Goal: Information Seeking & Learning: Compare options

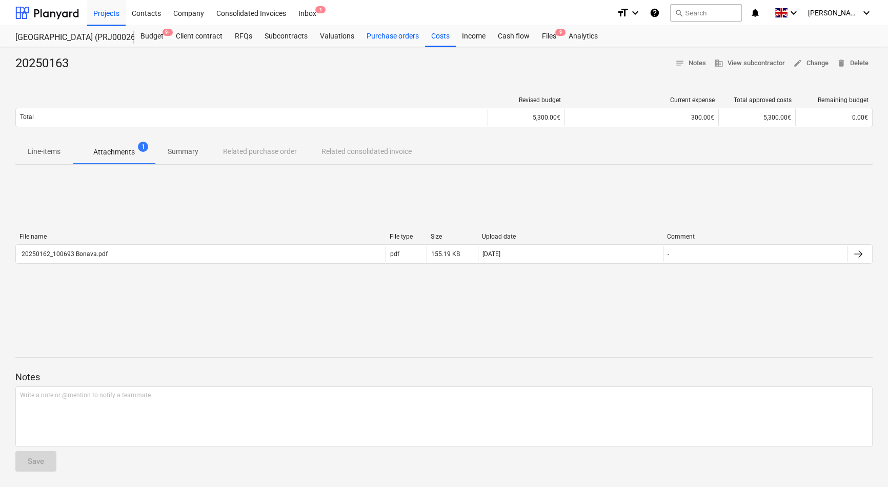
click at [398, 36] on div "Purchase orders" at bounding box center [393, 36] width 65 height 21
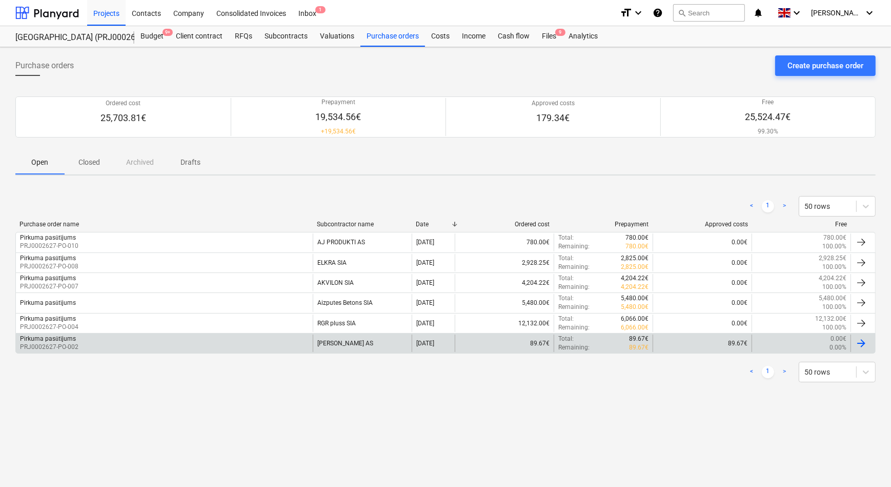
click at [91, 341] on div "Pirkuma pasūtījums PRJ0002627-PO-002" at bounding box center [164, 342] width 297 height 17
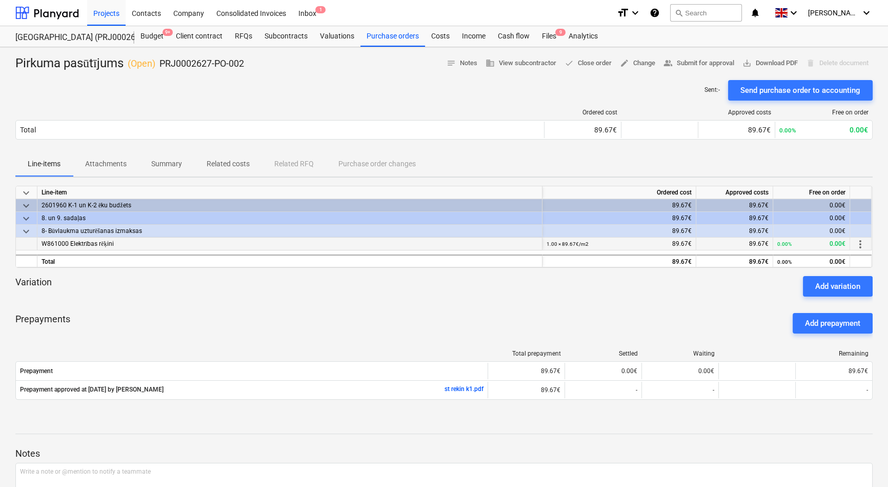
click at [93, 243] on span "W861000 Elektrības rēķini" at bounding box center [78, 243] width 72 height 7
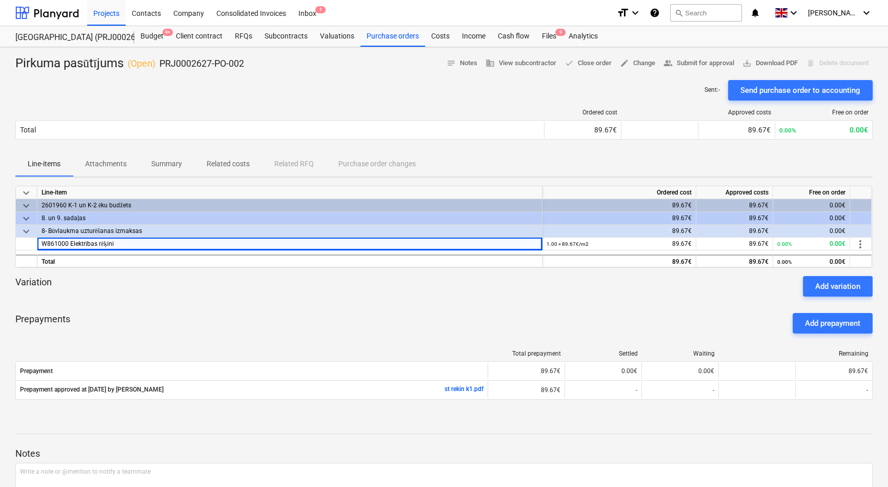
drag, startPoint x: 246, startPoint y: 303, endPoint x: 248, endPoint y: 295, distance: 7.6
click at [246, 302] on div at bounding box center [444, 300] width 858 height 8
click at [109, 164] on p "Attachments" at bounding box center [106, 163] width 42 height 11
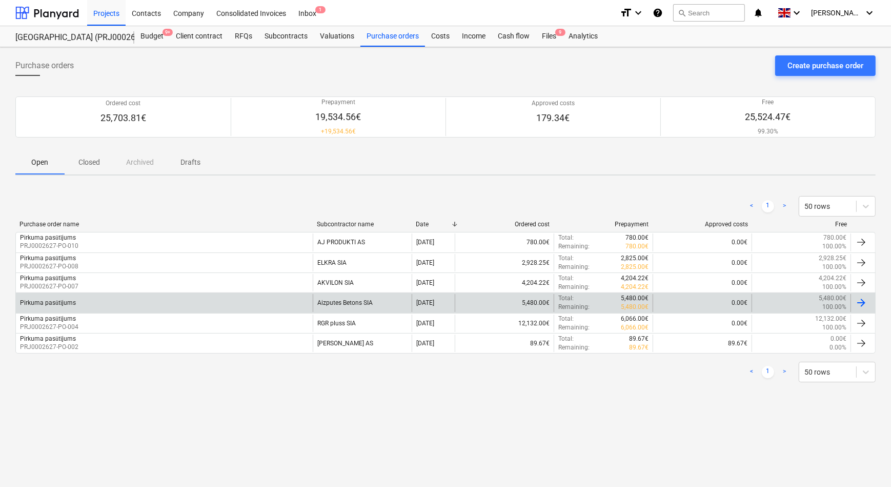
click at [69, 301] on div "Pirkuma pasūtījums" at bounding box center [48, 303] width 56 height 8
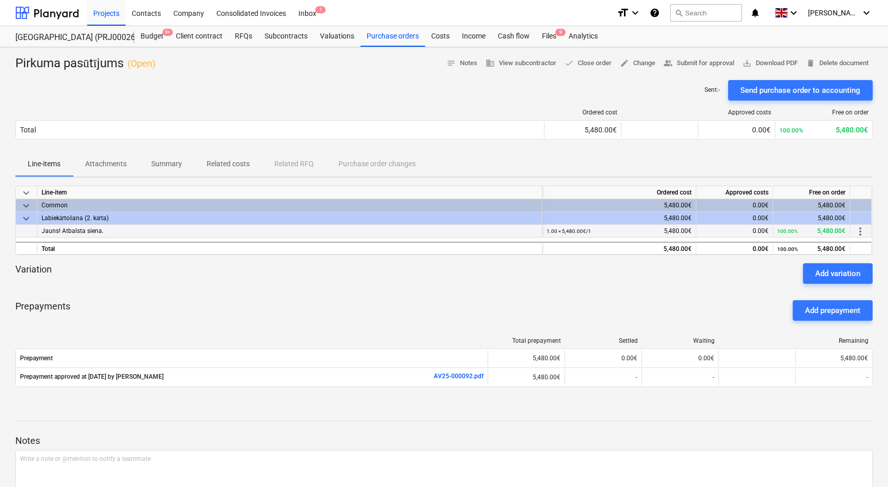
click at [94, 233] on span "Jauns! Atbalsta siena." at bounding box center [73, 230] width 62 height 7
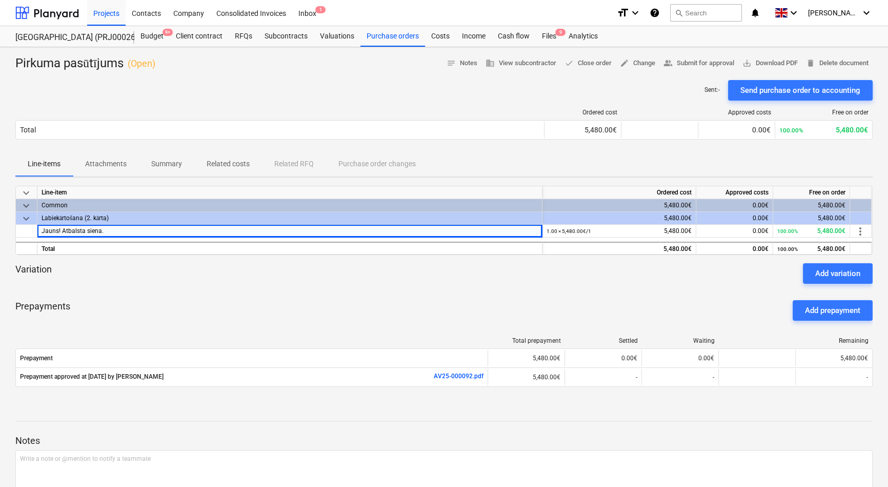
click at [154, 298] on div "Prepayments Add prepayment" at bounding box center [444, 310] width 858 height 37
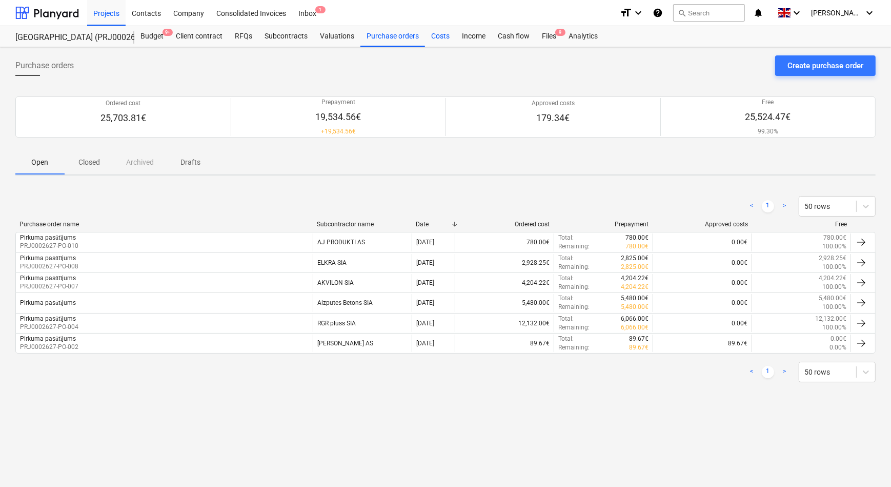
click at [438, 37] on div "Costs" at bounding box center [440, 36] width 31 height 21
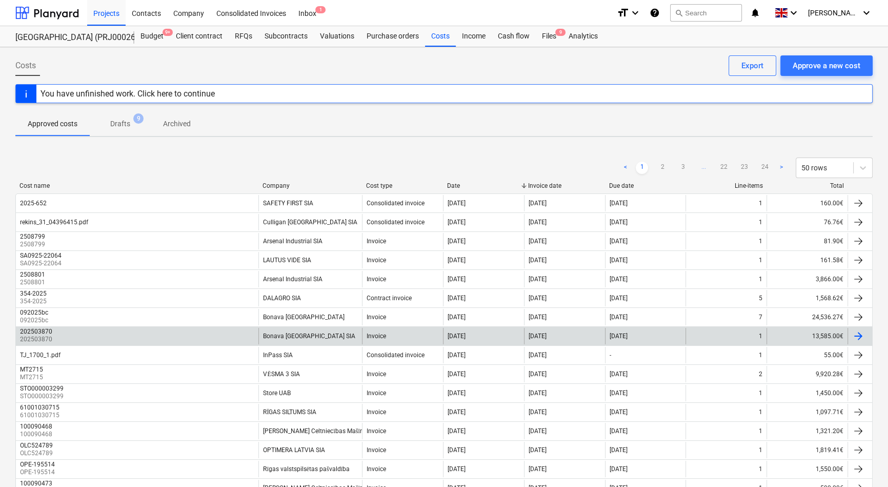
click at [67, 338] on div "202503870 202503870" at bounding box center [137, 336] width 243 height 16
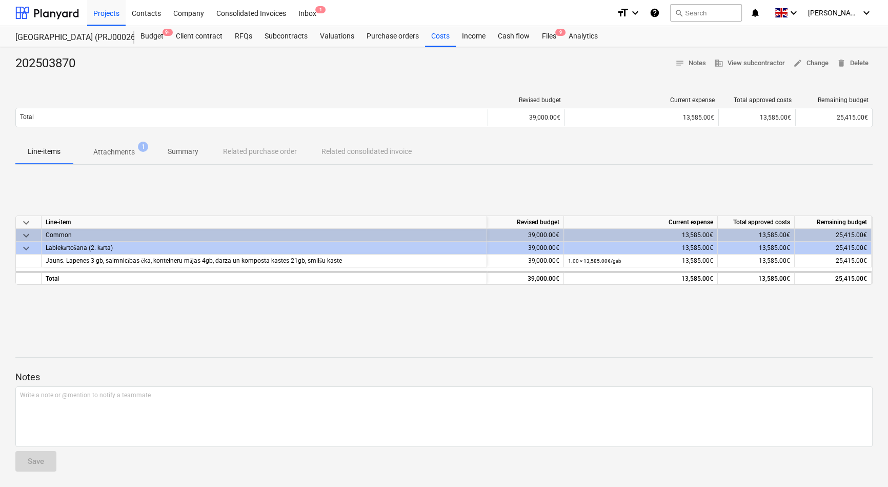
click at [115, 151] on p "Attachments" at bounding box center [114, 152] width 42 height 11
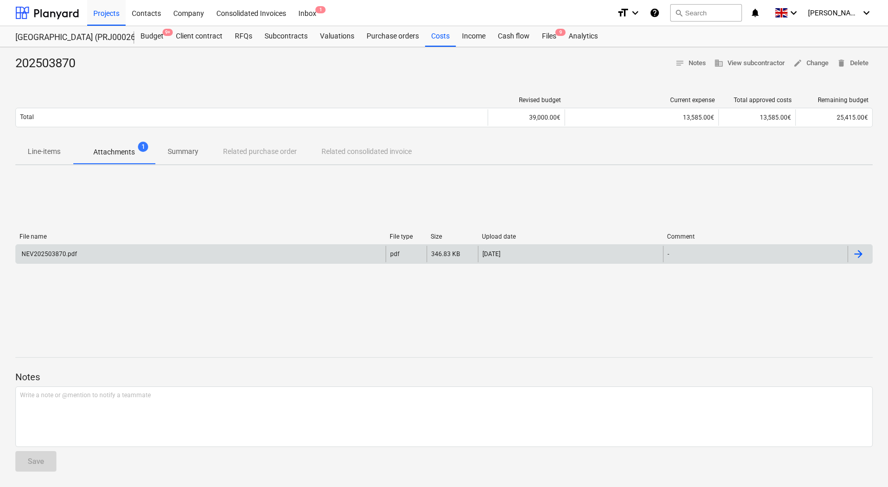
click at [67, 254] on div "NEV202503870.pdf" at bounding box center [48, 253] width 57 height 7
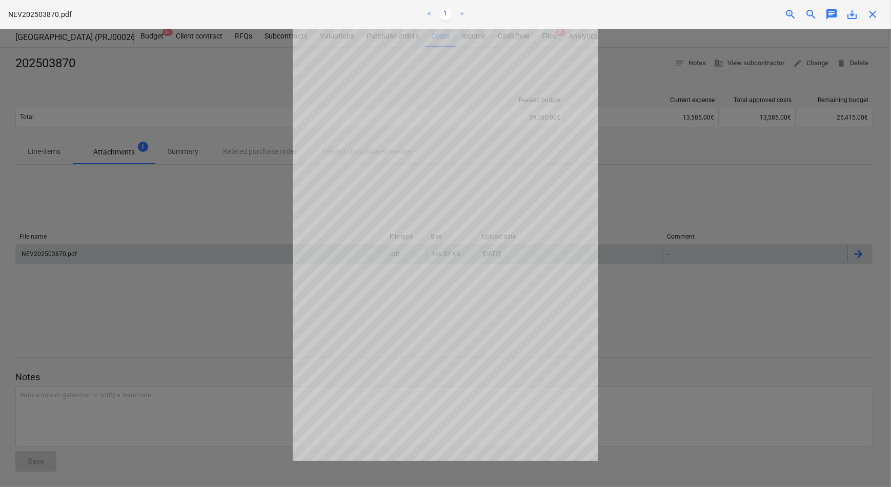
click at [873, 12] on span "close" at bounding box center [873, 14] width 12 height 12
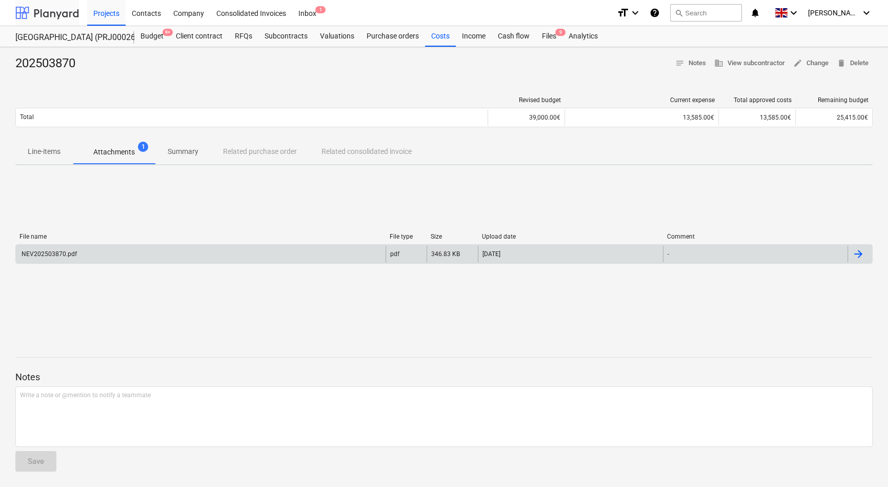
click at [68, 13] on div at bounding box center [47, 13] width 64 height 26
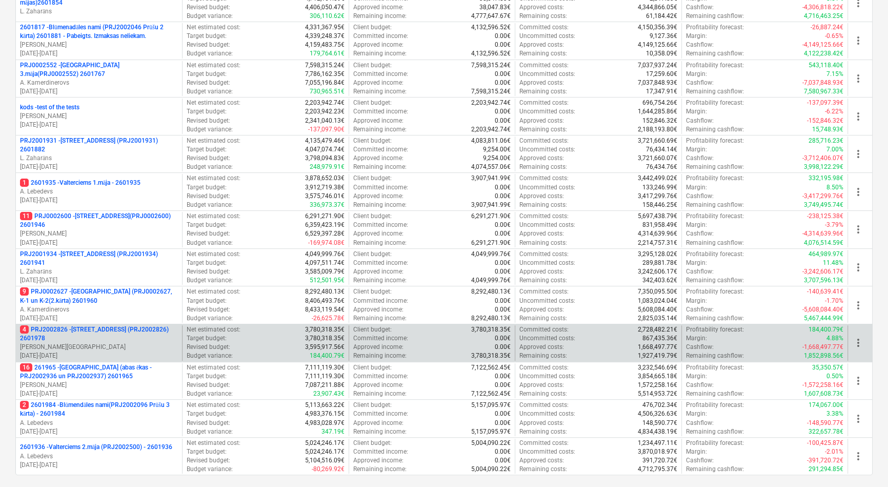
scroll to position [280, 0]
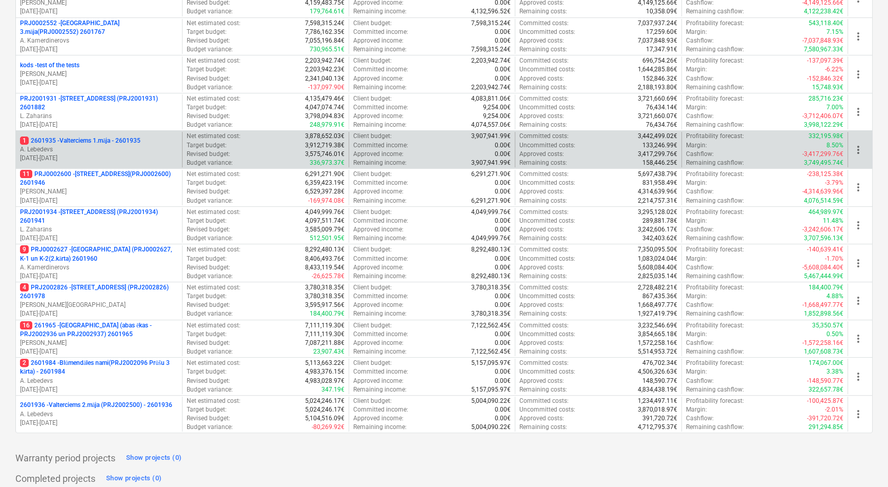
click at [99, 142] on p "1 2601935 - Valterciems 1.māja - 2601935" at bounding box center [80, 140] width 121 height 9
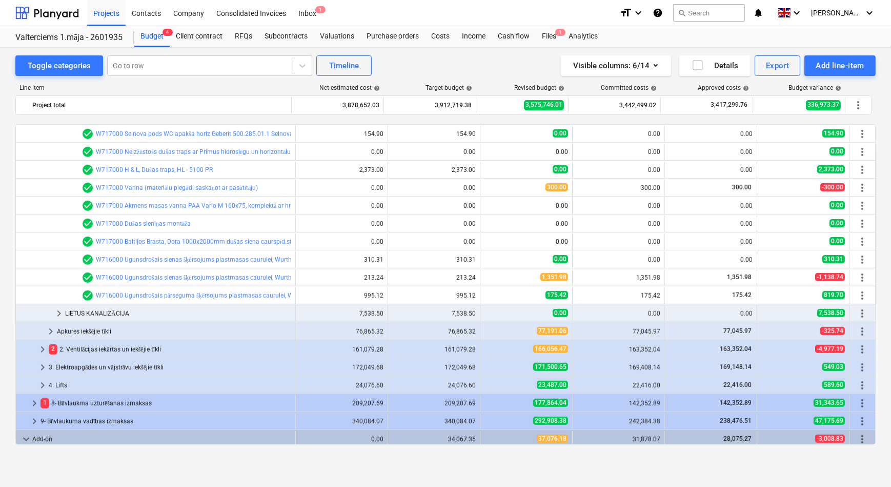
scroll to position [784, 0]
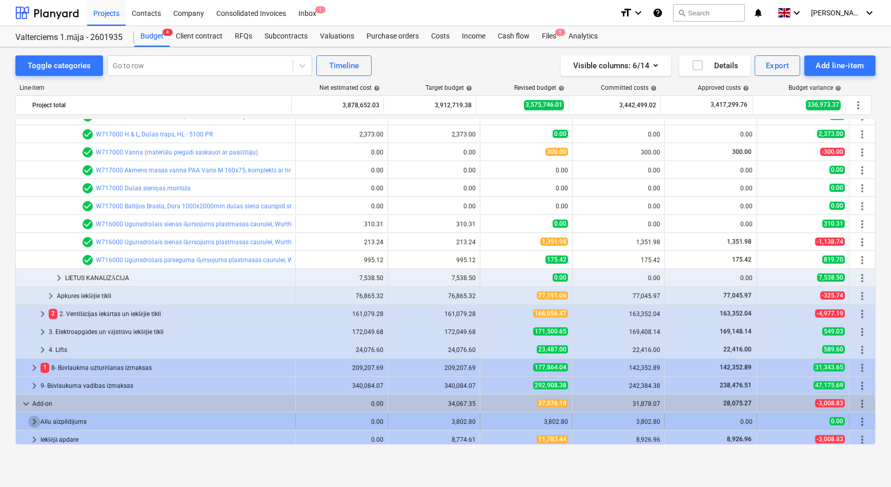
click at [34, 424] on span "keyboard_arrow_right" at bounding box center [34, 421] width 12 height 12
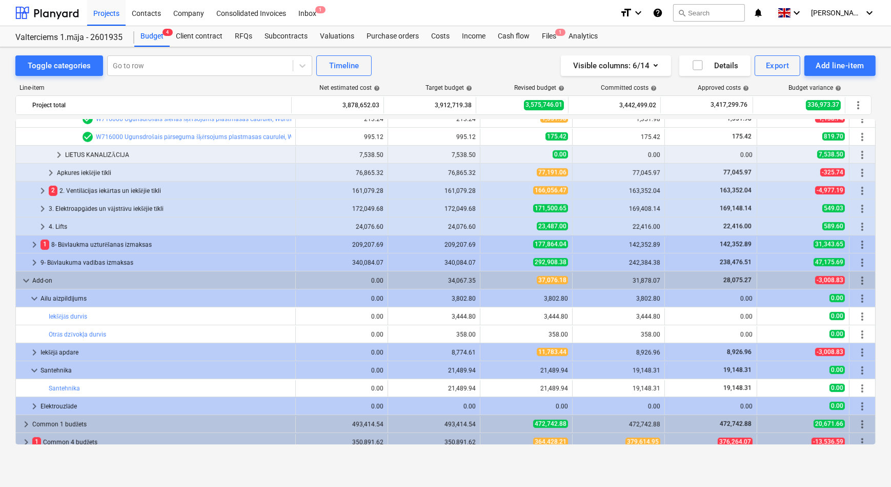
scroll to position [914, 0]
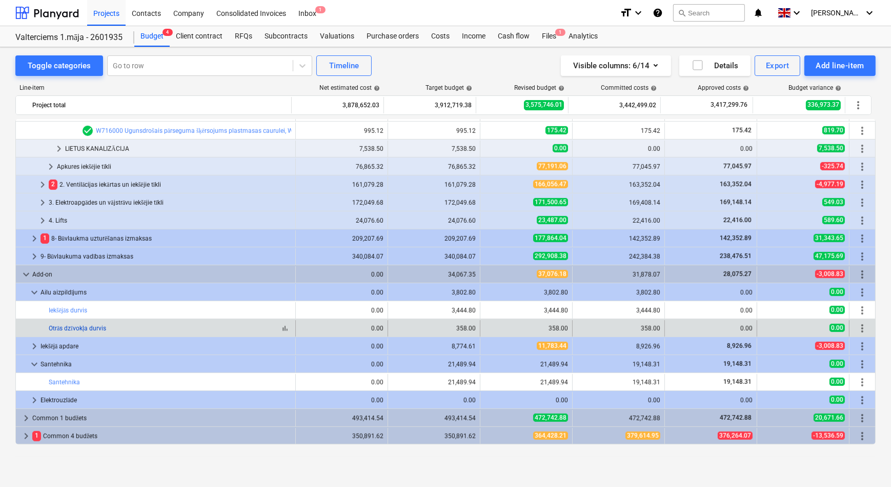
click at [83, 330] on link "Otrās dzīvokļa durvis" at bounding box center [77, 328] width 57 height 7
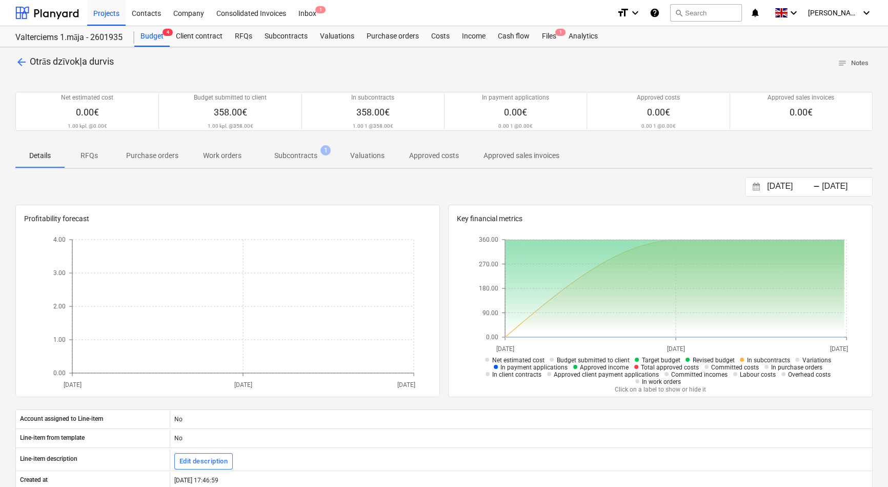
click at [294, 151] on p "Subcontracts" at bounding box center [295, 155] width 43 height 11
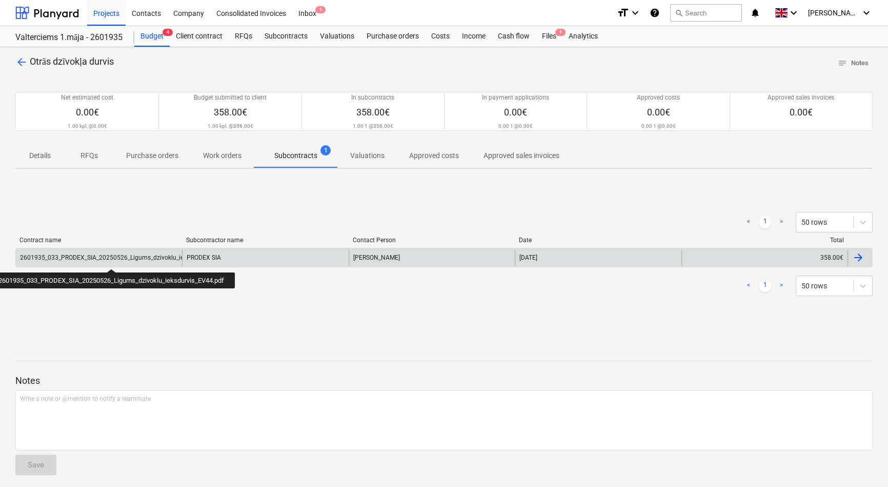
click at [113, 260] on div "2601935_033_PRODEX_SIA_20250526_Ligums_dzivoklu_ieksdurvis_EV44.pdf" at bounding box center [127, 257] width 215 height 7
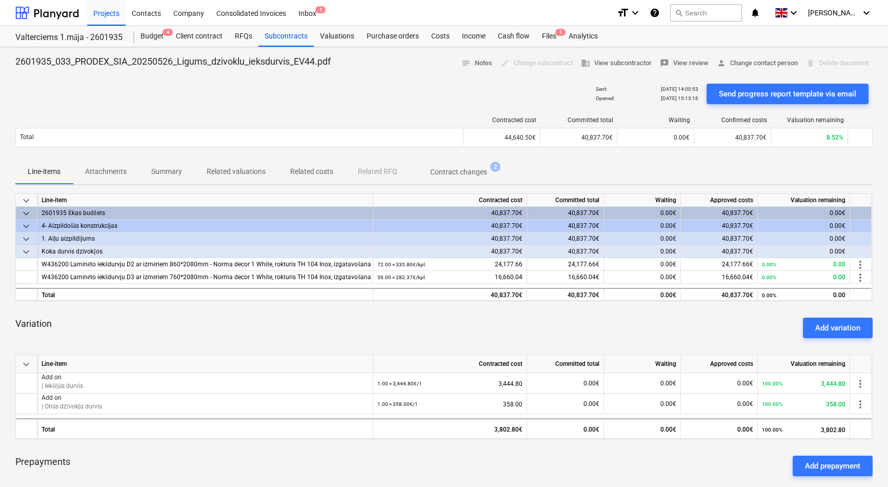
click at [454, 172] on p "Contract changes" at bounding box center [458, 172] width 57 height 11
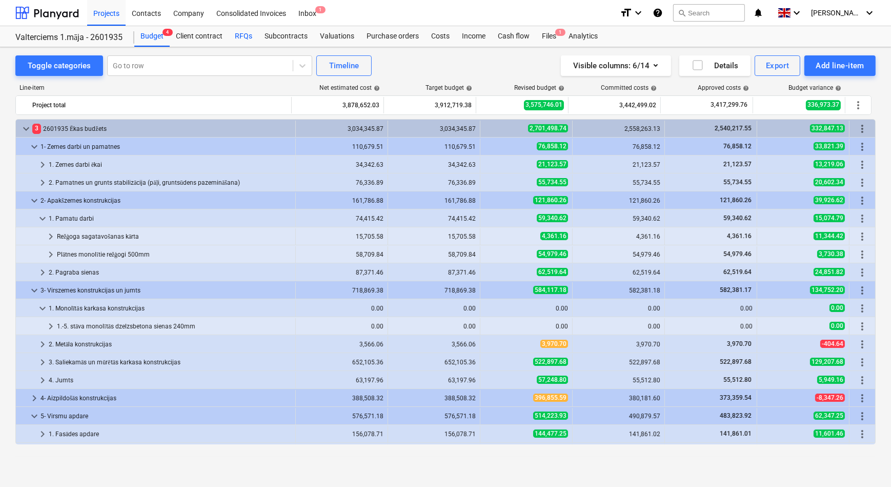
drag, startPoint x: 243, startPoint y: 35, endPoint x: 247, endPoint y: 45, distance: 9.9
click at [243, 35] on div "RFQs" at bounding box center [244, 36] width 30 height 21
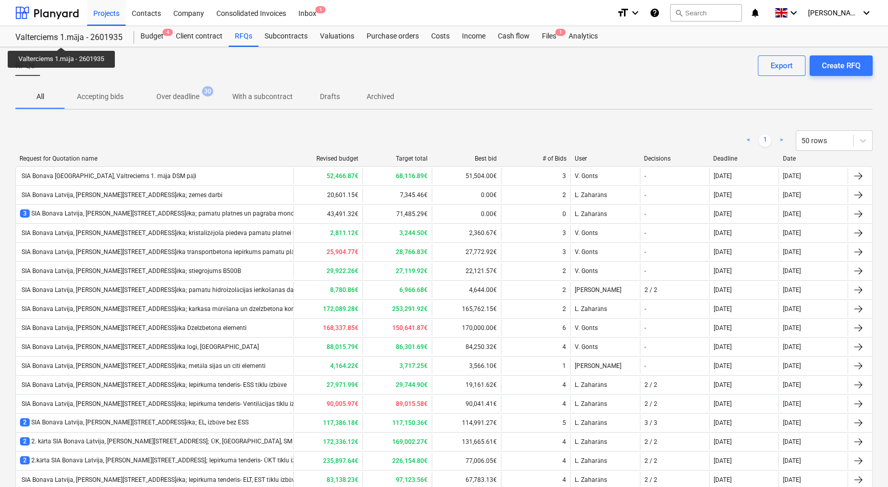
drag, startPoint x: 63, startPoint y: 38, endPoint x: 82, endPoint y: 34, distance: 19.9
click at [63, 38] on div "Valterciems 1.māja - 2601935" at bounding box center [68, 37] width 107 height 11
click at [102, 14] on div "Projects" at bounding box center [106, 12] width 38 height 26
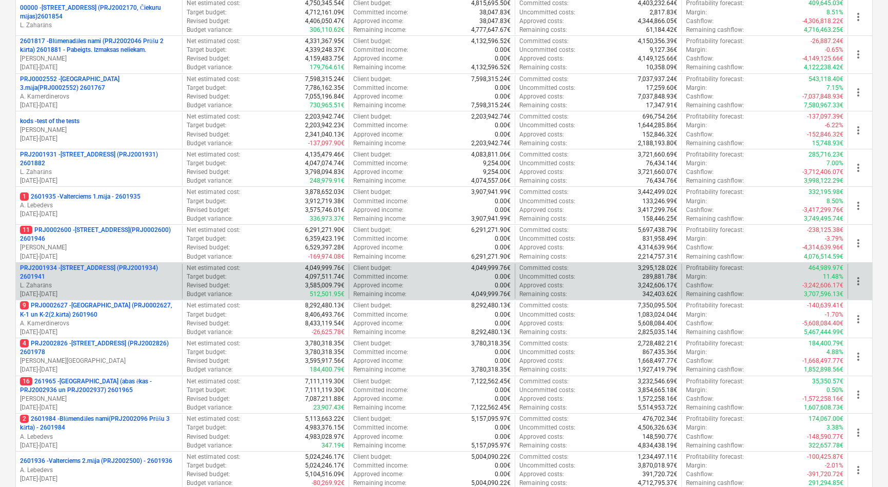
scroll to position [233, 0]
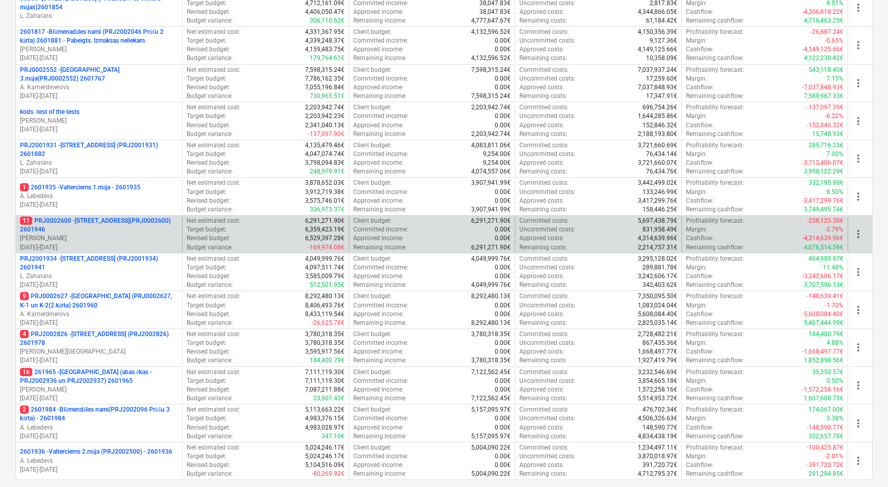
click at [97, 222] on p "11 PRJ0002600 - Vienības gatve 24, E1 ēka(PRJ0002600) 2601946" at bounding box center [99, 224] width 158 height 17
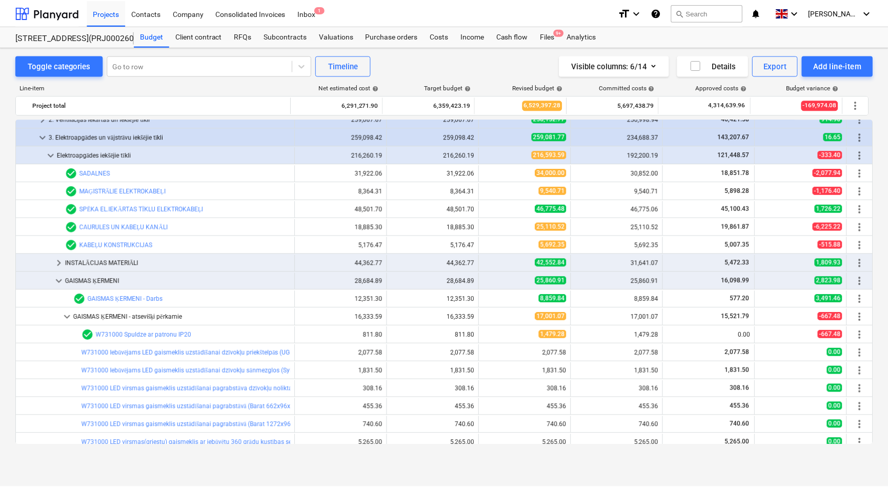
scroll to position [581, 0]
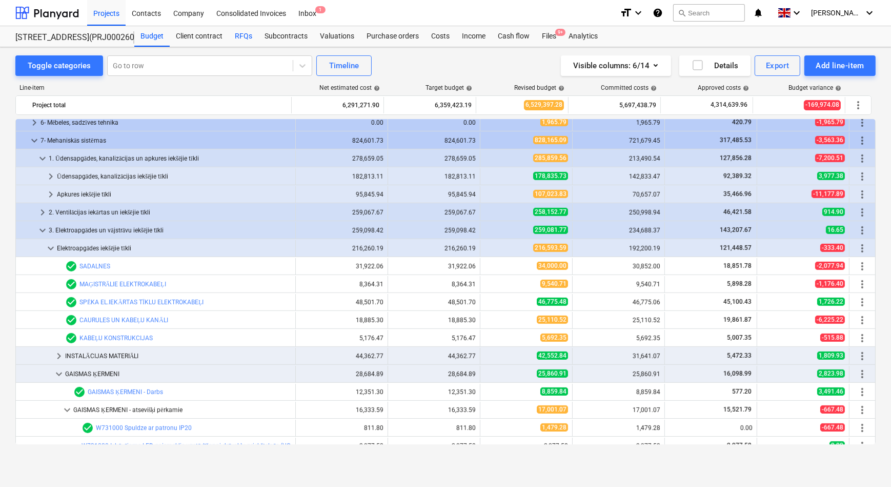
click at [241, 33] on div "RFQs" at bounding box center [244, 36] width 30 height 21
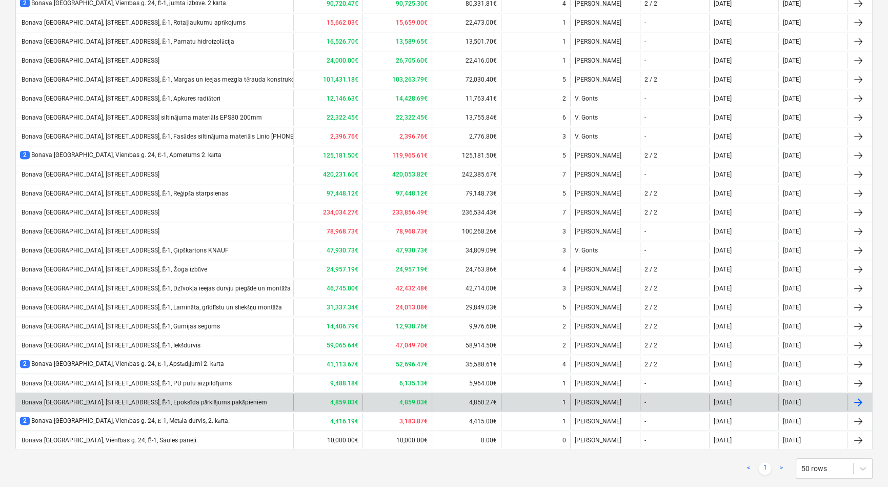
scroll to position [531, 0]
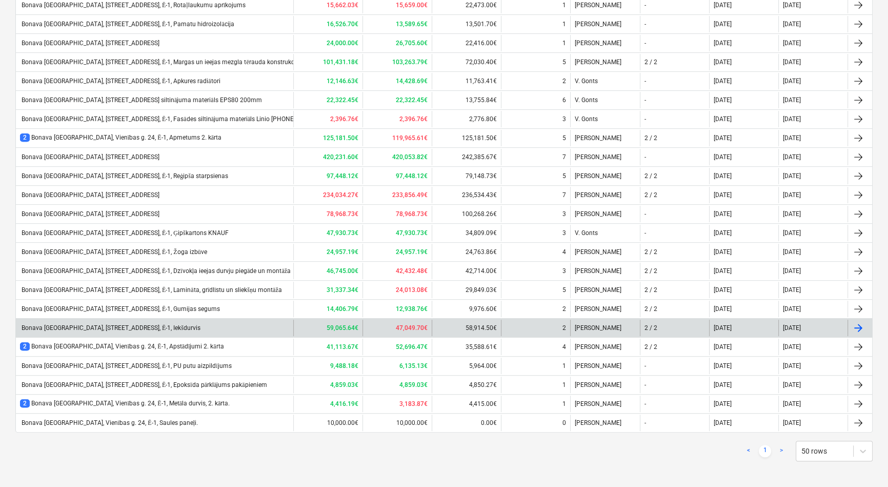
click at [61, 324] on div "Bonava Latvija, Vienības gatve 24, Ē-1, Iekšdurvis" at bounding box center [110, 328] width 181 height 8
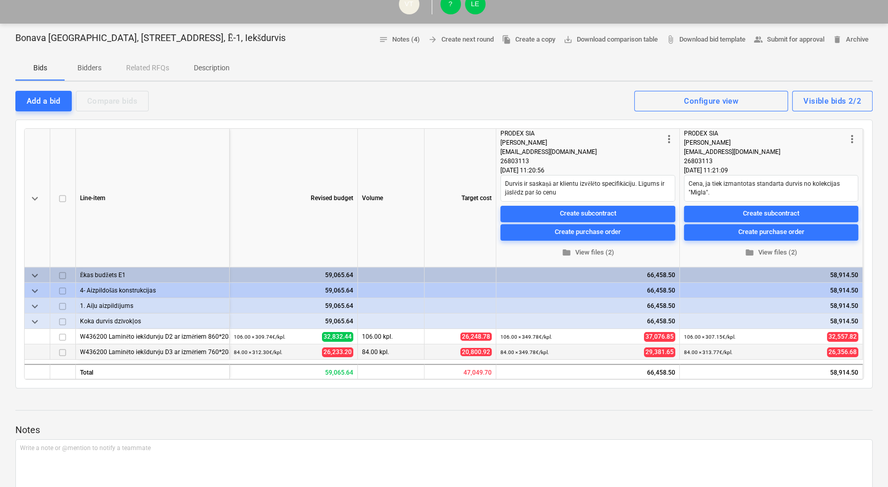
scroll to position [93, 0]
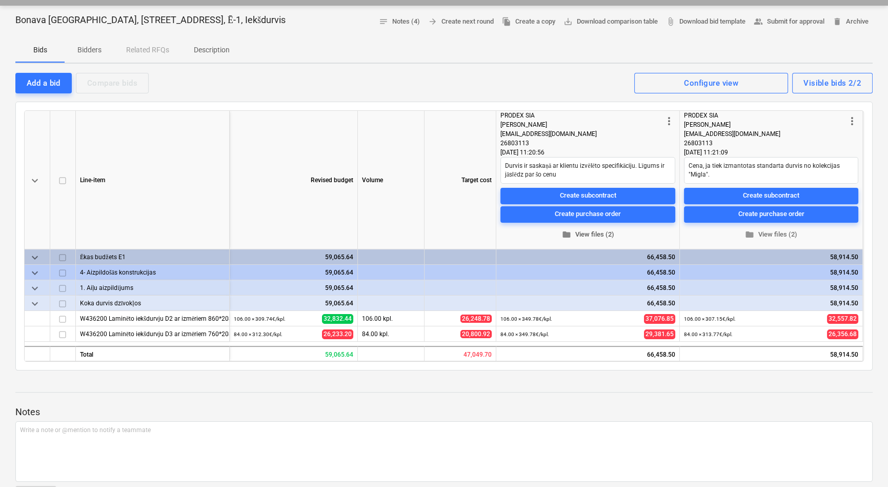
click at [592, 233] on span "folder View files (2)" at bounding box center [588, 235] width 167 height 12
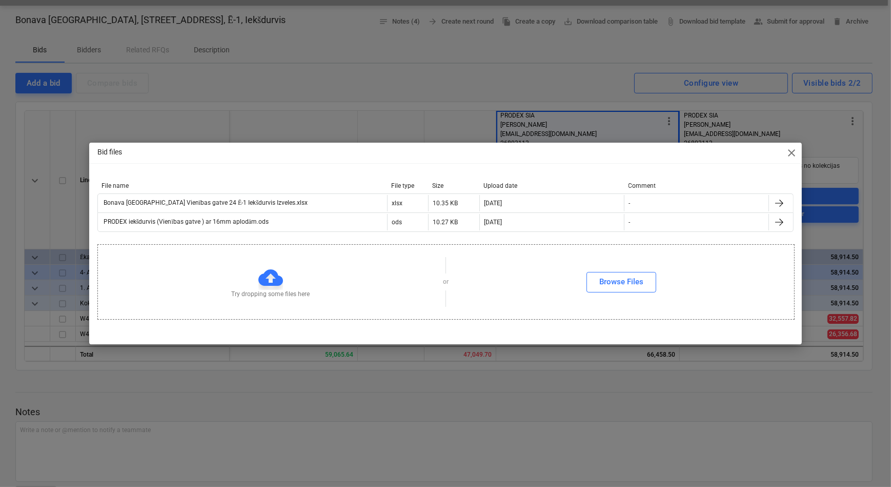
click at [792, 154] on span "close" at bounding box center [792, 153] width 12 height 12
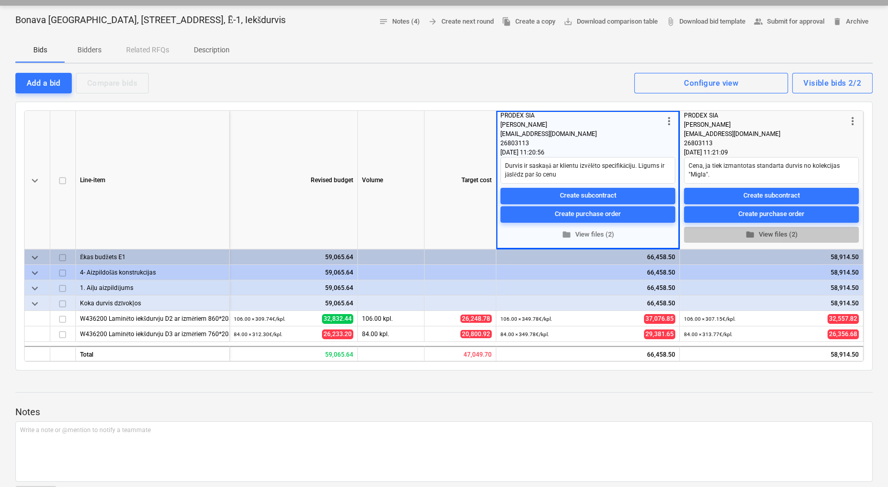
click at [774, 234] on span "folder View files (2)" at bounding box center [771, 235] width 167 height 12
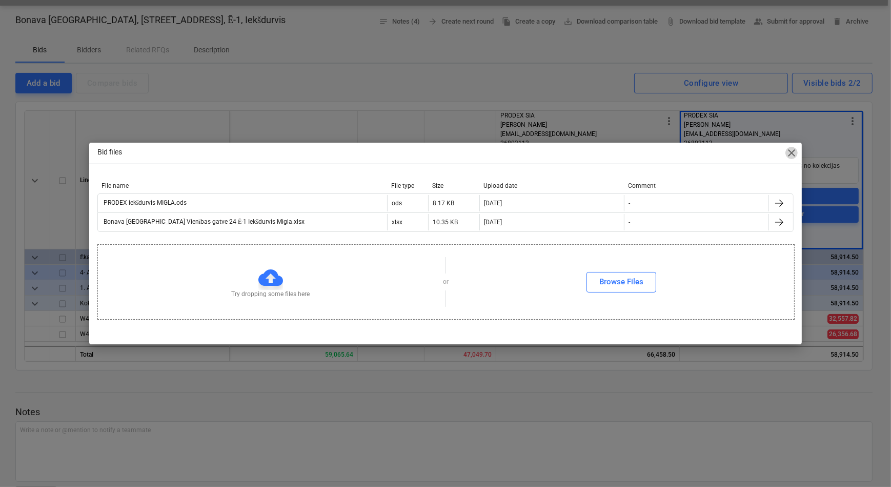
click at [795, 151] on span "close" at bounding box center [792, 153] width 12 height 12
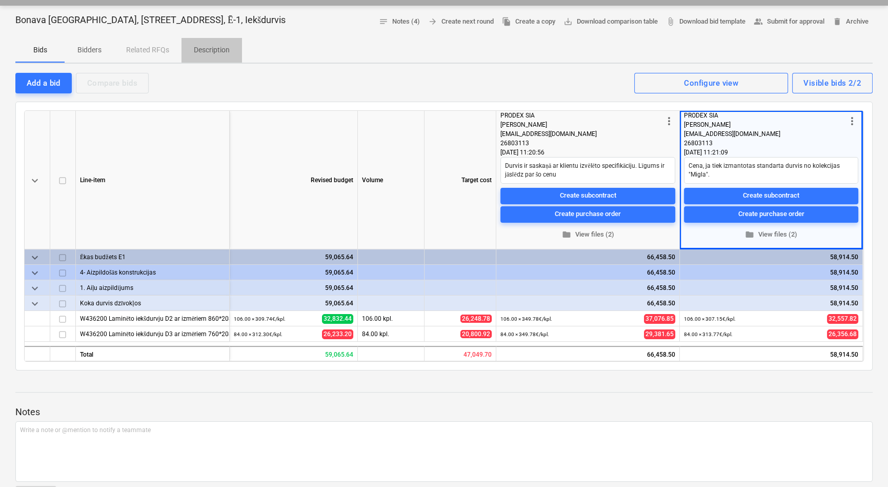
click at [214, 45] on p "Description" at bounding box center [212, 50] width 36 height 11
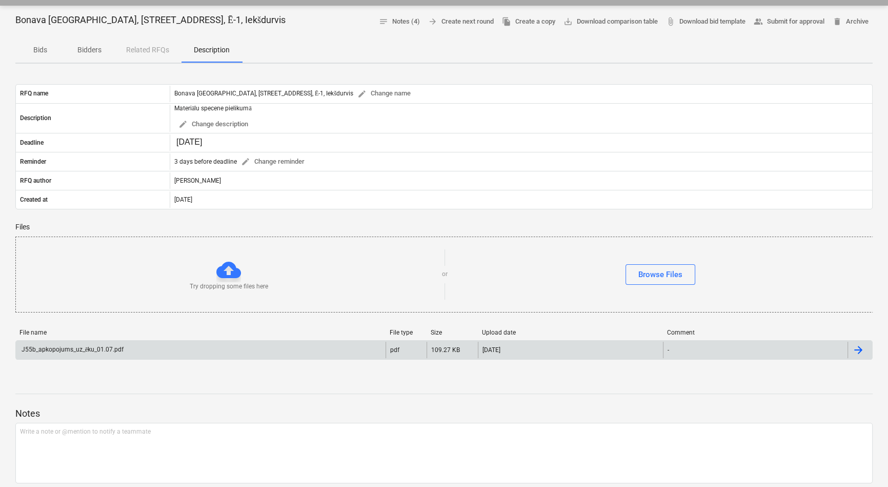
click at [82, 348] on div "J55b_apkopojums_uz_ēku_01.07.pdf" at bounding box center [72, 350] width 104 height 8
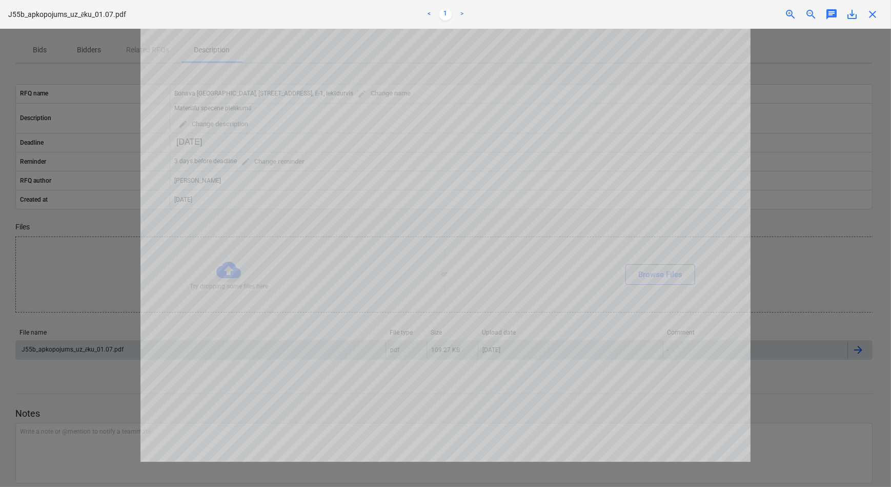
click at [874, 14] on span "close" at bounding box center [873, 14] width 12 height 12
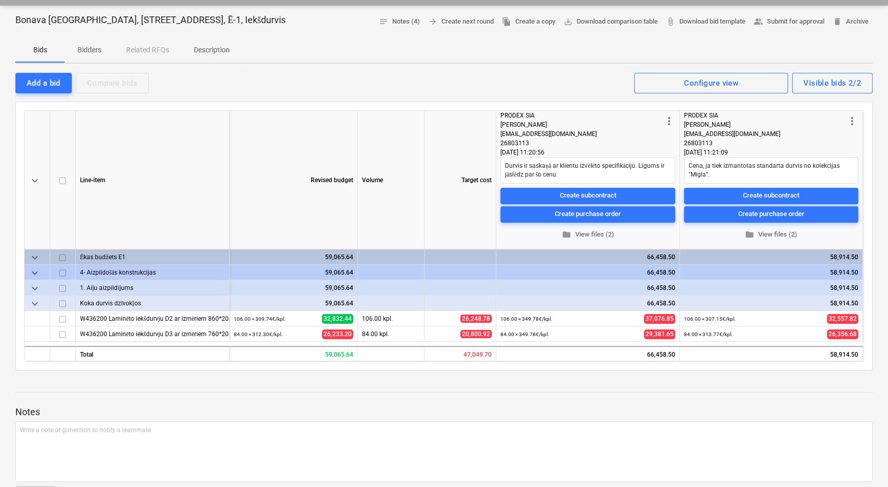
scroll to position [69, 0]
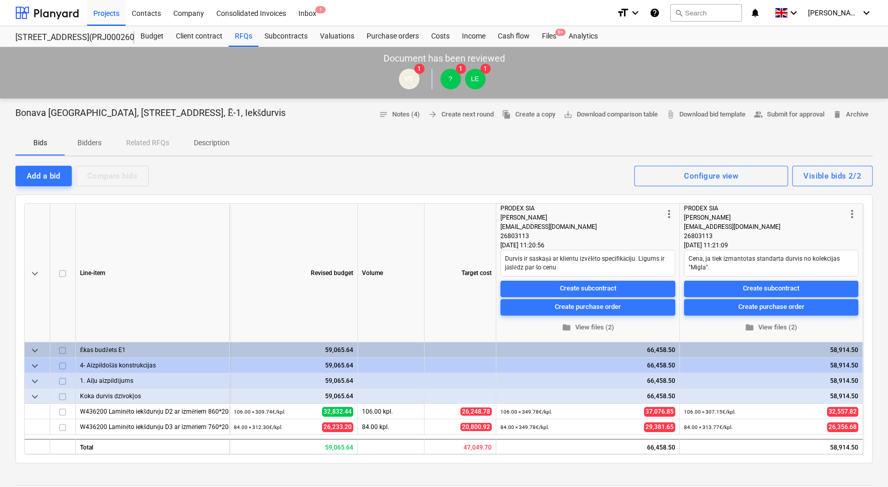
type textarea "x"
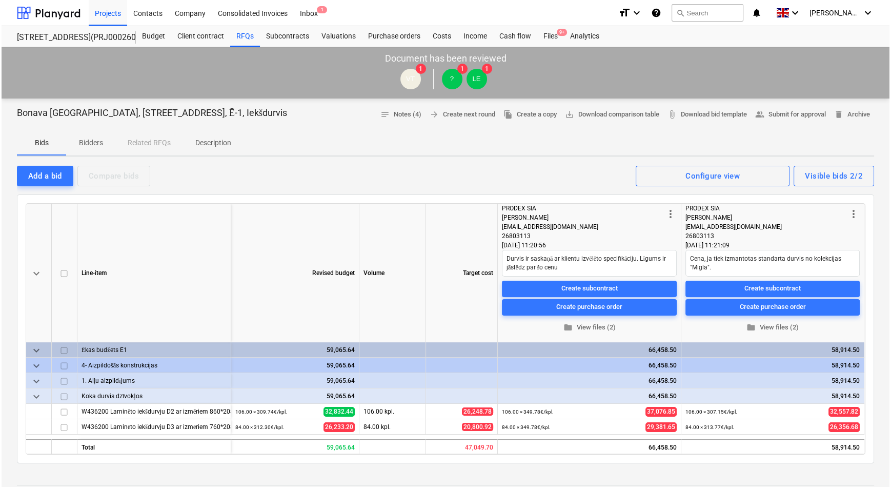
scroll to position [0, 0]
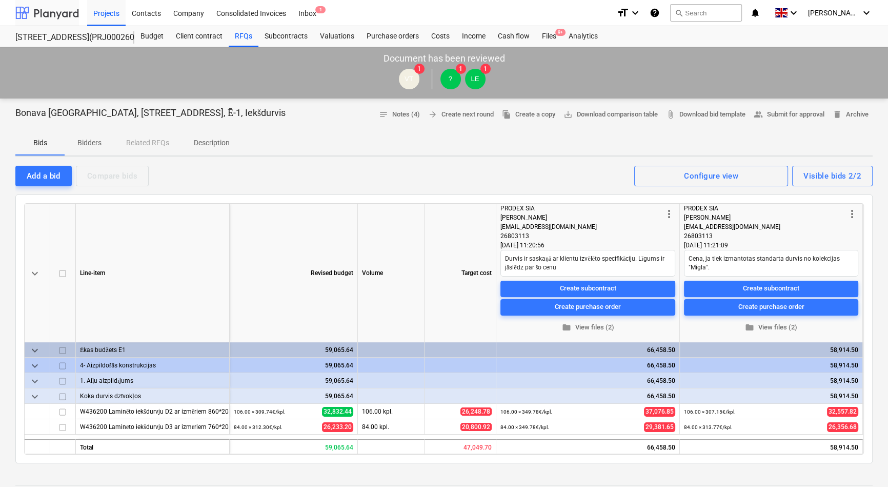
click at [57, 10] on div at bounding box center [47, 13] width 64 height 26
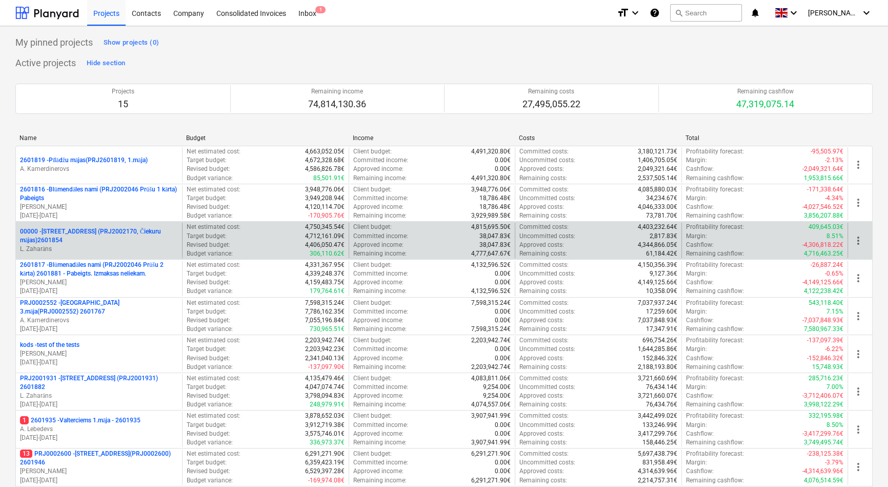
click at [70, 229] on p "00000 - Druvienas iela 2 (PRJ2002170, Čiekuru mājas)2601854" at bounding box center [99, 235] width 158 height 17
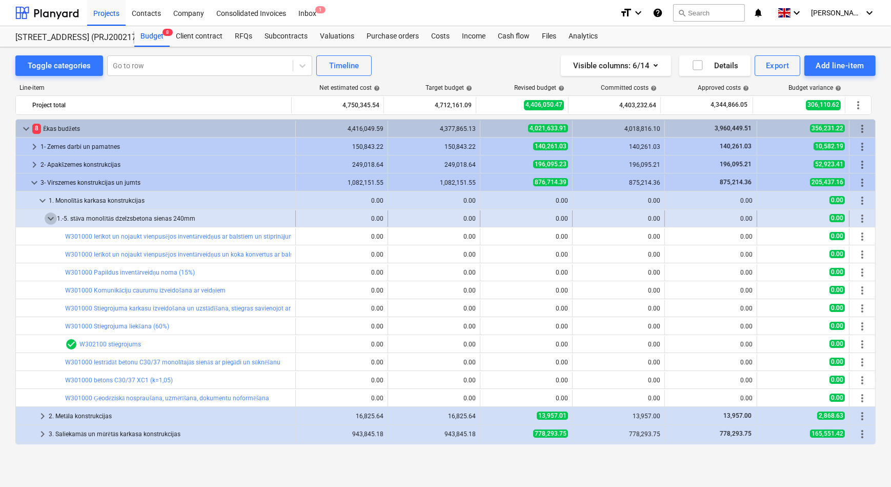
click at [51, 219] on span "keyboard_arrow_down" at bounding box center [51, 218] width 12 height 12
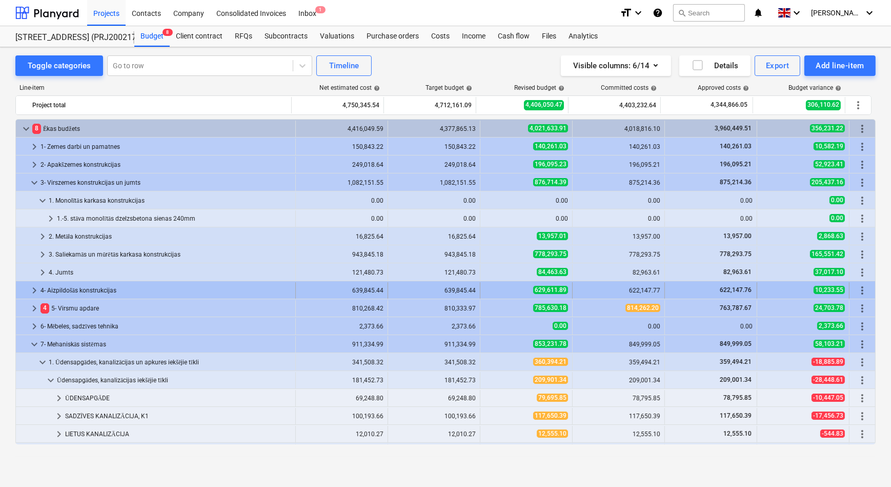
click at [29, 287] on span "keyboard_arrow_right" at bounding box center [34, 290] width 12 height 12
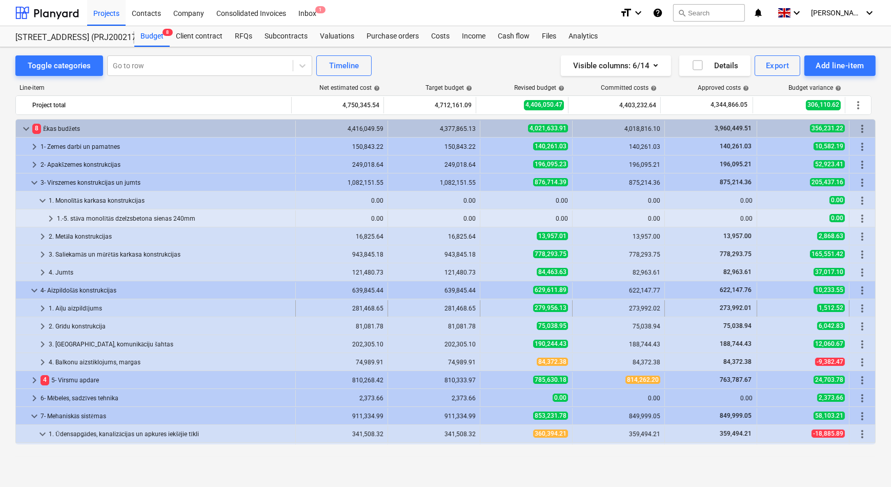
click at [38, 308] on span "keyboard_arrow_right" at bounding box center [42, 308] width 12 height 12
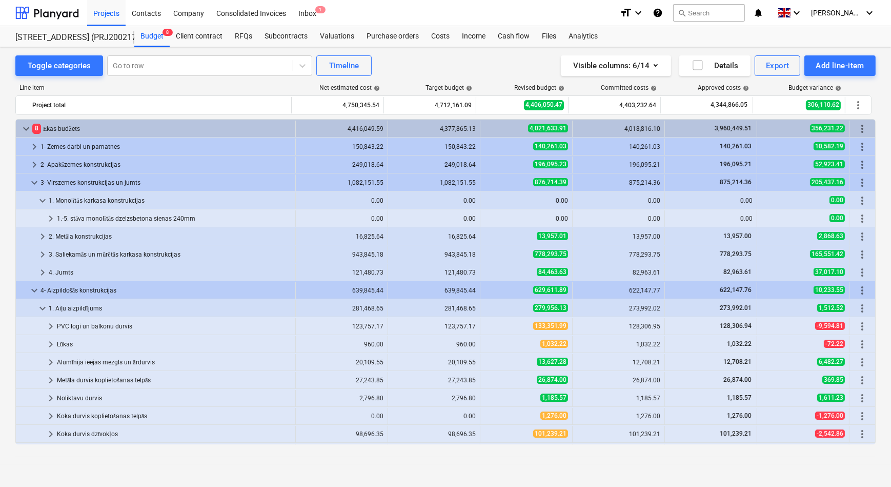
scroll to position [46, 0]
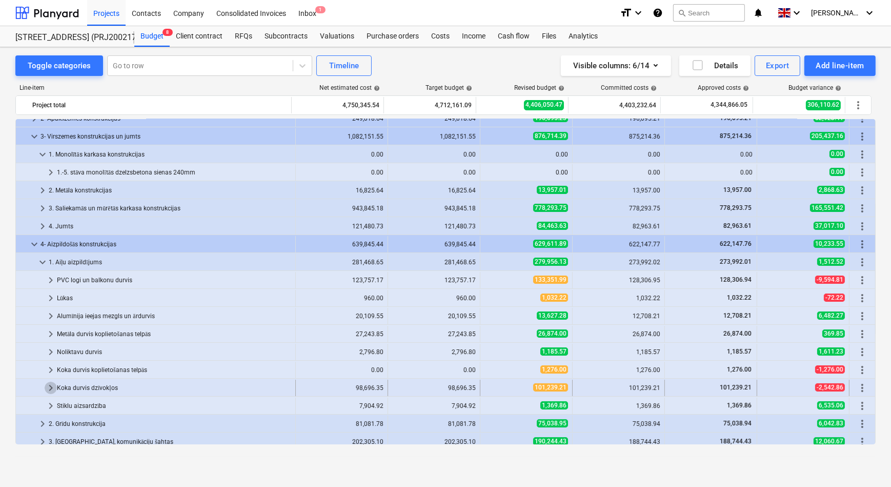
click at [49, 387] on span "keyboard_arrow_right" at bounding box center [51, 388] width 12 height 12
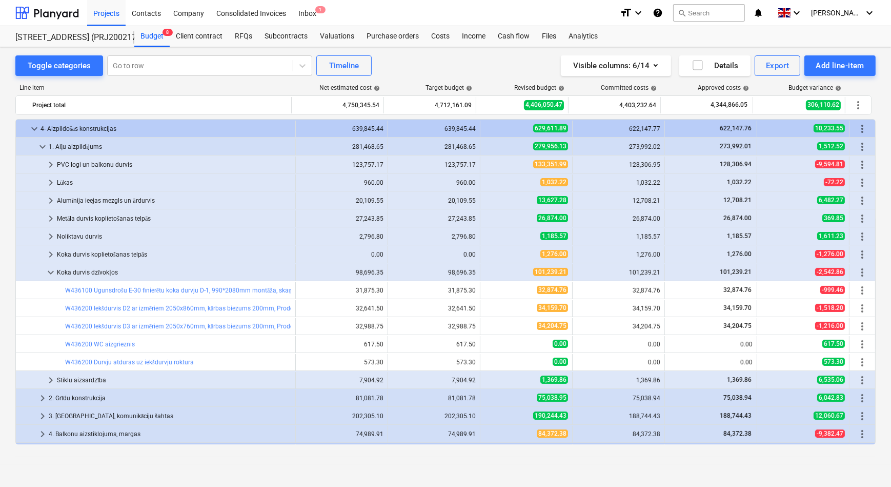
scroll to position [186, 0]
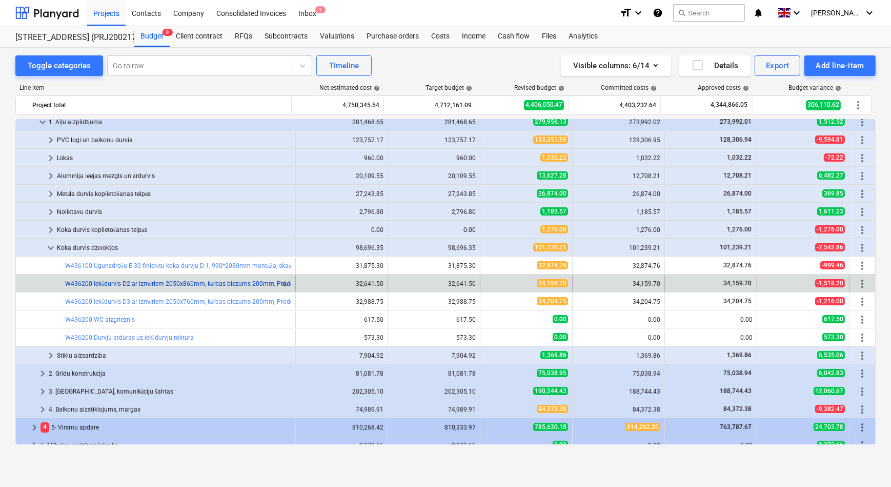
click at [210, 284] on link "W436200 Iekšdurvis D2 ar izmēriem 2050x860mm, kārbas biezums 200mm, Prodex -Tor…" at bounding box center [267, 283] width 404 height 7
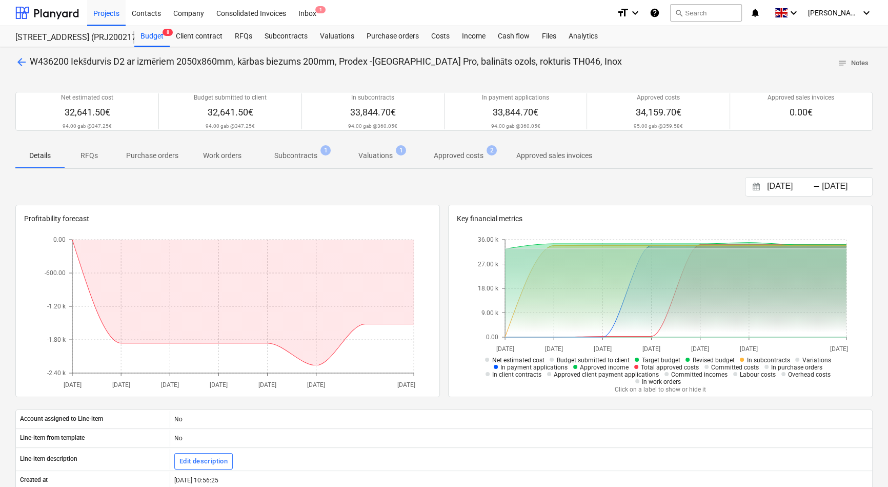
click at [303, 154] on p "Subcontracts" at bounding box center [295, 155] width 43 height 11
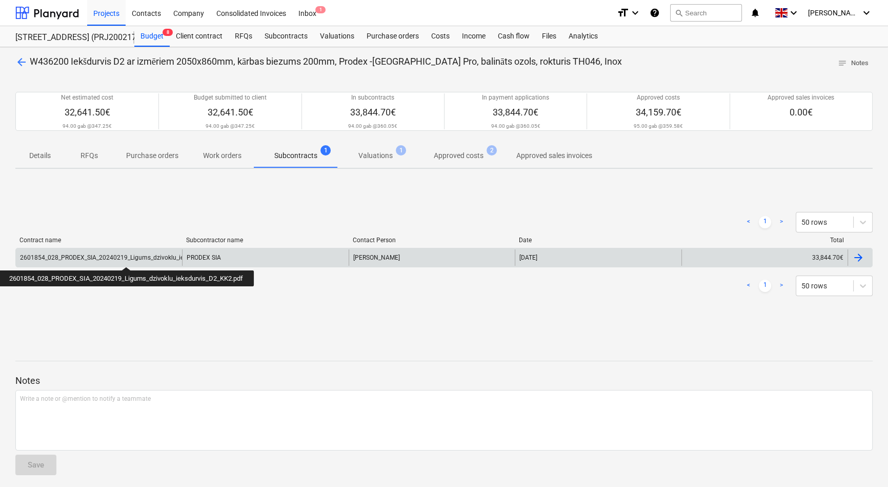
click at [128, 257] on div "2601854_028_PRODEX_SIA_20240219_Ligums_dzivoklu_ieksdurvis_D2_KK2.pdf" at bounding box center [131, 257] width 222 height 7
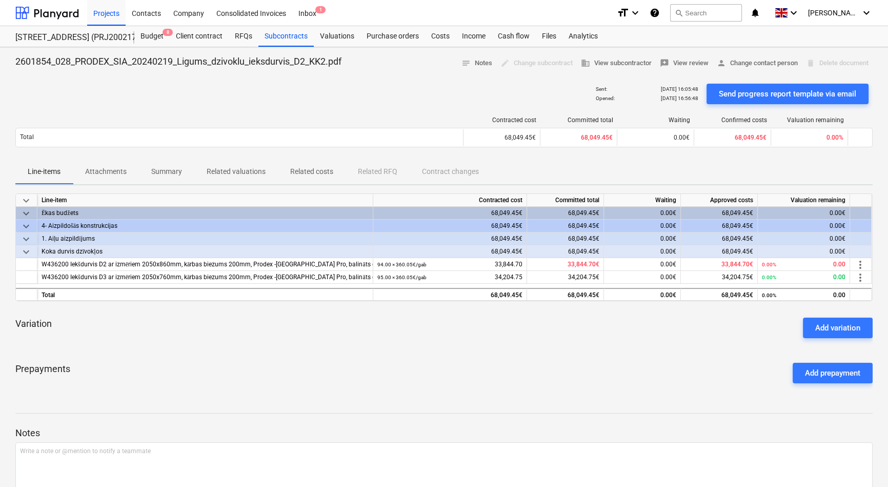
click at [102, 169] on p "Attachments" at bounding box center [106, 171] width 42 height 11
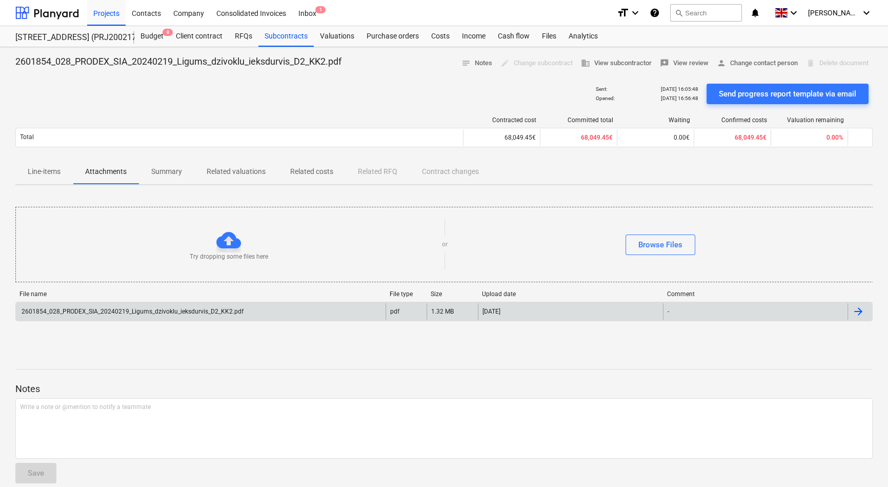
click at [128, 311] on div "2601854_028_PRODEX_SIA_20240219_Ligums_dzivoklu_ieksdurvis_D2_KK2.pdf" at bounding box center [132, 311] width 224 height 7
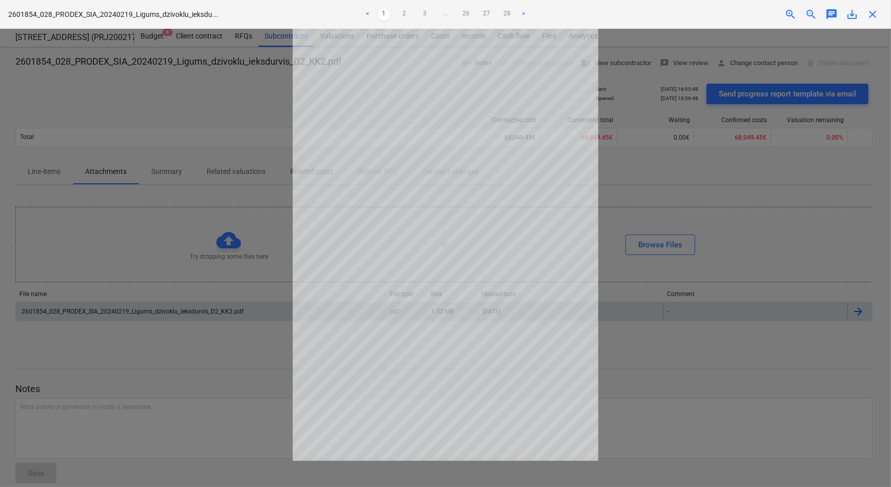
drag, startPoint x: 645, startPoint y: 369, endPoint x: 617, endPoint y: 327, distance: 50.6
click at [644, 369] on div at bounding box center [445, 258] width 891 height 458
click at [404, 13] on link "2" at bounding box center [405, 14] width 12 height 12
click at [424, 13] on link "3" at bounding box center [425, 14] width 12 height 12
click at [534, 13] on link ">" at bounding box center [534, 14] width 12 height 12
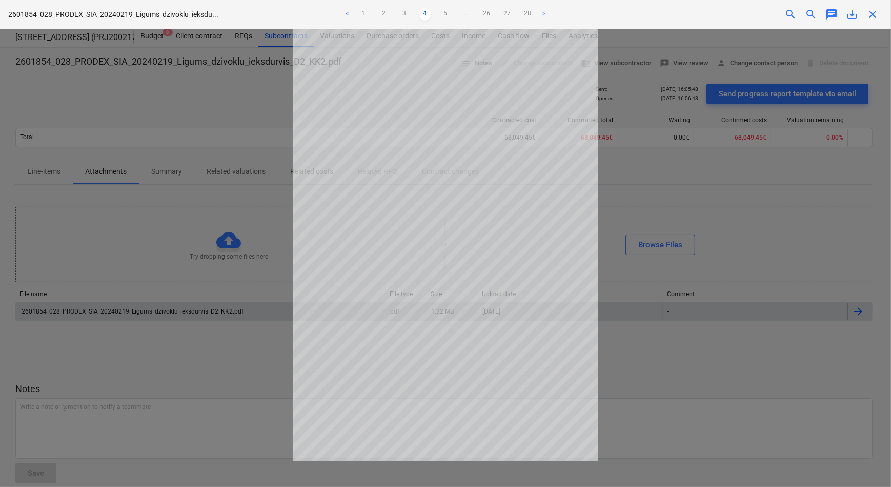
click at [534, 13] on ul "< 1 2 3 4 5 ... 26 27 28 >" at bounding box center [446, 14] width 292 height 12
click at [447, 12] on link "5" at bounding box center [446, 14] width 12 height 12
click at [454, 14] on link "6" at bounding box center [456, 14] width 12 height 12
click at [468, 14] on link "7" at bounding box center [466, 14] width 12 height 12
click at [468, 14] on link "8" at bounding box center [466, 14] width 12 height 12
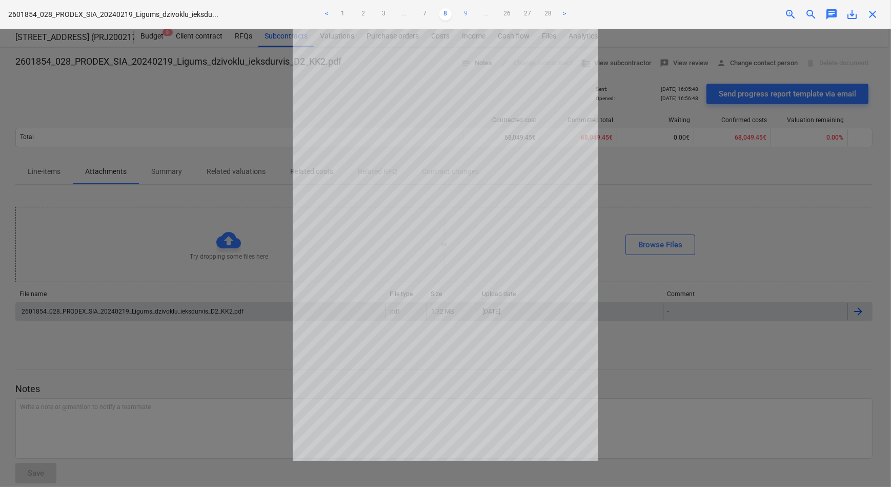
click at [467, 14] on link "9" at bounding box center [466, 14] width 12 height 12
click at [876, 15] on span "close" at bounding box center [873, 14] width 12 height 12
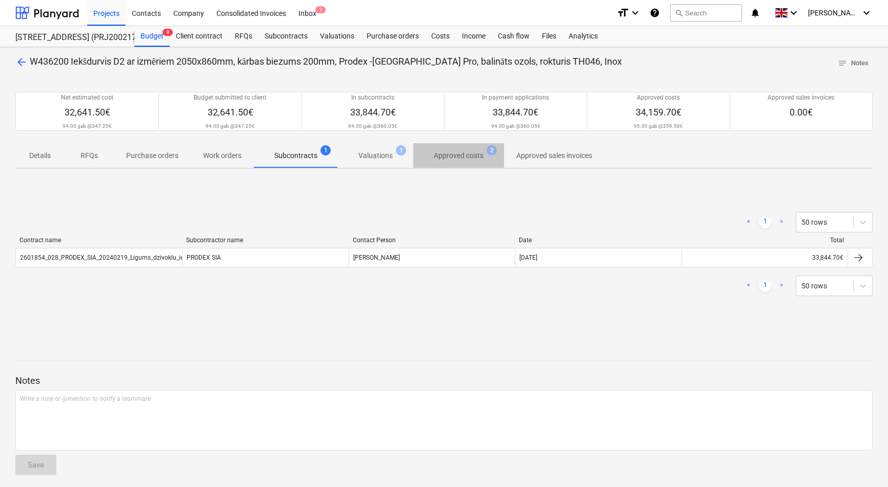
click at [446, 157] on p "Approved costs" at bounding box center [459, 155] width 50 height 11
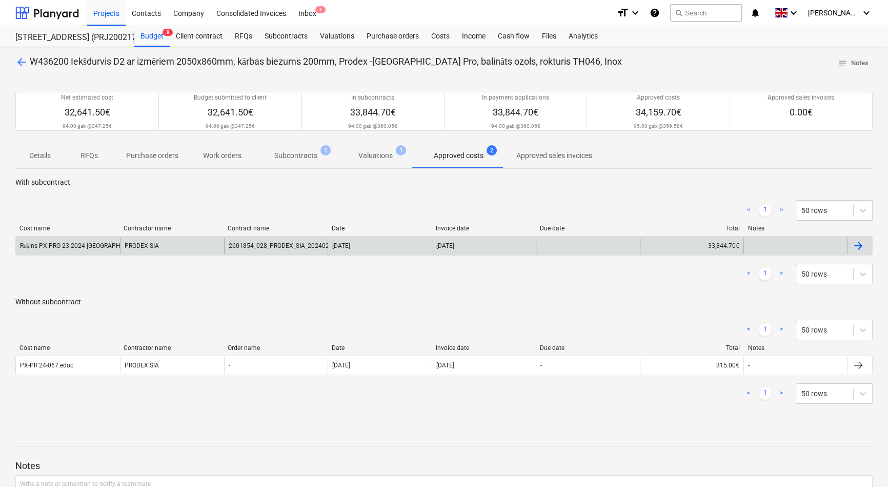
click at [93, 244] on div "Rēķins PX-PRO 23-2024 Bonava, Druvienas iela 2, iekšdurvis.pdf" at bounding box center [131, 246] width 223 height 8
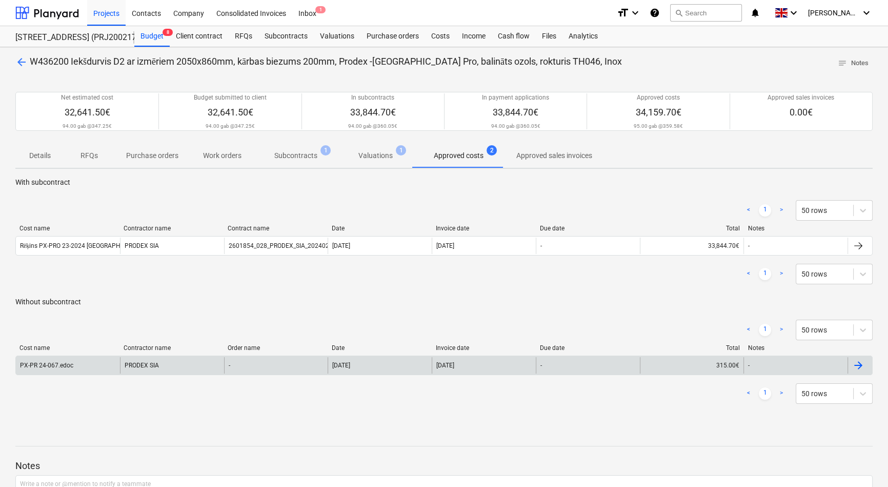
click at [90, 369] on div "PX-PR 24-067.edoc" at bounding box center [68, 365] width 104 height 16
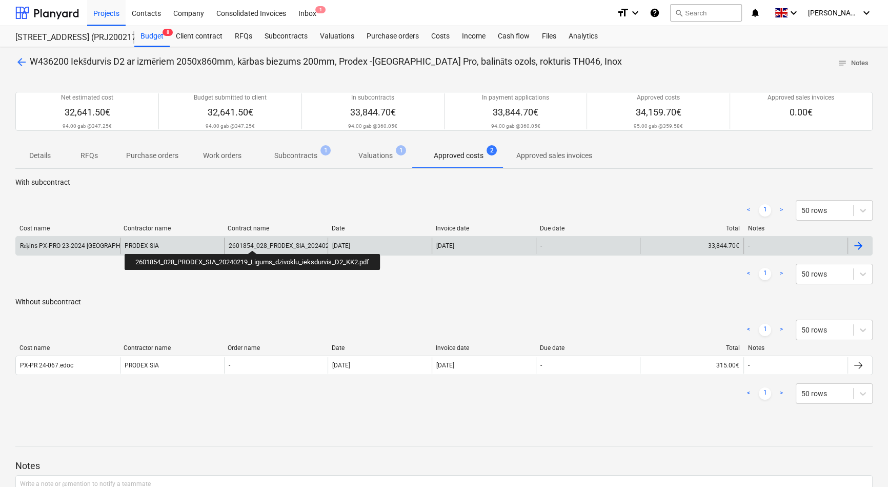
click at [254, 242] on div "2601854_028_PRODEX_SIA_20240219_Ligums_dzivoklu_ieksdurvis_D2_KK2.pdf" at bounding box center [340, 245] width 222 height 7
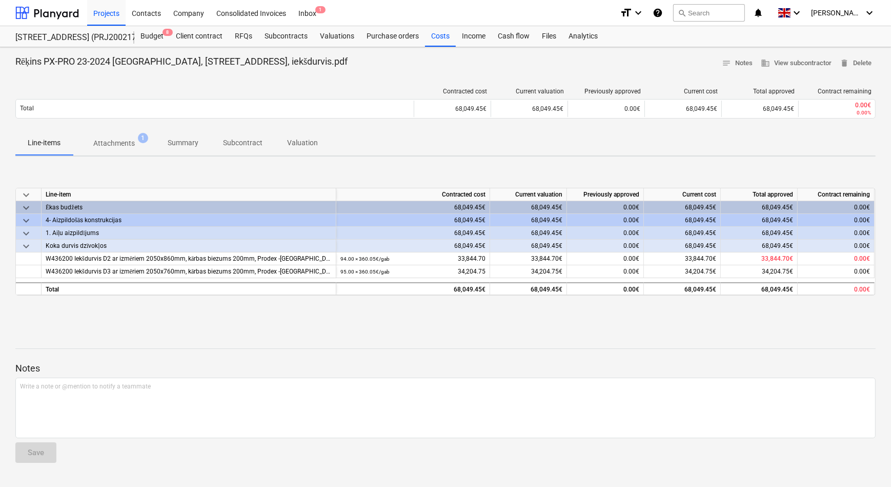
click at [118, 134] on span "Attachments 1" at bounding box center [114, 143] width 83 height 18
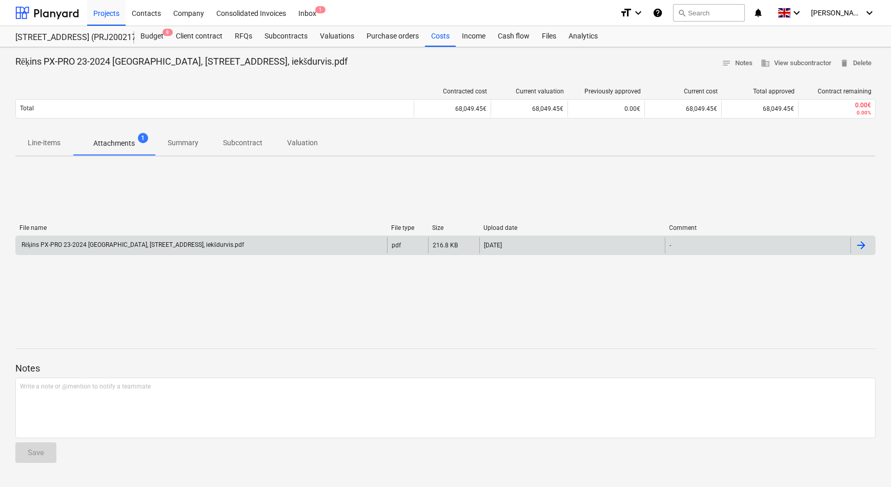
click at [144, 243] on div "Rēķins PX-PRO 23-2024 Bonava, Druvienas iela 2, iekšdurvis.pdf" at bounding box center [132, 245] width 224 height 8
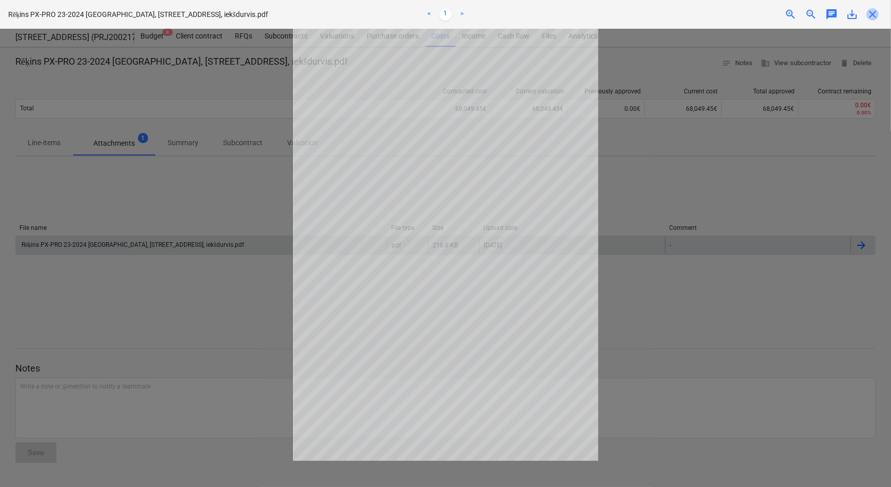
click at [867, 15] on span "close" at bounding box center [873, 14] width 12 height 12
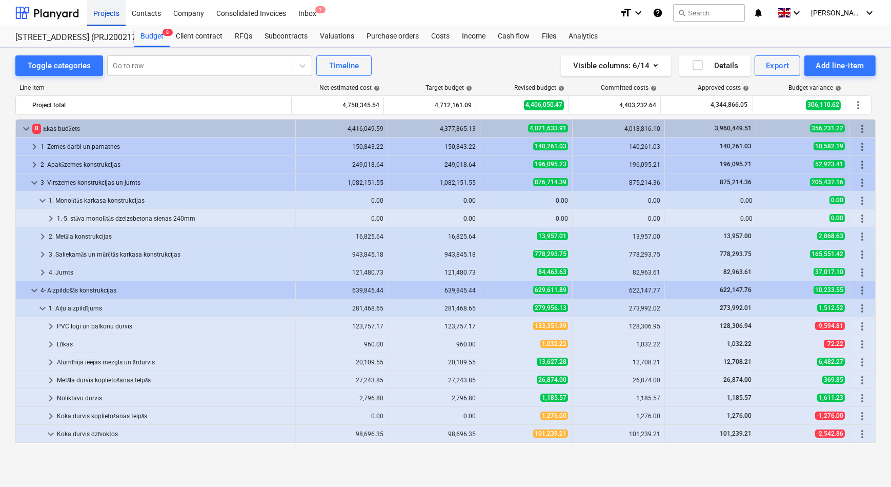
scroll to position [186, 0]
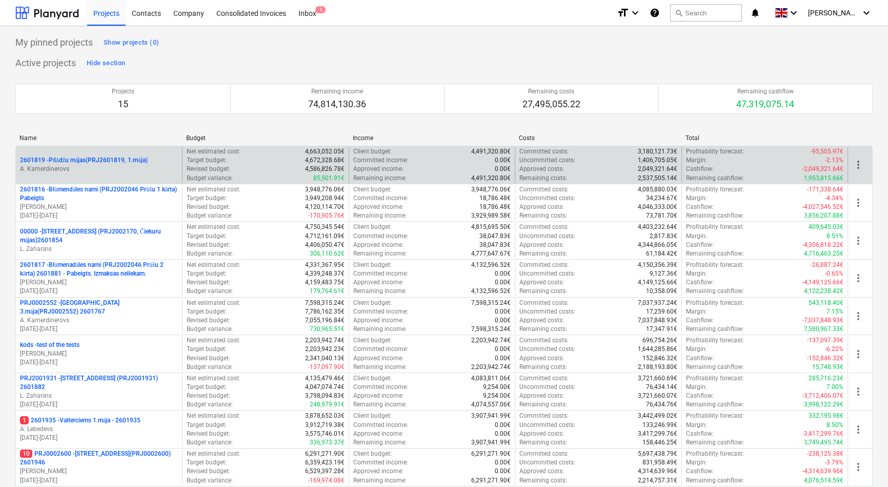
click at [82, 160] on p "2601819 - Pīlādžu mājas(PRJ2601819, 1.māja)" at bounding box center [84, 160] width 128 height 9
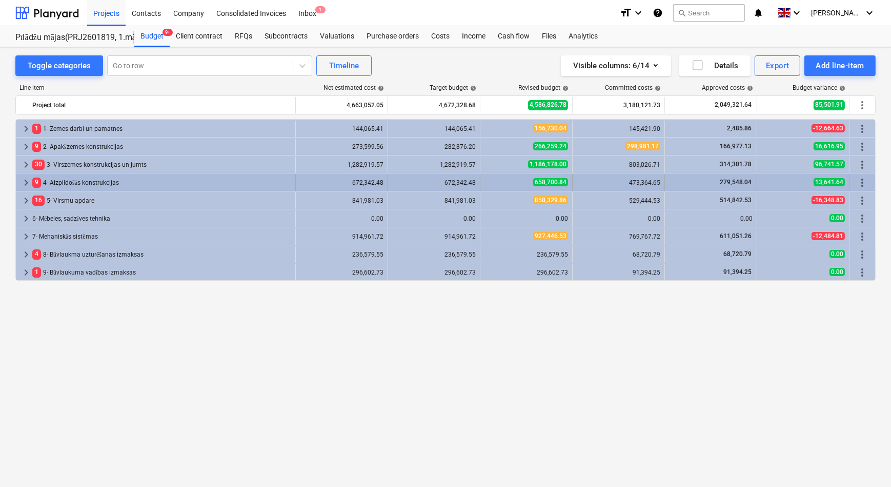
click at [26, 182] on span "keyboard_arrow_right" at bounding box center [26, 182] width 12 height 12
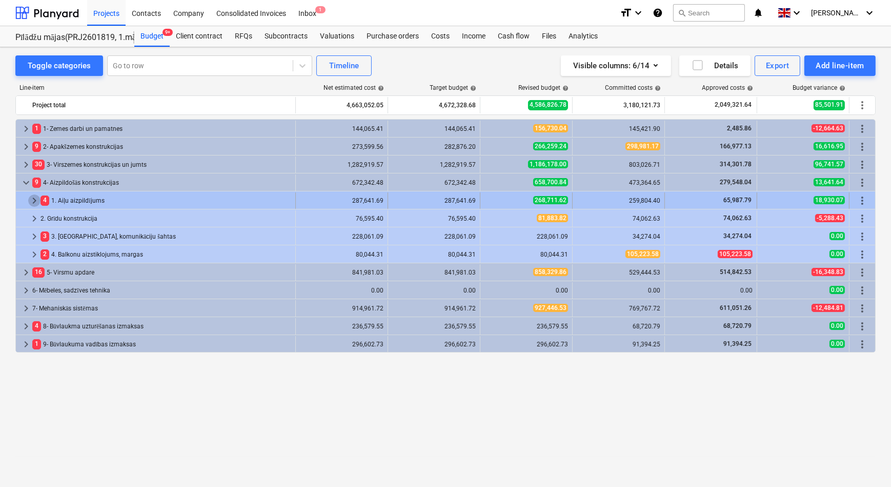
click at [38, 199] on span "keyboard_arrow_right" at bounding box center [34, 200] width 12 height 12
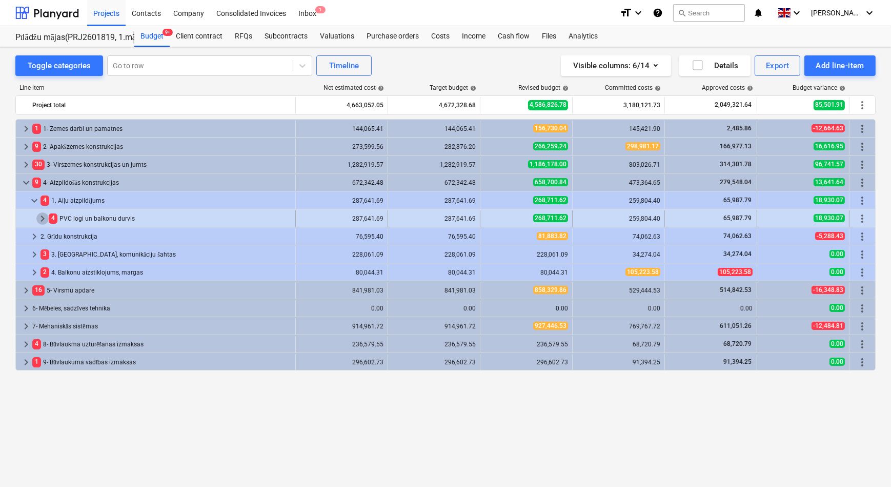
click at [45, 217] on span "keyboard_arrow_right" at bounding box center [42, 218] width 12 height 12
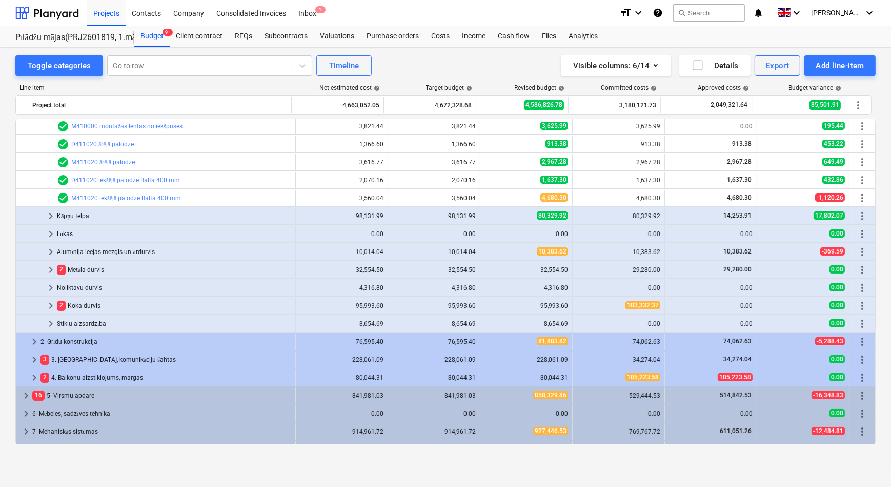
scroll to position [186, 0]
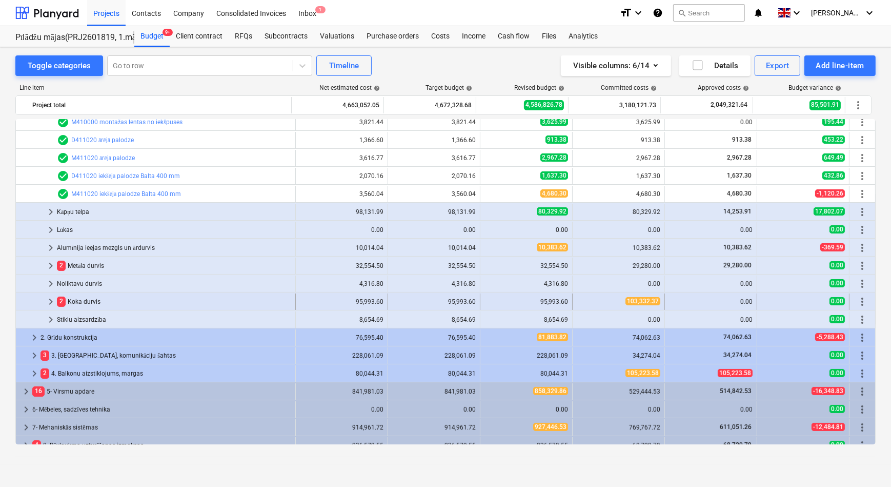
click at [51, 302] on span "keyboard_arrow_right" at bounding box center [51, 301] width 12 height 12
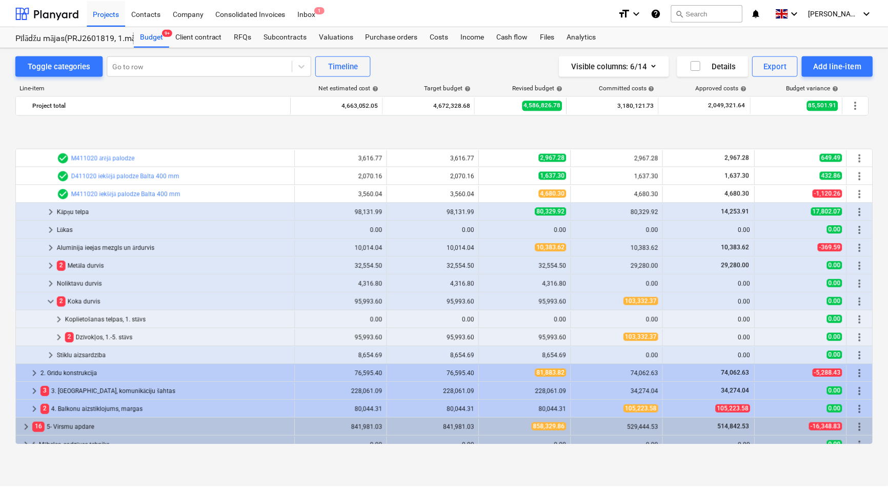
scroll to position [249, 0]
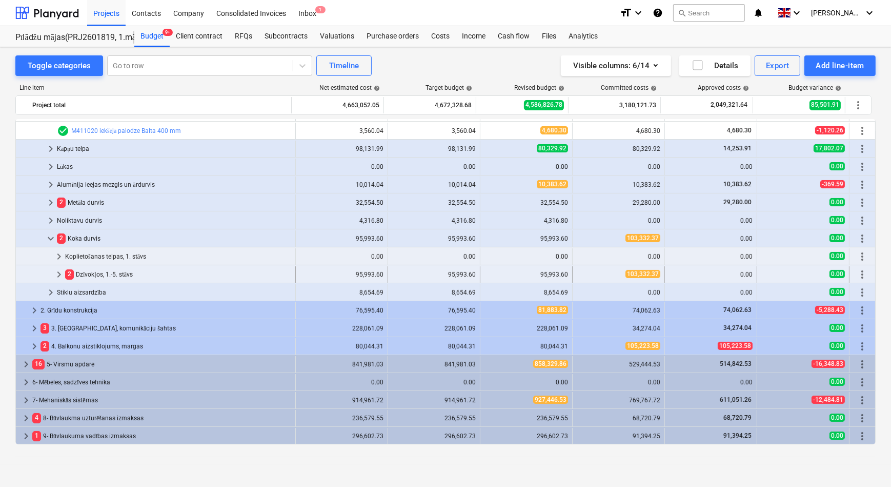
click at [58, 273] on span "keyboard_arrow_right" at bounding box center [59, 274] width 12 height 12
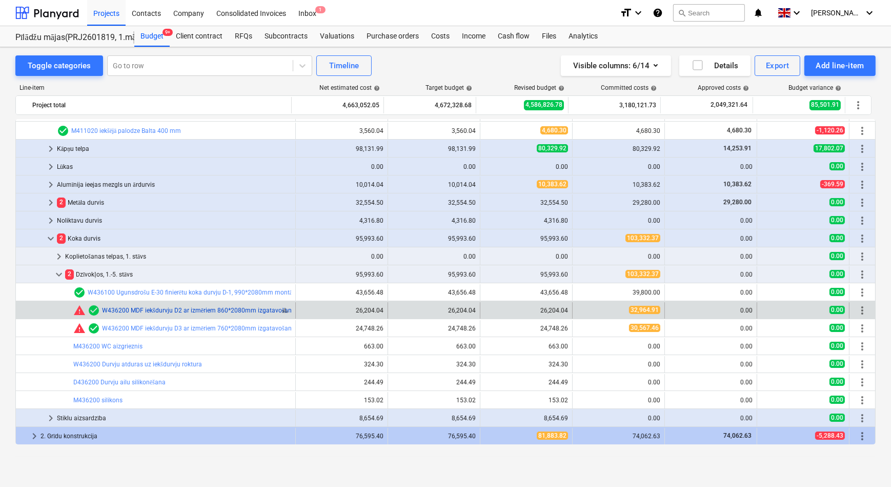
click at [148, 308] on link "W436200 MDF iekšdurvju D2 ar izmēriem 860*2080mm izgatavošana un montāža - 3D L…" at bounding box center [245, 310] width 287 height 7
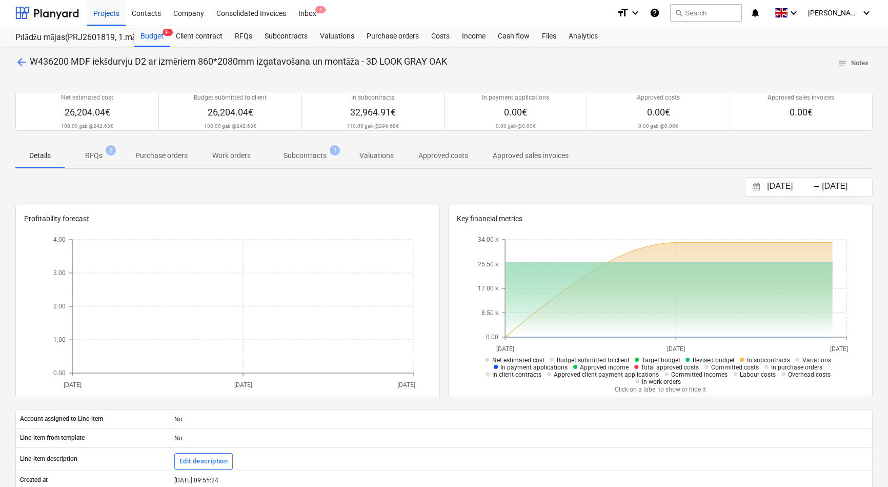
click at [95, 157] on p "RFQs" at bounding box center [93, 155] width 17 height 11
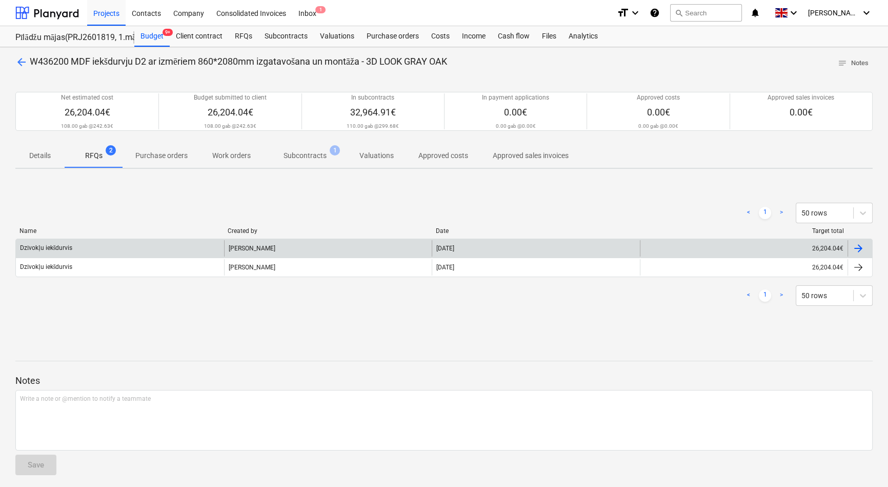
click at [156, 251] on div "Dzīvokļu iekšdurvis" at bounding box center [120, 248] width 208 height 16
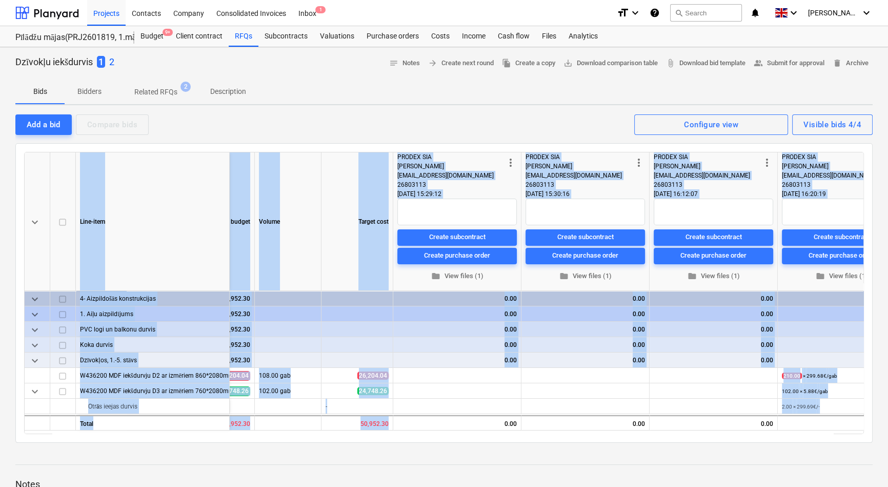
drag, startPoint x: 583, startPoint y: 429, endPoint x: 888, endPoint y: 425, distance: 305.7
click at [888, 425] on html "Projects Contacts Company Consolidated Invoices Inbox 1 format_size keyboard_ar…" at bounding box center [444, 243] width 888 height 487
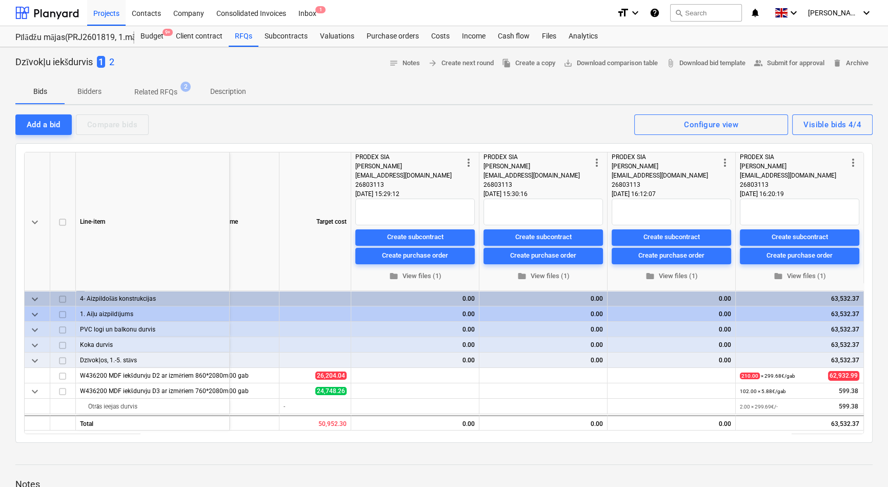
click at [718, 453] on div at bounding box center [444, 455] width 858 height 8
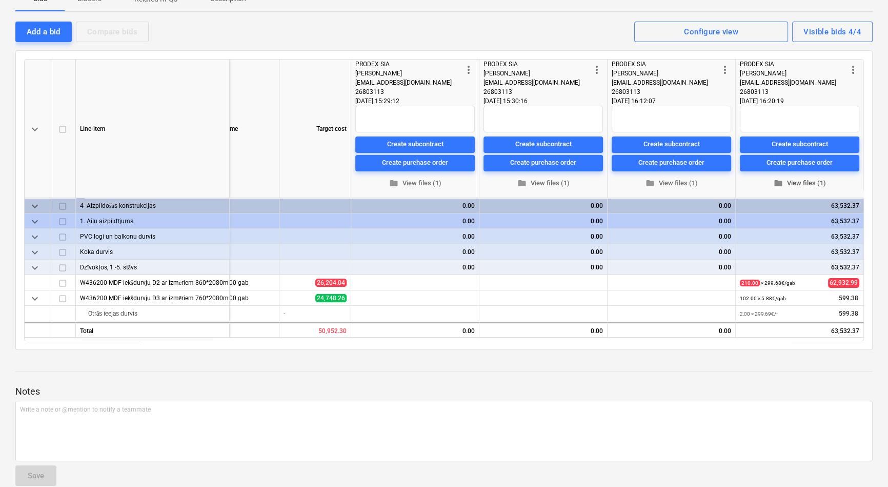
click at [792, 184] on span "folder View files (1)" at bounding box center [799, 183] width 111 height 12
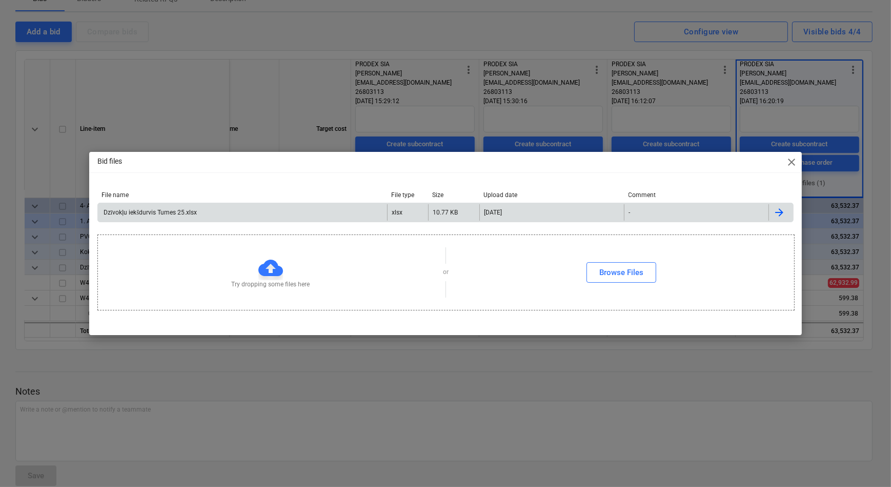
click at [186, 211] on div "Dzīvokļu iekšdurvis Tumes 25.xlsx" at bounding box center [149, 213] width 95 height 8
click at [177, 213] on div "Dzīvokļu iekšdurvis Tumes 25.xlsx" at bounding box center [149, 213] width 95 height 8
click at [794, 167] on span "close" at bounding box center [792, 162] width 12 height 12
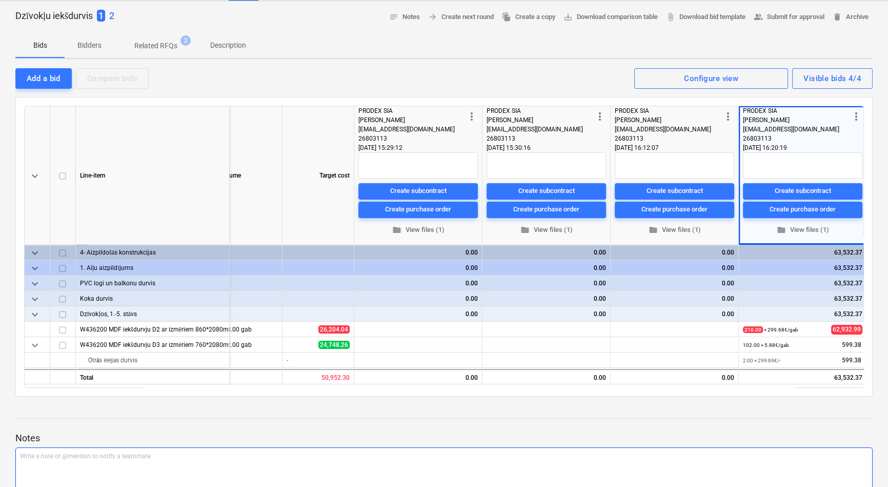
scroll to position [108, 0]
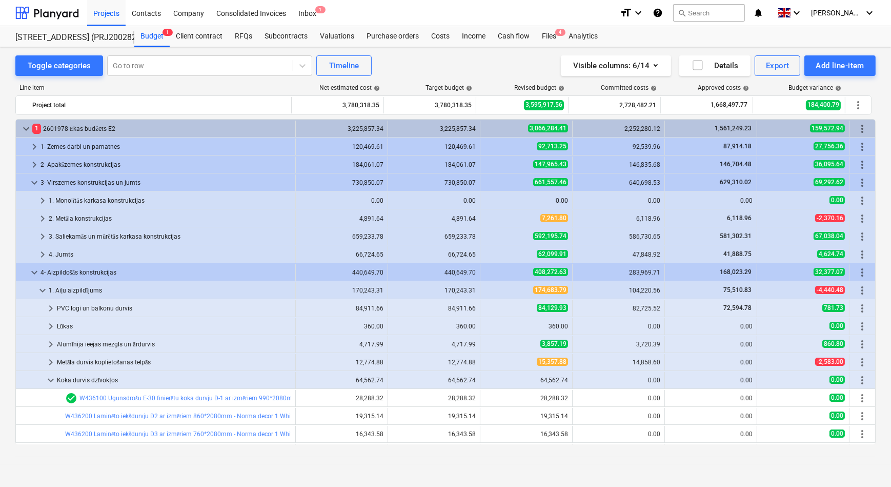
scroll to position [303, 0]
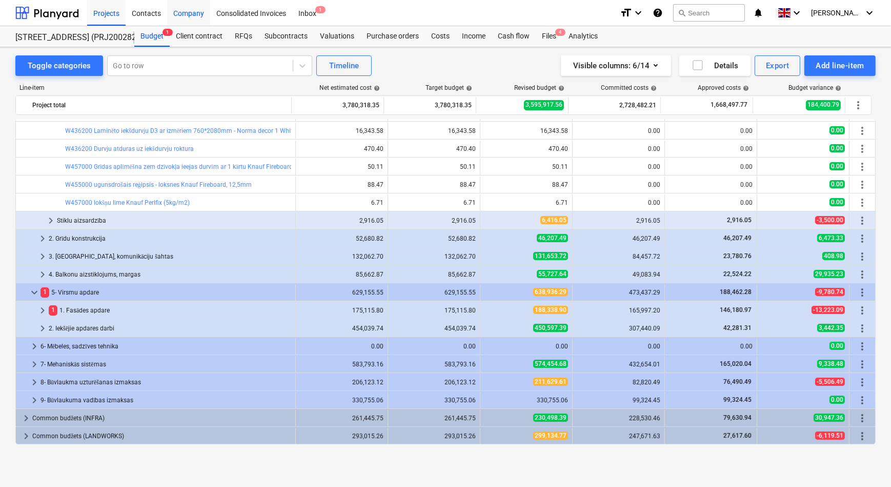
click at [192, 15] on div "Company" at bounding box center [188, 12] width 43 height 26
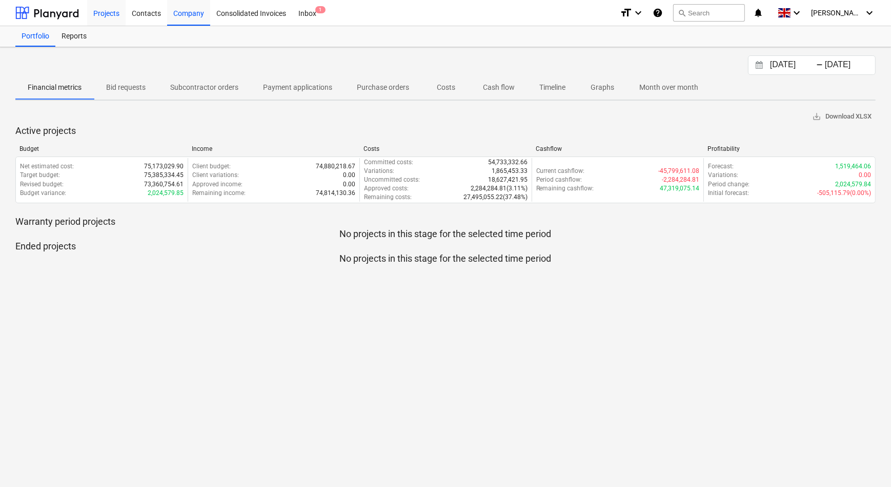
click at [107, 14] on div "Projects" at bounding box center [106, 12] width 38 height 26
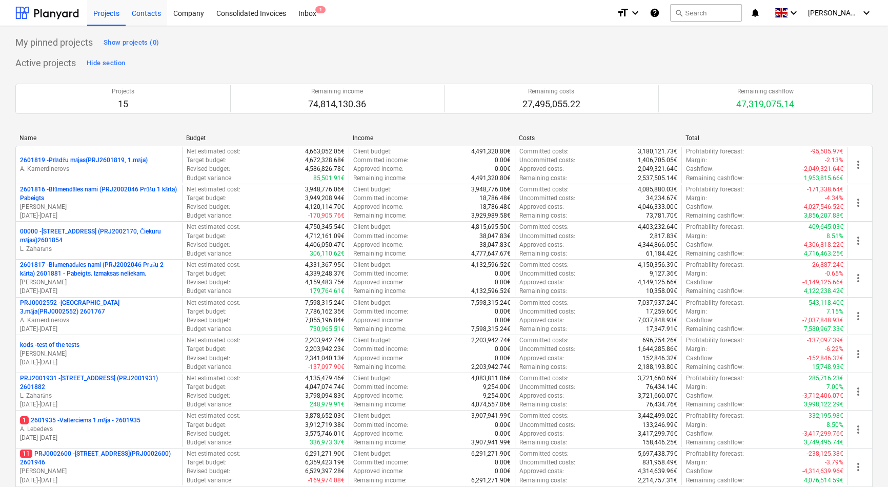
click at [147, 11] on div "Contacts" at bounding box center [147, 12] width 42 height 26
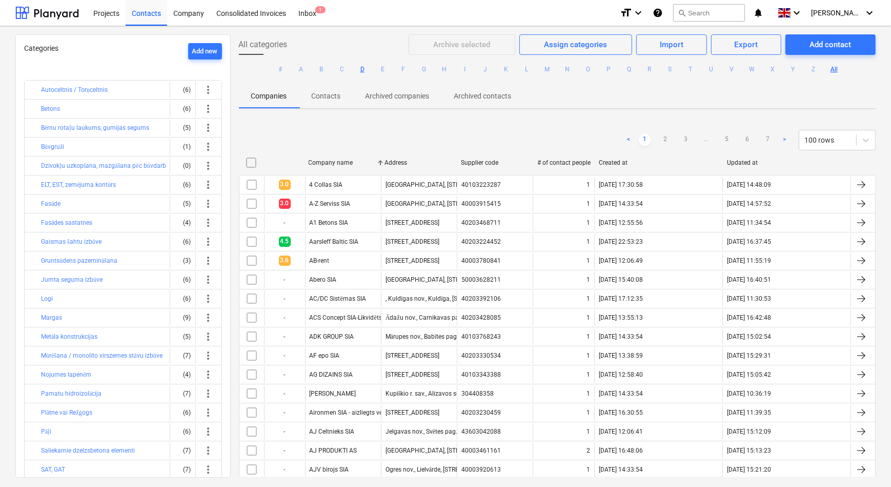
click at [362, 68] on button "D" at bounding box center [362, 69] width 12 height 12
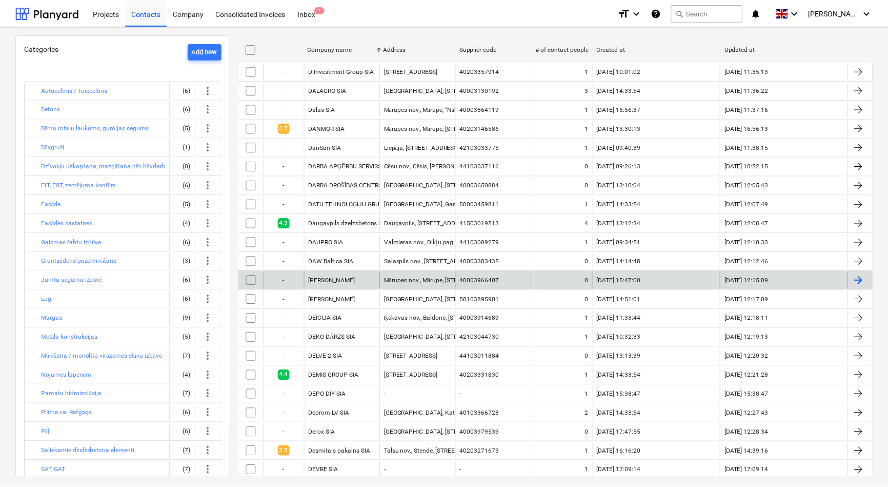
scroll to position [93, 0]
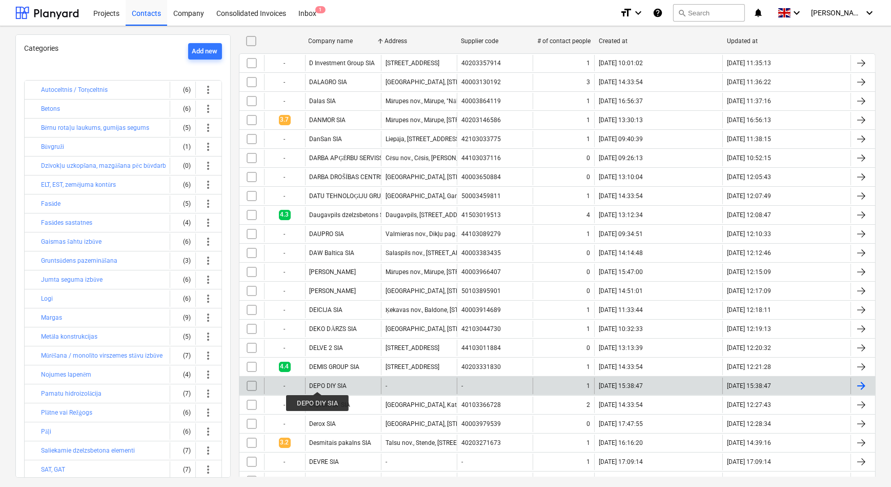
click at [318, 382] on div "DEPO DIY SIA" at bounding box center [328, 385] width 37 height 7
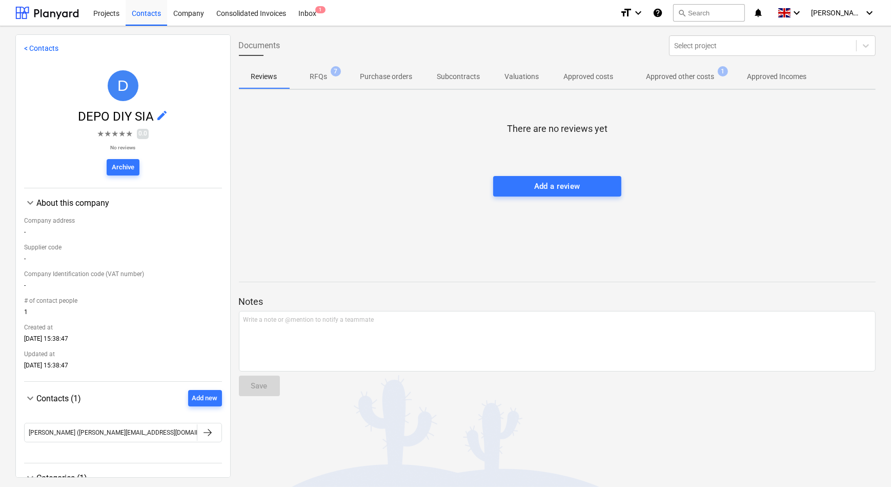
click at [677, 80] on p "Approved other costs" at bounding box center [681, 76] width 68 height 11
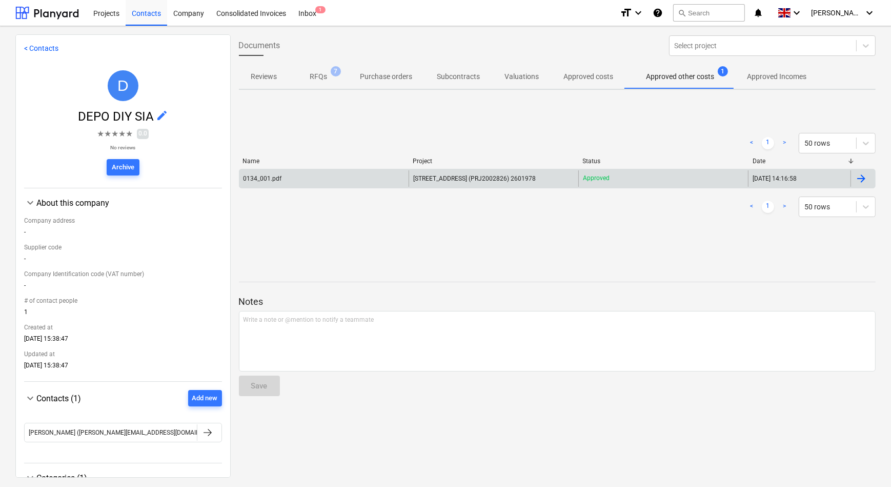
click at [374, 182] on div "0134_001.pdf" at bounding box center [325, 178] width 170 height 16
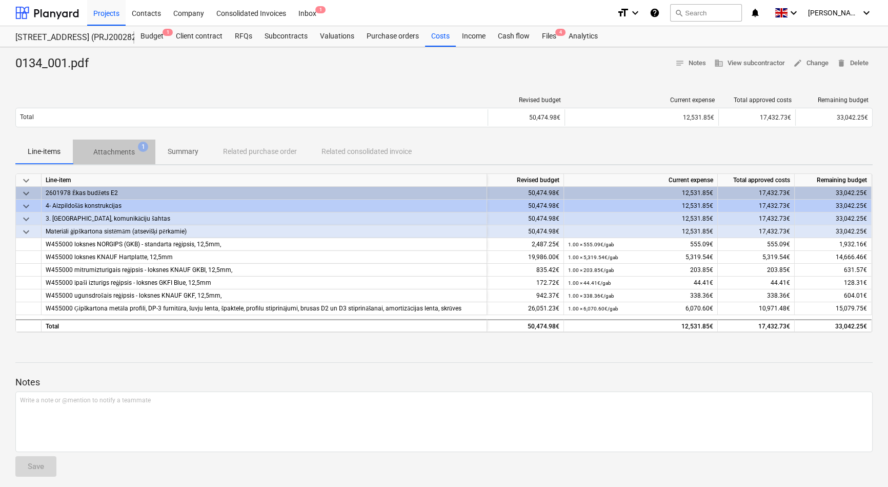
click at [101, 151] on p "Attachments" at bounding box center [114, 152] width 42 height 11
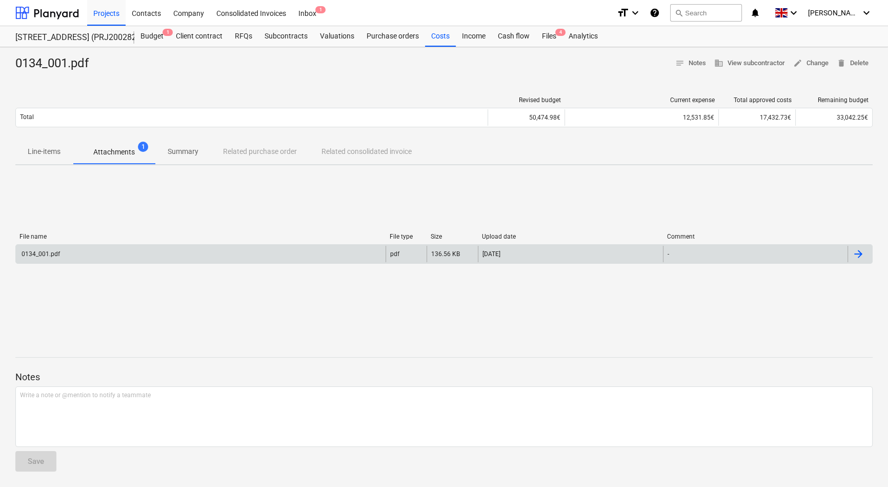
click at [90, 250] on div "0134_001.pdf" at bounding box center [201, 254] width 370 height 16
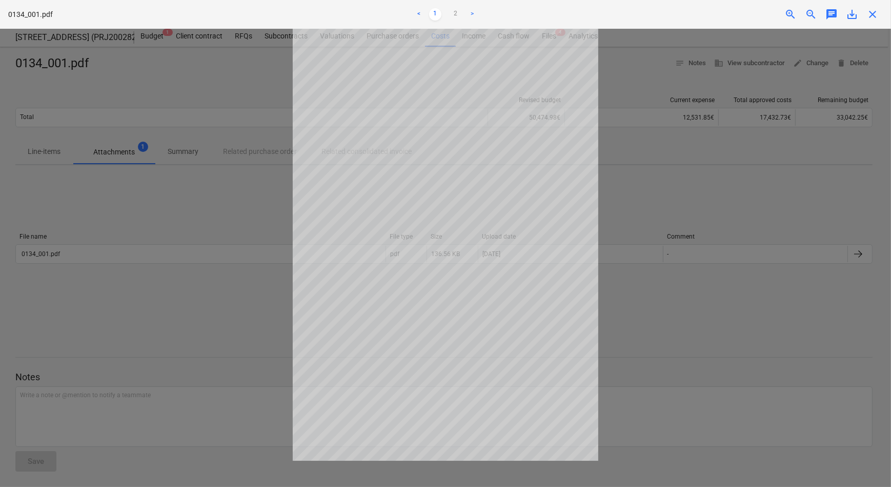
click at [873, 15] on span "close" at bounding box center [873, 14] width 12 height 12
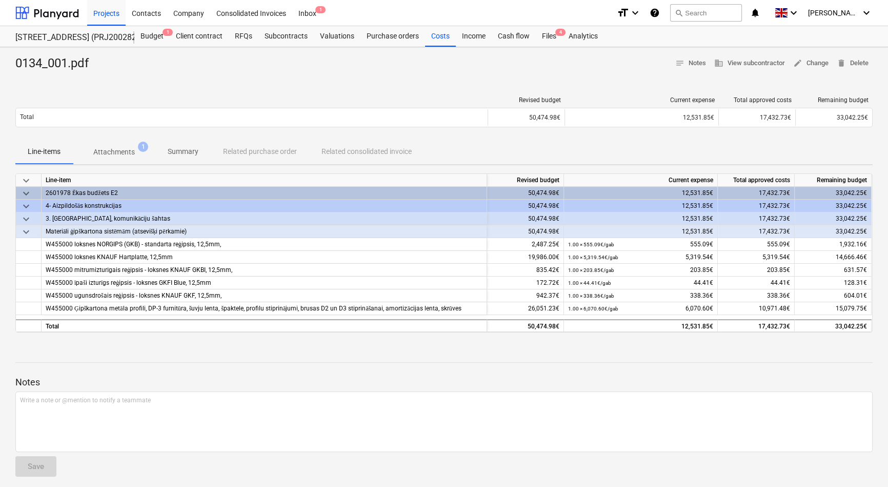
click at [116, 153] on p "Attachments" at bounding box center [114, 152] width 42 height 11
click at [53, 13] on div at bounding box center [47, 13] width 64 height 26
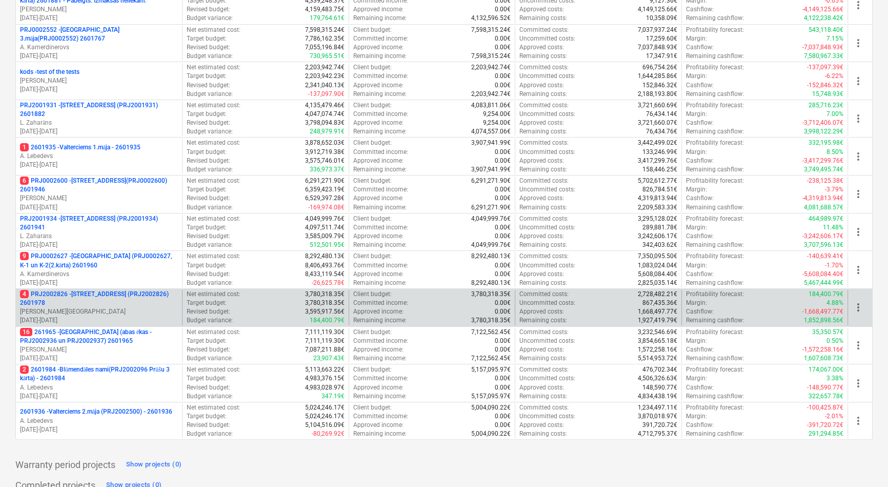
scroll to position [280, 0]
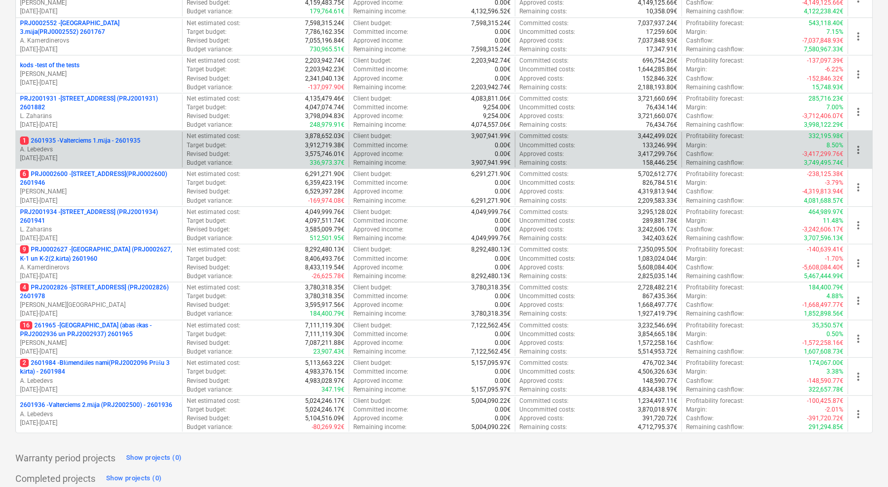
click at [103, 151] on p "A. Lebedevs" at bounding box center [99, 149] width 158 height 9
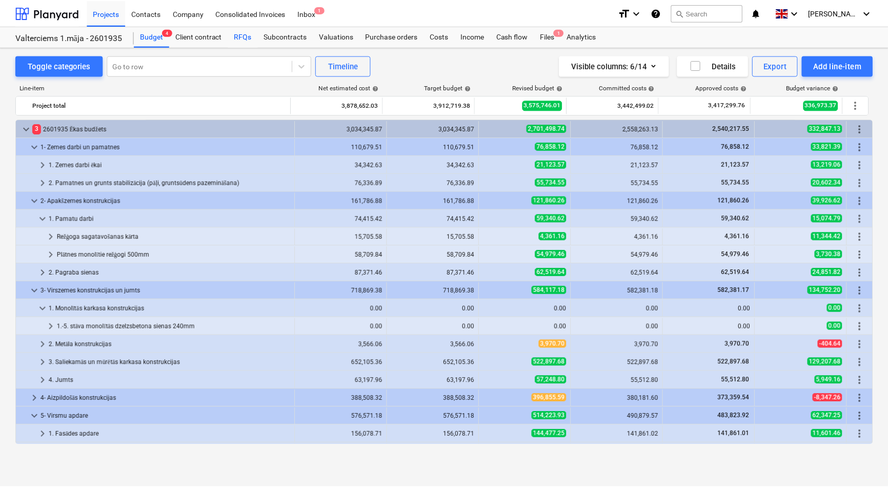
scroll to position [364, 0]
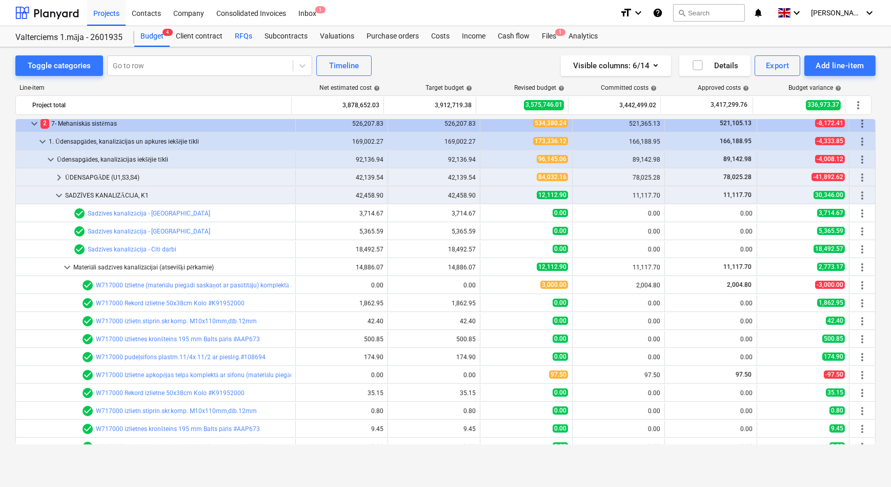
click at [242, 32] on div "RFQs" at bounding box center [244, 36] width 30 height 21
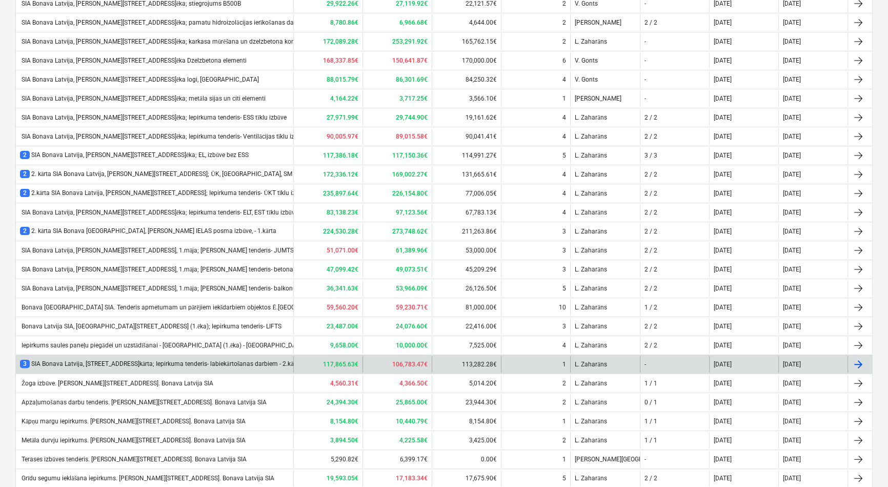
scroll to position [361, 0]
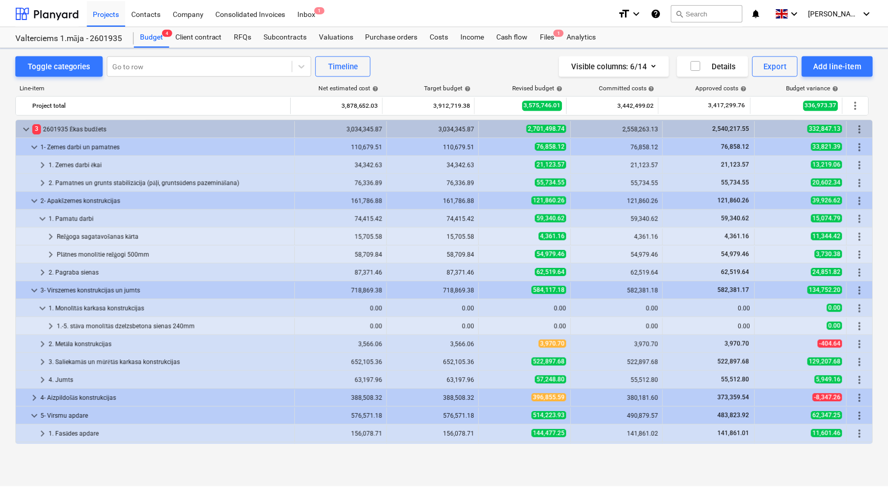
scroll to position [364, 0]
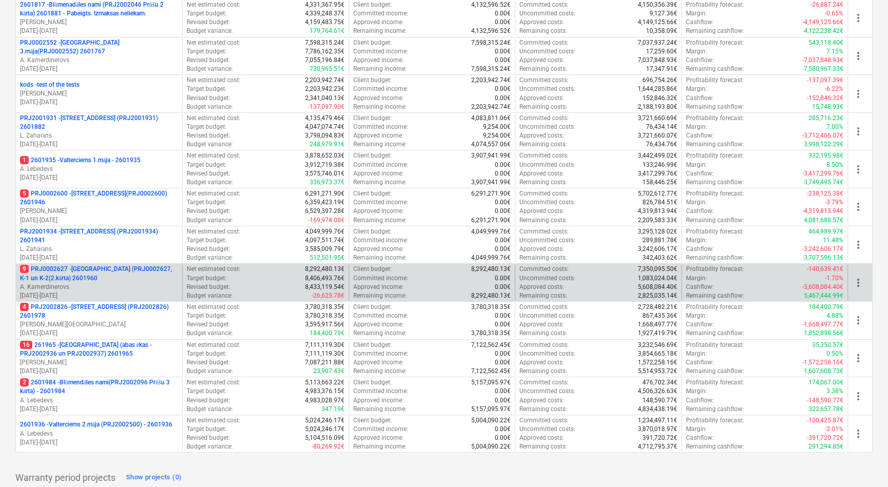
scroll to position [280, 0]
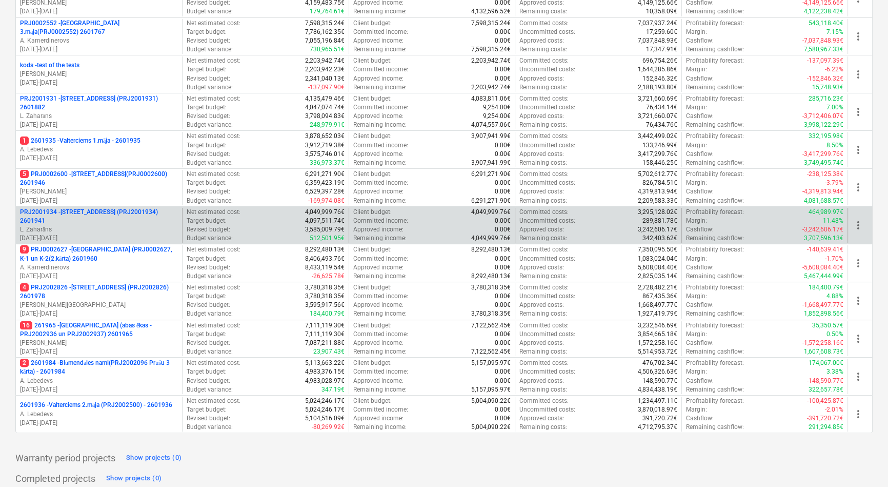
click at [98, 214] on p "PRJ2001934 - Mazā Robežu iela 1 (PRJ2001934) 2601941" at bounding box center [99, 216] width 158 height 17
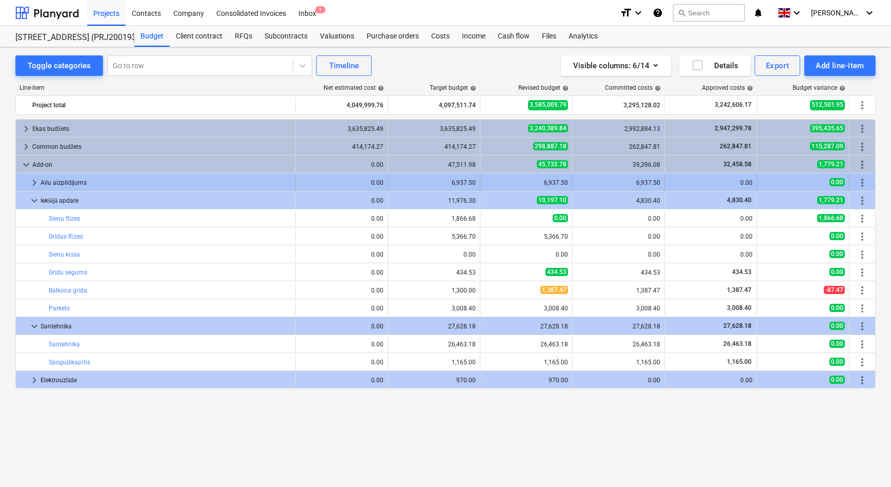
click at [36, 183] on span "keyboard_arrow_right" at bounding box center [34, 182] width 12 height 12
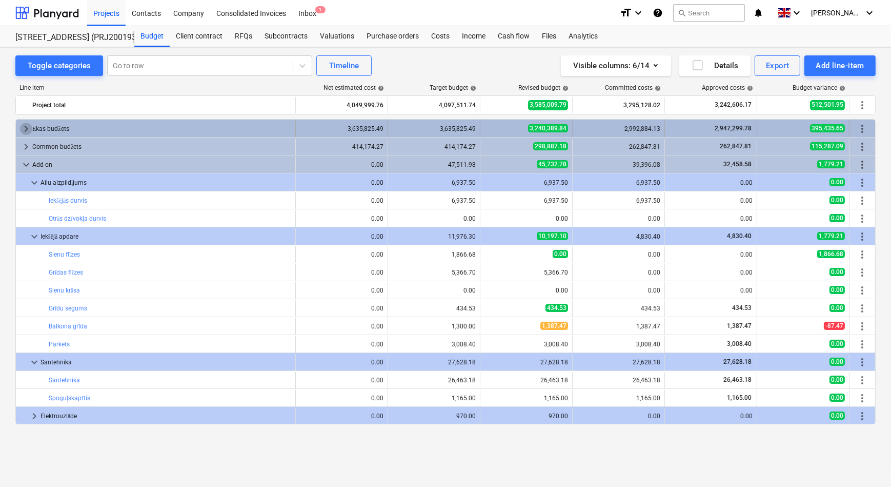
click at [25, 127] on span "keyboard_arrow_right" at bounding box center [26, 129] width 12 height 12
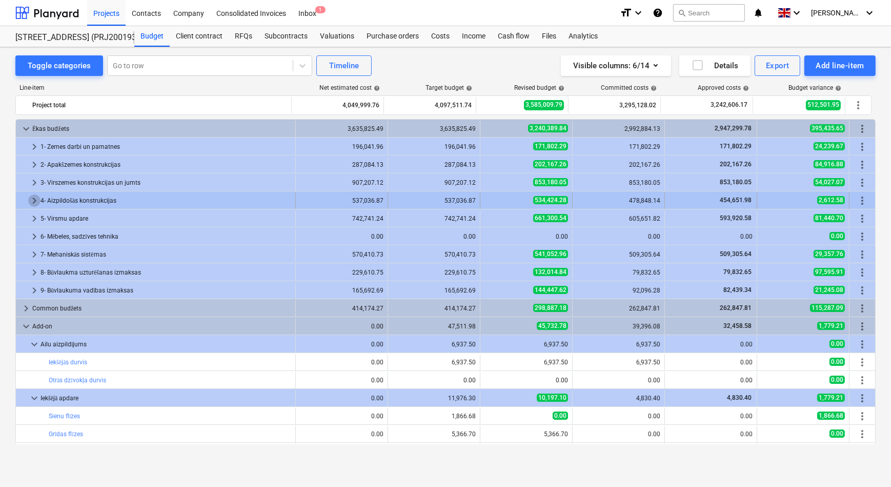
click at [31, 203] on span "keyboard_arrow_right" at bounding box center [34, 200] width 12 height 12
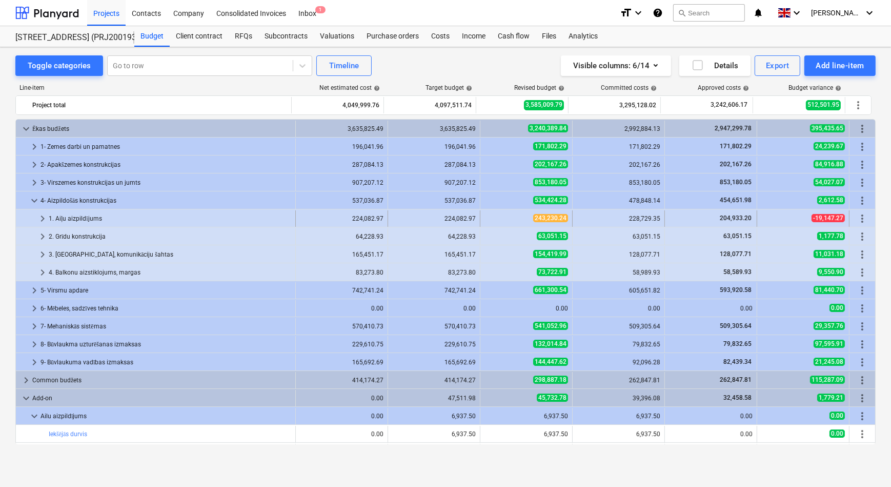
click at [43, 219] on span "keyboard_arrow_right" at bounding box center [42, 218] width 12 height 12
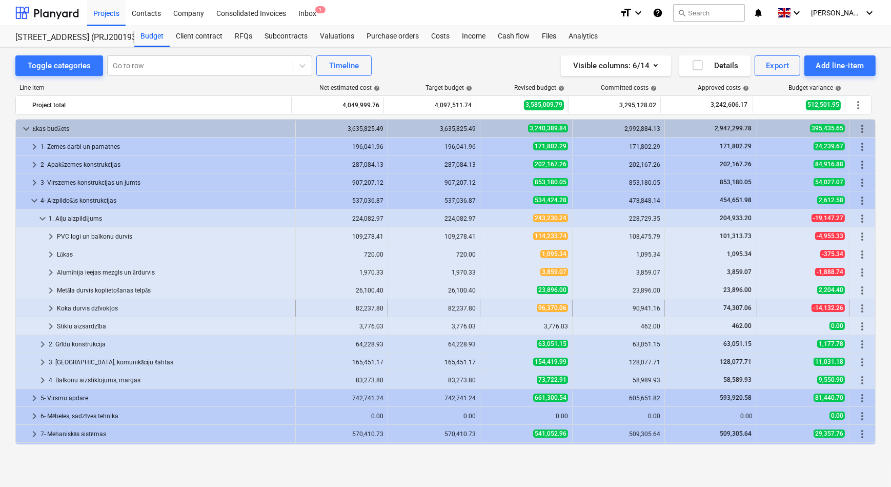
click at [51, 308] on span "keyboard_arrow_right" at bounding box center [51, 308] width 12 height 12
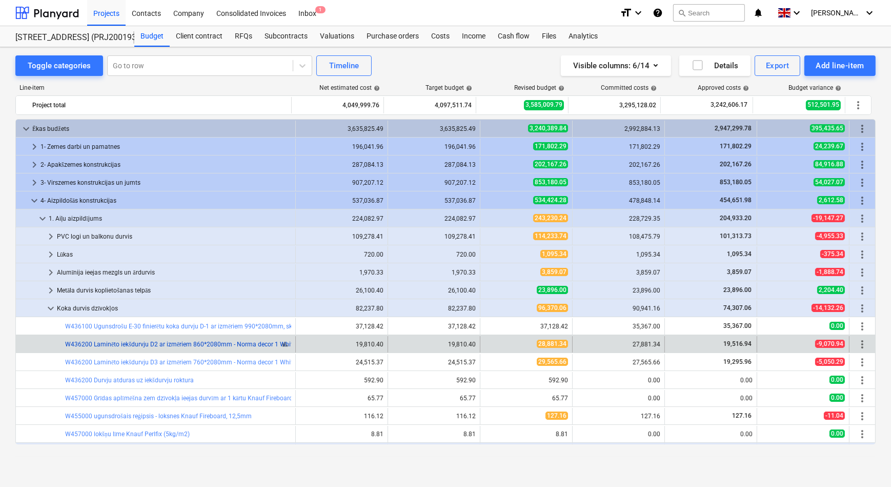
click at [200, 346] on link "W436200 Laminēto iekšdurvju D2 ar izmēriem 860*2080mm - Norma decor 1 White, ro…" at bounding box center [380, 344] width 630 height 7
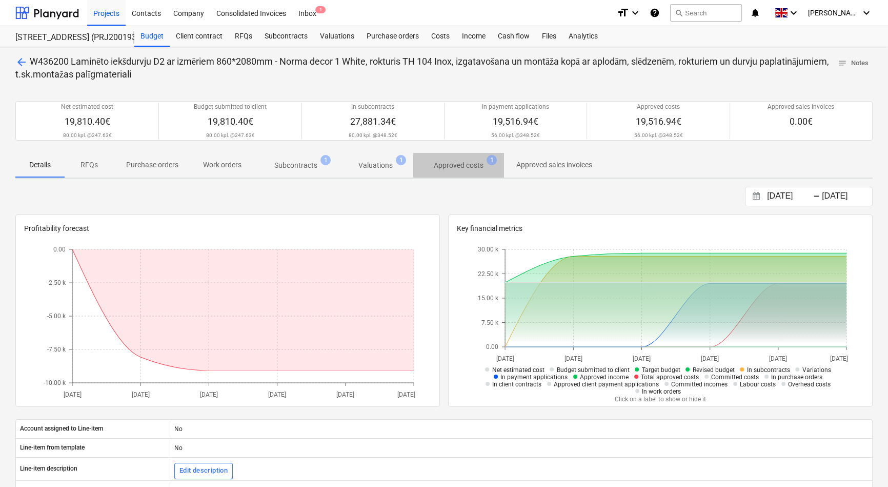
click at [458, 165] on p "Approved costs" at bounding box center [459, 165] width 50 height 11
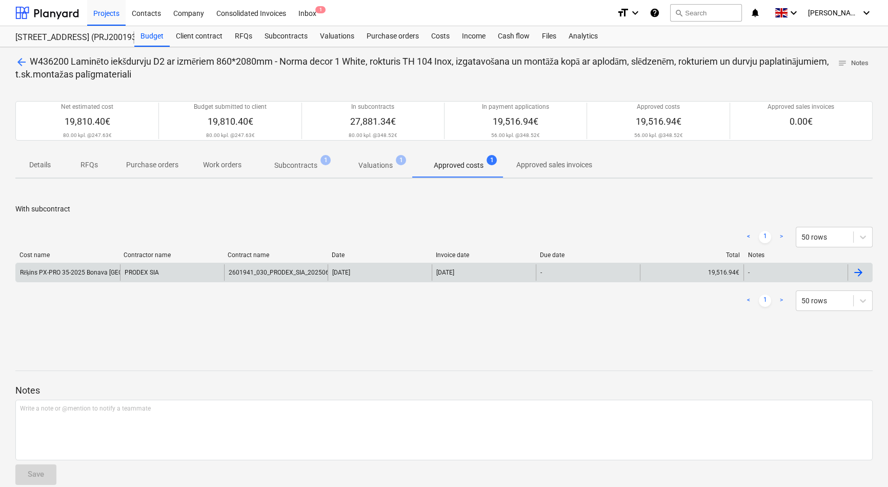
click at [92, 273] on div "Rēķins PX-PRO 35-2025 Bonava Mazā Robežu iela 1_iekšdurvis.edoc" at bounding box center [119, 273] width 198 height 8
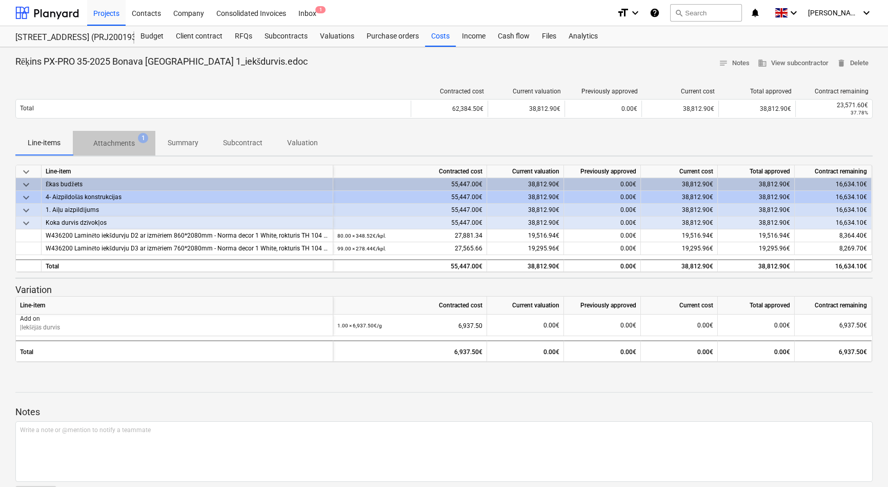
click at [104, 144] on p "Attachments" at bounding box center [114, 143] width 42 height 11
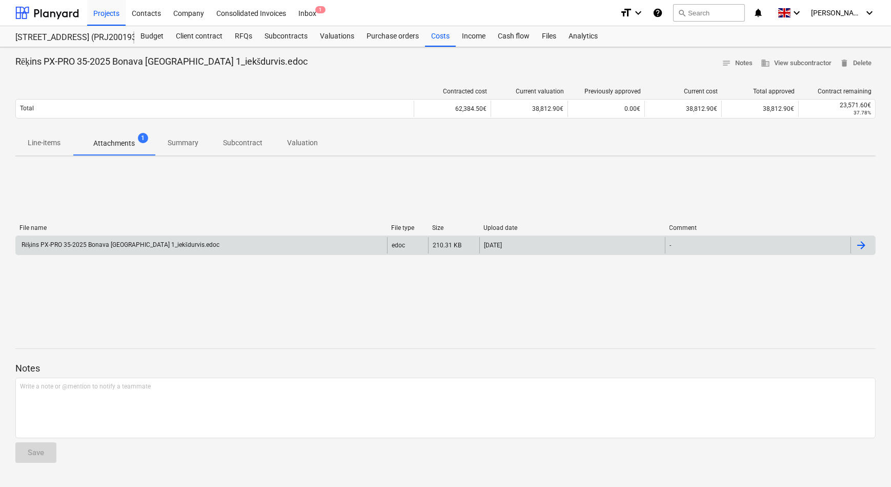
click at [149, 246] on div "Rēķins PX-PRO 35-2025 Bonava Mazā Robežu iela 1_iekšdurvis.edoc" at bounding box center [120, 245] width 200 height 8
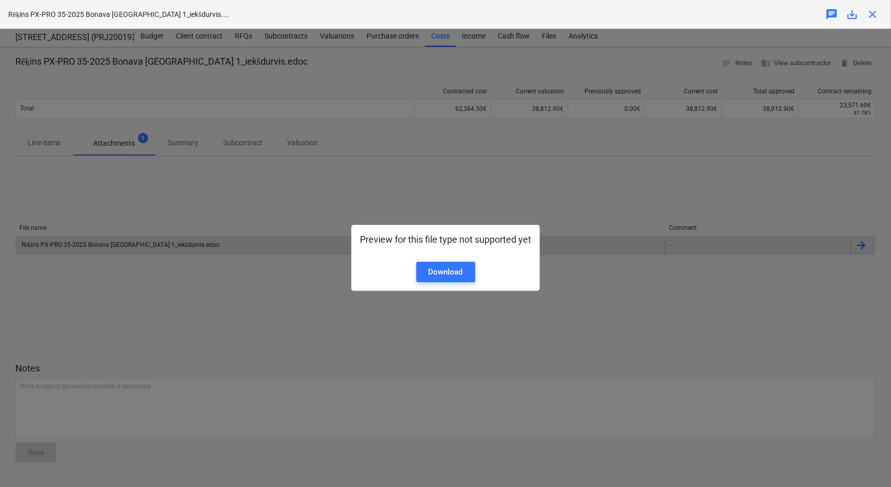
click at [261, 295] on div "Preview for this file type not supported yet Download" at bounding box center [445, 258] width 891 height 458
click at [244, 198] on div "Preview for this file type not supported yet Download" at bounding box center [445, 258] width 891 height 458
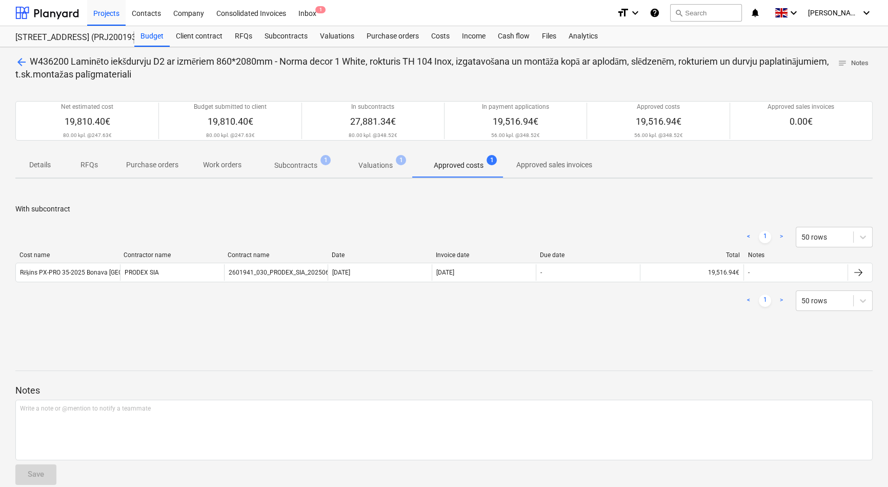
click at [306, 166] on p "Subcontracts" at bounding box center [295, 165] width 43 height 11
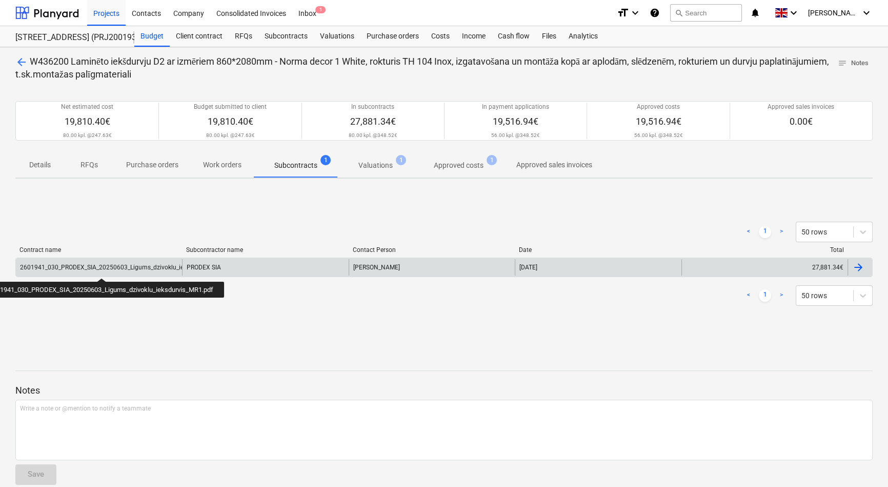
click at [103, 269] on div "2601941_030_PRODEX_SIA_20250603_Ligums_dzivoklu_ieksdurvis_MR1.pdf" at bounding box center [126, 267] width 212 height 7
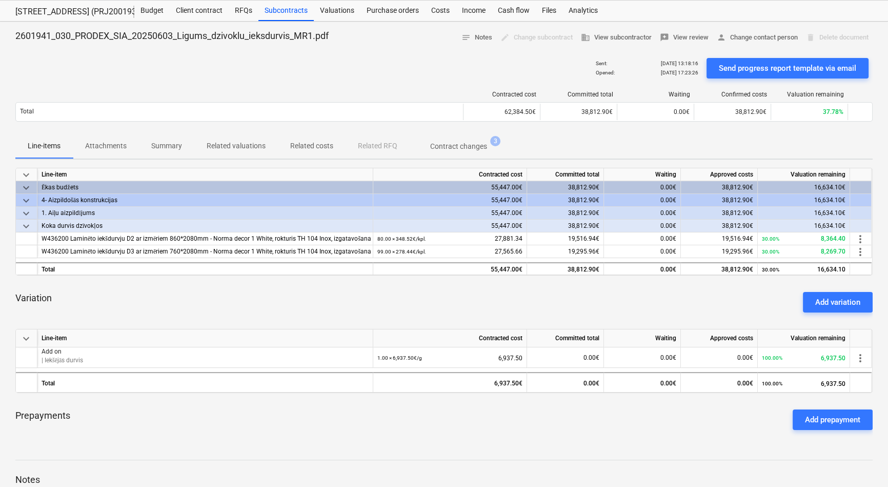
scroll to position [46, 0]
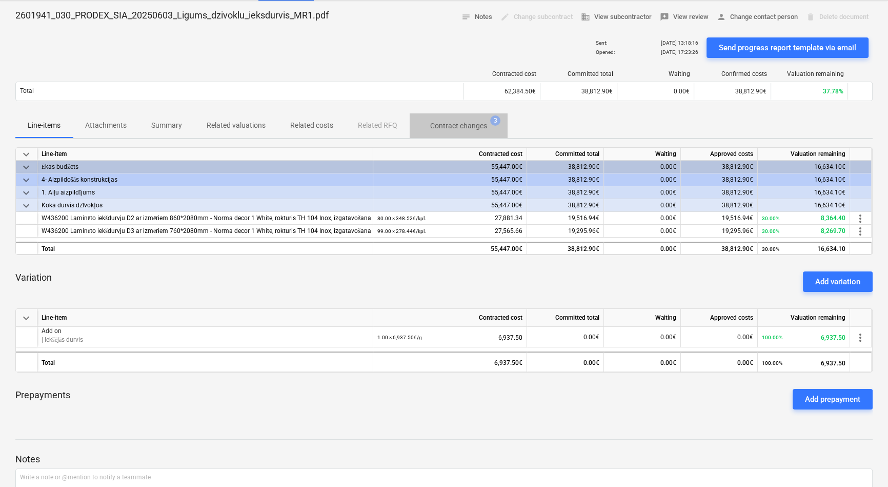
click at [453, 125] on p "Contract changes" at bounding box center [458, 126] width 57 height 11
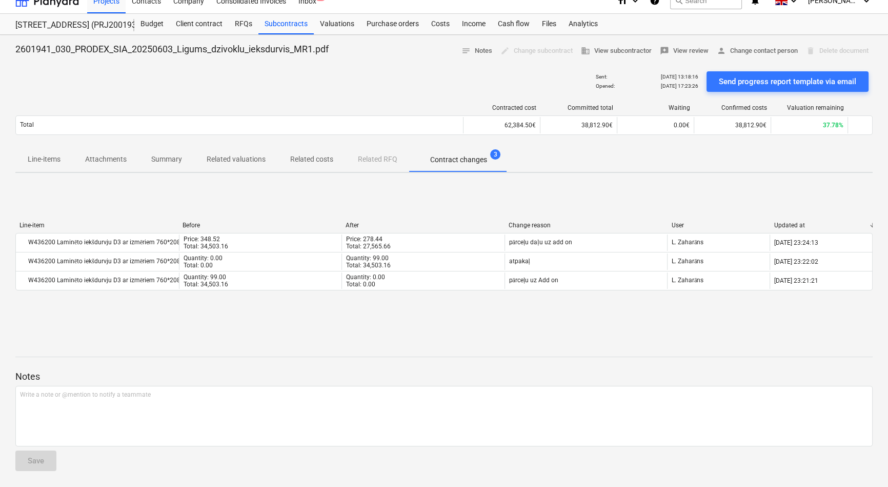
click at [241, 197] on div "Line-item Before After Change reason User Updated at W436200 Laminēto iekšdurvj…" at bounding box center [444, 258] width 858 height 154
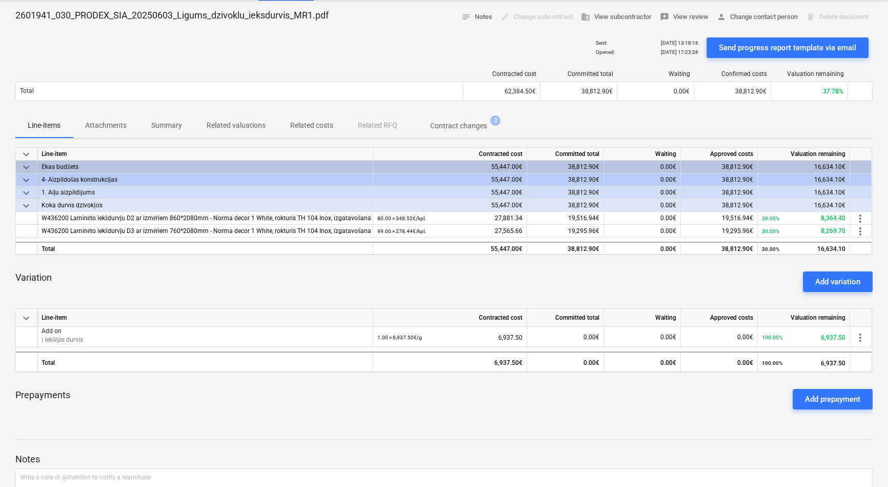
click at [460, 130] on p "Contract changes" at bounding box center [458, 126] width 57 height 11
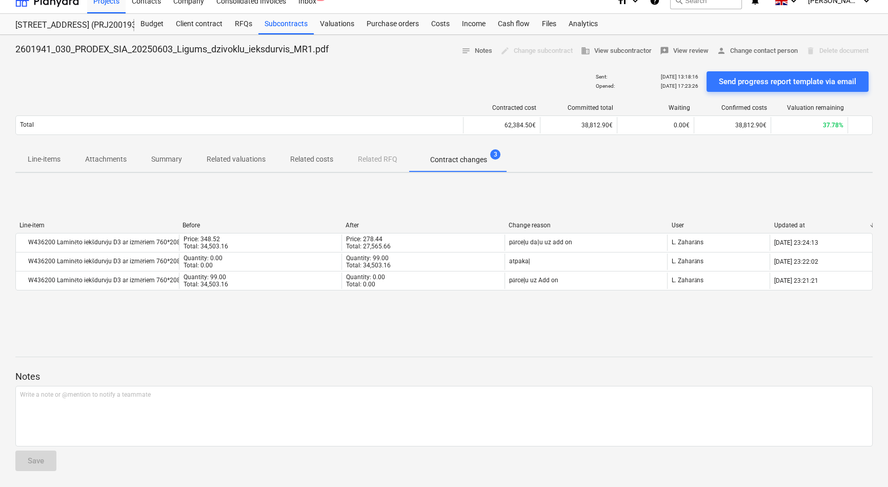
scroll to position [46, 0]
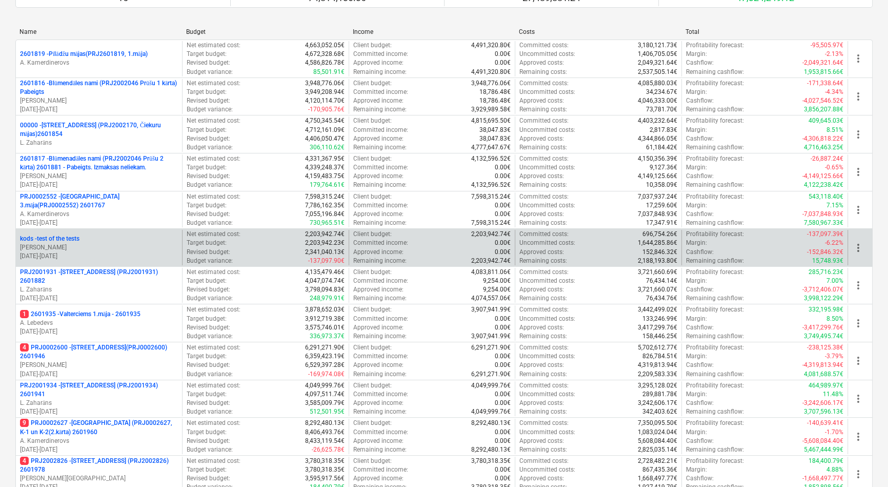
scroll to position [93, 0]
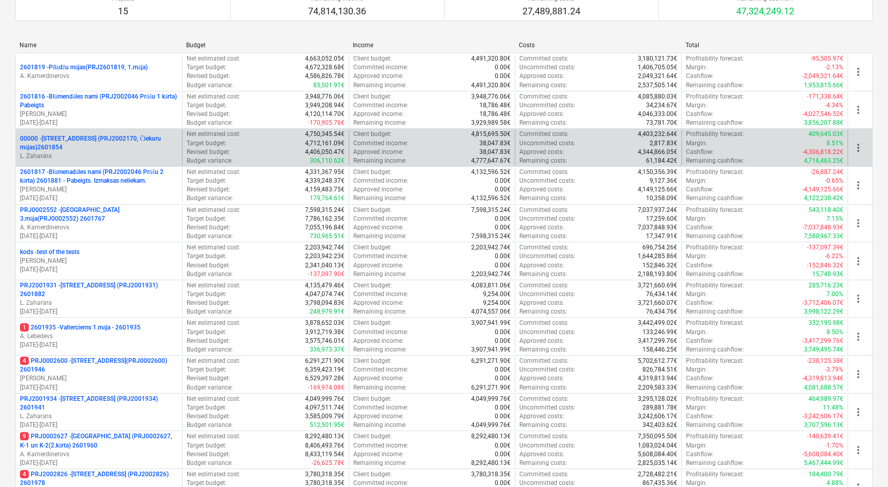
click at [79, 140] on p "00000 - Druvienas iela 2 (PRJ2002170, Čiekuru mājas)2601854" at bounding box center [99, 142] width 158 height 17
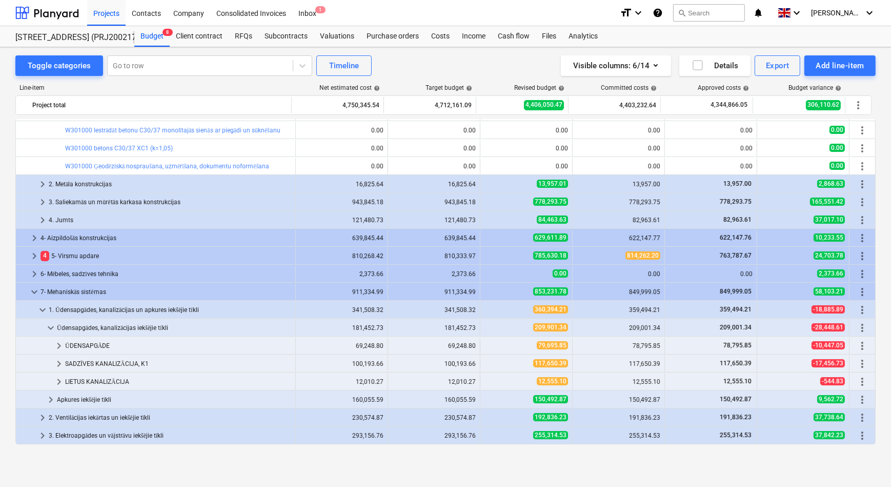
scroll to position [233, 0]
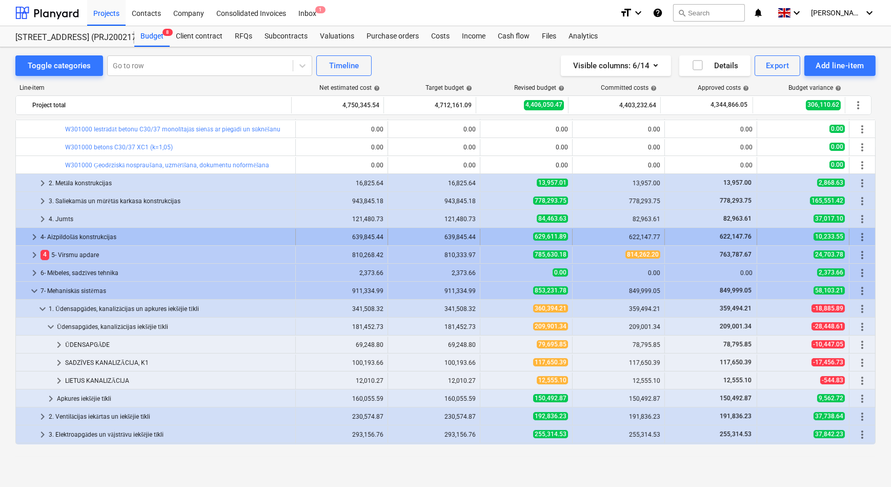
click at [30, 235] on span "keyboard_arrow_right" at bounding box center [34, 237] width 12 height 12
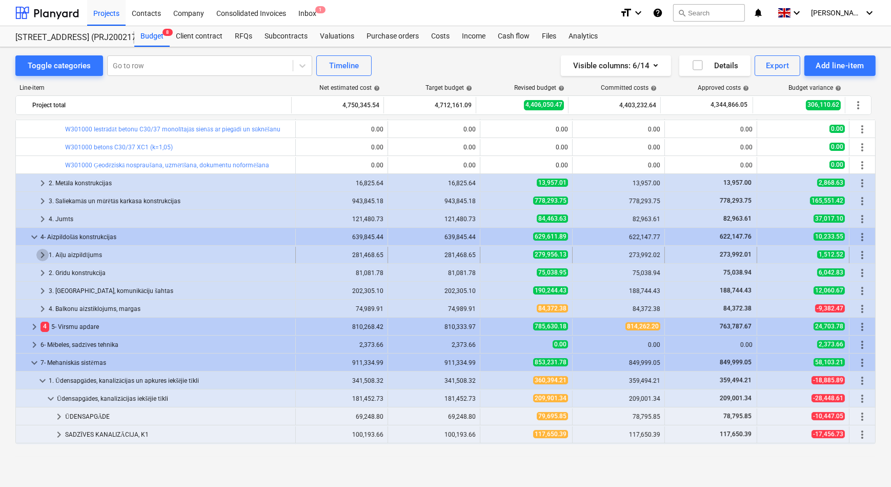
click at [44, 253] on span "keyboard_arrow_right" at bounding box center [42, 255] width 12 height 12
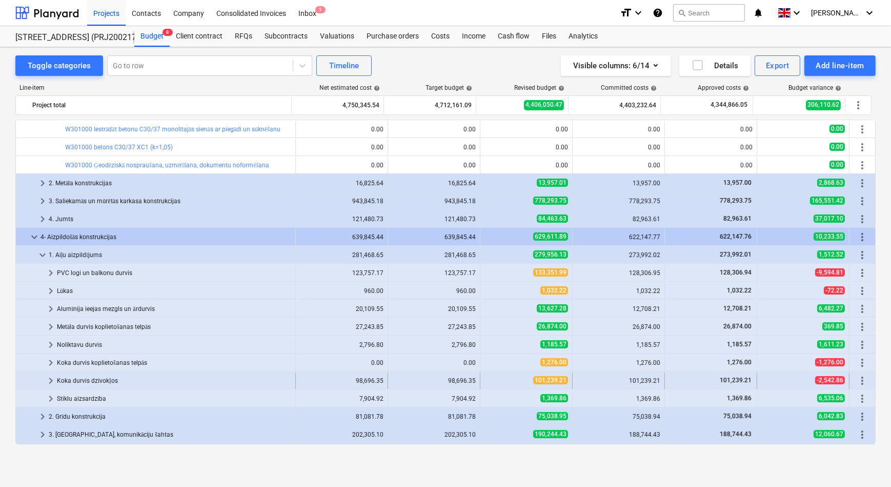
click at [89, 380] on div "Koka durvis dzīvokļos" at bounding box center [174, 380] width 234 height 16
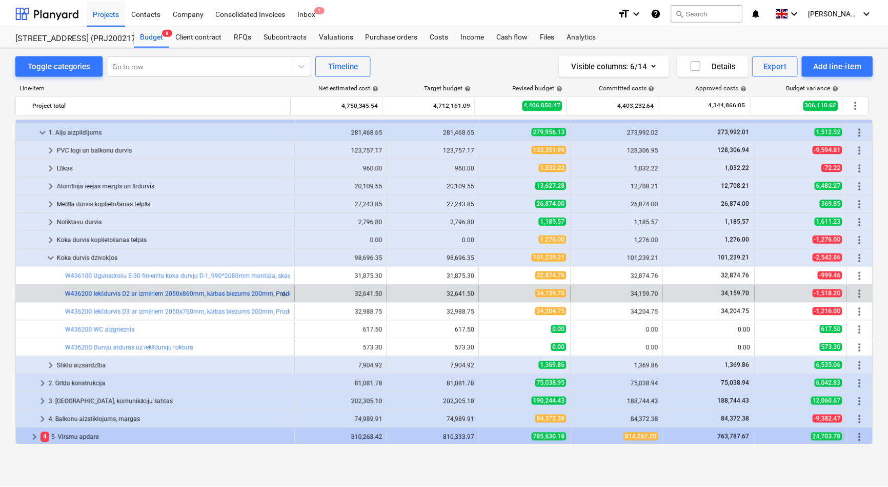
scroll to position [373, 0]
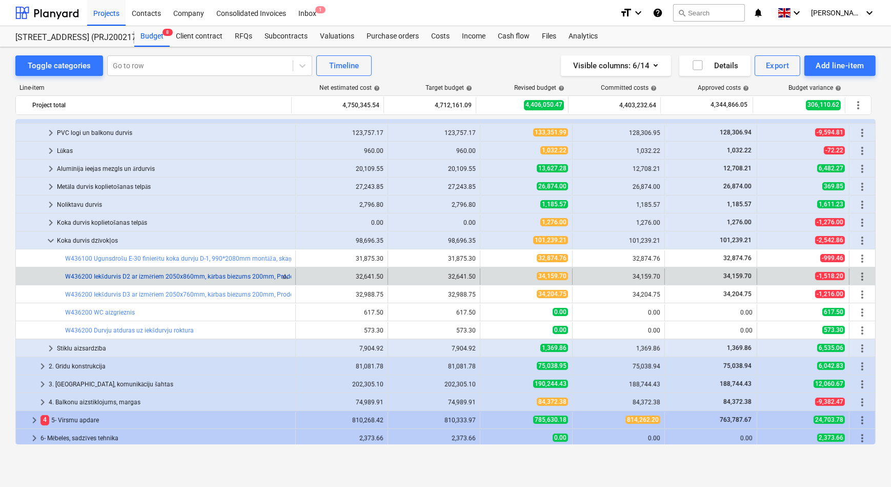
click at [143, 275] on link "W436200 Iekšdurvis D2 ar izmēriem 2050x860mm, kārbas biezums 200mm, Prodex -Tor…" at bounding box center [267, 276] width 404 height 7
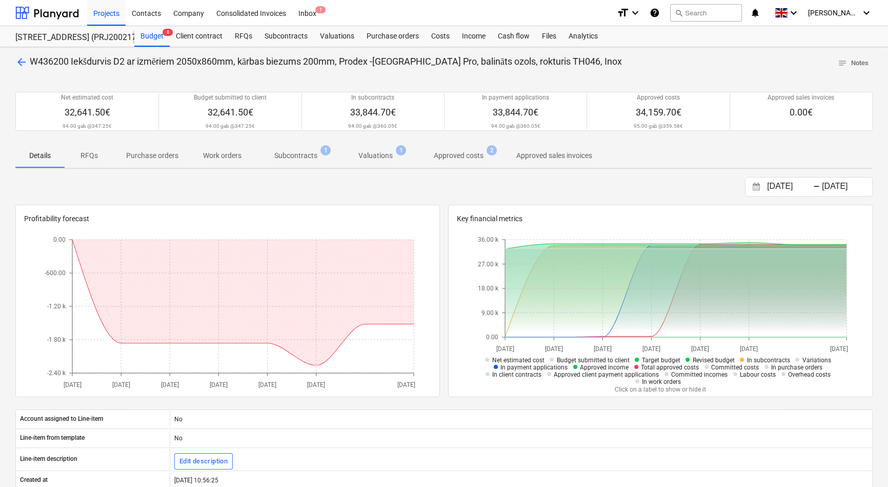
click at [302, 155] on p "Subcontracts" at bounding box center [295, 155] width 43 height 11
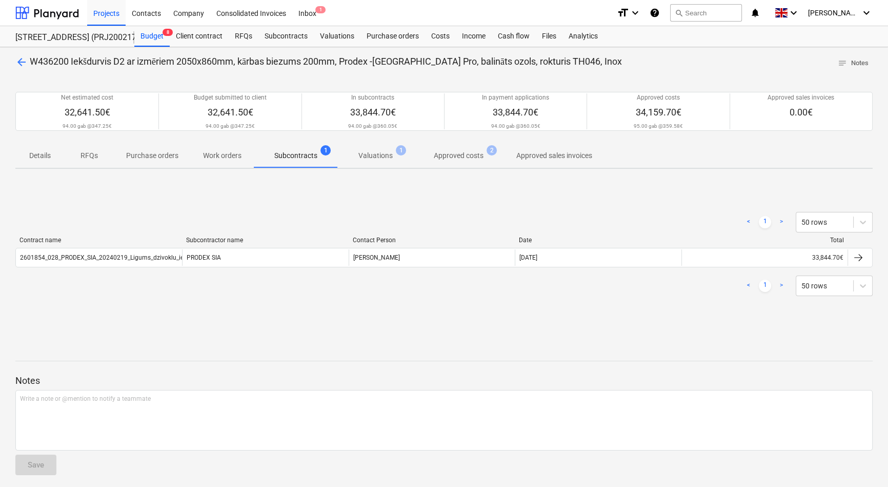
click at [376, 157] on p "Valuations" at bounding box center [376, 155] width 34 height 11
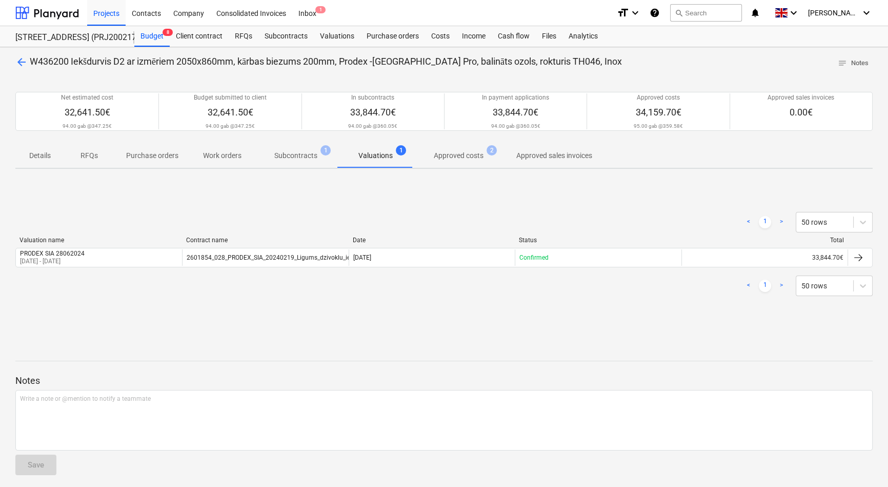
click at [459, 158] on p "Approved costs" at bounding box center [459, 155] width 50 height 11
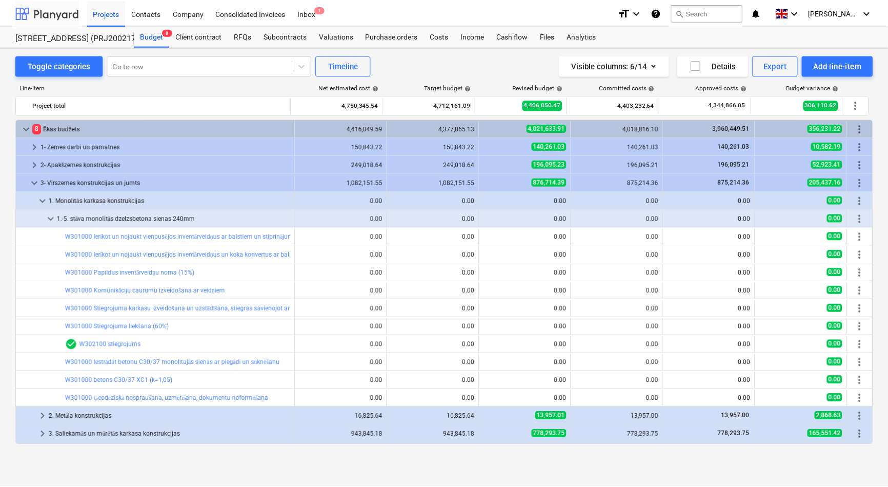
scroll to position [373, 0]
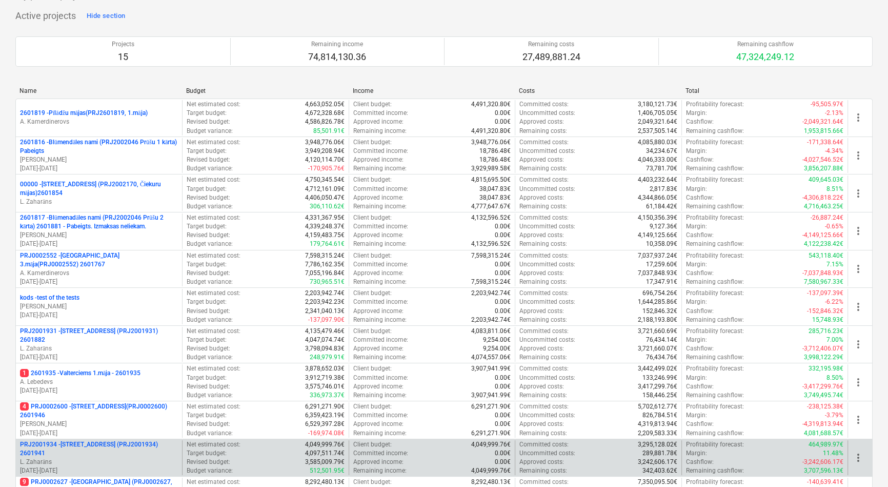
scroll to position [46, 0]
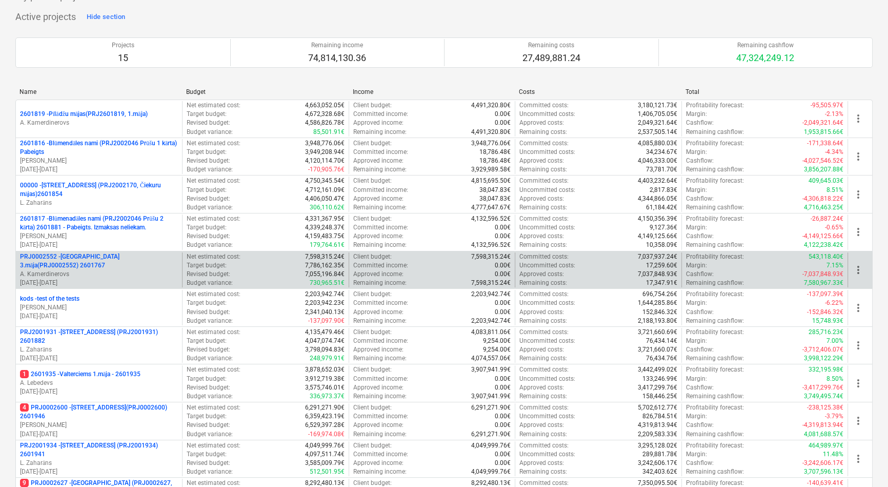
click at [85, 256] on p "PRJ0002552 - Ropažu ielas 3.māja(PRJ0002552) 2601767" at bounding box center [99, 260] width 158 height 17
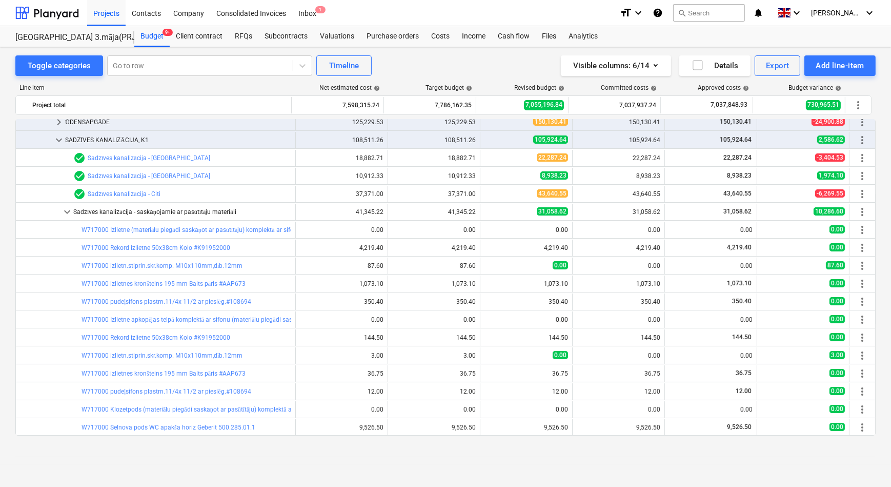
scroll to position [140, 0]
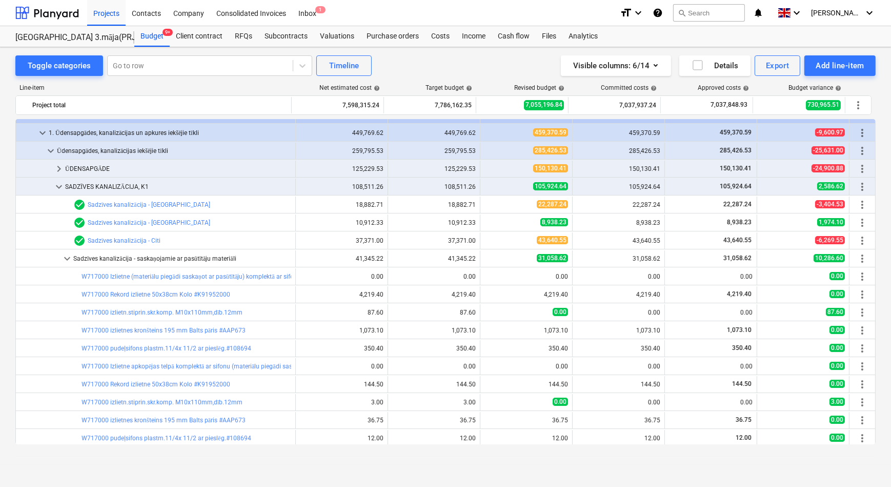
click at [64, 258] on span "keyboard_arrow_down" at bounding box center [67, 258] width 12 height 12
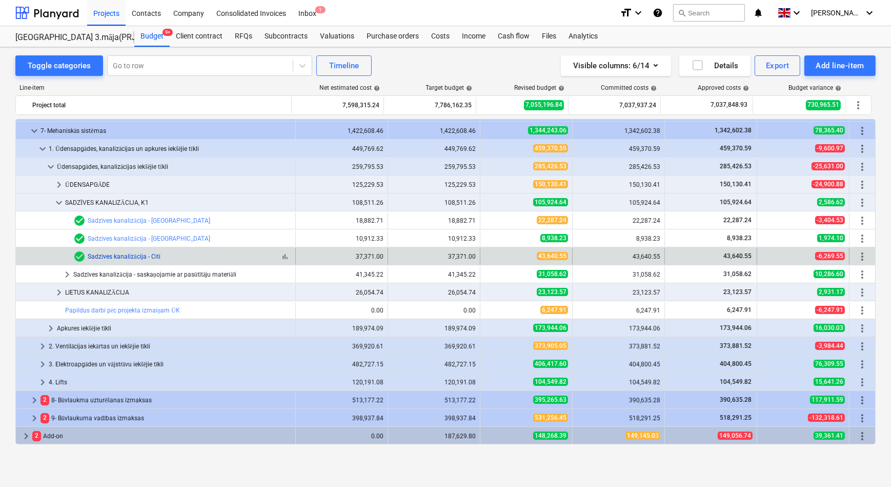
scroll to position [124, 0]
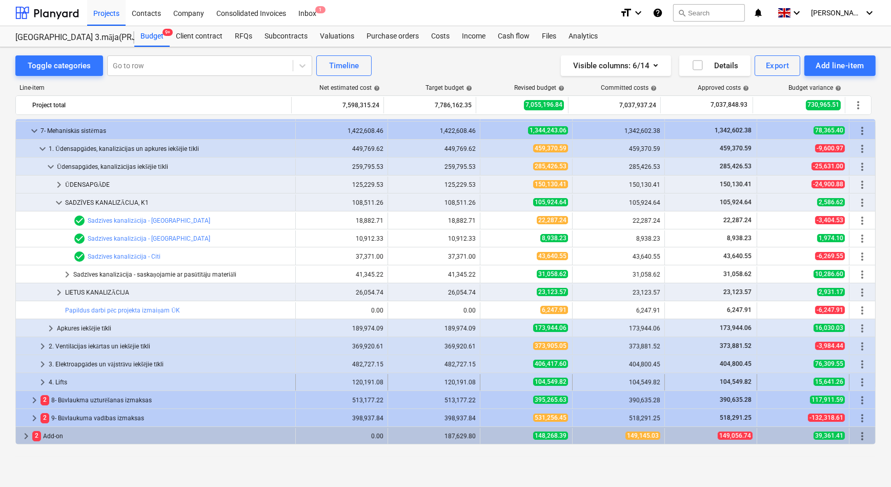
click at [42, 382] on span "keyboard_arrow_right" at bounding box center [42, 382] width 12 height 12
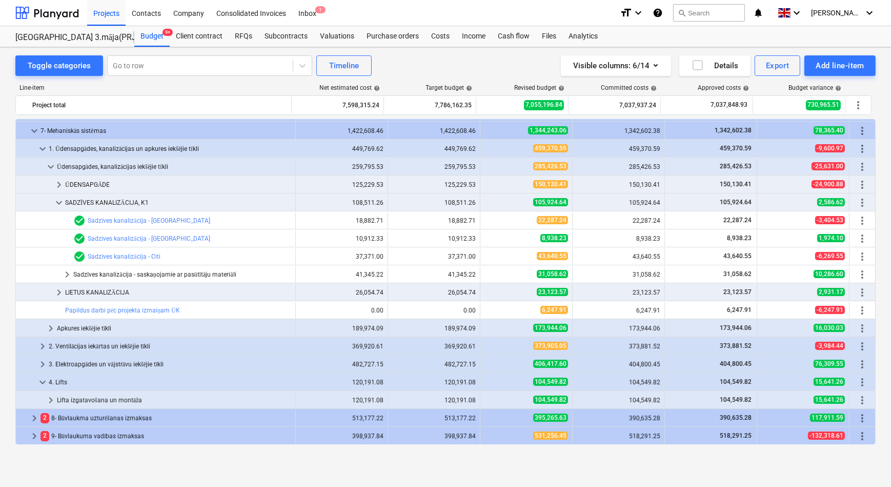
click at [42, 382] on span "keyboard_arrow_down" at bounding box center [42, 382] width 12 height 12
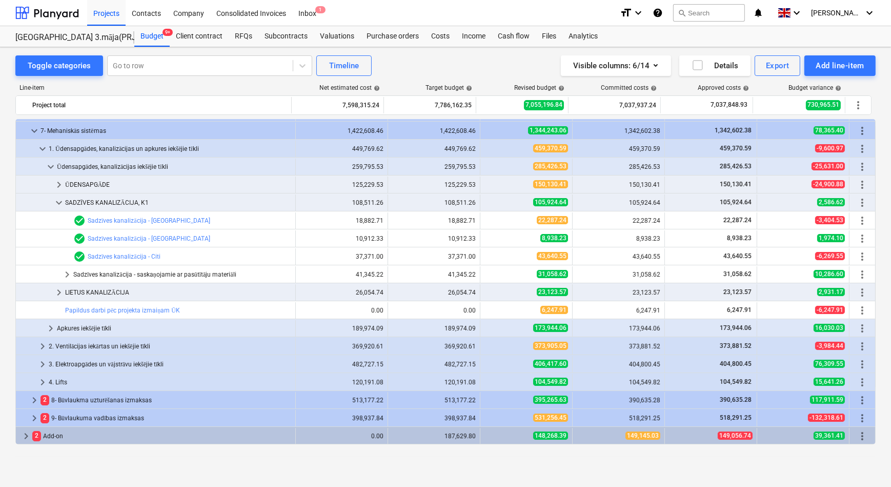
click at [58, 198] on span "keyboard_arrow_down" at bounding box center [59, 202] width 12 height 12
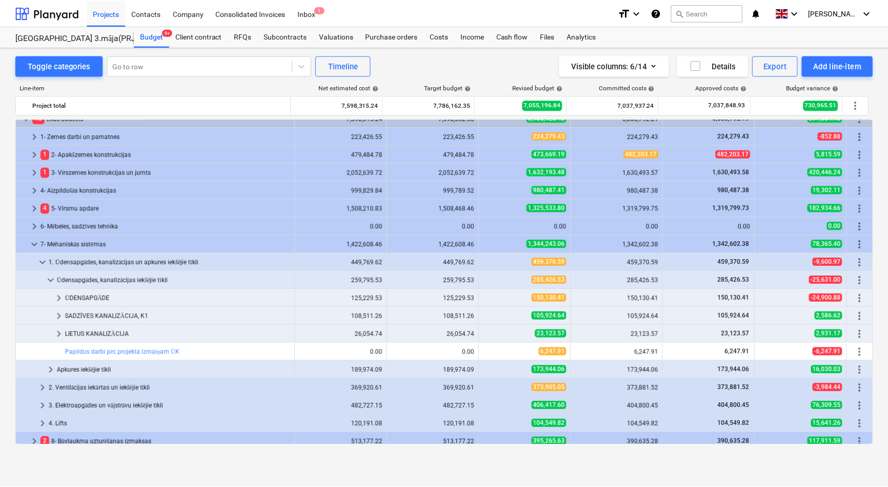
scroll to position [0, 0]
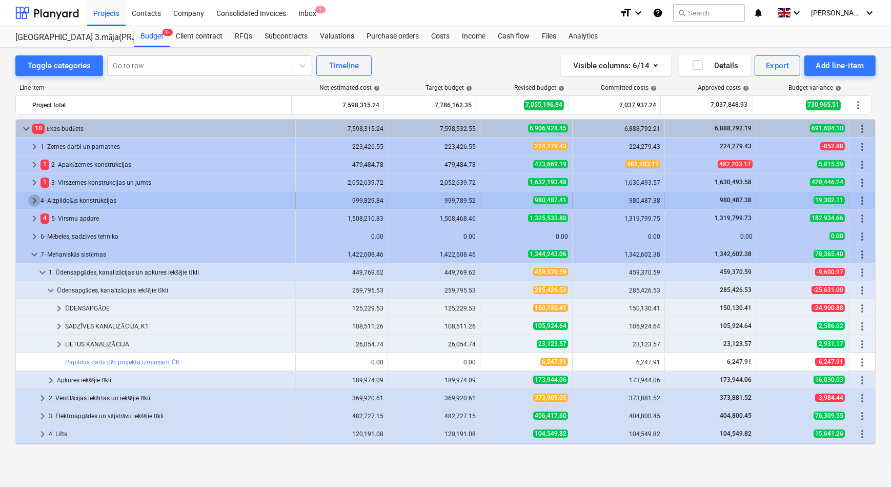
click at [32, 199] on span "keyboard_arrow_right" at bounding box center [34, 200] width 12 height 12
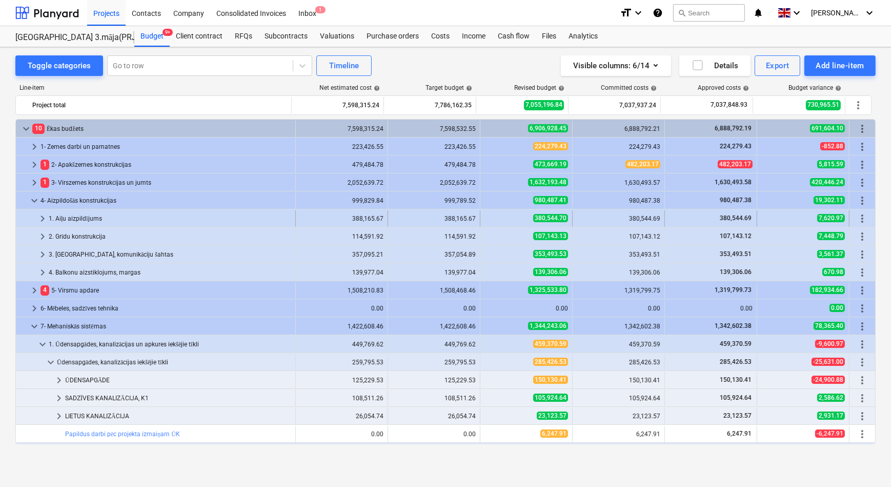
click at [41, 215] on span "keyboard_arrow_right" at bounding box center [42, 218] width 12 height 12
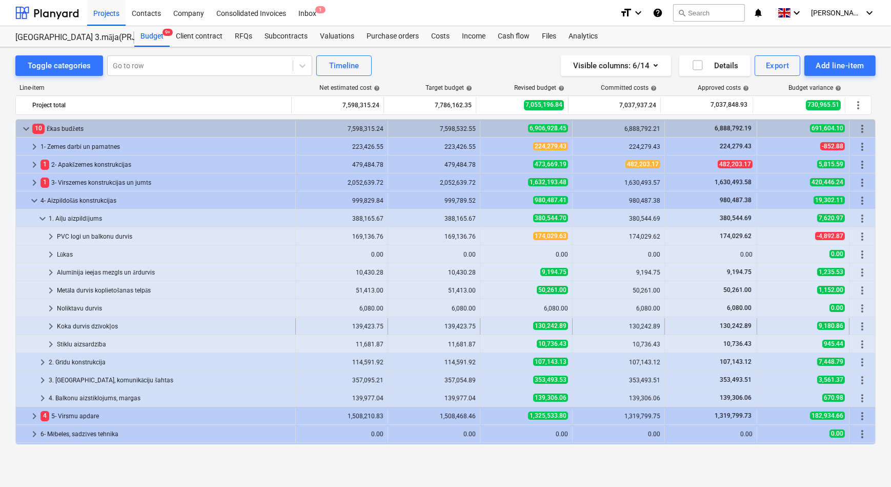
click at [50, 323] on span "keyboard_arrow_right" at bounding box center [51, 326] width 12 height 12
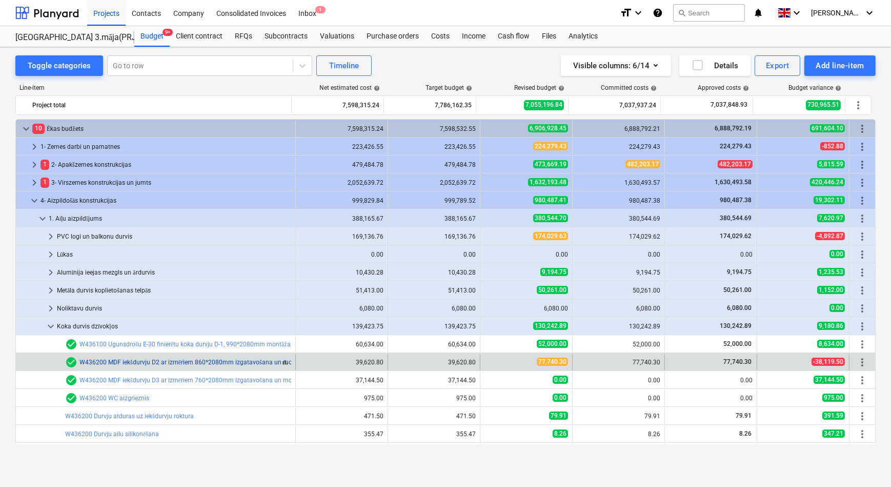
click at [116, 361] on link "W436200 MDF iekšdurvju D2 ar izmēriem 860*2080mm izgatavošana un montāža - 3D L…" at bounding box center [223, 362] width 287 height 7
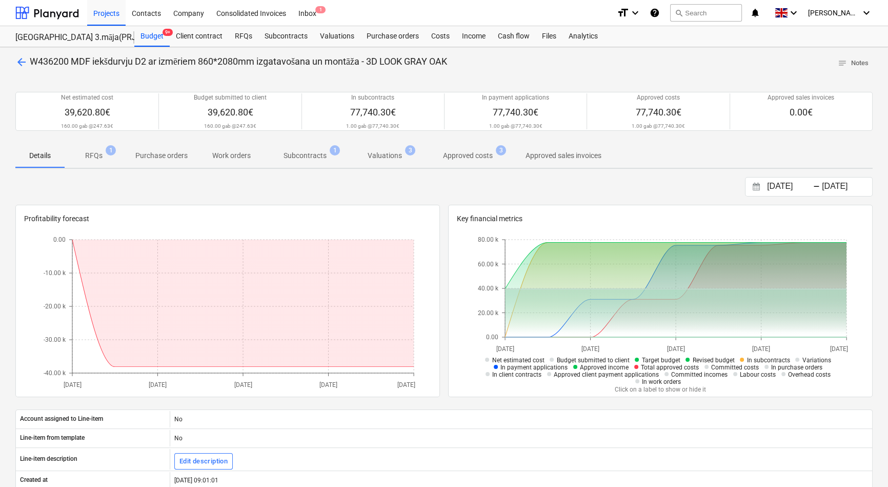
click at [95, 154] on p "RFQs" at bounding box center [93, 155] width 17 height 11
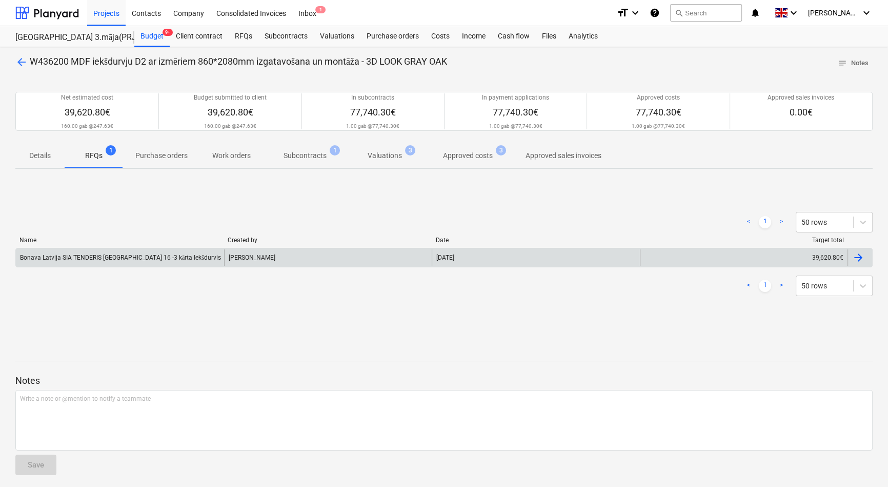
click at [130, 261] on div "Bonava Latvija SIA TENDERIS Ropažu iela 16 -3 kārta Iekšdurvis" at bounding box center [120, 257] width 208 height 16
click at [123, 261] on div "Bonava Latvija SIA TENDERIS Ropažu iela 16 -3 kārta Iekšdurvis" at bounding box center [120, 258] width 201 height 8
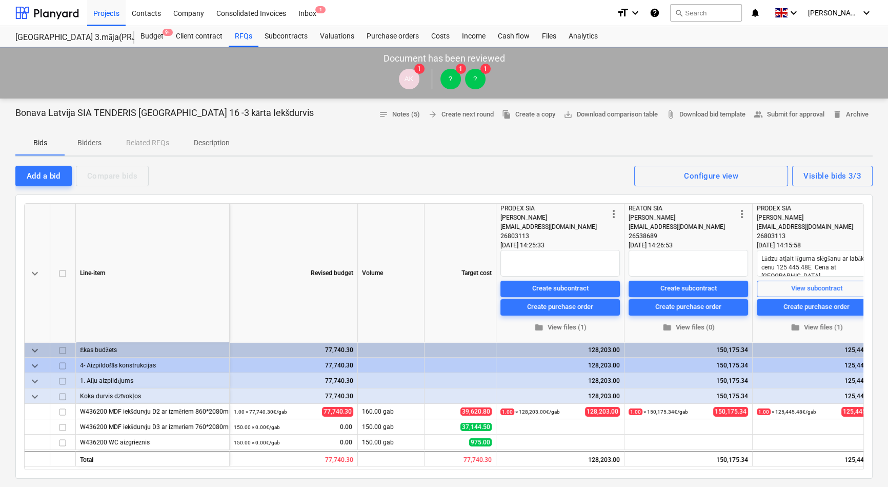
type textarea "x"
click at [216, 141] on p "Description" at bounding box center [212, 142] width 36 height 11
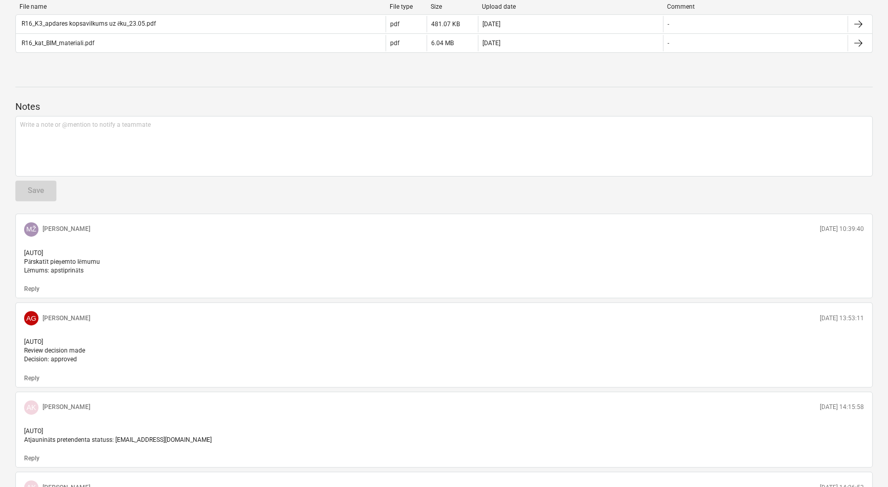
scroll to position [420, 0]
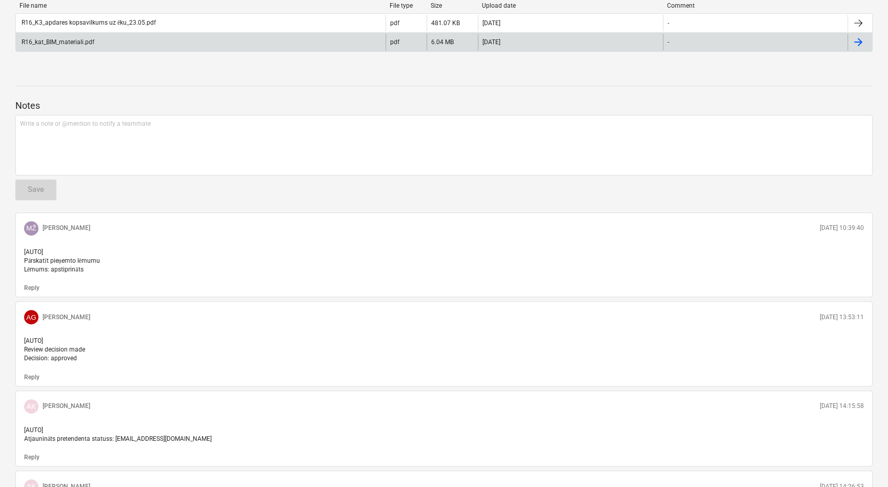
click at [112, 42] on div "R16_kat_BIM_materiali.pdf" at bounding box center [201, 42] width 370 height 16
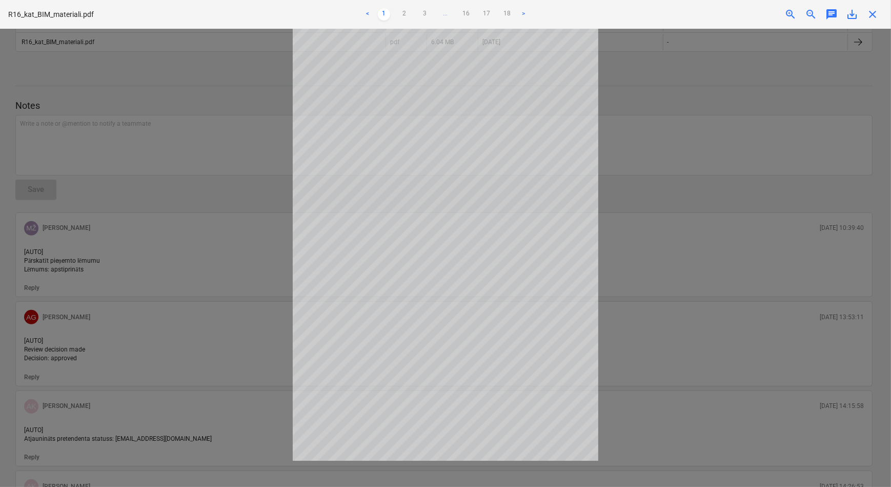
click at [523, 14] on link ">" at bounding box center [524, 14] width 12 height 12
click at [523, 14] on link "18" at bounding box center [517, 14] width 12 height 12
click at [523, 14] on link ">" at bounding box center [524, 14] width 12 height 12
drag, startPoint x: 486, startPoint y: 15, endPoint x: 479, endPoint y: 12, distance: 7.6
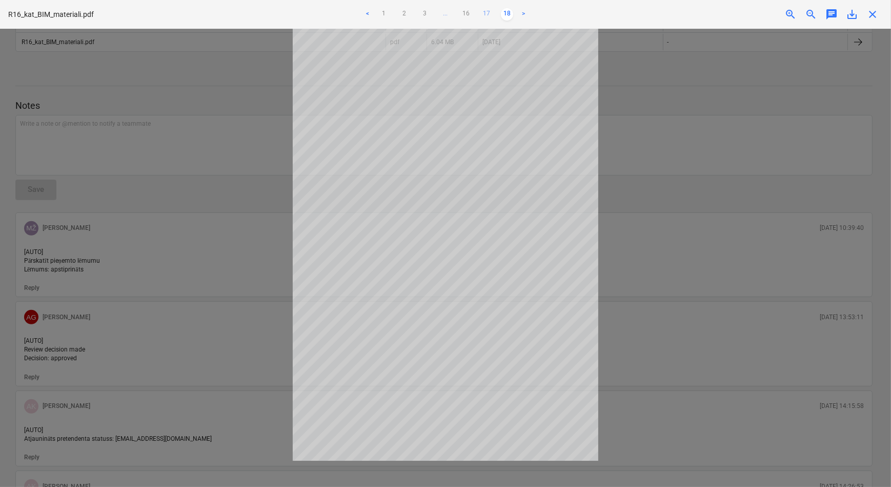
click at [486, 14] on link "17" at bounding box center [487, 14] width 12 height 12
click at [466, 13] on link "16" at bounding box center [466, 14] width 12 height 12
click at [458, 13] on link "15" at bounding box center [456, 14] width 12 height 12
click at [447, 11] on link "14" at bounding box center [446, 14] width 12 height 12
click at [438, 12] on link "13" at bounding box center [435, 14] width 12 height 12
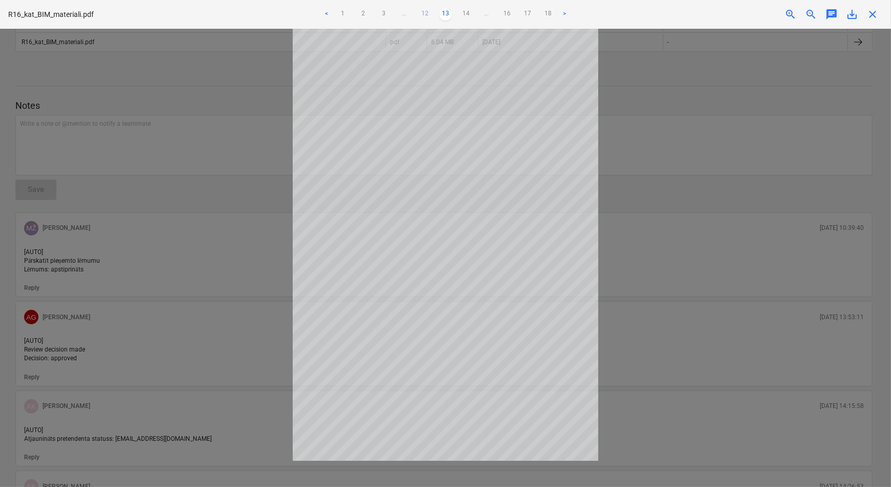
click at [426, 14] on link "12" at bounding box center [425, 14] width 12 height 12
click at [424, 14] on link "11" at bounding box center [425, 14] width 12 height 12
click at [424, 14] on link "10" at bounding box center [425, 14] width 12 height 12
click at [424, 14] on link "9" at bounding box center [425, 14] width 12 height 12
click at [424, 14] on link "8" at bounding box center [425, 14] width 12 height 12
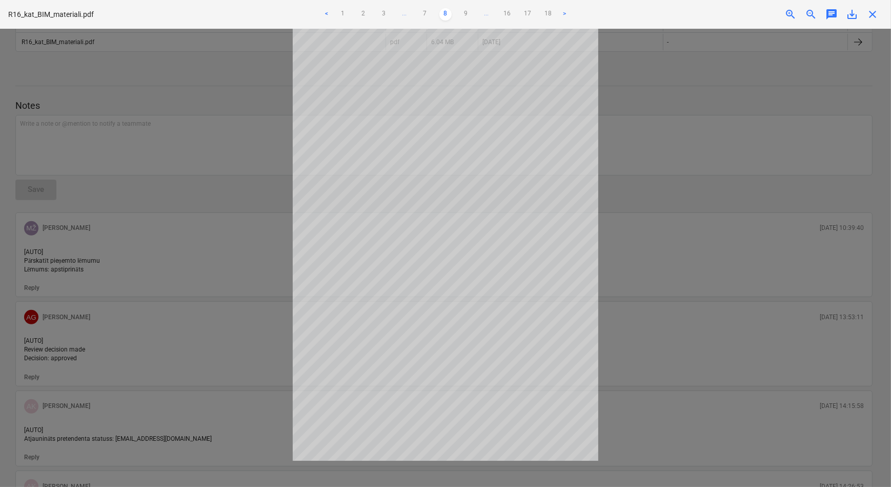
click at [424, 14] on link "7" at bounding box center [425, 14] width 12 height 12
click at [426, 15] on link "6" at bounding box center [425, 14] width 12 height 12
click at [443, 14] on link "6" at bounding box center [446, 14] width 12 height 12
click at [462, 14] on link "7" at bounding box center [466, 14] width 12 height 12
click at [426, 13] on link "6" at bounding box center [425, 14] width 12 height 12
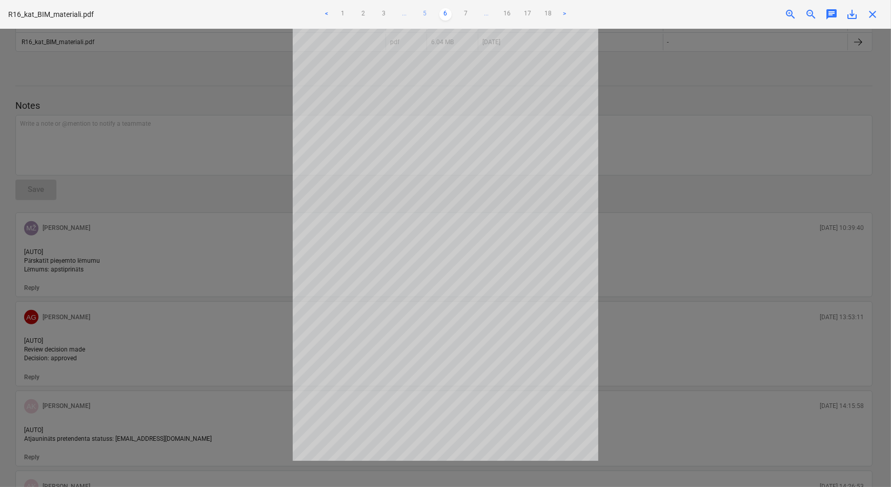
click at [425, 13] on link "5" at bounding box center [425, 14] width 12 height 12
click at [424, 13] on ul "< 1 2 3 4 5 6 ... 16 17 18 >" at bounding box center [446, 14] width 292 height 12
click at [416, 11] on link "4" at bounding box center [415, 14] width 12 height 12
click at [404, 14] on link "3" at bounding box center [405, 14] width 12 height 12
click at [391, 11] on link "2" at bounding box center [394, 14] width 12 height 12
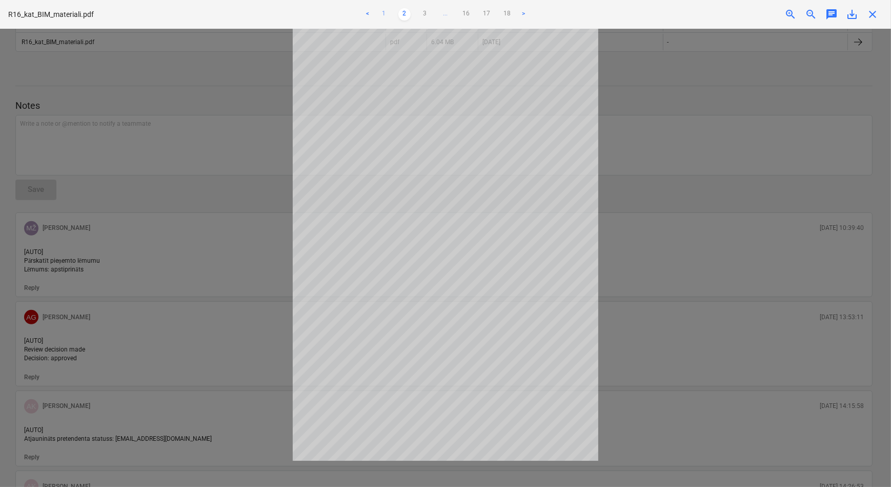
click at [385, 13] on link "1" at bounding box center [384, 14] width 12 height 12
click at [874, 15] on span "close" at bounding box center [873, 14] width 12 height 12
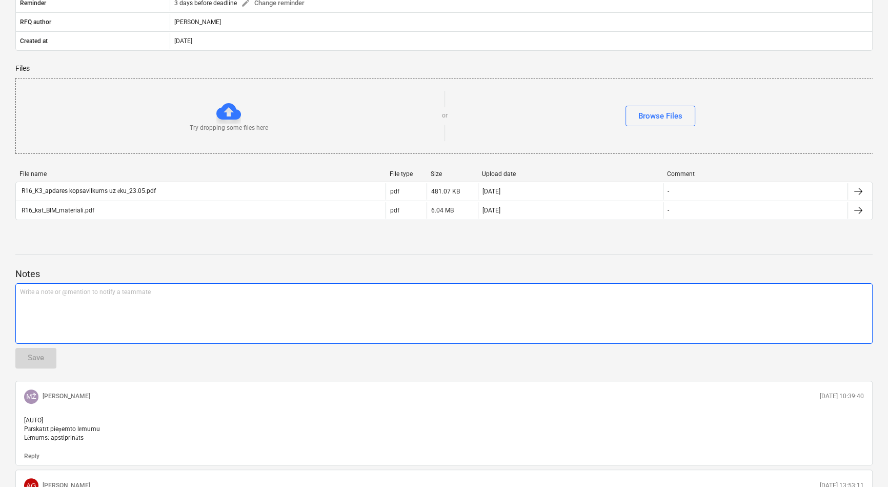
scroll to position [233, 0]
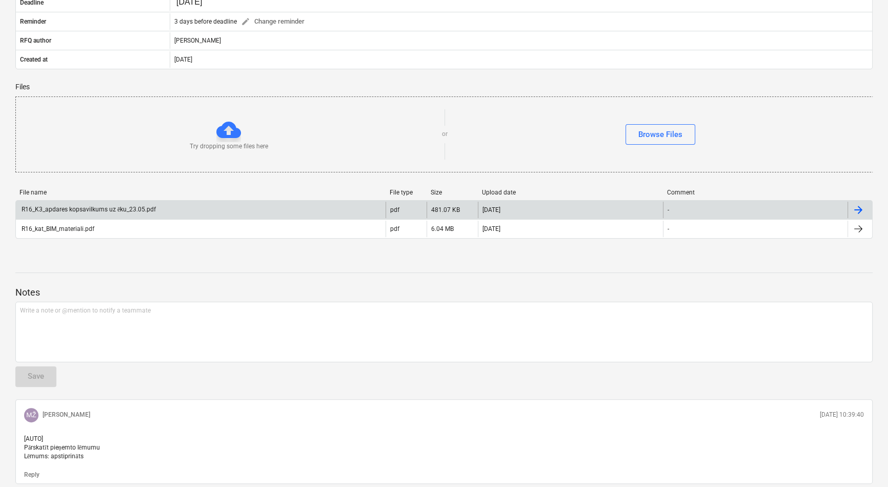
click at [95, 207] on div "R16_K3_apdares kopsavilkums uz ēku_23.05.pdf" at bounding box center [88, 210] width 136 height 8
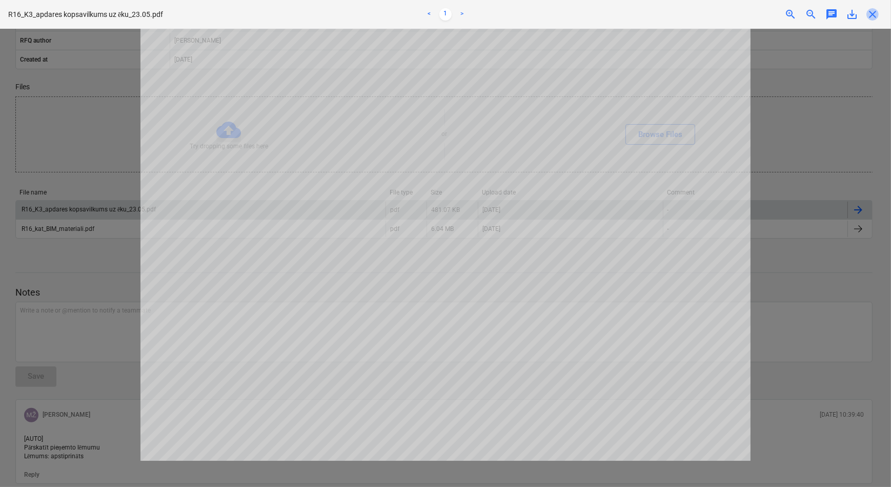
click at [875, 15] on span "close" at bounding box center [873, 14] width 12 height 12
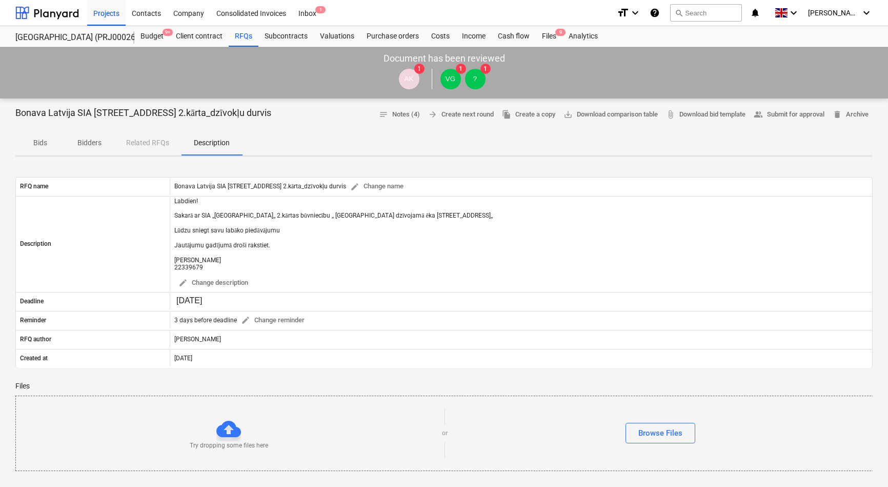
scroll to position [46, 0]
type textarea "x"
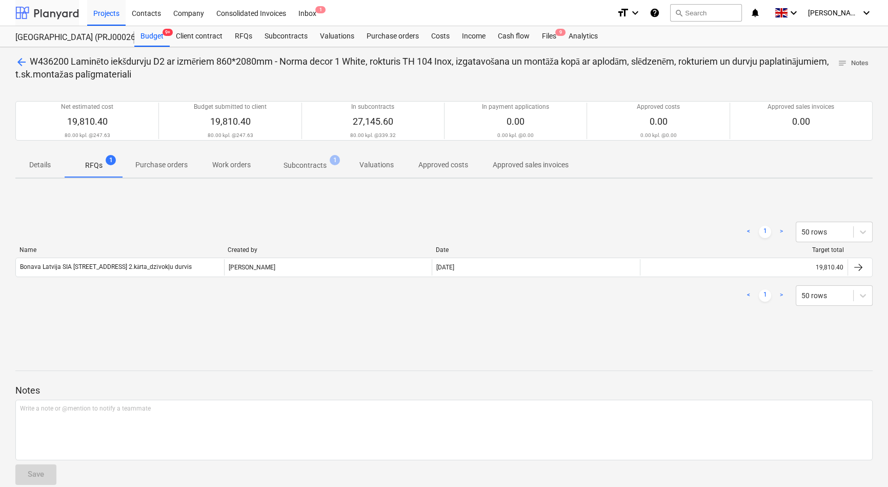
click at [49, 14] on div at bounding box center [47, 13] width 64 height 26
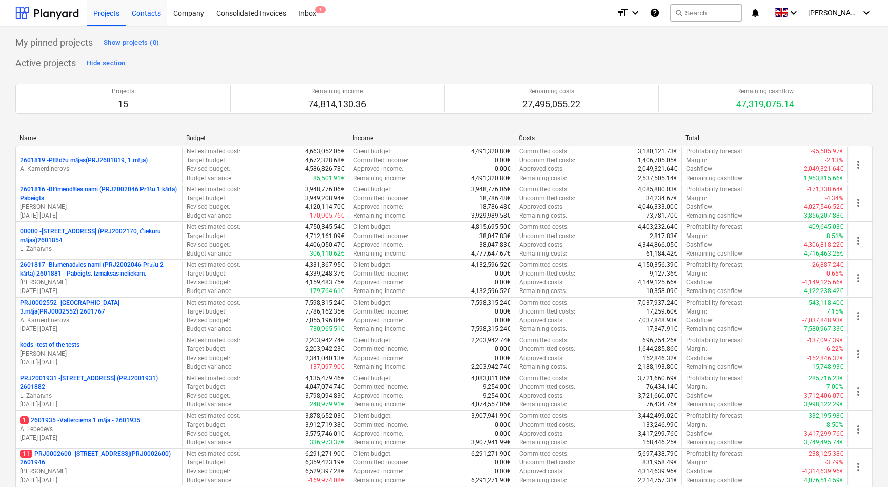
click at [142, 16] on div "Contacts" at bounding box center [147, 12] width 42 height 26
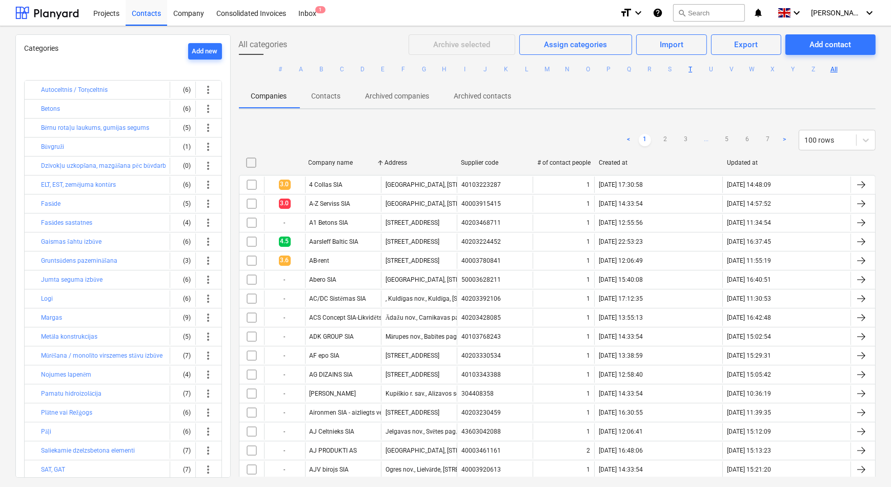
click at [688, 69] on button "T" at bounding box center [691, 69] width 12 height 12
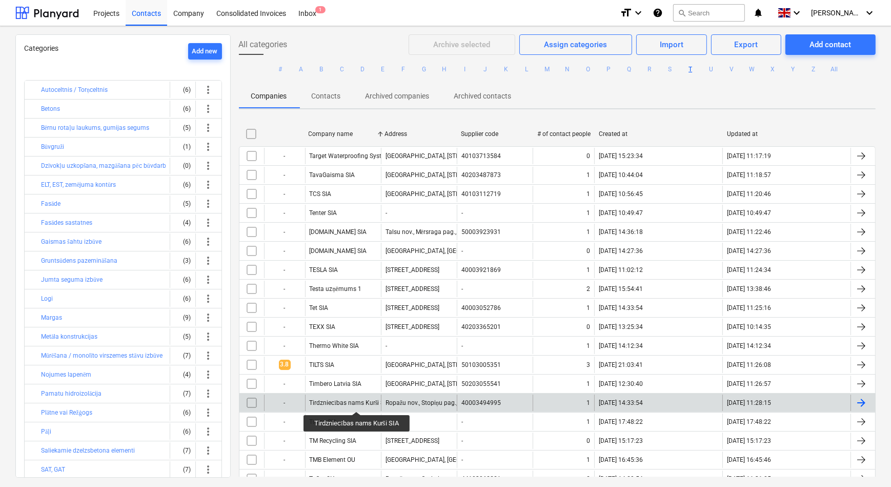
click at [358, 402] on div "Tirdzniecības nams Kurši SIA" at bounding box center [350, 403] width 81 height 8
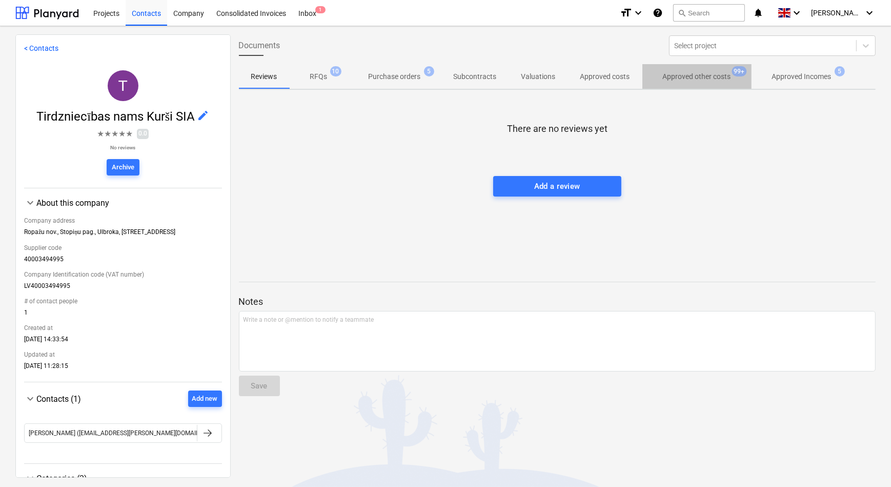
click at [709, 71] on span "Approved other costs 99+" at bounding box center [697, 76] width 109 height 18
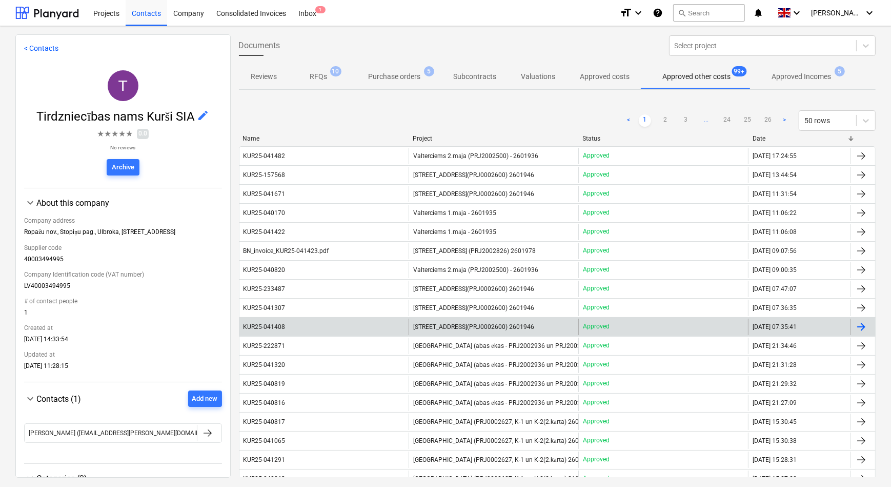
click at [436, 327] on span "[STREET_ADDRESS](PRJ0002600) 2601946" at bounding box center [473, 326] width 121 height 7
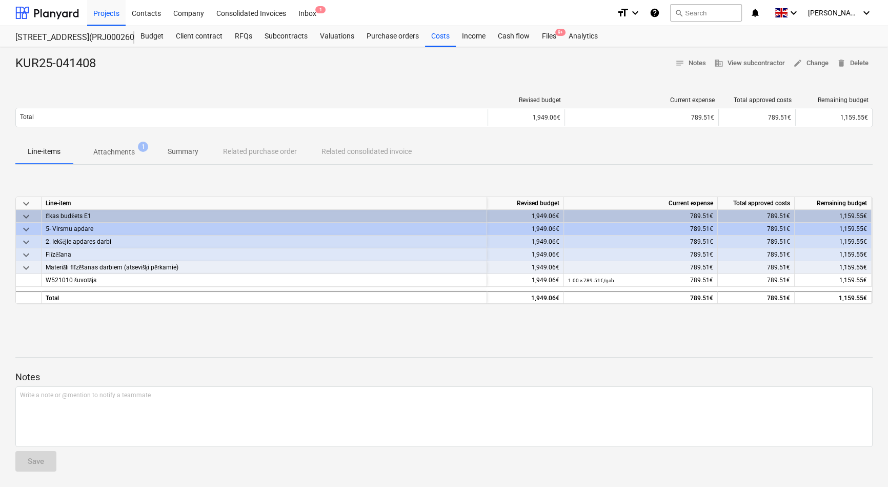
click at [122, 149] on p "Attachments" at bounding box center [114, 152] width 42 height 11
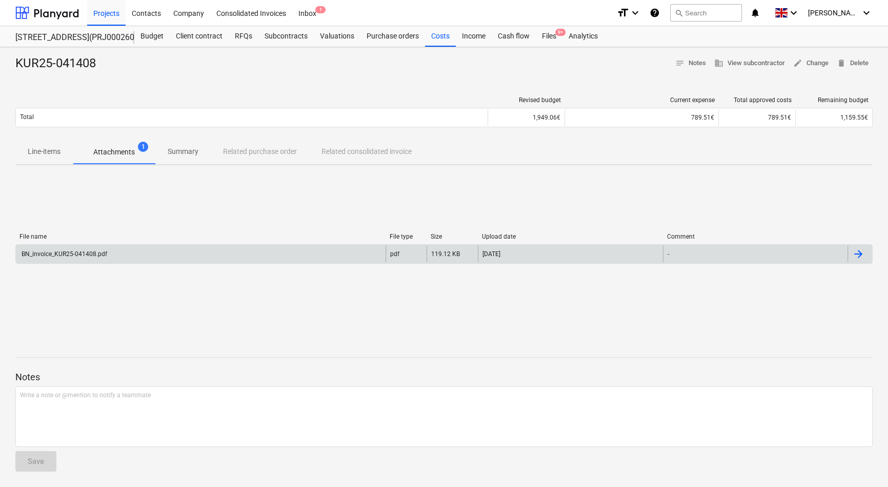
click at [73, 254] on div "BN_invoice_KUR25-041408.pdf" at bounding box center [63, 253] width 87 height 7
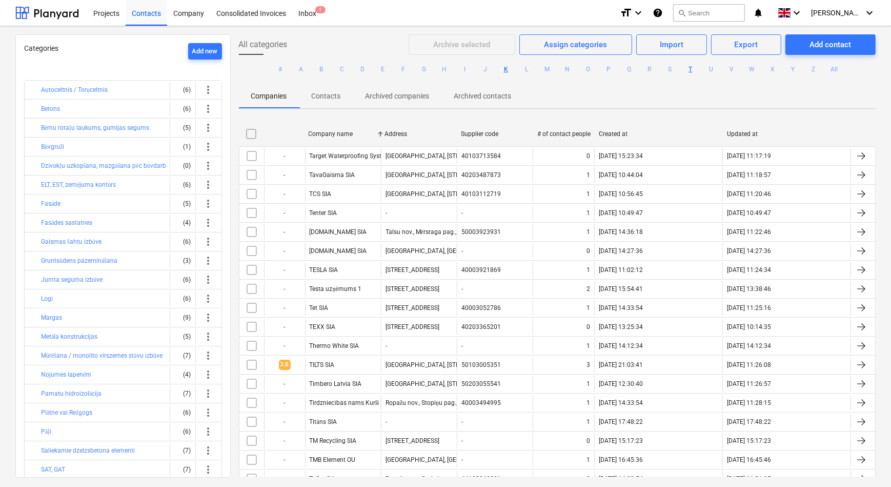
click at [508, 70] on button "K" at bounding box center [506, 69] width 12 height 12
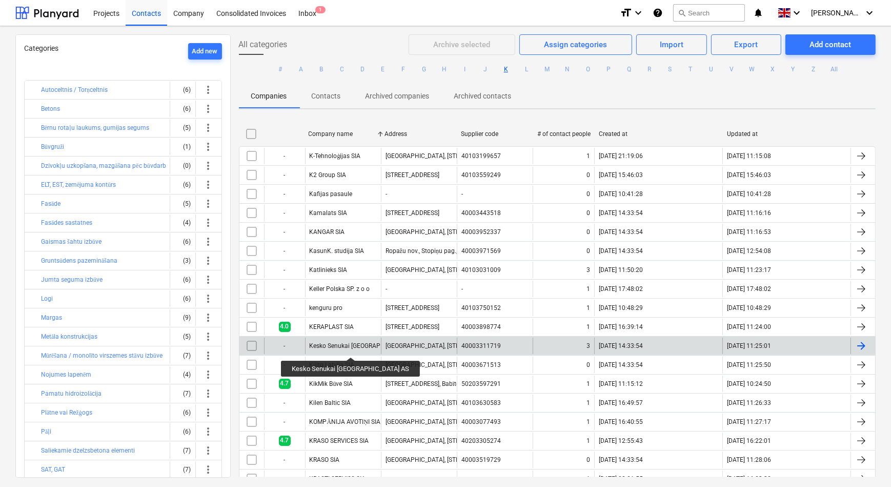
click at [328, 348] on div "Kesko Senukai Latvia AS" at bounding box center [365, 345] width 110 height 7
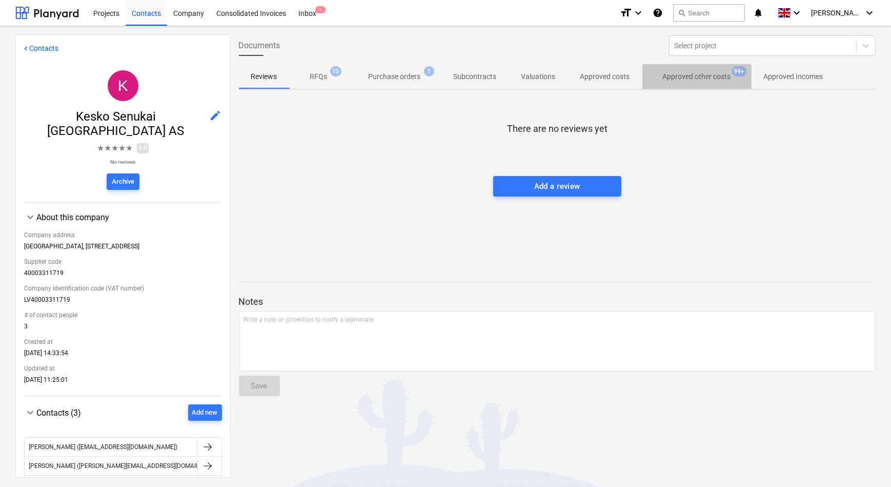
drag, startPoint x: 696, startPoint y: 77, endPoint x: 681, endPoint y: 83, distance: 15.4
click at [695, 77] on p "Approved other costs" at bounding box center [697, 76] width 68 height 11
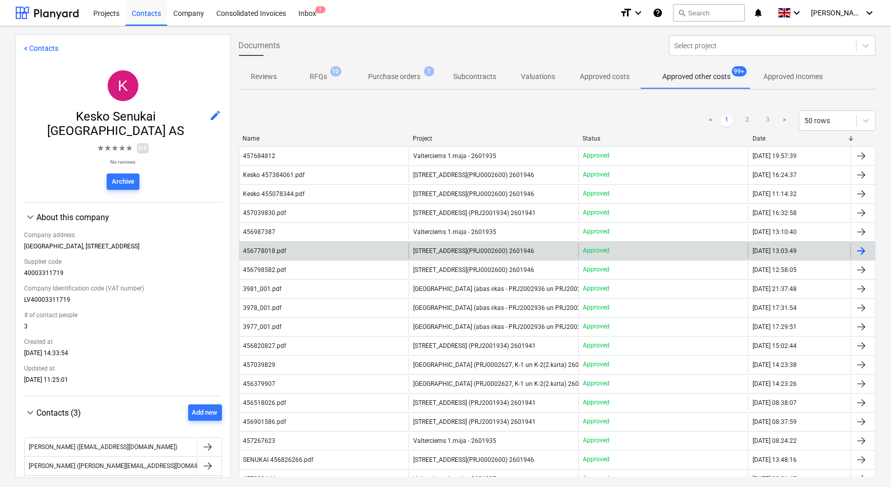
click at [331, 253] on div "456778018.pdf" at bounding box center [325, 251] width 170 height 16
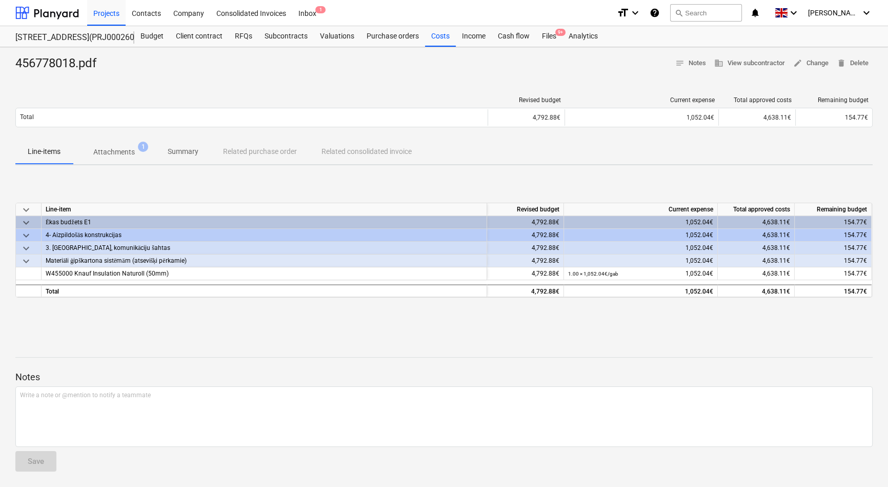
click at [113, 149] on p "Attachments" at bounding box center [114, 152] width 42 height 11
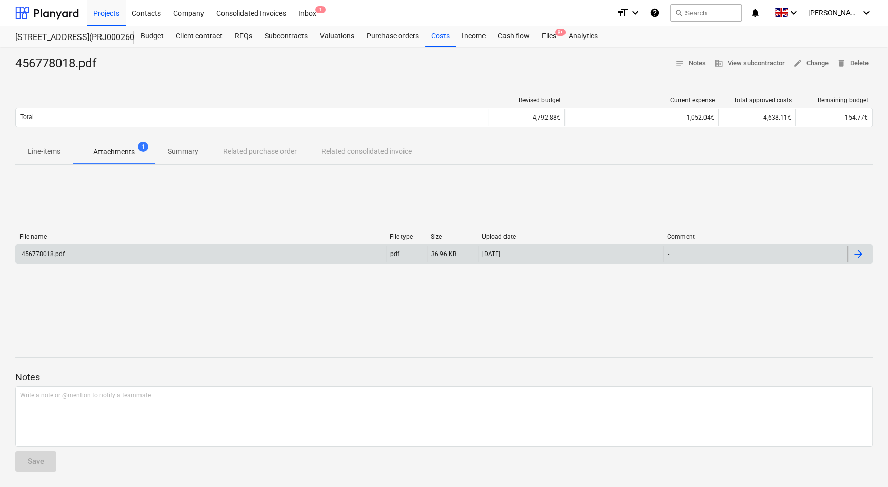
click at [66, 251] on div "456778018.pdf" at bounding box center [201, 254] width 370 height 16
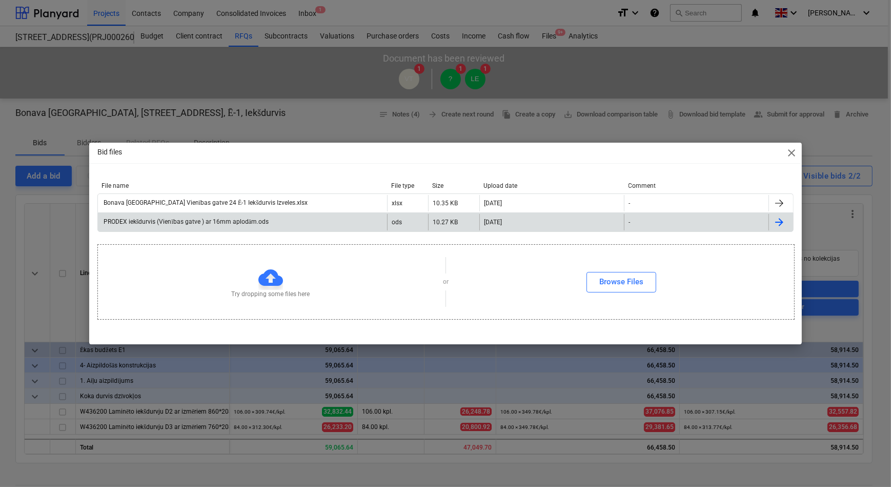
click at [229, 222] on div "PRODEX iekšdurvis (Vienības gatve ) ar 16mm aplodām.ods" at bounding box center [185, 222] width 167 height 8
click at [316, 122] on div "Bid files close File name File type Size Upload date Comment Bonava Latvija Vie…" at bounding box center [445, 243] width 891 height 487
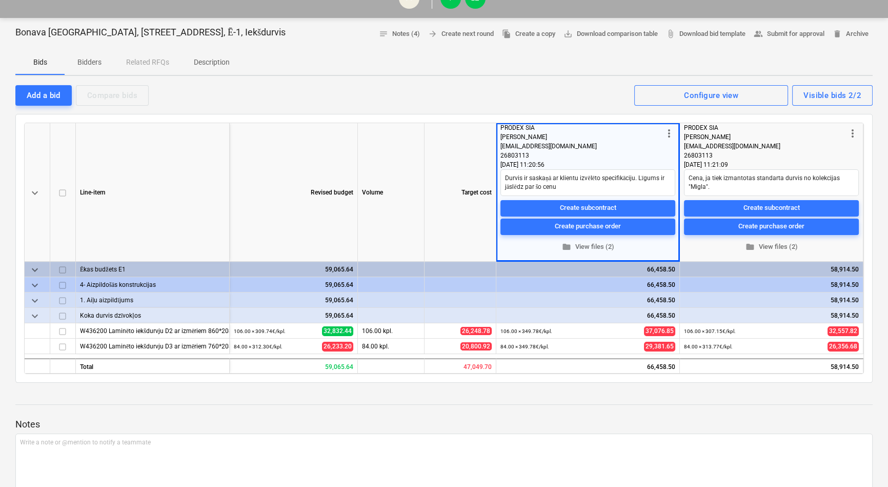
scroll to position [93, 0]
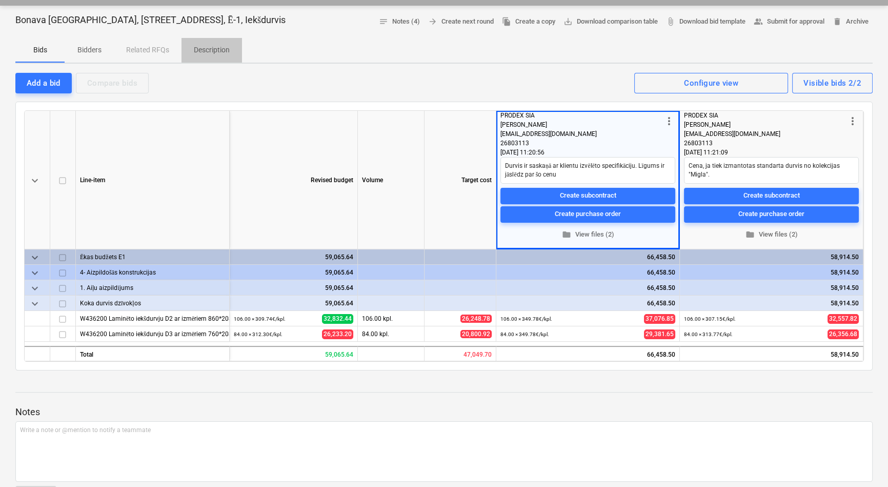
click at [216, 52] on p "Description" at bounding box center [212, 50] width 36 height 11
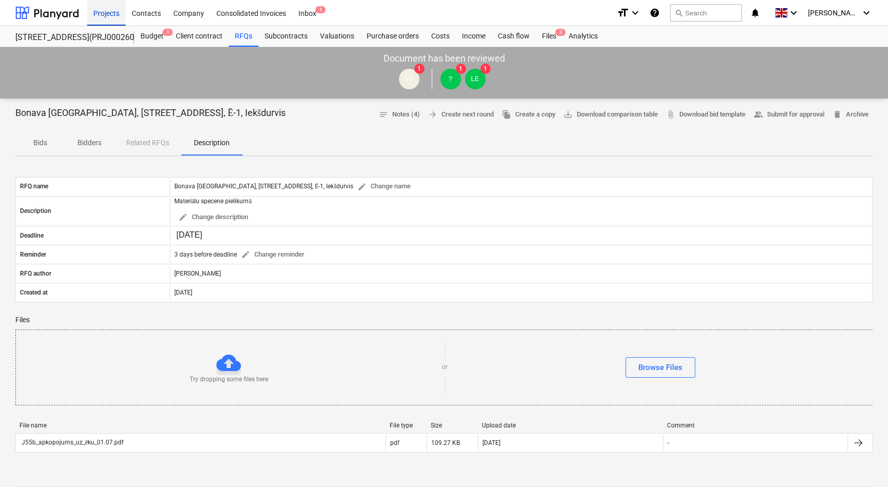
click at [103, 14] on div "Projects" at bounding box center [106, 12] width 38 height 26
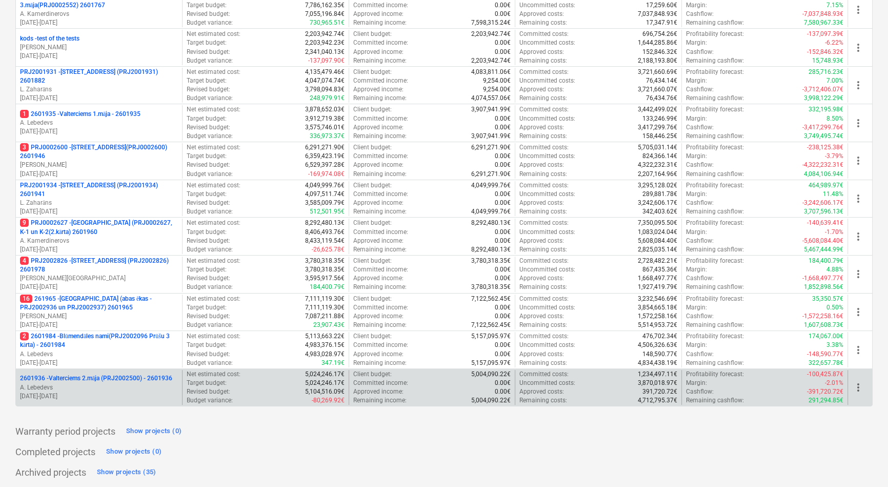
scroll to position [307, 0]
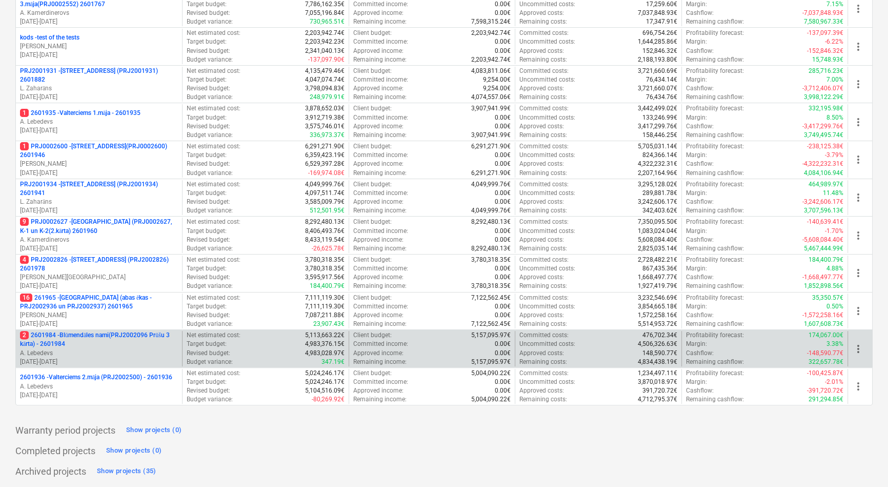
click at [87, 339] on p "2 2601984 - Blūmendāles nami(PRJ2002096 Prūšu 3 kārta) - 2601984" at bounding box center [99, 339] width 158 height 17
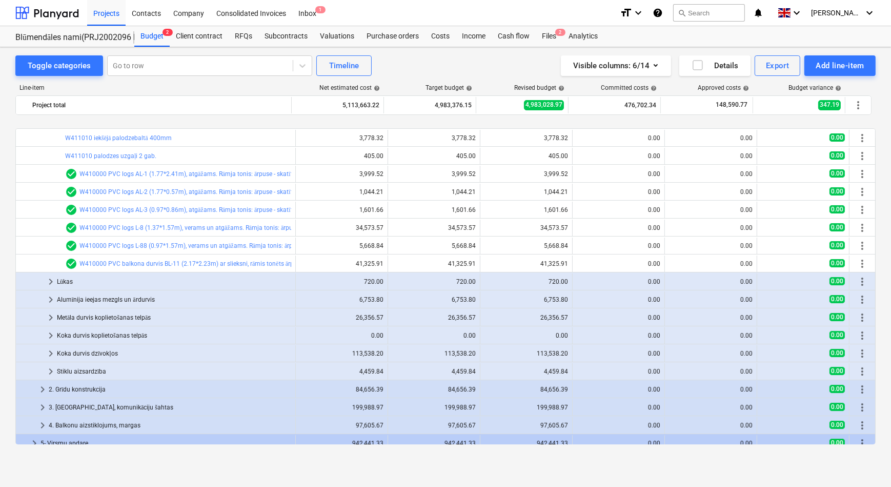
scroll to position [280, 0]
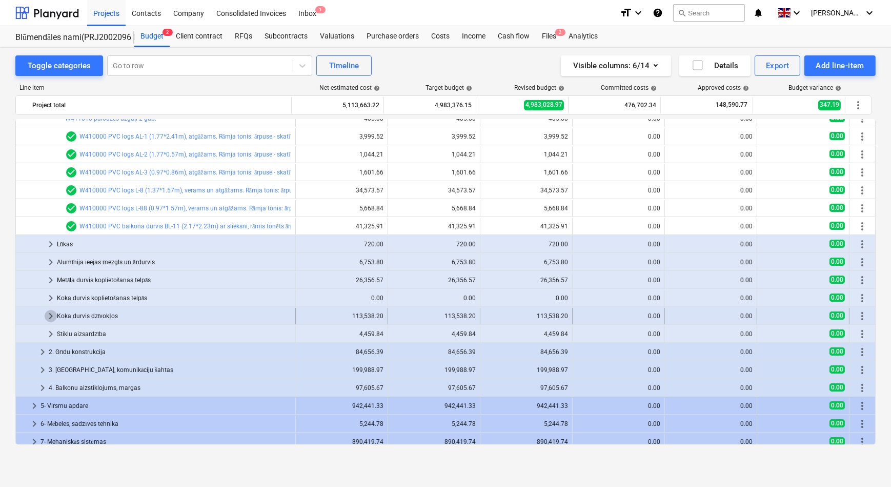
click at [50, 313] on span "keyboard_arrow_right" at bounding box center [51, 316] width 12 height 12
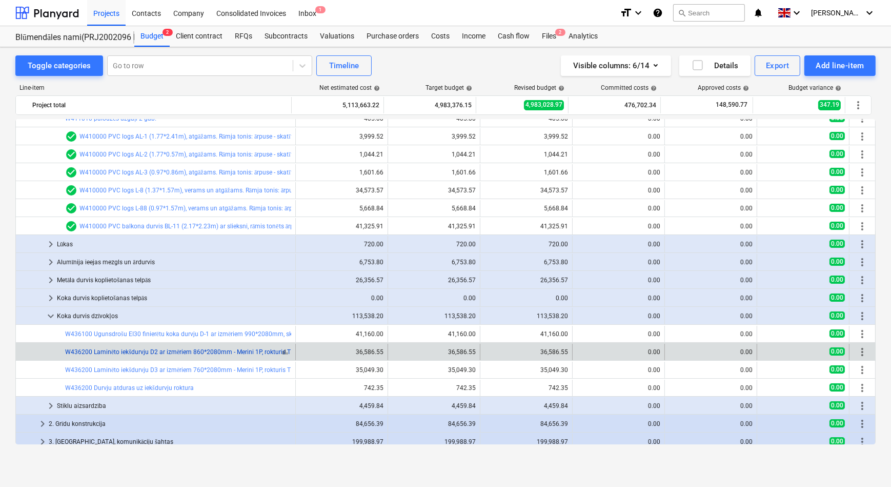
click at [91, 349] on link "W436200 Laminēto iekšdurvju D2 ar izmēriem 860*2080mm - Merini 1P, rokturis TH …" at bounding box center [363, 351] width 597 height 7
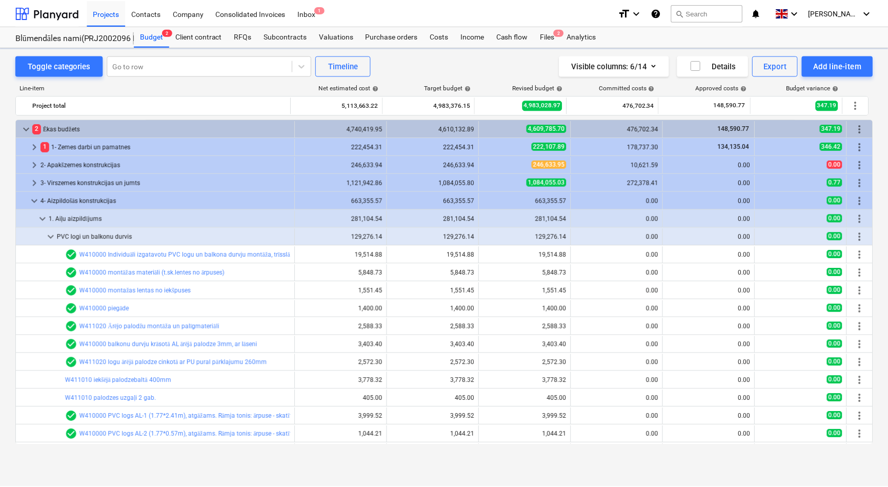
scroll to position [280, 0]
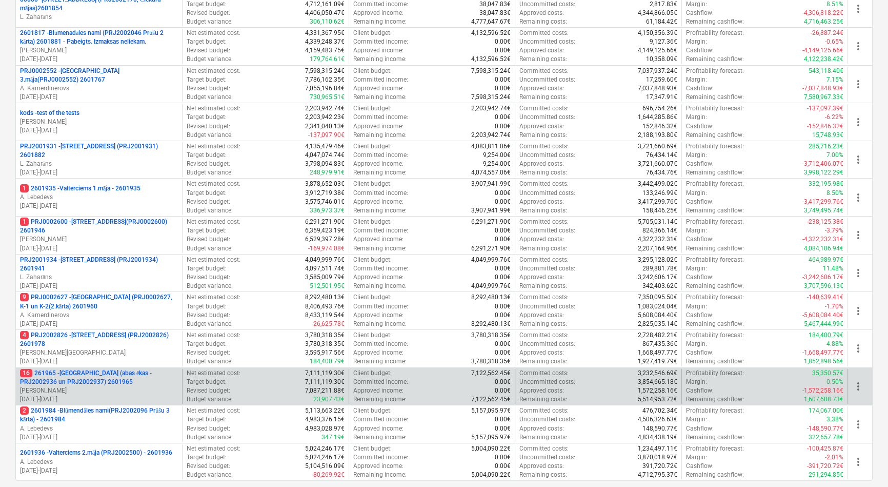
scroll to position [233, 0]
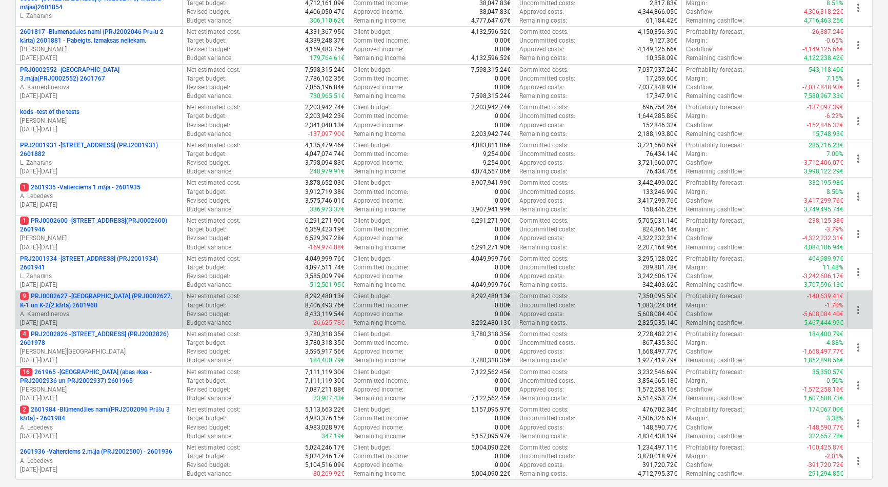
click at [89, 298] on p "9 PRJ0002627 - Tumes iela (PRJ0002627, K-1 un K-2(2.kārta) 2601960" at bounding box center [99, 300] width 158 height 17
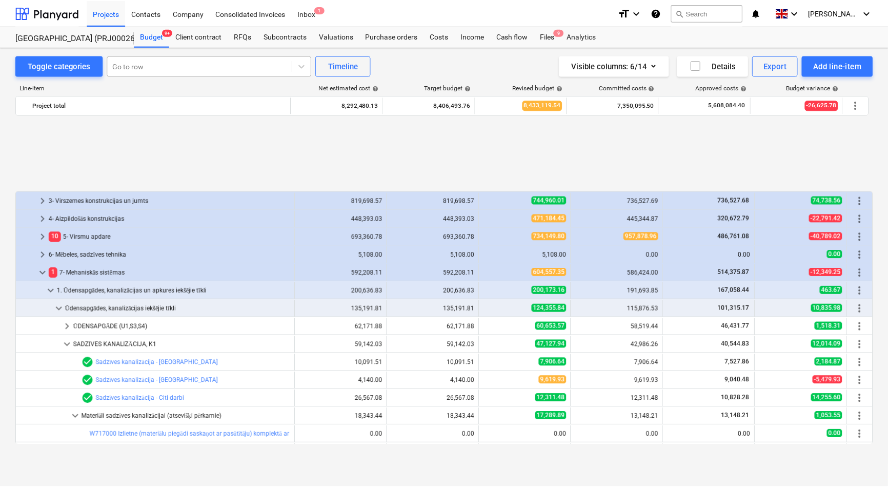
scroll to position [441, 0]
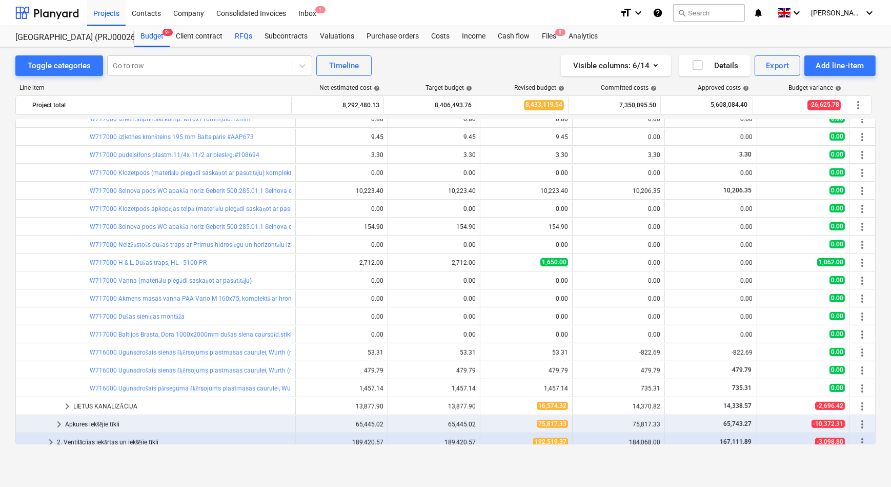
click at [239, 36] on div "RFQs" at bounding box center [244, 36] width 30 height 21
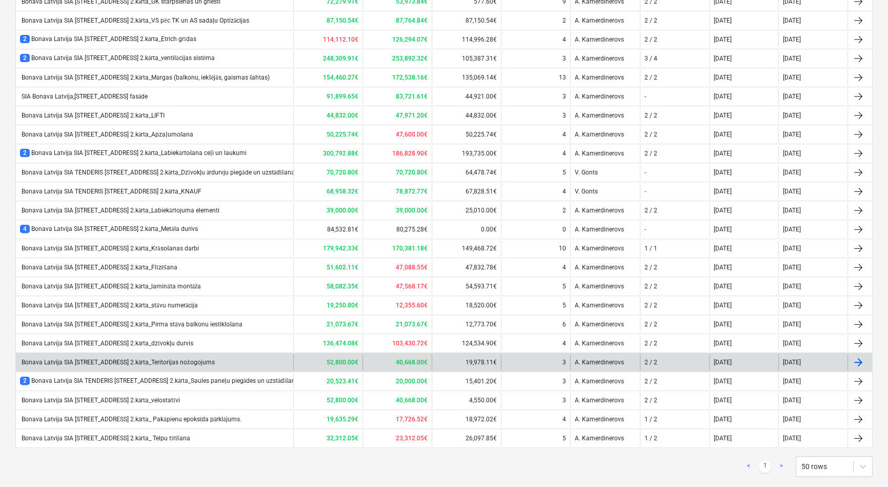
scroll to position [437, 0]
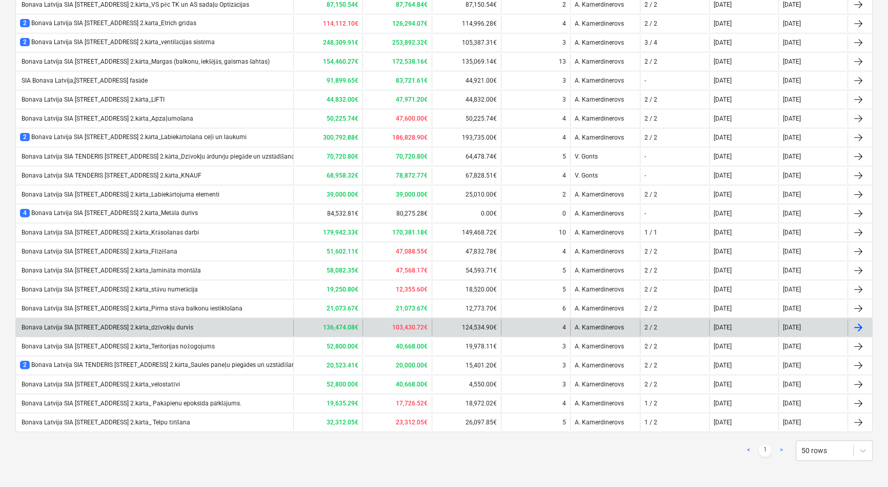
click at [172, 325] on div "Bonava Latvija SIA TENDERIS Tumes iela 27 2.kārta_dzīvokļu durvis" at bounding box center [106, 328] width 173 height 8
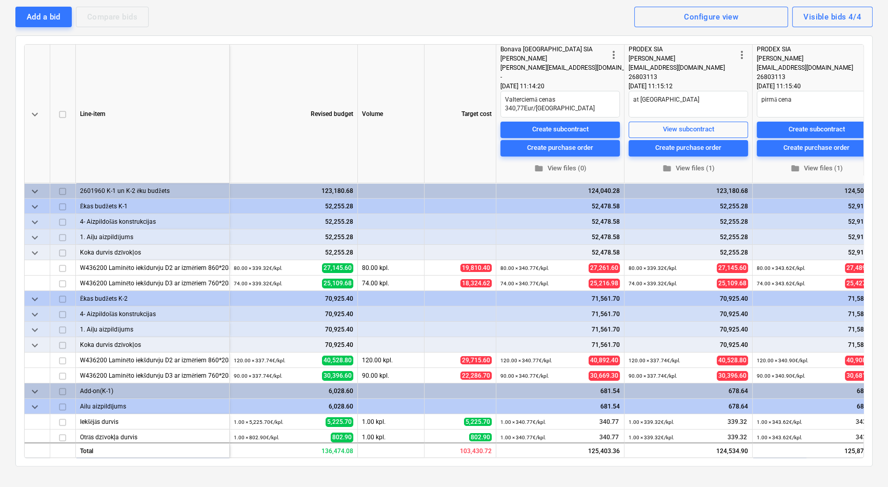
scroll to position [46, 0]
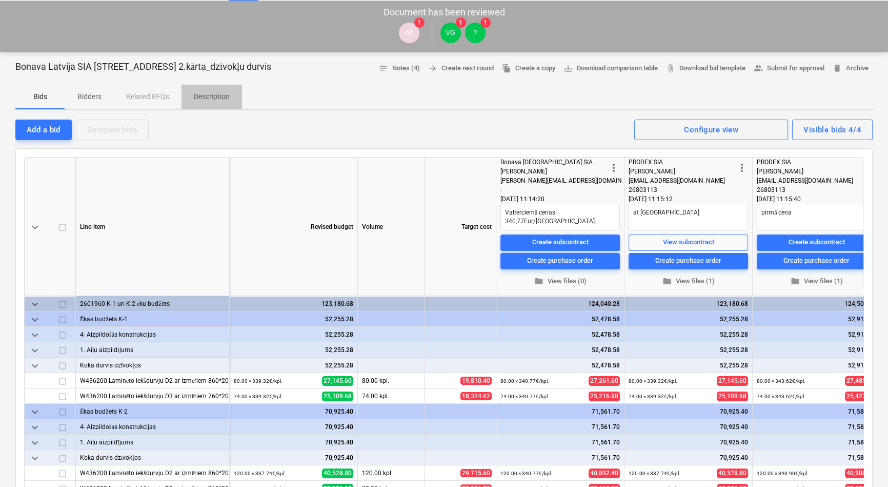
click at [209, 97] on p "Description" at bounding box center [212, 96] width 36 height 11
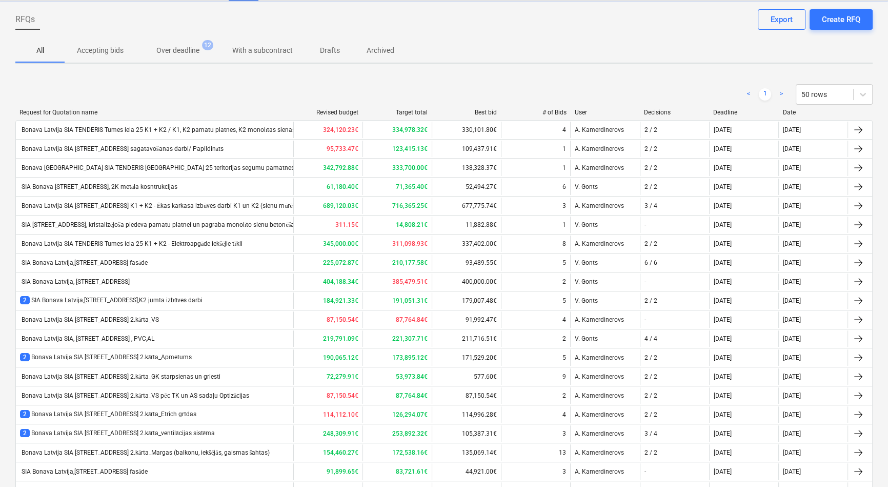
scroll to position [437, 0]
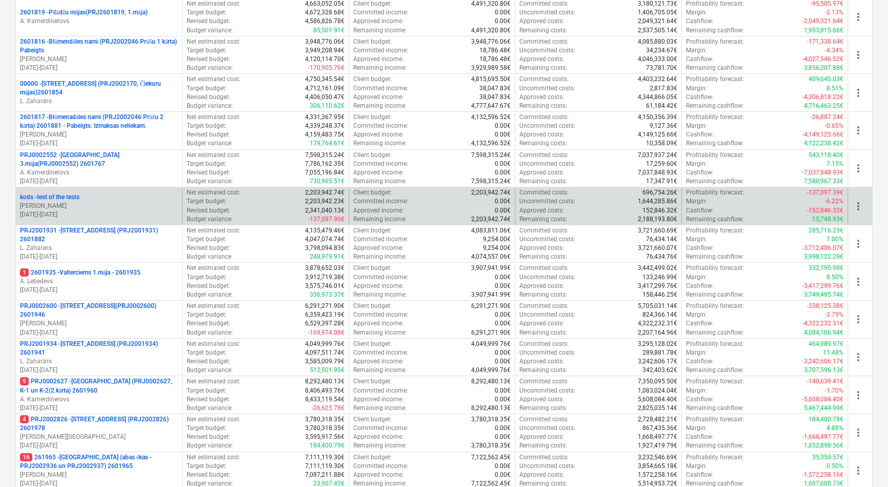
scroll to position [140, 0]
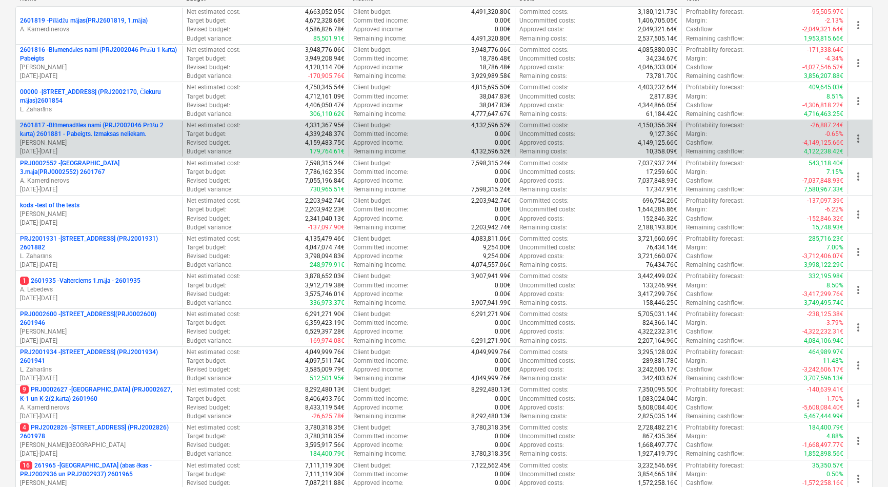
click at [90, 127] on p "2601817 - Blūmenadāles nami (PRJ2002046 Prūšu 2 kārta) 2601881 - Pabeigts. Izma…" at bounding box center [99, 129] width 158 height 17
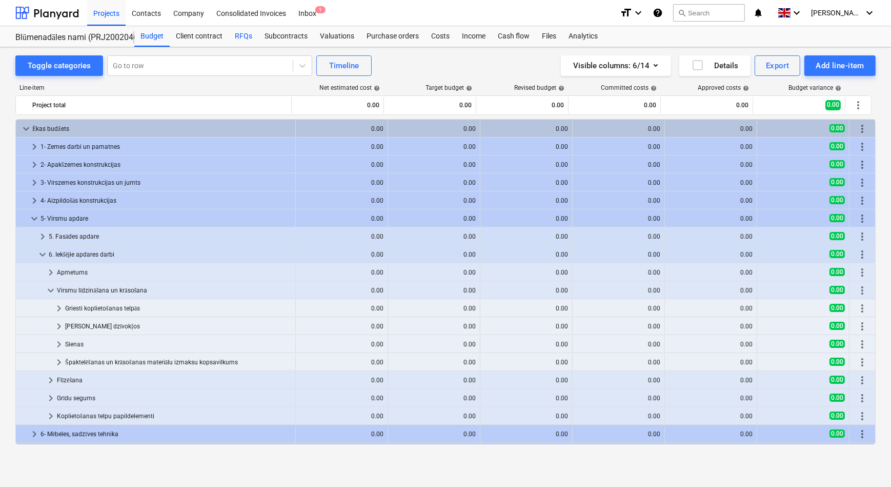
click at [239, 36] on div "RFQs" at bounding box center [244, 36] width 30 height 21
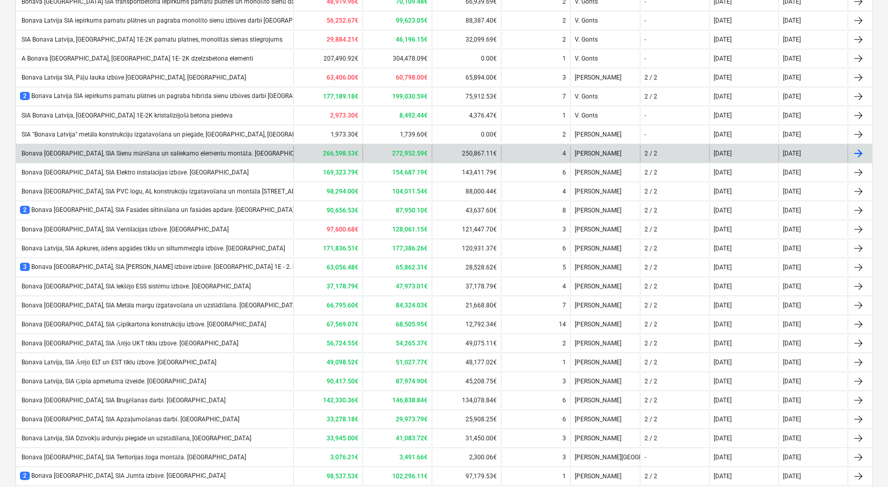
scroll to position [128, 0]
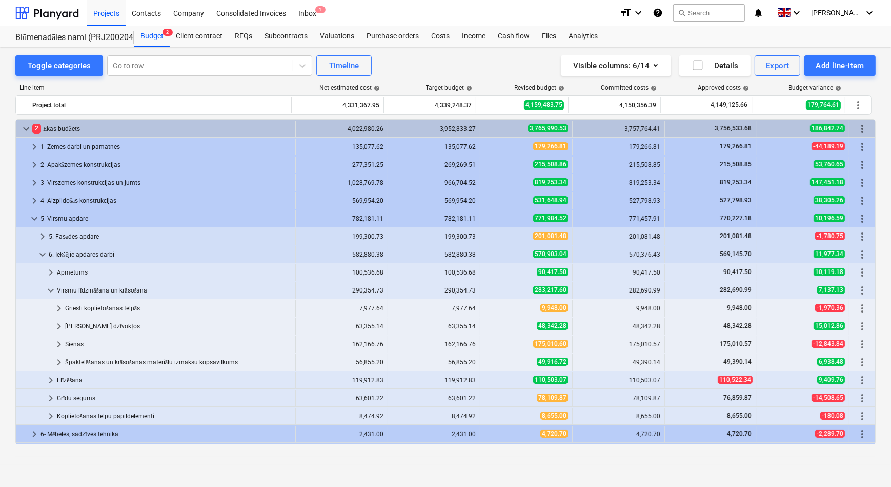
scroll to position [299, 0]
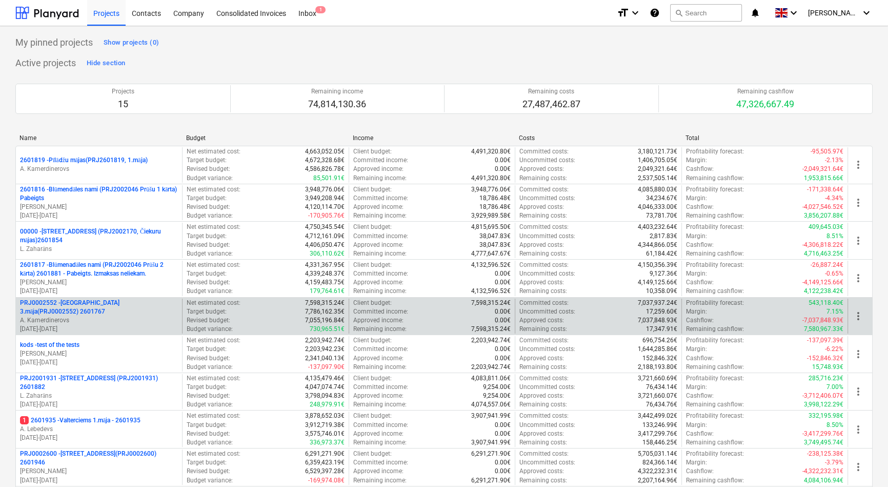
click at [90, 303] on p "PRJ0002552 - Ropažu ielas 3.māja(PRJ0002552) 2601767" at bounding box center [99, 307] width 158 height 17
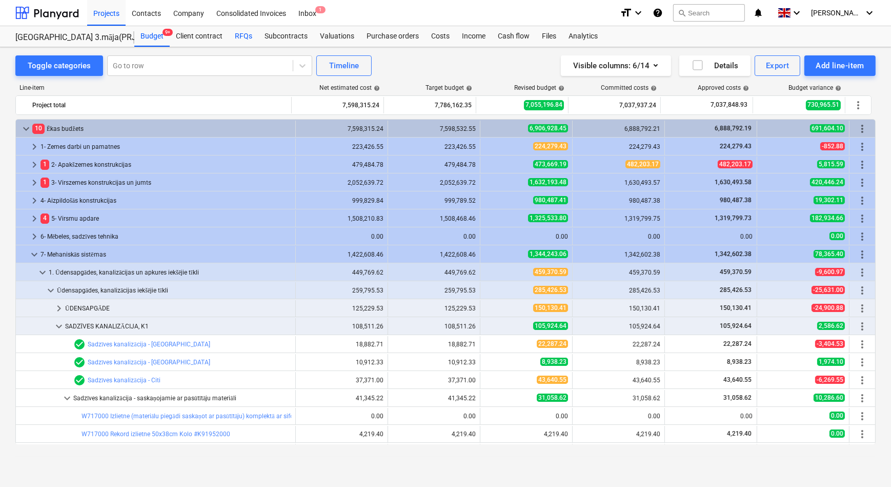
click at [241, 32] on div "RFQs" at bounding box center [244, 36] width 30 height 21
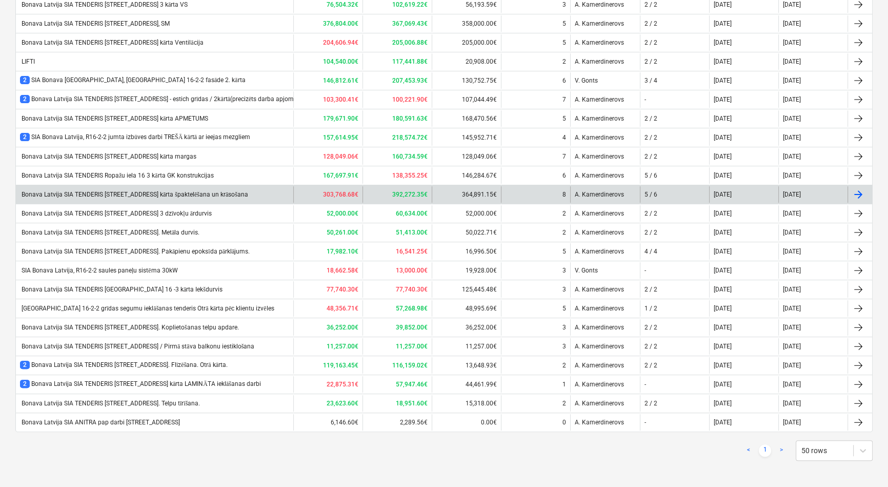
scroll to position [268, 0]
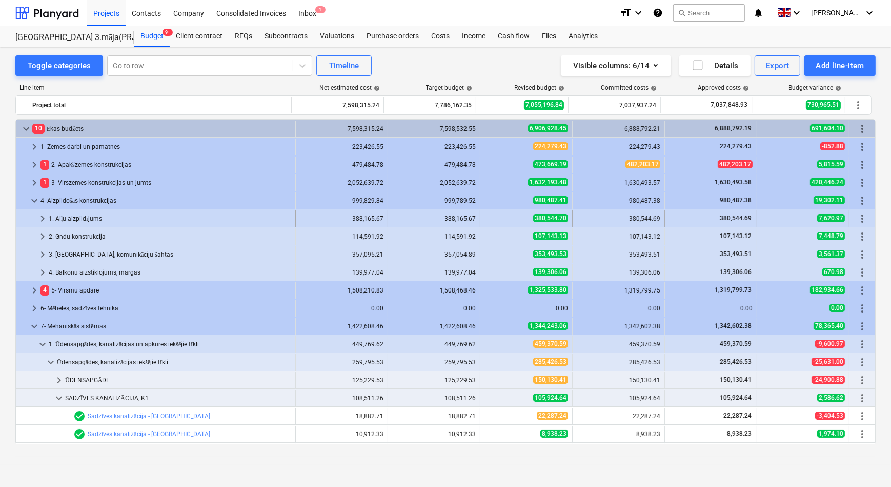
click at [39, 216] on span "keyboard_arrow_right" at bounding box center [42, 218] width 12 height 12
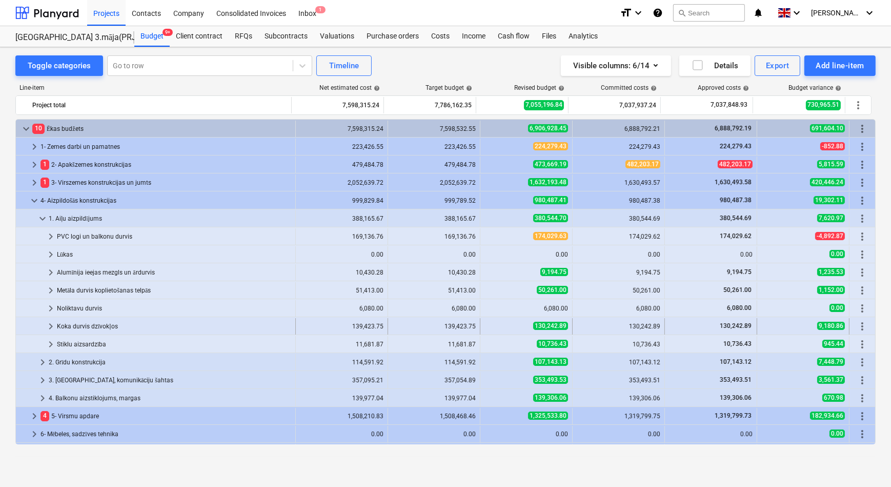
click at [68, 326] on div "Koka durvis dzīvokļos" at bounding box center [174, 326] width 234 height 16
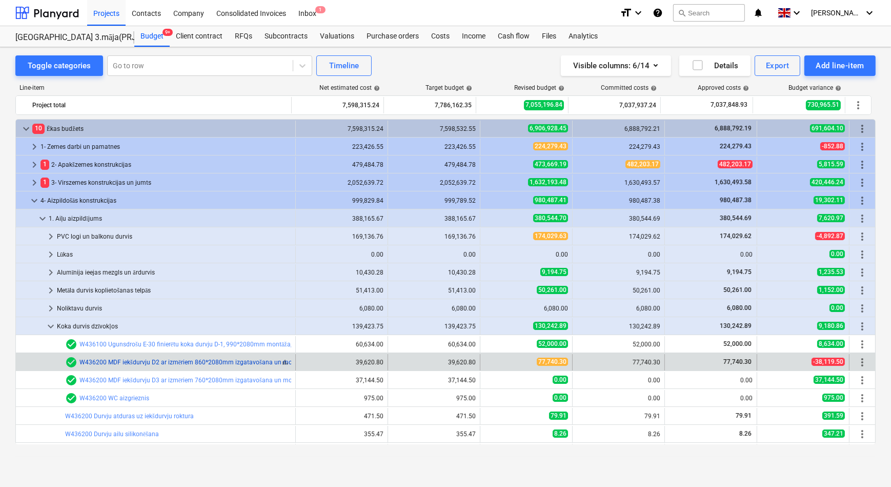
click at [122, 364] on link "W436200 MDF iekšdurvju D2 ar izmēriem 860*2080mm izgatavošana un montāža - 3D L…" at bounding box center [223, 362] width 287 height 7
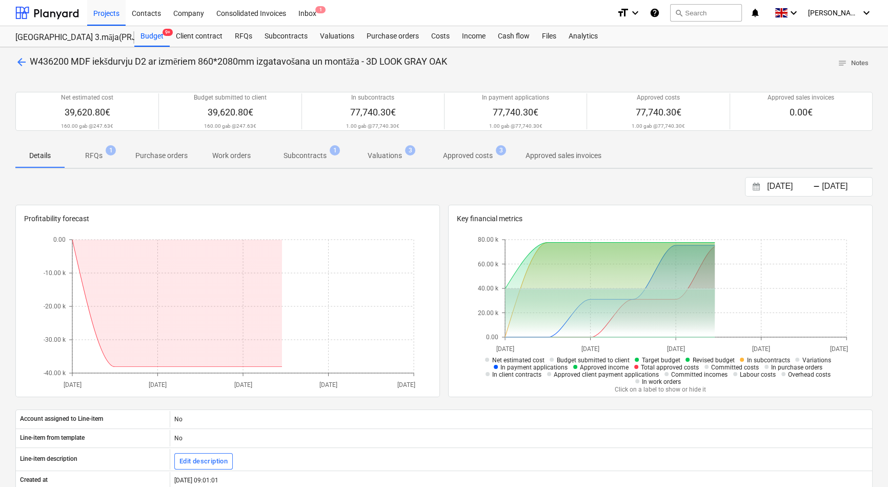
click at [91, 155] on p "RFQs" at bounding box center [93, 155] width 17 height 11
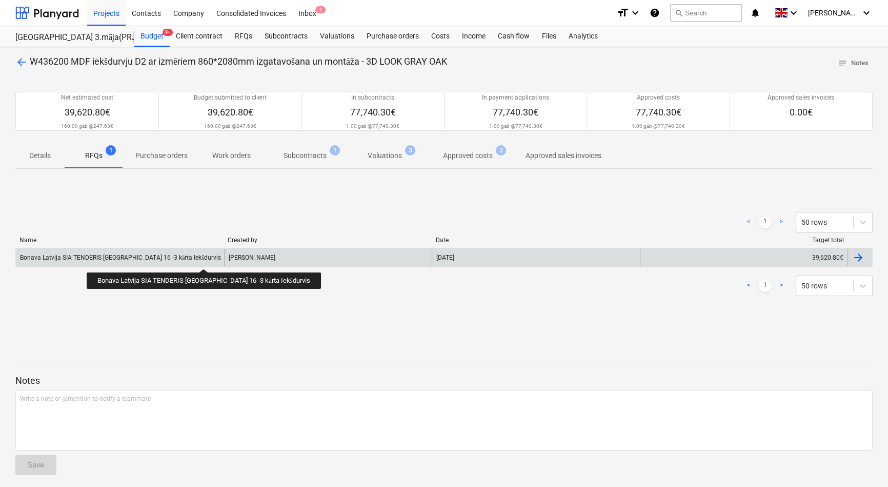
click at [191, 260] on div "Bonava Latvija SIA TENDERIS [GEOGRAPHIC_DATA] 16 -3 kārta Iekšdurvis" at bounding box center [120, 258] width 201 height 8
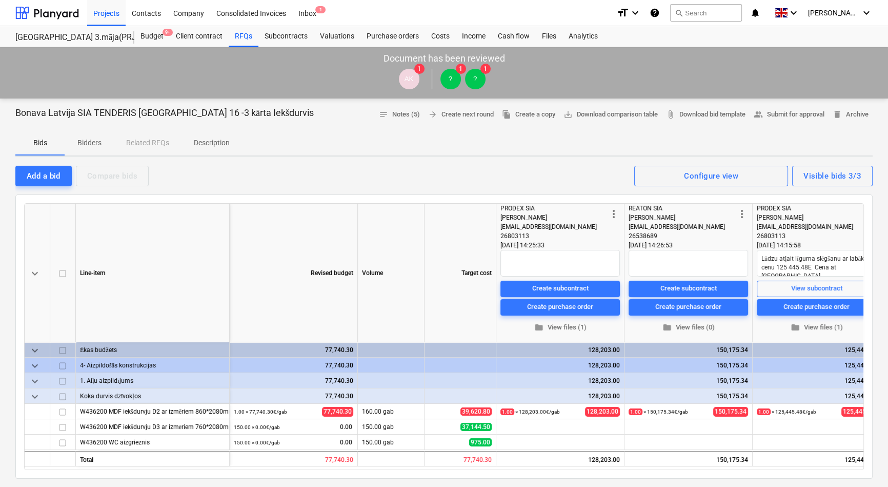
click at [207, 139] on p "Description" at bounding box center [212, 142] width 36 height 11
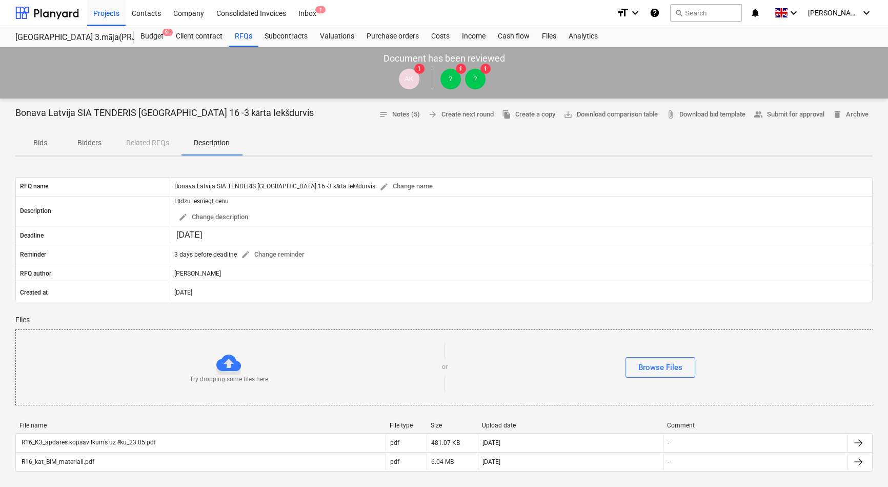
click at [45, 146] on p "Bids" at bounding box center [40, 142] width 25 height 11
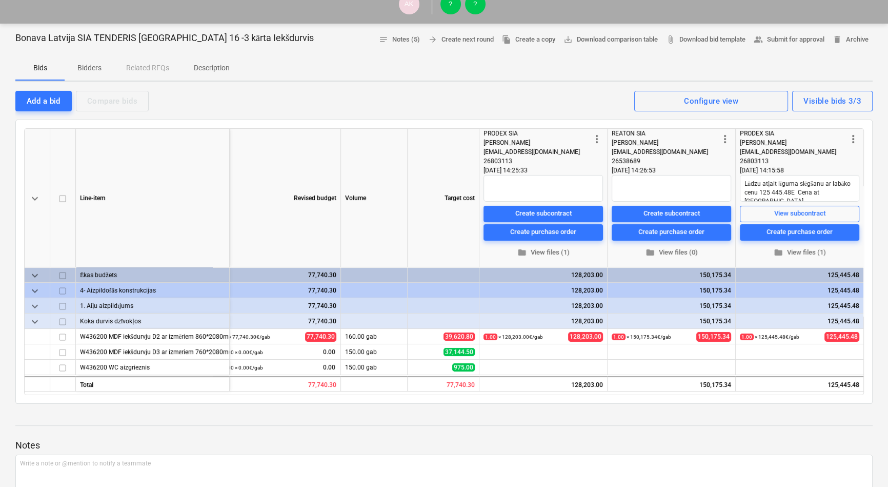
scroll to position [93, 0]
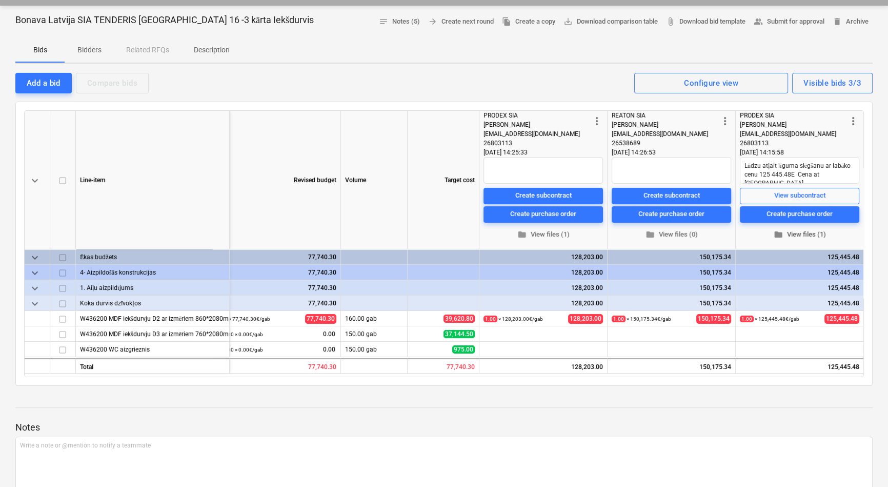
click at [800, 235] on span "folder View files (1)" at bounding box center [799, 235] width 111 height 12
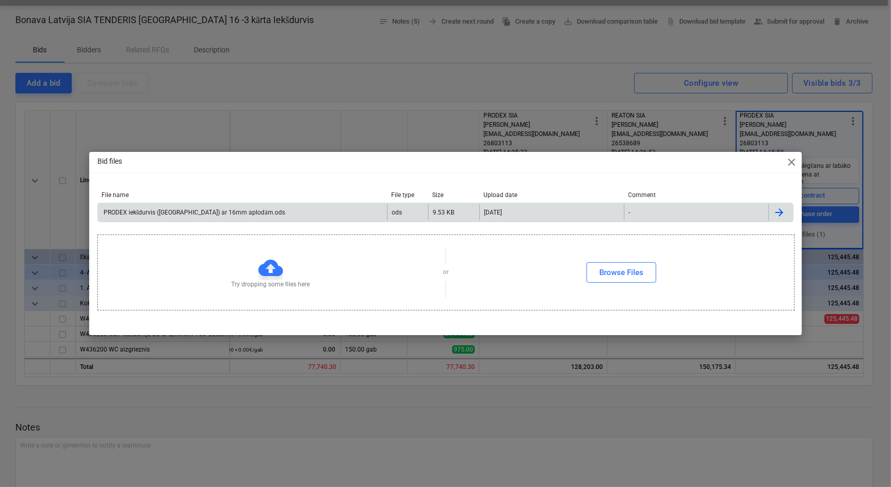
click at [215, 214] on div "PRODEX iekšdurvis (Ropažu iela) ar 16mm aplodām.ods" at bounding box center [193, 213] width 183 height 8
click at [552, 428] on div "Bid files close File name File type Size Upload date Comment PRODEX iekšdurvis …" at bounding box center [445, 243] width 891 height 487
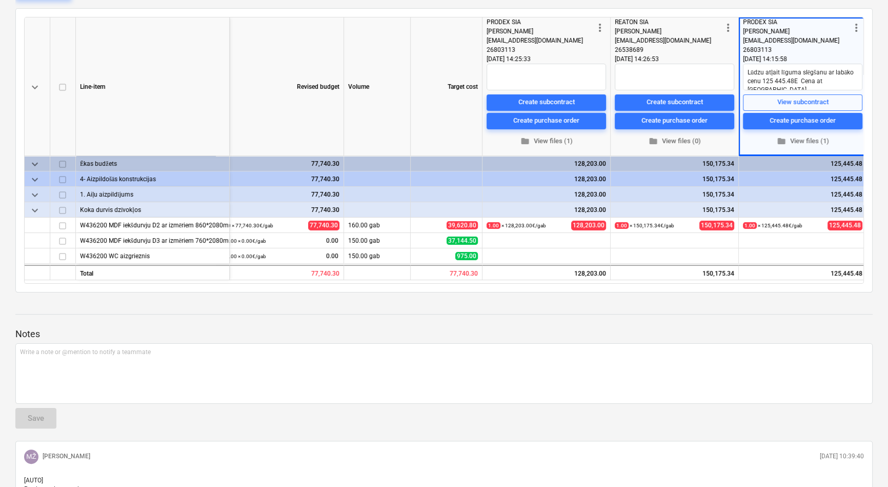
scroll to position [0, 0]
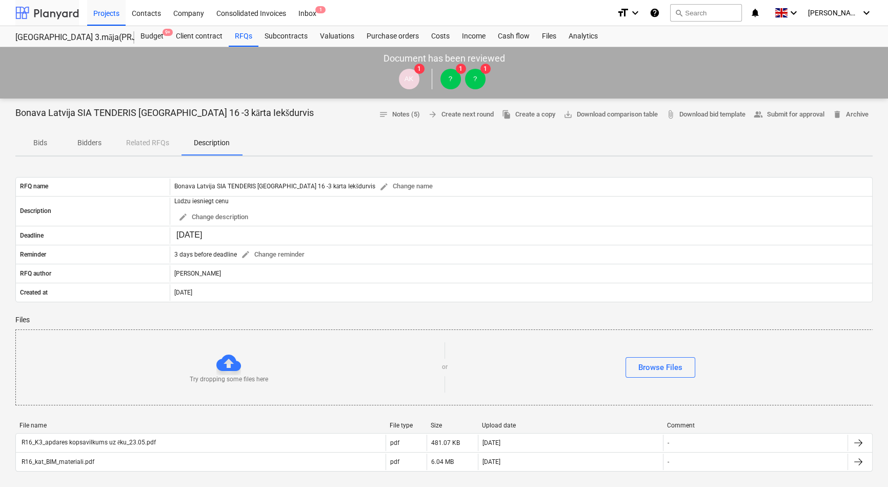
type textarea "x"
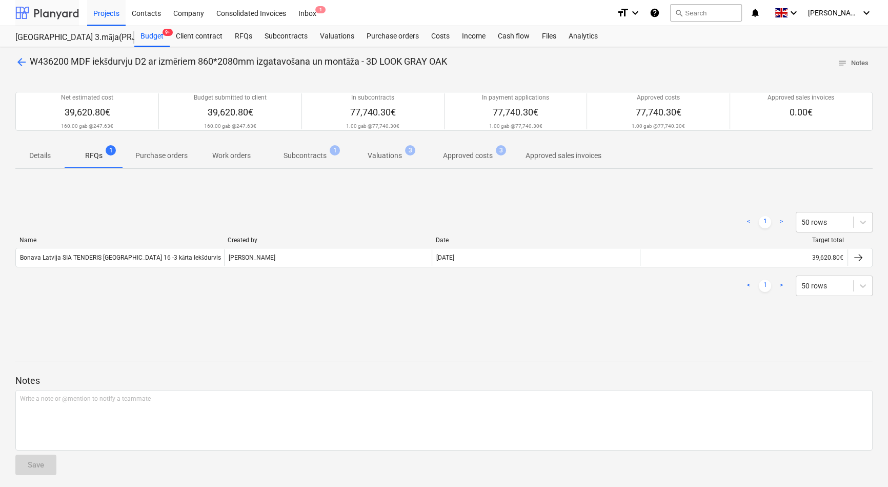
click at [54, 15] on div at bounding box center [47, 13] width 64 height 26
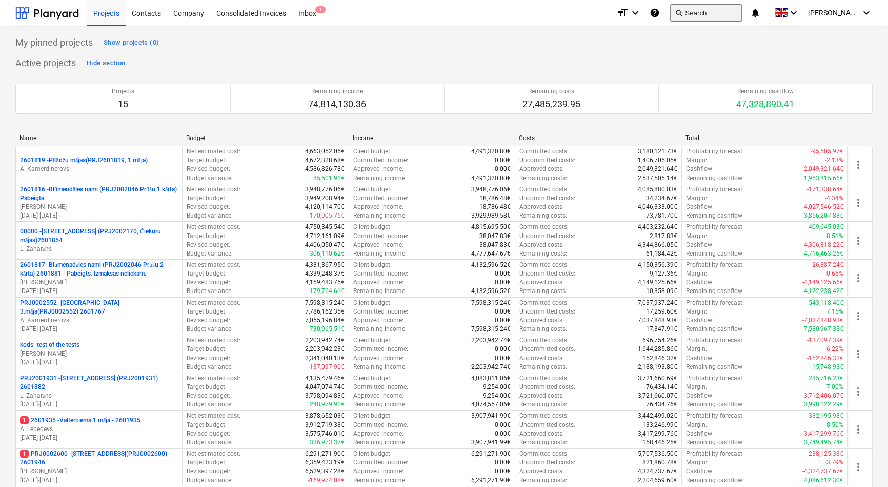
click at [726, 15] on button "search Search" at bounding box center [706, 12] width 72 height 17
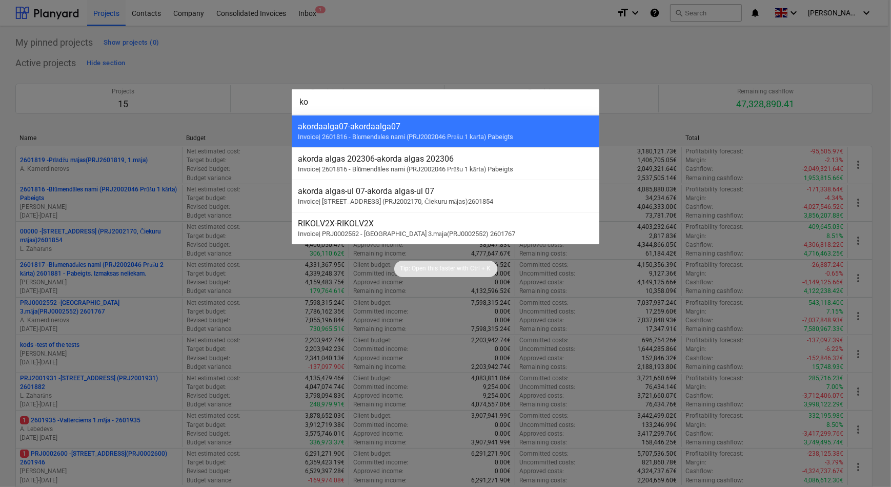
type input "k"
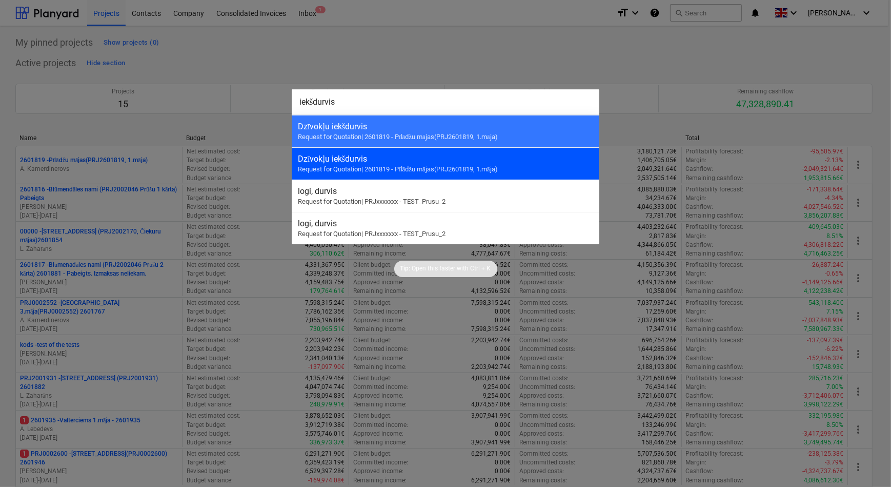
type input "iekšdurvis"
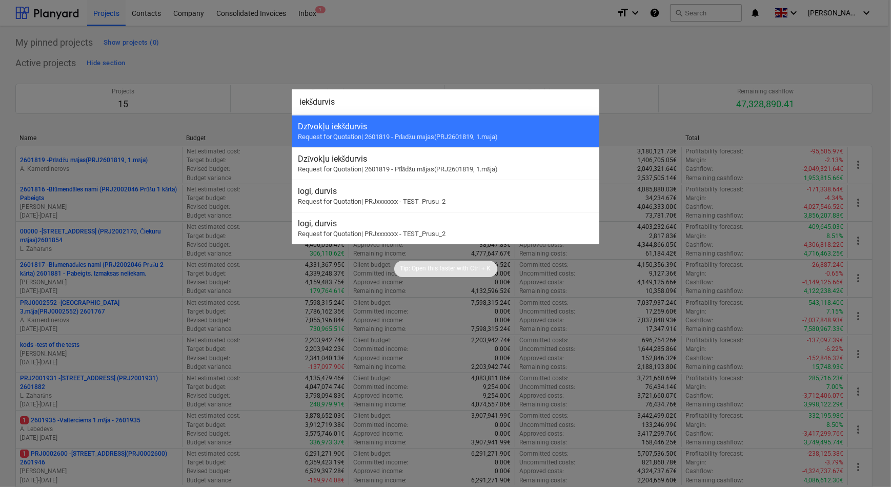
click at [352, 156] on div "Dzīvokļu iekšdurvis" at bounding box center [445, 159] width 295 height 10
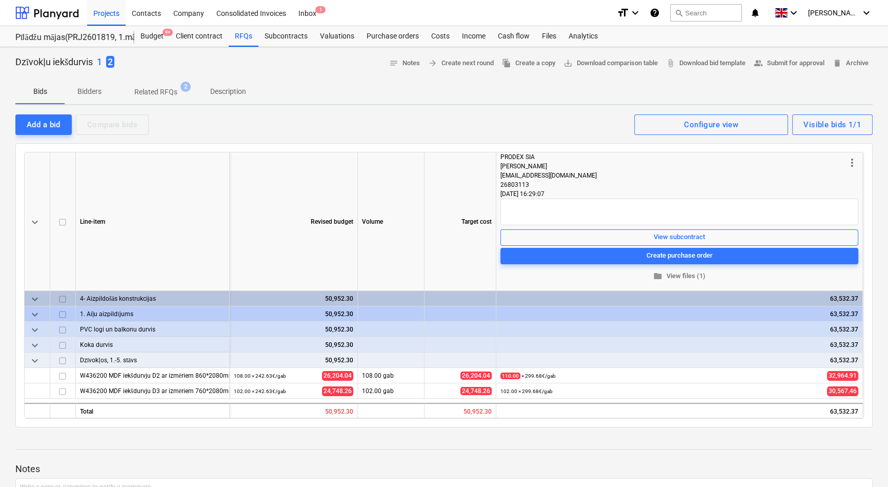
click at [146, 92] on p "Related RFQs" at bounding box center [155, 92] width 43 height 11
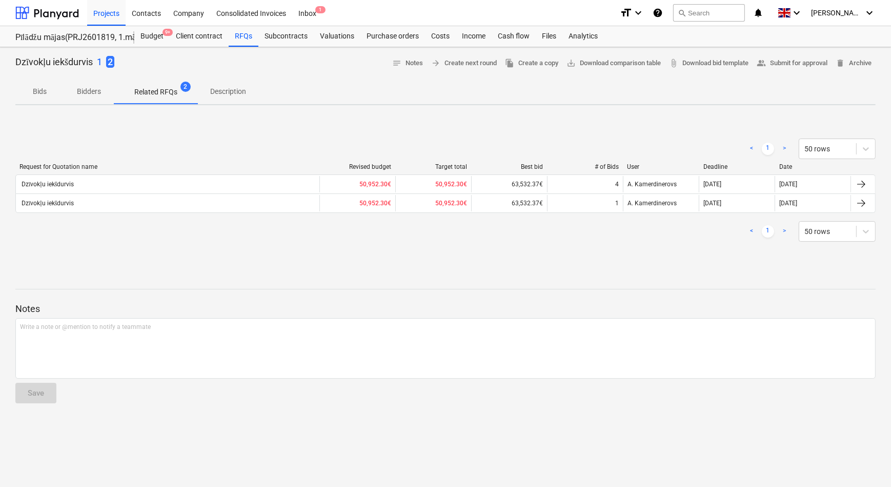
click at [236, 88] on p "Description" at bounding box center [228, 91] width 36 height 11
click at [102, 59] on p "1" at bounding box center [99, 62] width 5 height 12
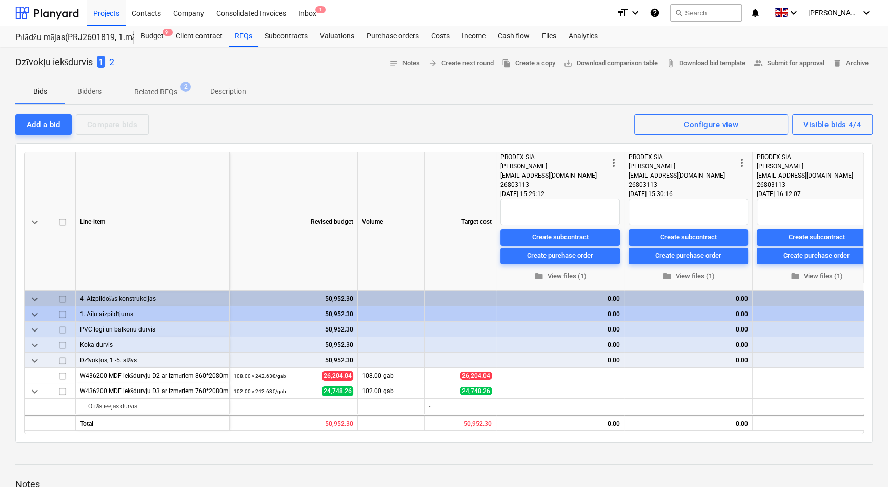
click at [152, 92] on p "Related RFQs" at bounding box center [155, 92] width 43 height 11
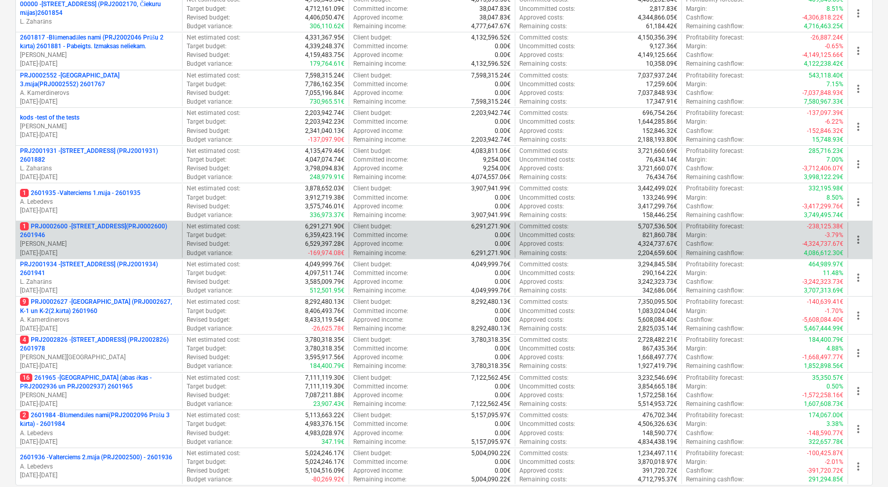
scroll to position [233, 0]
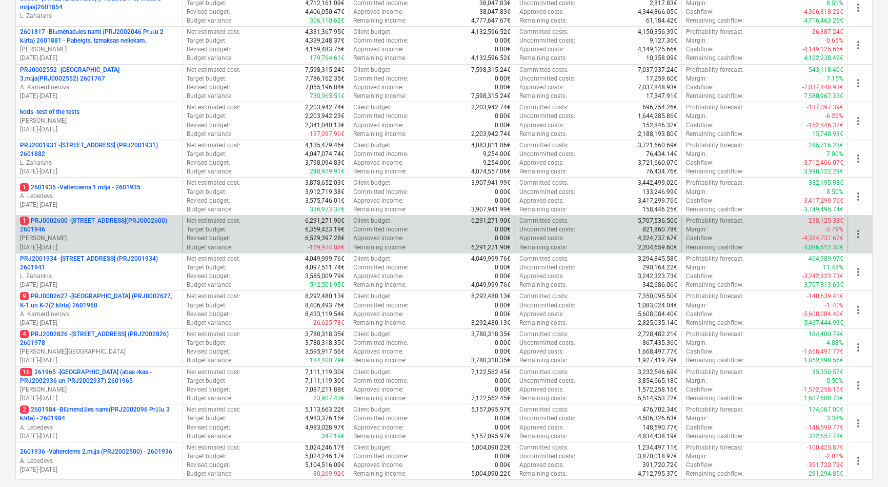
click at [111, 231] on p "1 PRJ0002600 - Vienības gatve 24, E1 ēka(PRJ0002600) 2601946" at bounding box center [99, 224] width 158 height 17
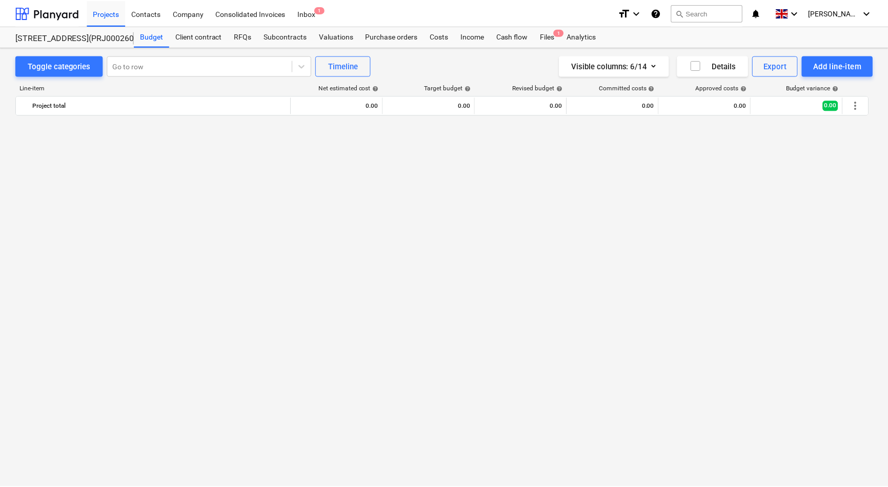
scroll to position [1234, 0]
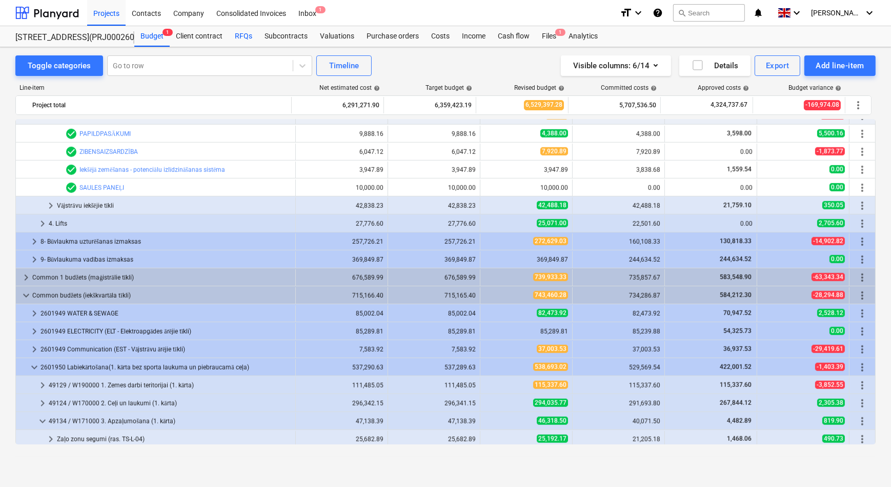
click at [240, 33] on div "RFQs" at bounding box center [244, 36] width 30 height 21
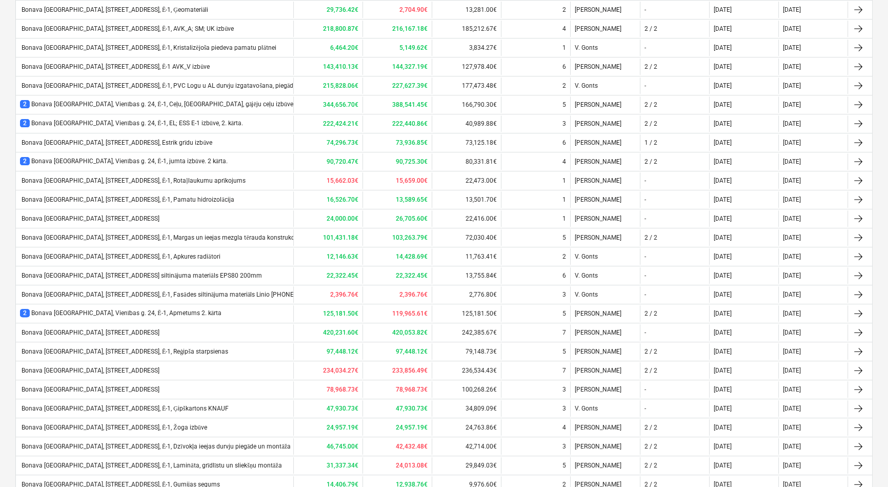
scroll to position [531, 0]
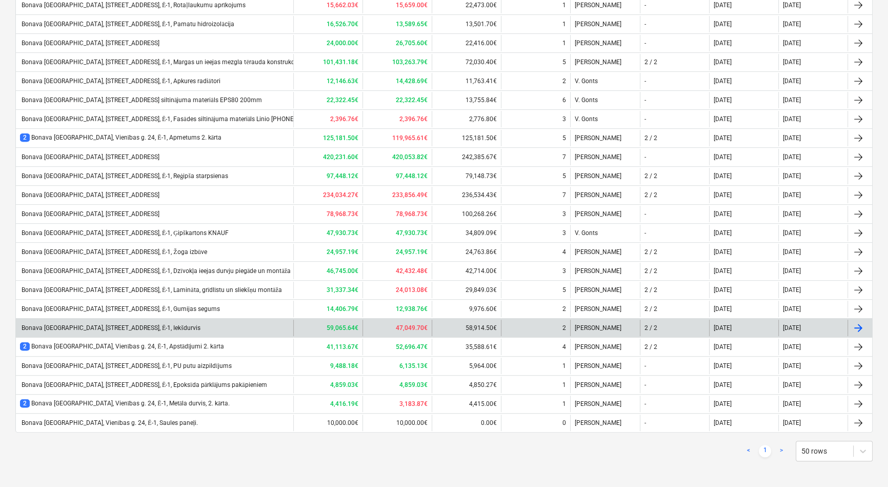
click at [141, 324] on div "Bonava [GEOGRAPHIC_DATA], [STREET_ADDRESS], Ē-1, Iekšdurvis" at bounding box center [110, 328] width 181 height 8
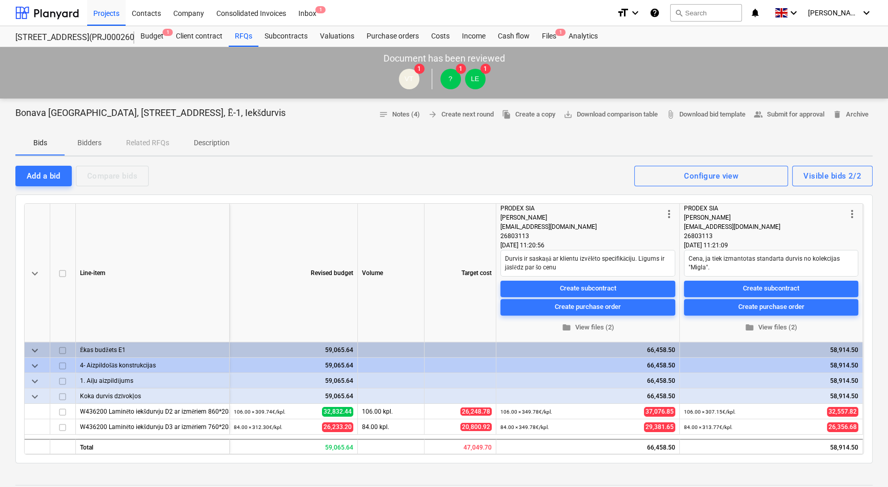
click at [216, 144] on p "Description" at bounding box center [212, 142] width 36 height 11
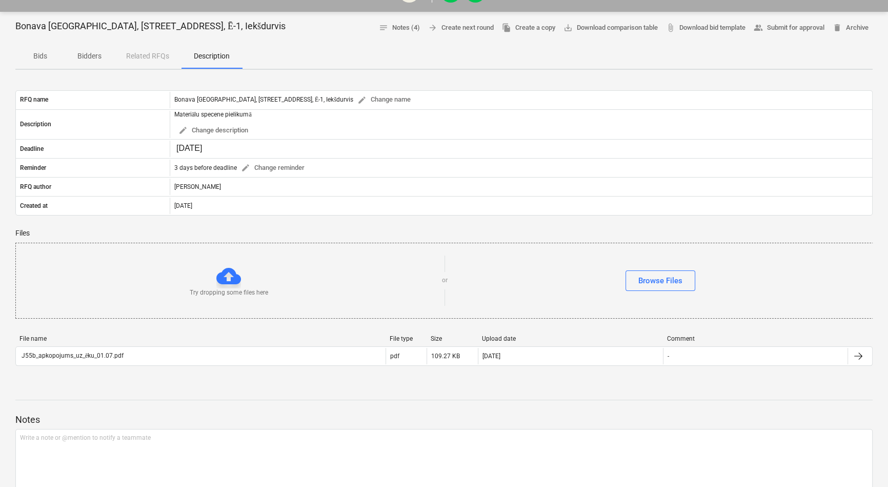
scroll to position [93, 0]
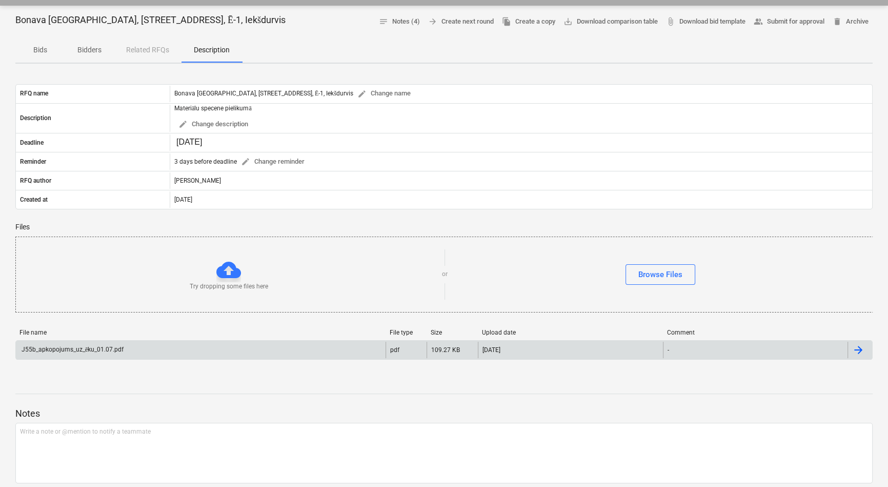
click at [90, 347] on div "J55b_apkopojums_uz_ēku_01.07.pdf" at bounding box center [72, 350] width 104 height 8
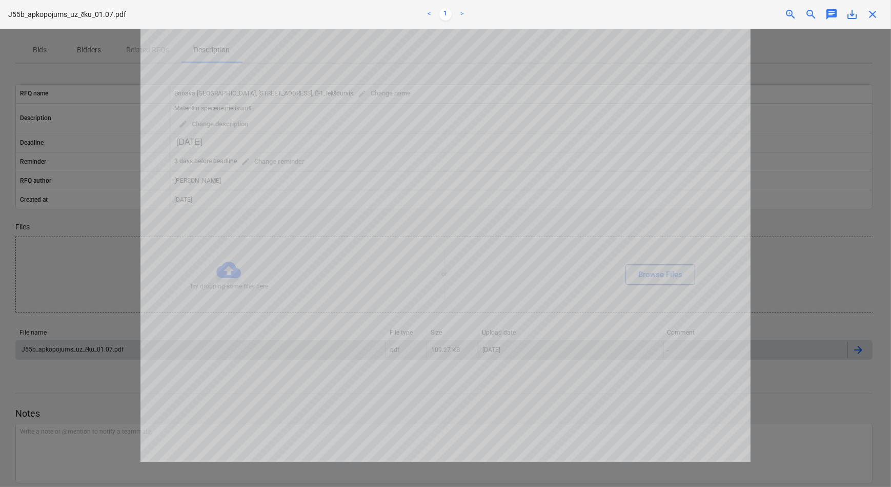
click at [873, 13] on span "close" at bounding box center [873, 14] width 12 height 12
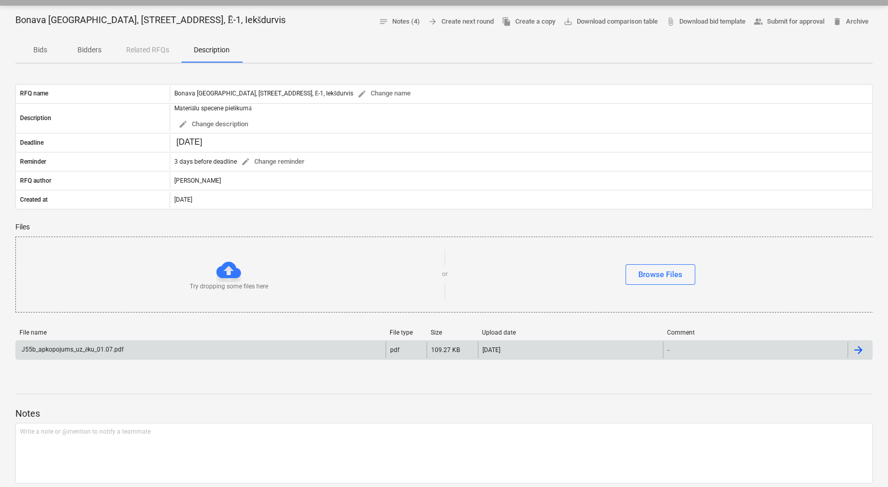
click at [34, 50] on p "Bids" at bounding box center [40, 50] width 25 height 11
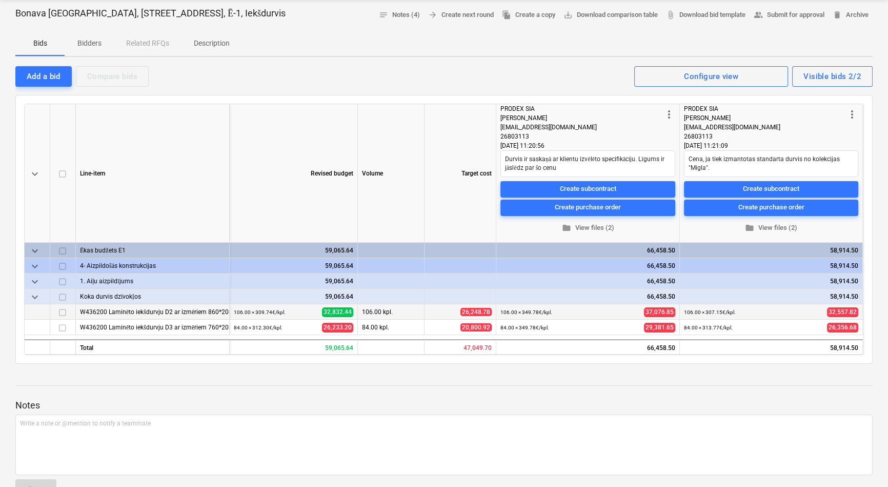
scroll to position [93, 0]
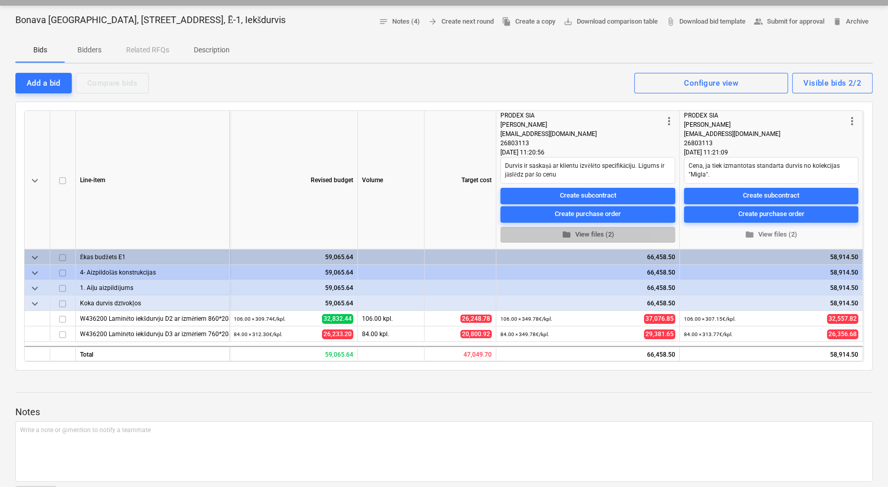
click at [579, 233] on span "folder View files (2)" at bounding box center [588, 235] width 167 height 12
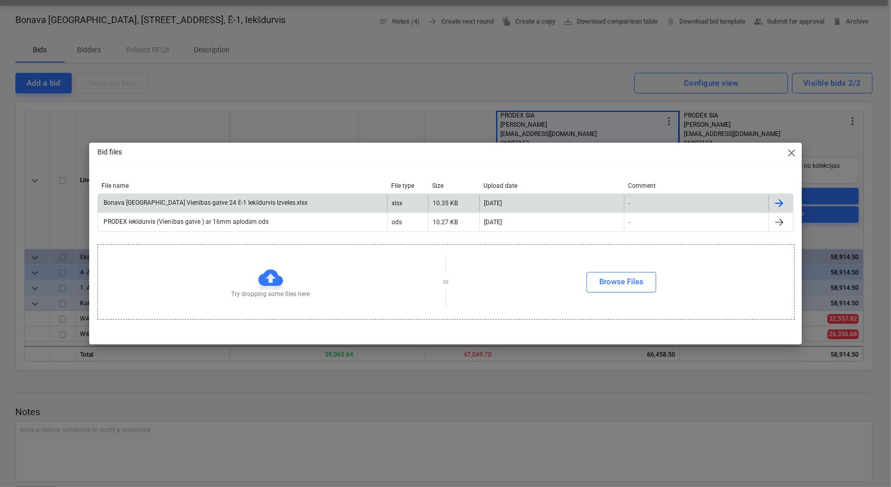
click at [196, 202] on div "Bonava Latvija Vienības gatve 24 Ē-1 Iekšdurvis Izveles.xlsx" at bounding box center [205, 203] width 206 height 8
click at [534, 50] on div "Bid files close File name File type Size Upload date Comment Bonava Latvija Vie…" at bounding box center [445, 243] width 891 height 487
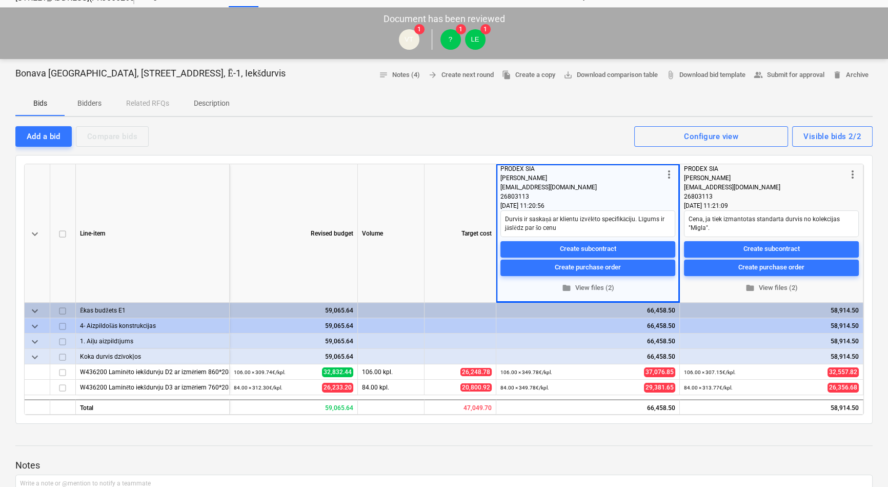
scroll to position [0, 0]
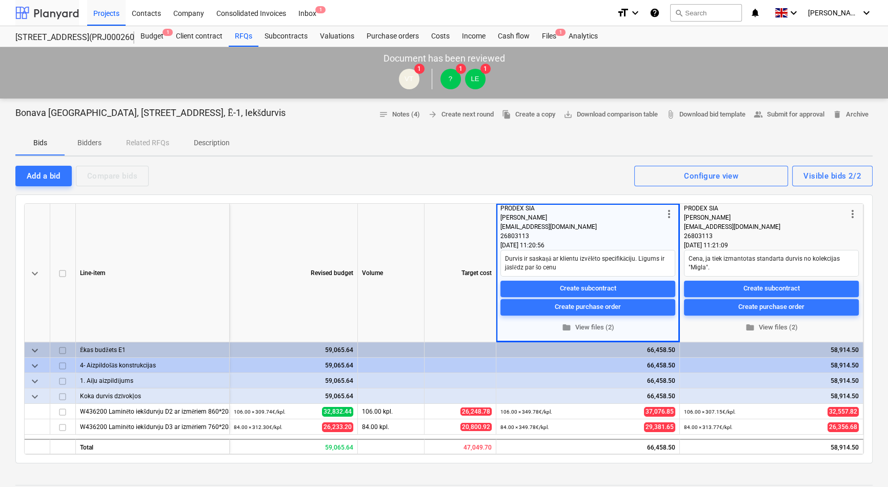
type textarea "x"
click at [46, 9] on div at bounding box center [47, 13] width 64 height 26
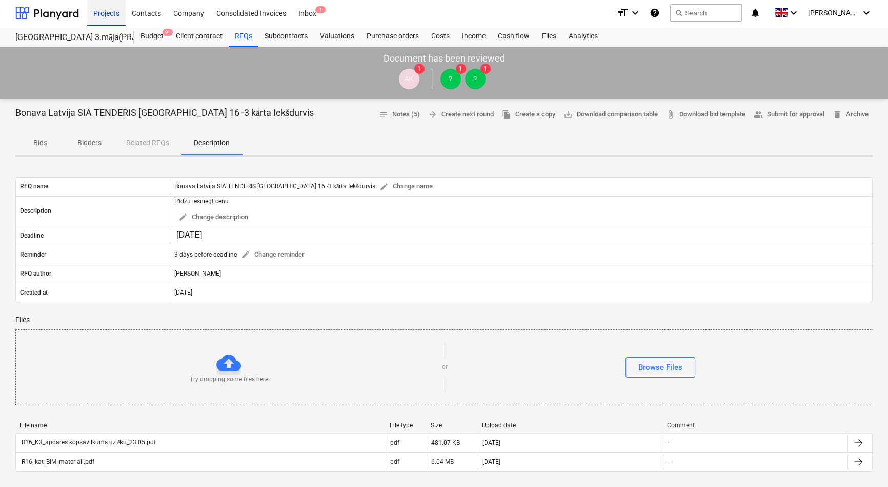
click at [101, 12] on div "Projects" at bounding box center [106, 12] width 38 height 26
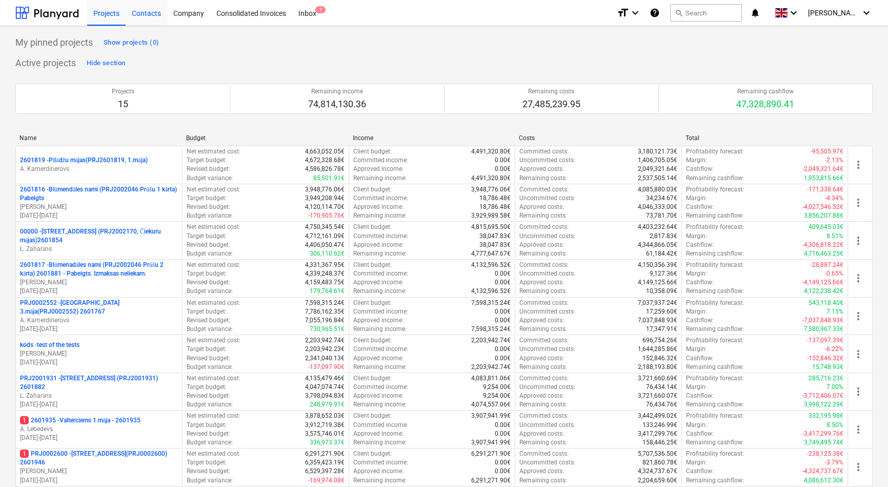
click at [143, 18] on div "Contacts" at bounding box center [147, 12] width 42 height 26
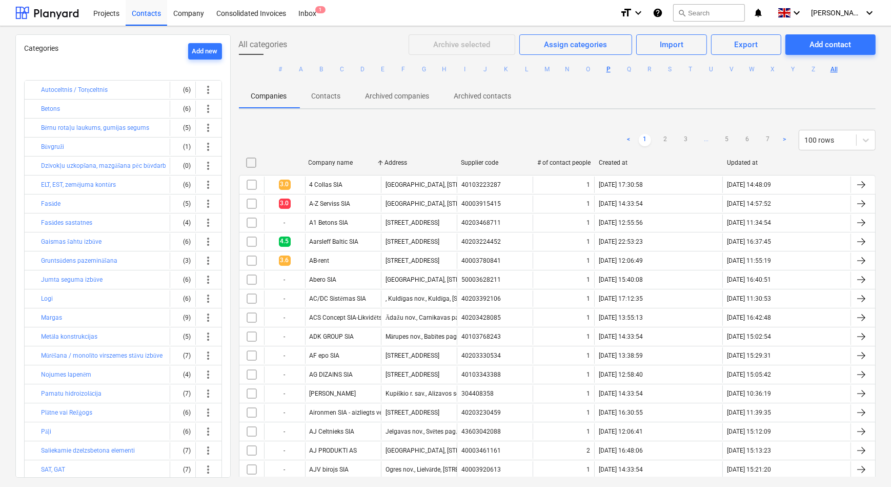
click at [604, 69] on button "P" at bounding box center [609, 69] width 12 height 12
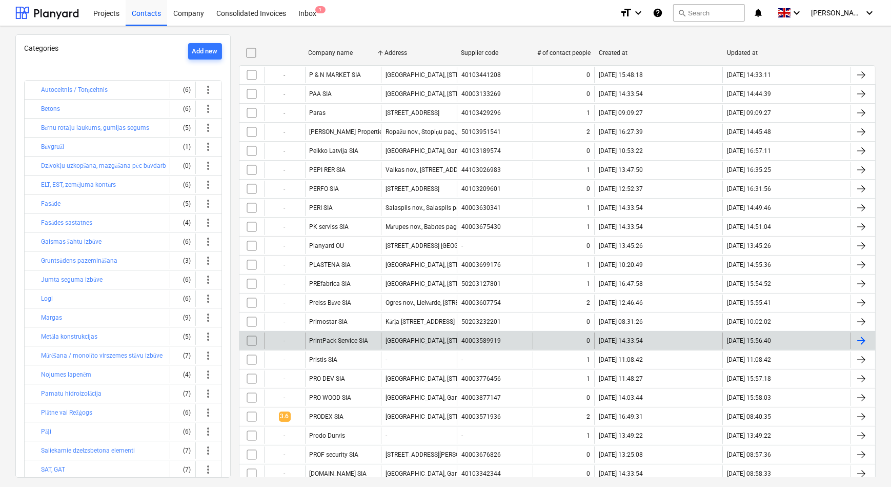
scroll to position [93, 0]
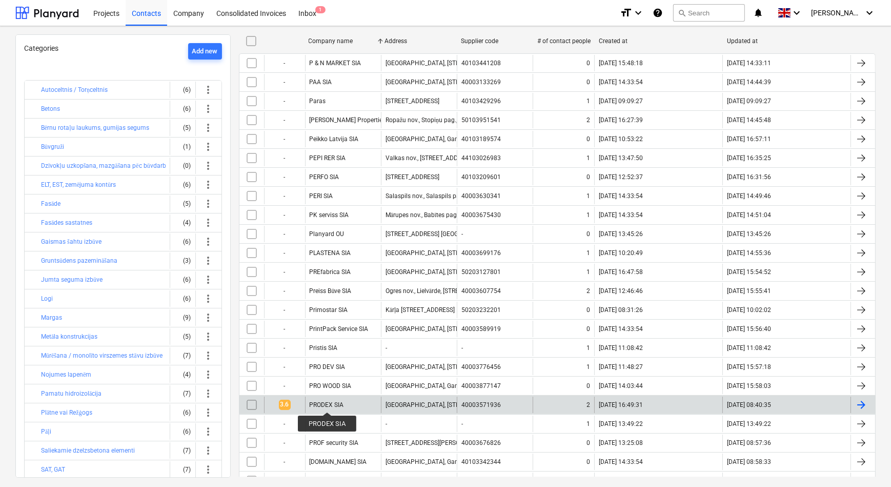
click at [327, 403] on div "PRODEX SIA" at bounding box center [327, 404] width 34 height 7
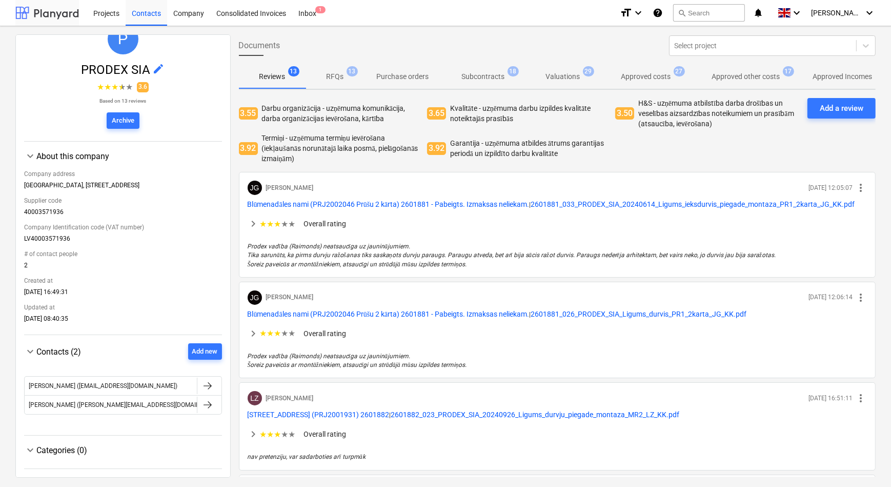
click at [51, 14] on div at bounding box center [47, 13] width 64 height 26
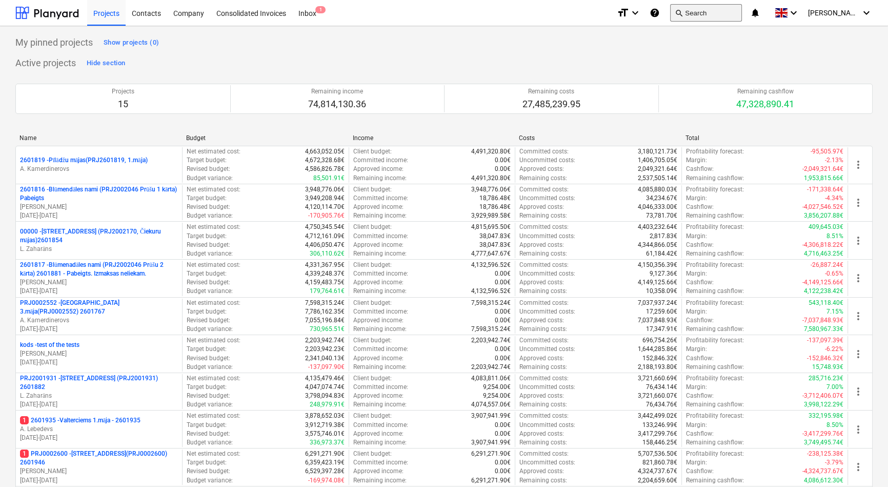
click at [718, 13] on button "search Search" at bounding box center [706, 12] width 72 height 17
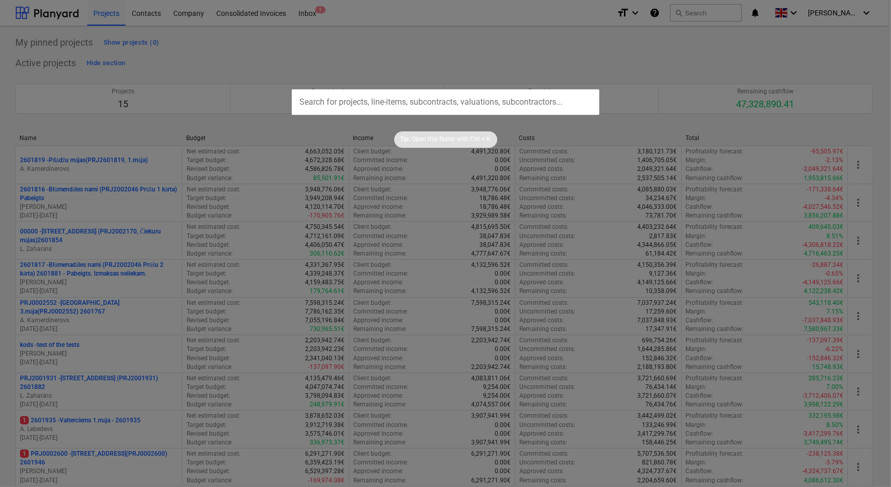
click at [494, 61] on div at bounding box center [445, 243] width 891 height 487
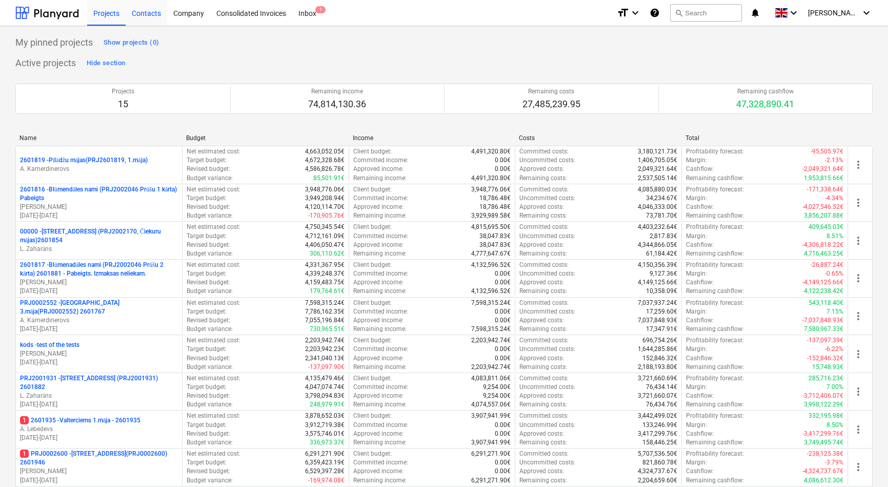
click at [145, 16] on div "Contacts" at bounding box center [147, 12] width 42 height 26
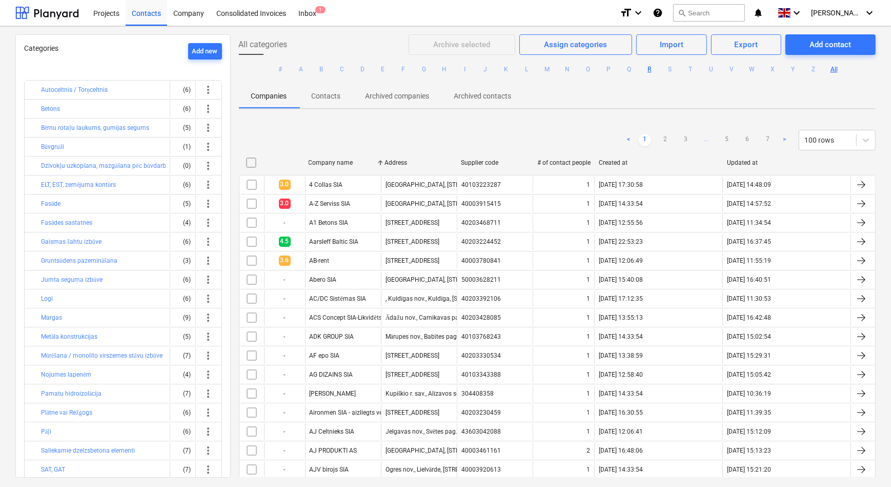
click at [647, 68] on button "R" at bounding box center [650, 69] width 12 height 12
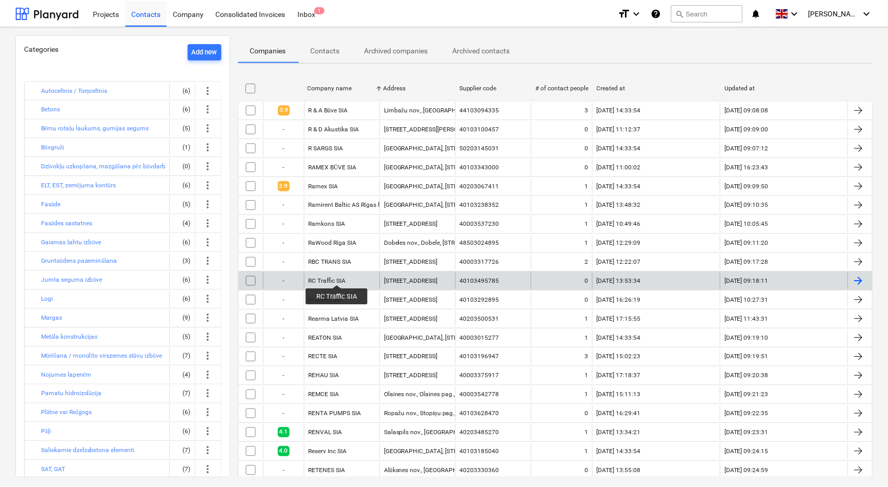
scroll to position [46, 0]
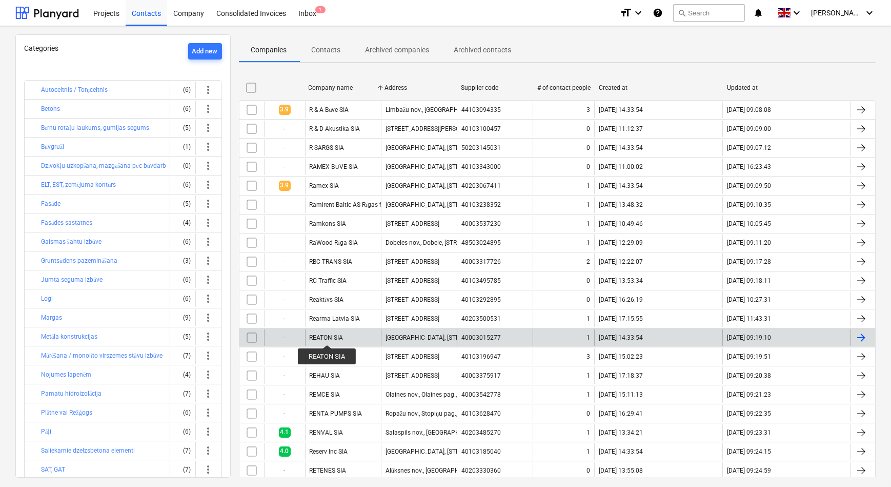
click at [327, 335] on div "REATON SIA" at bounding box center [327, 337] width 34 height 7
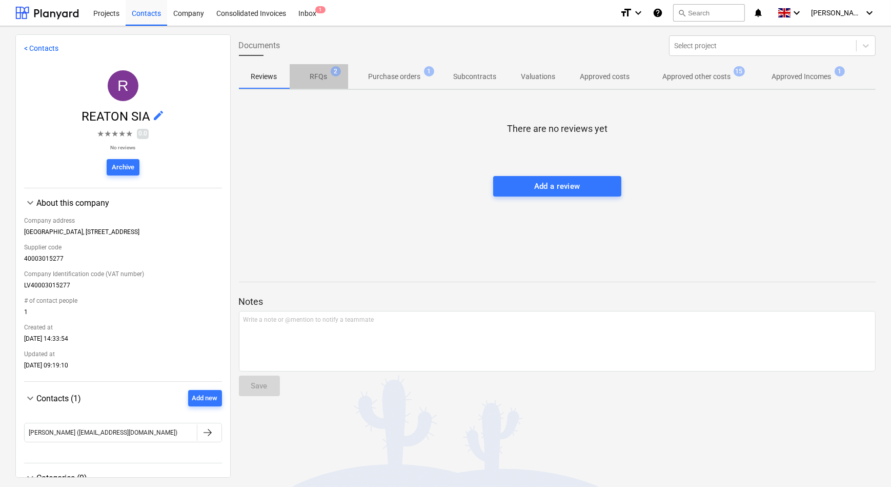
click at [318, 77] on p "RFQs" at bounding box center [318, 76] width 17 height 11
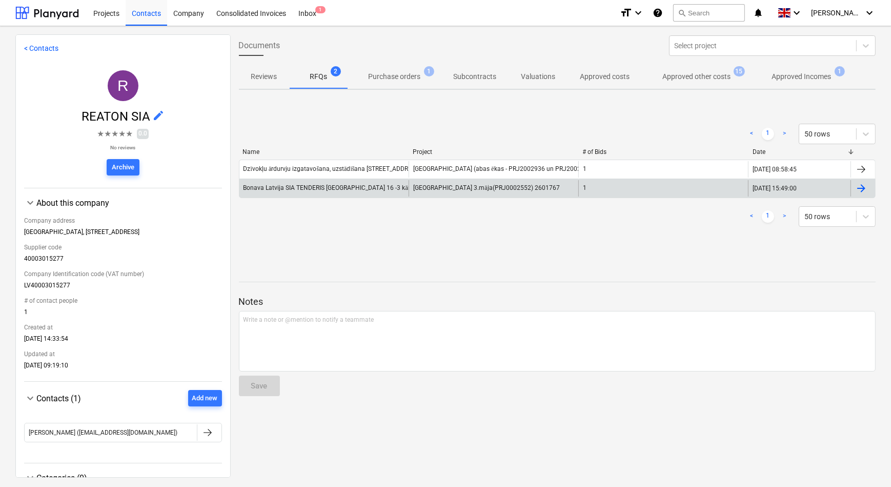
click at [299, 190] on div "Bonava Latvija SIA TENDERIS [GEOGRAPHIC_DATA] 16 -3 kārta Iekšdurvis" at bounding box center [344, 188] width 201 height 8
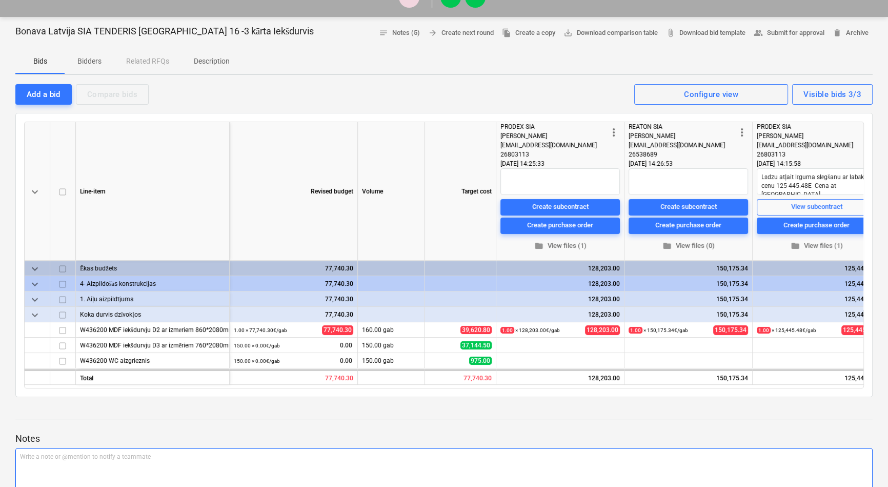
scroll to position [46, 0]
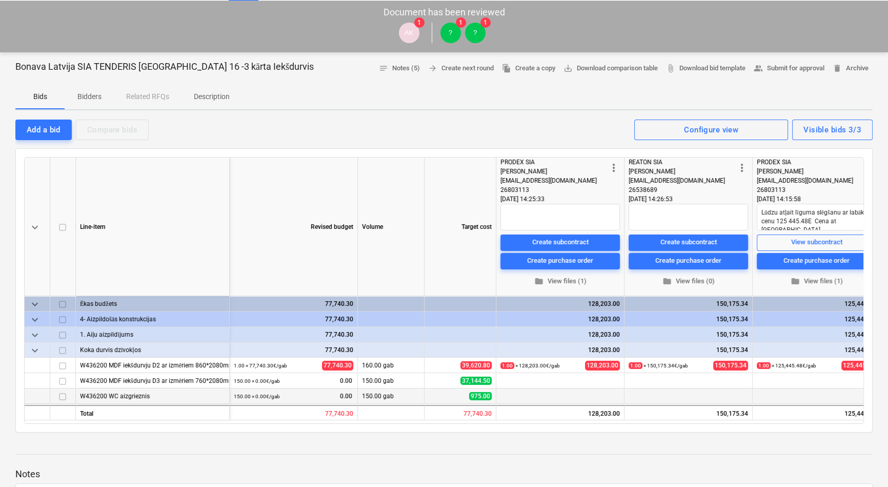
type textarea "x"
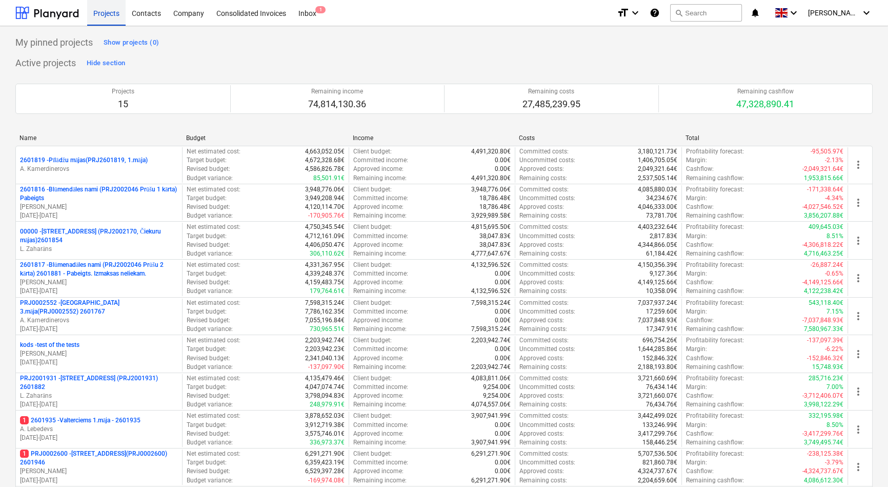
click at [112, 13] on div "Projects" at bounding box center [106, 12] width 38 height 26
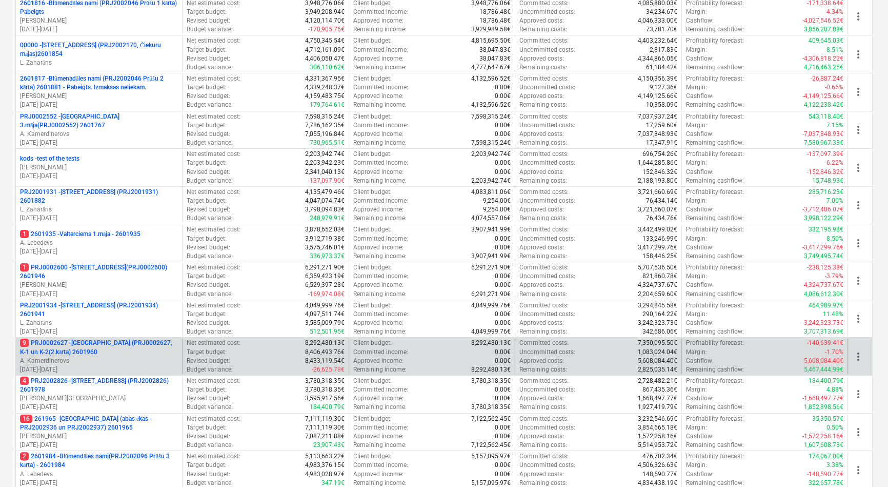
scroll to position [233, 0]
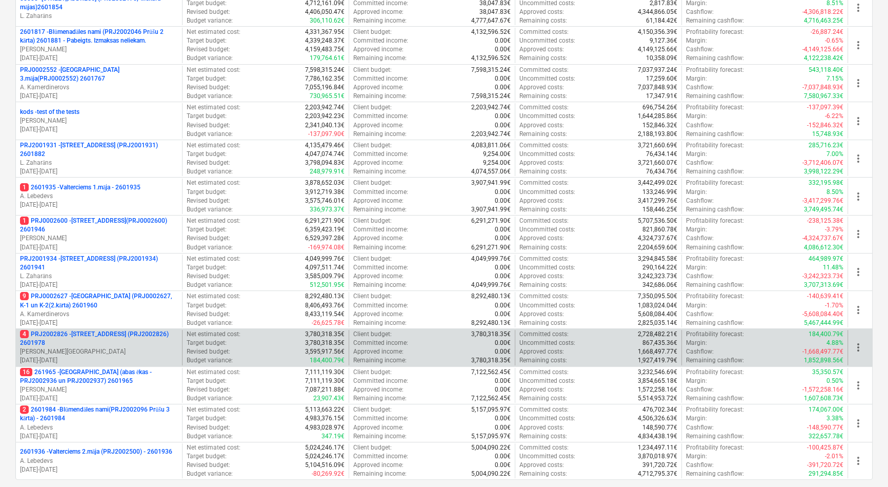
click at [87, 334] on p "4 PRJ2002826 - [STREET_ADDRESS] (PRJ2002826) 2601978" at bounding box center [99, 338] width 158 height 17
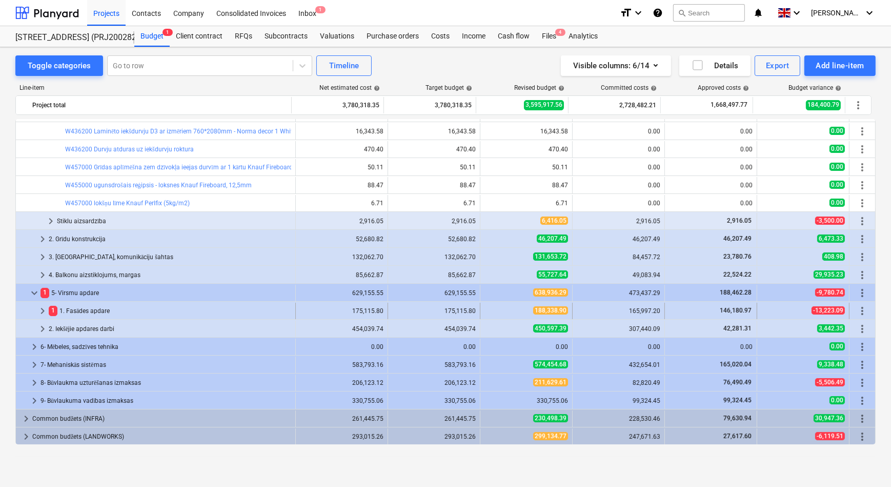
scroll to position [303, 0]
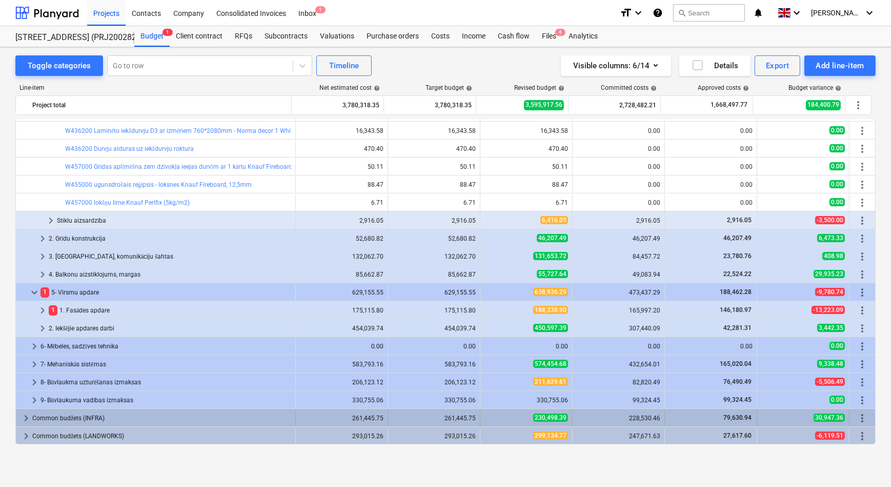
click at [26, 413] on span "keyboard_arrow_right" at bounding box center [26, 418] width 12 height 12
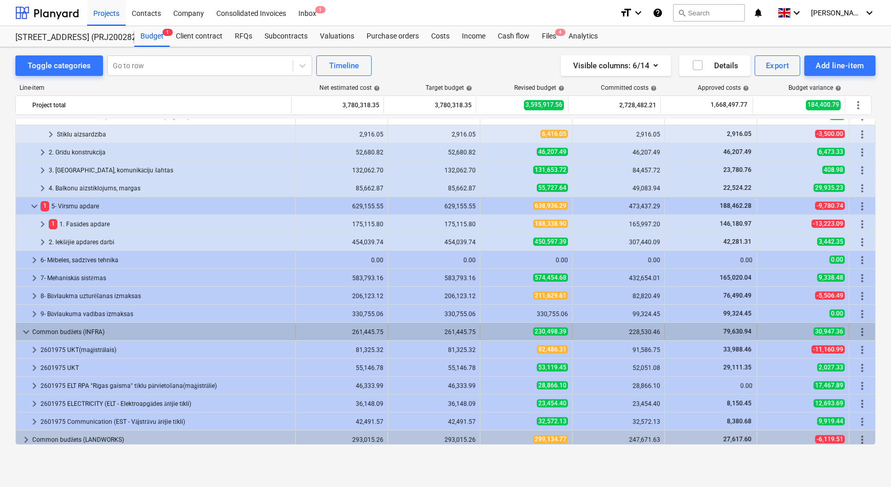
scroll to position [393, 0]
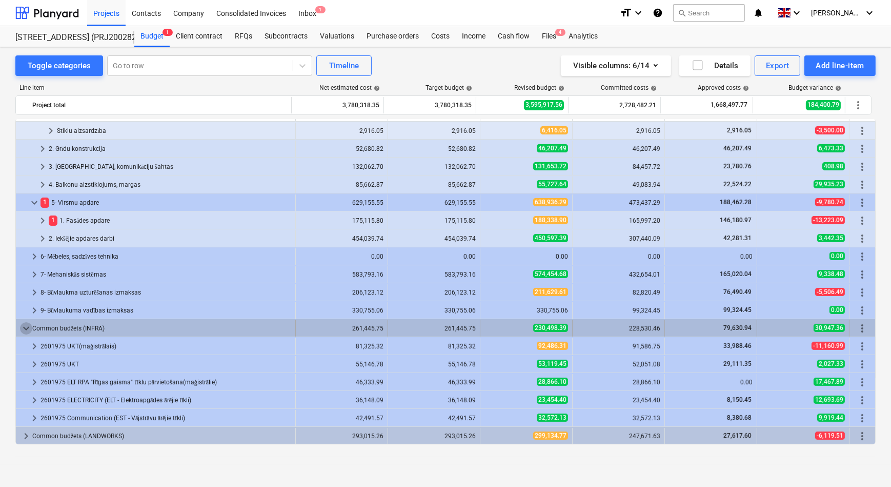
click at [23, 324] on span "keyboard_arrow_down" at bounding box center [26, 328] width 12 height 12
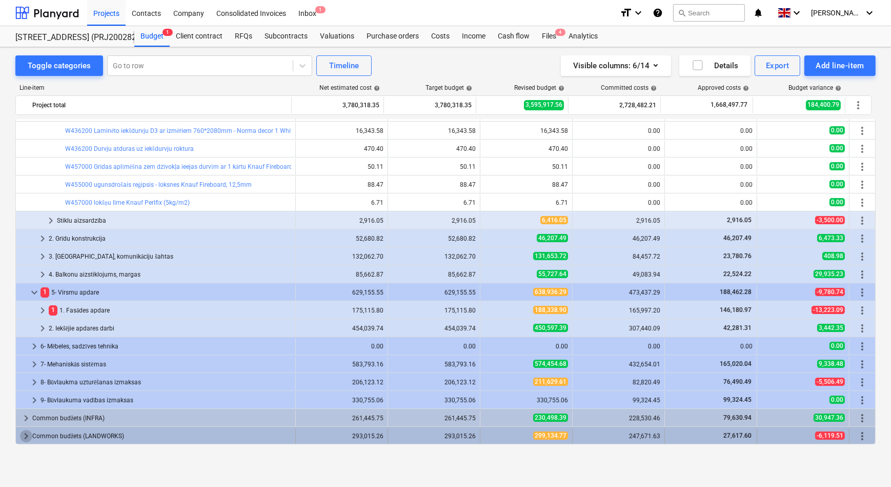
click at [29, 435] on span "keyboard_arrow_right" at bounding box center [26, 436] width 12 height 12
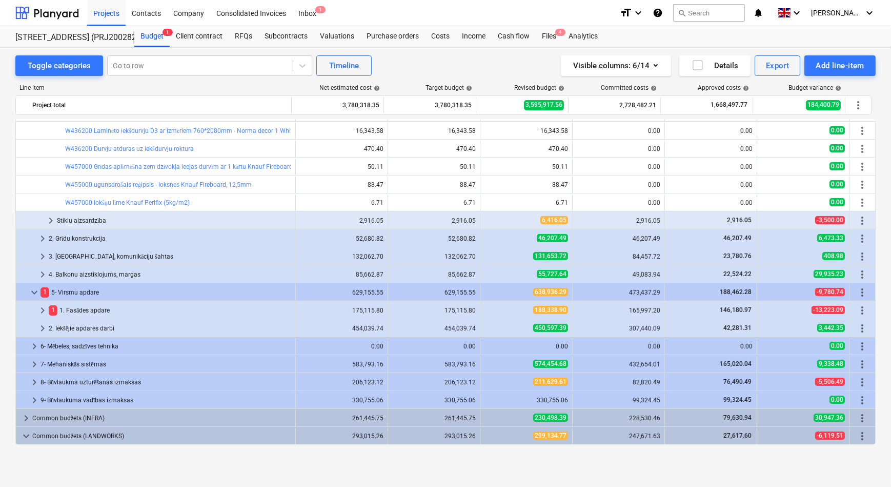
scroll to position [339, 0]
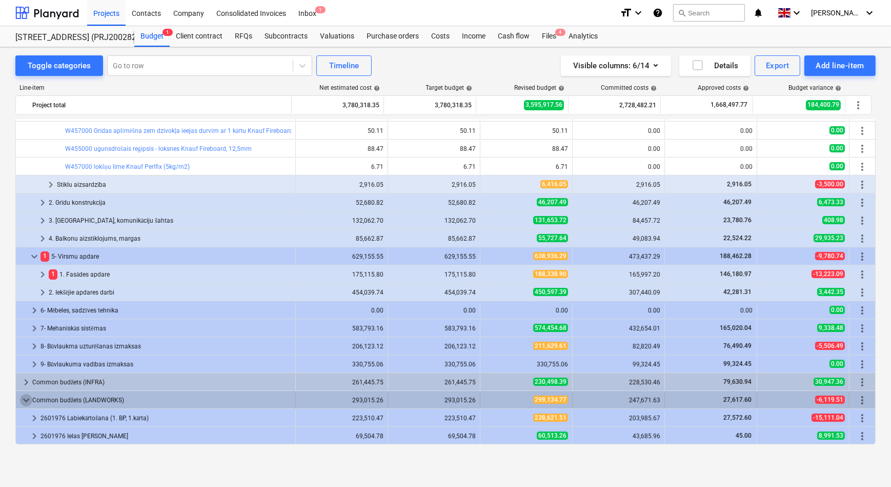
click at [26, 397] on span "keyboard_arrow_down" at bounding box center [26, 400] width 12 height 12
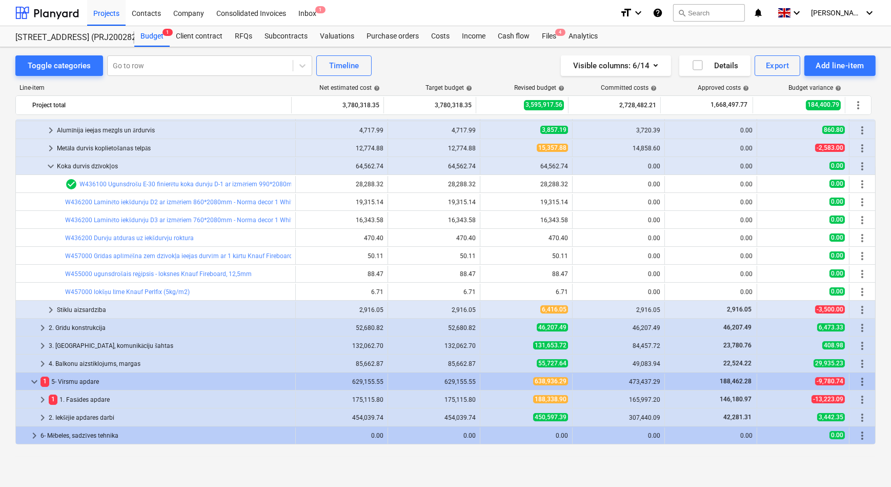
scroll to position [210, 0]
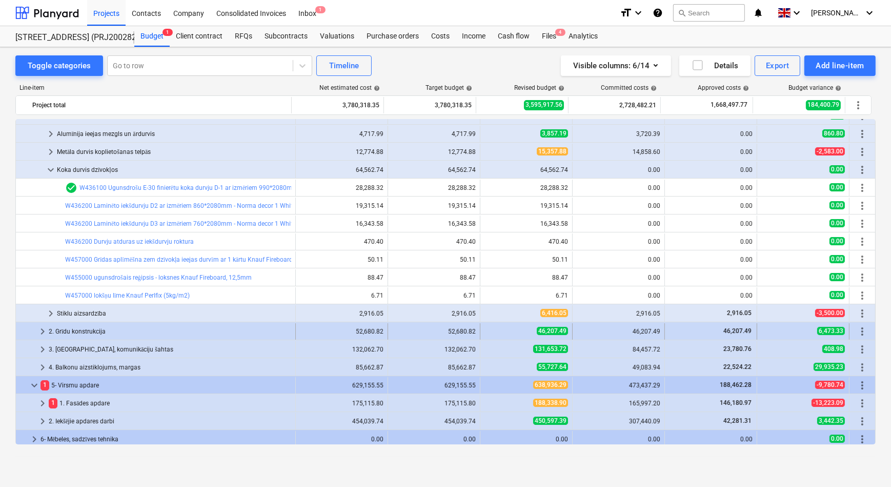
click at [40, 332] on span "keyboard_arrow_right" at bounding box center [42, 331] width 12 height 12
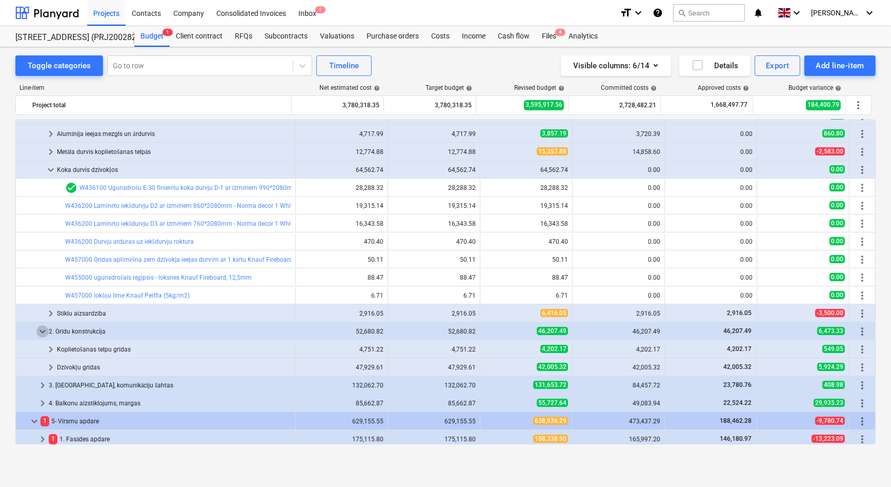
click at [40, 332] on span "keyboard_arrow_down" at bounding box center [42, 331] width 12 height 12
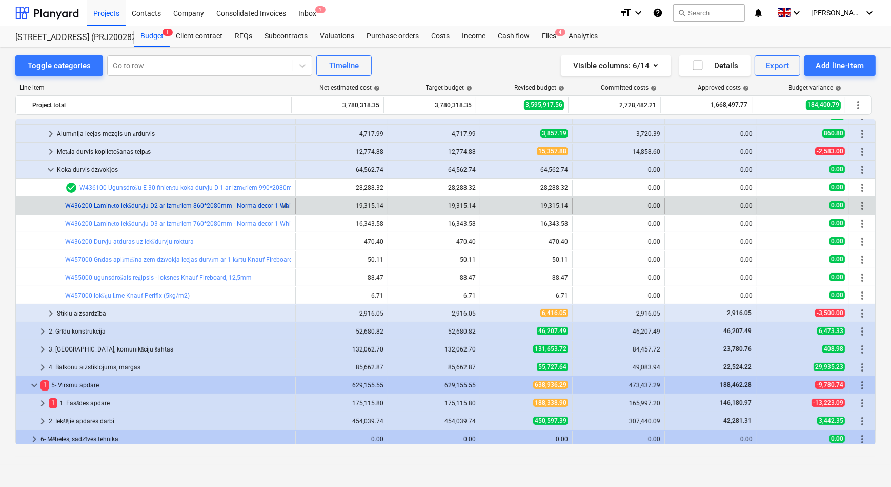
click at [163, 205] on link "W436200 Laminēto iekšdurvju D2 ar izmēriem 860*2080mm - Norma decor 1 White, ro…" at bounding box center [380, 205] width 630 height 7
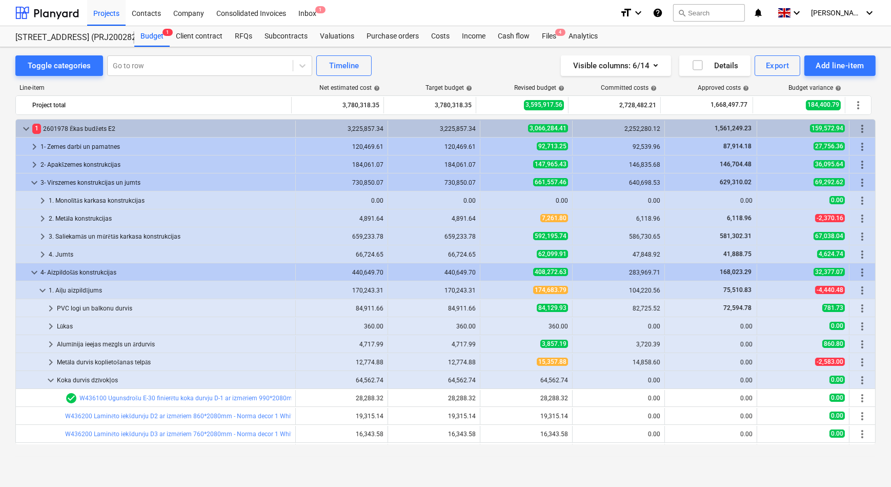
scroll to position [210, 0]
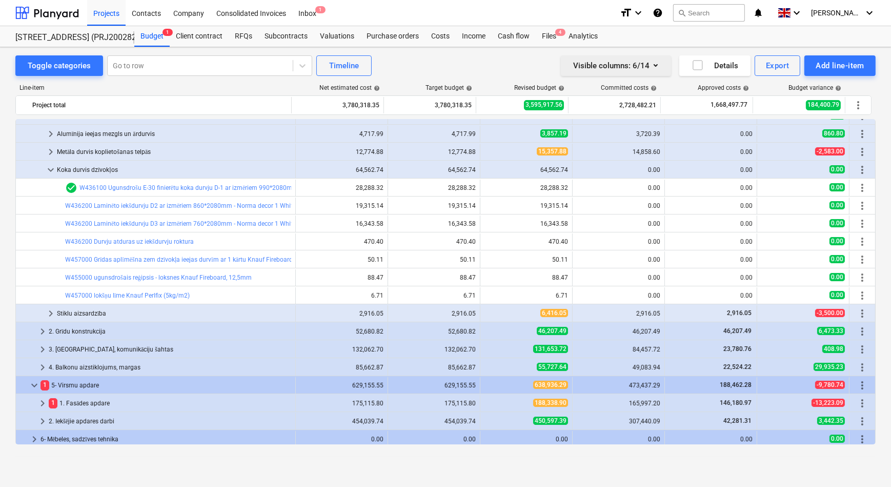
click at [656, 63] on icon "button" at bounding box center [656, 65] width 12 height 12
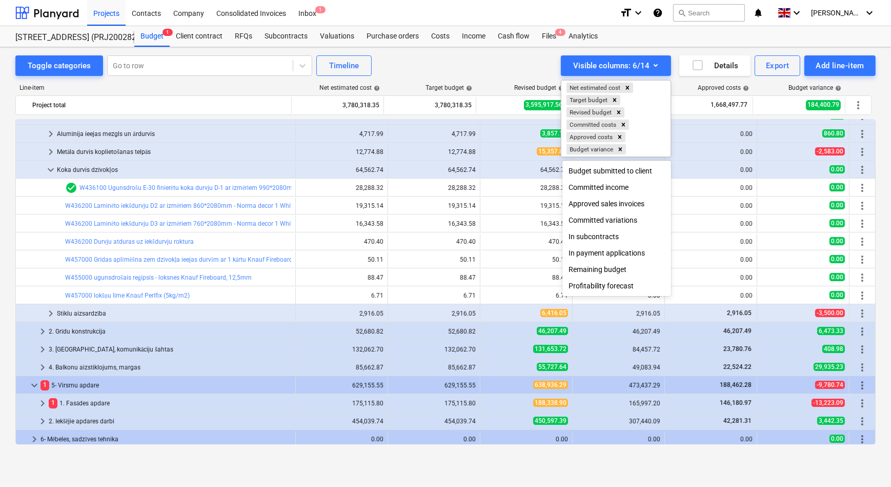
click at [657, 64] on div at bounding box center [445, 243] width 891 height 487
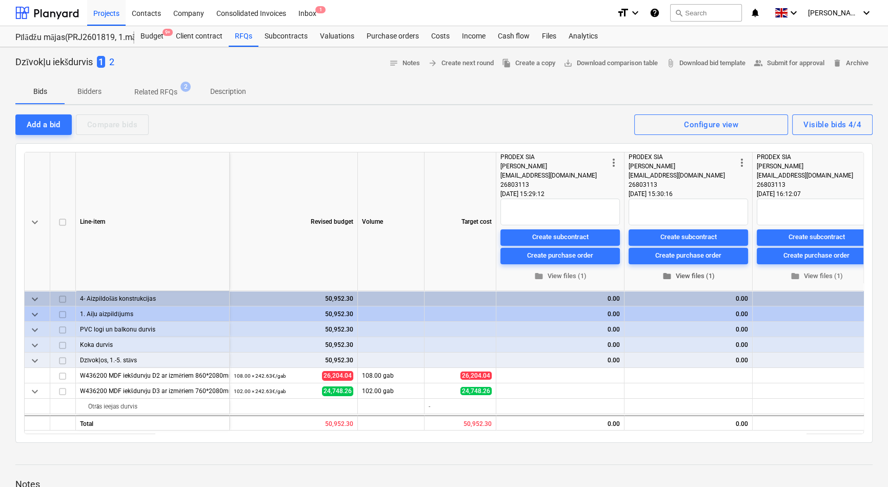
scroll to position [0, 142]
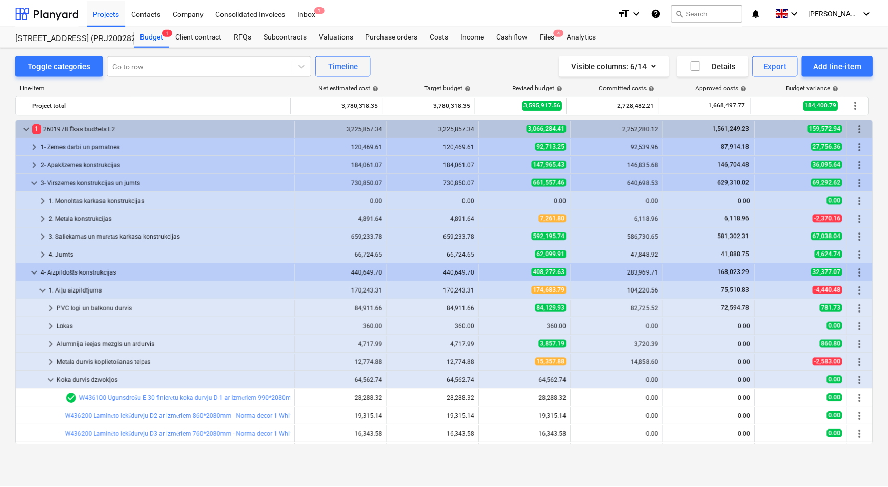
scroll to position [210, 0]
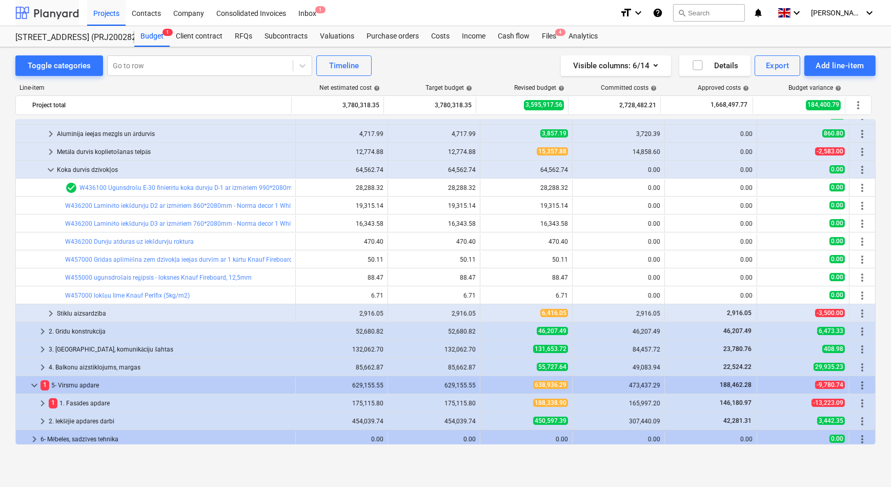
click at [57, 13] on div at bounding box center [47, 13] width 64 height 26
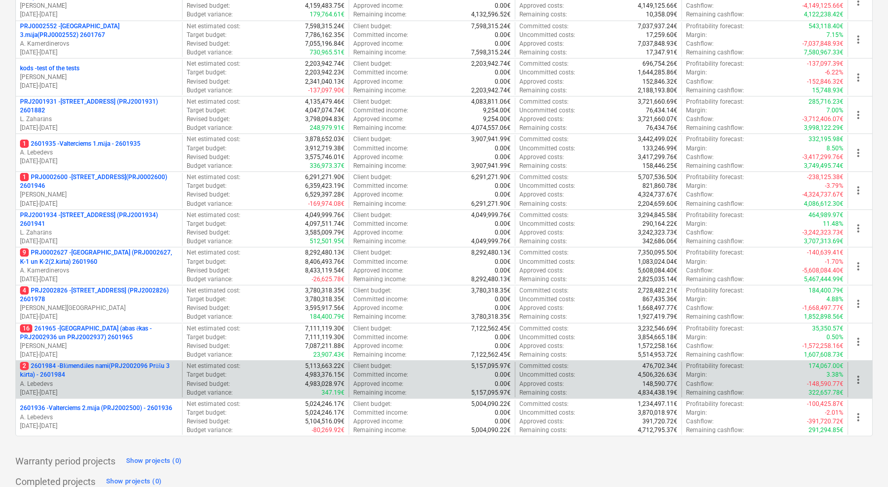
scroll to position [261, 0]
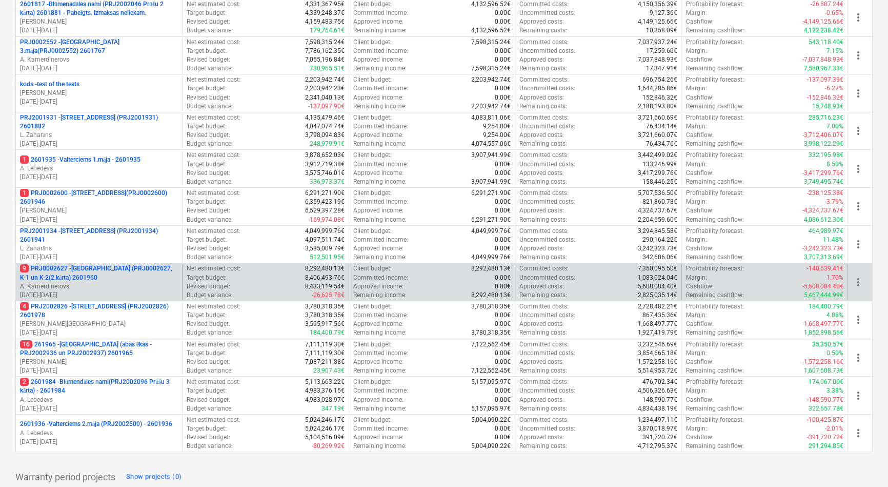
click at [93, 269] on p "9 PRJ0002627 - [GEOGRAPHIC_DATA] (PRJ0002627, K-1 un K-2(2.kārta) 2601960" at bounding box center [99, 272] width 158 height 17
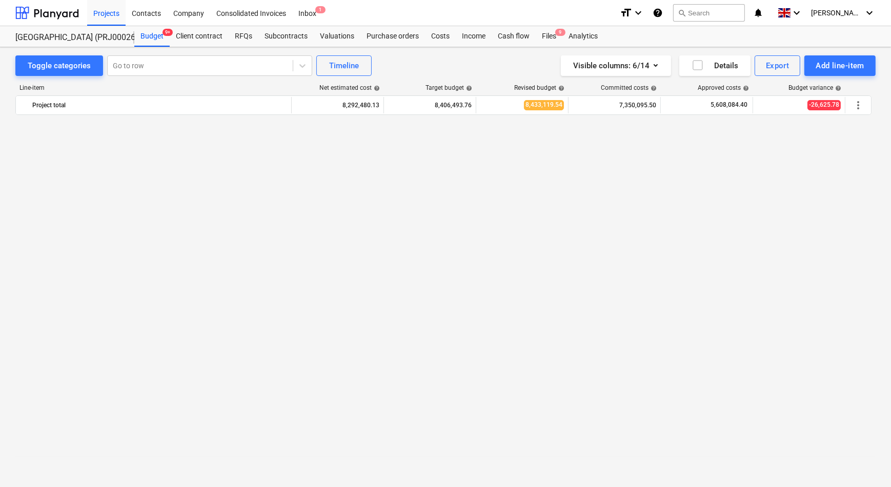
scroll to position [824, 0]
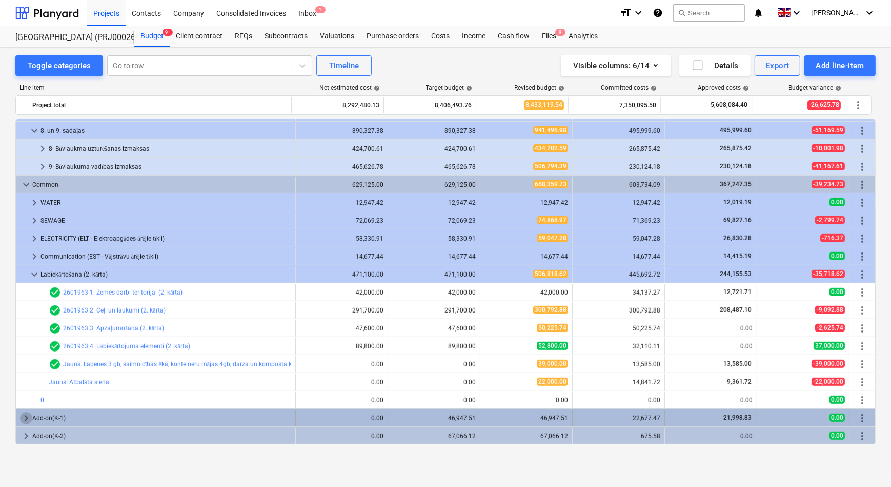
click at [22, 415] on span "keyboard_arrow_right" at bounding box center [26, 418] width 12 height 12
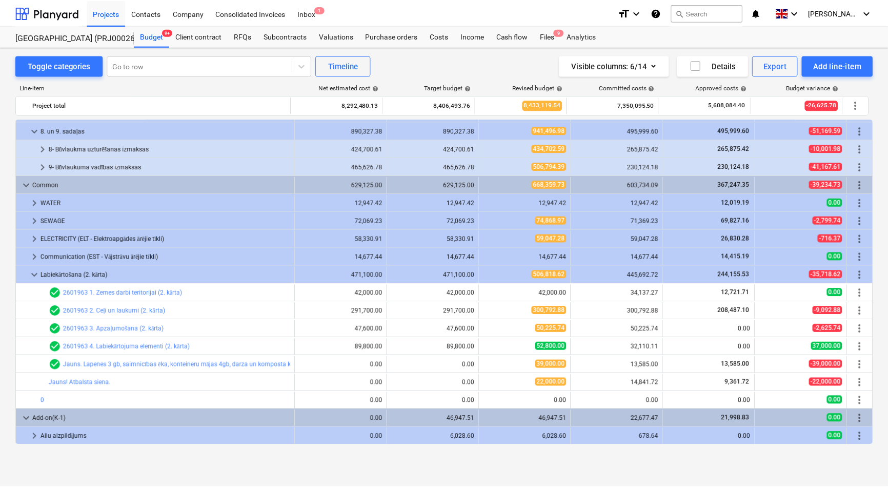
scroll to position [896, 0]
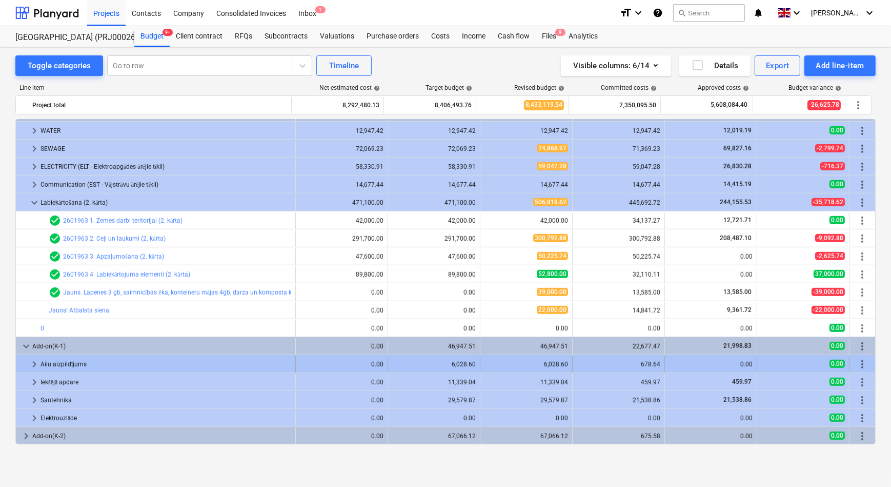
click at [32, 363] on span "keyboard_arrow_right" at bounding box center [34, 364] width 12 height 12
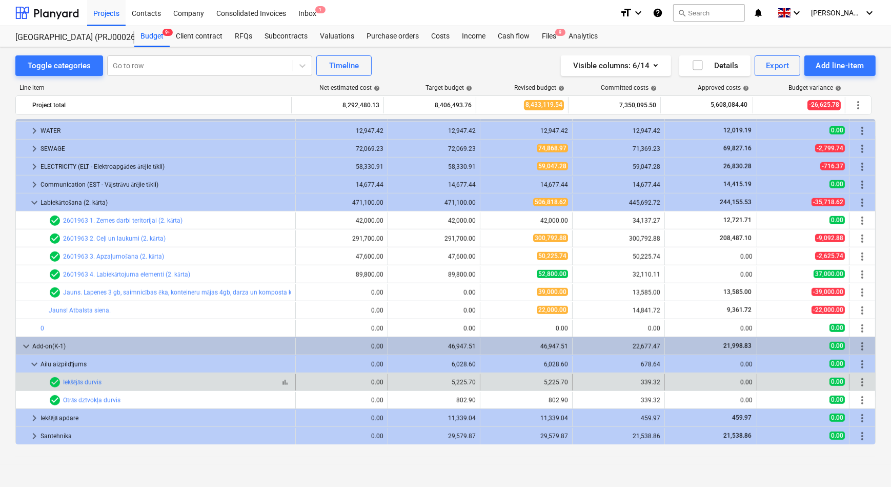
click at [210, 386] on div "bar_chart check_circle Iekšējās durvis" at bounding box center [170, 382] width 243 height 12
click at [78, 383] on link "Iekšējās durvis" at bounding box center [82, 382] width 38 height 7
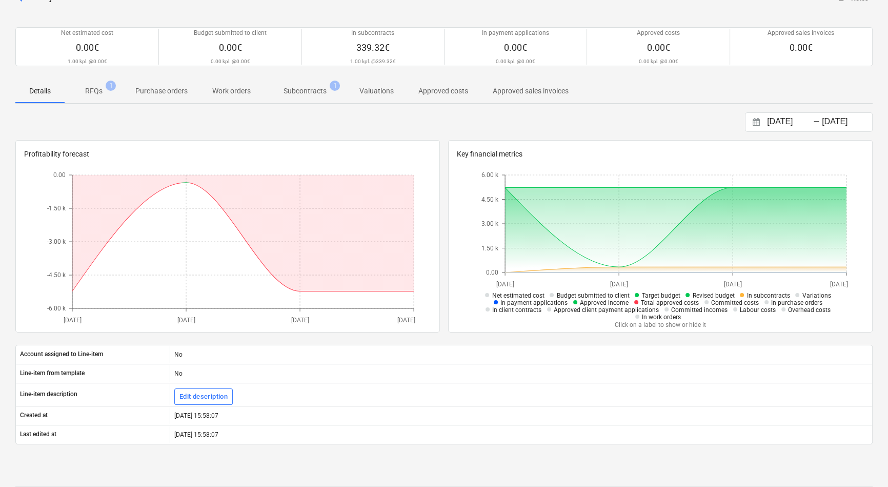
scroll to position [53, 0]
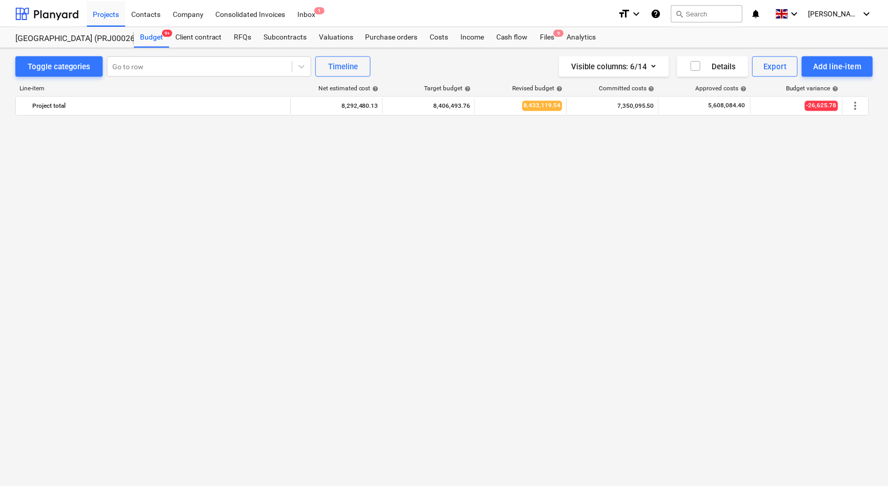
scroll to position [896, 0]
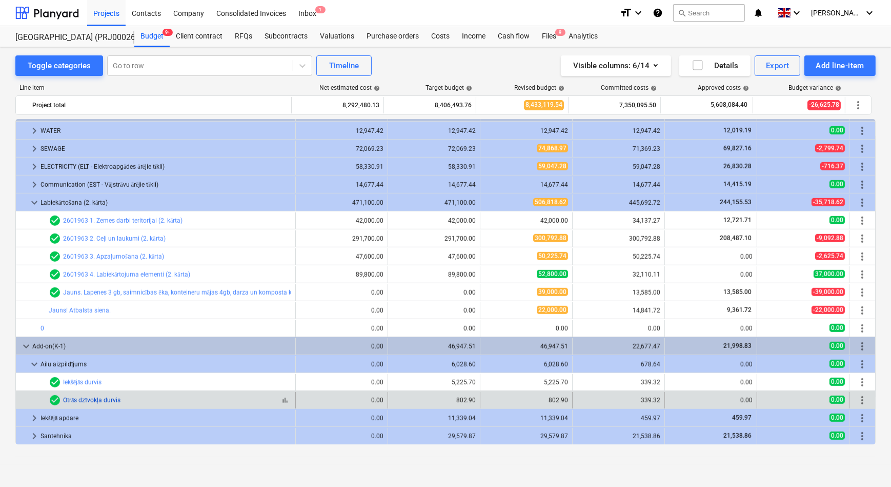
click at [89, 400] on link "Otrās dzīvokļa durvis" at bounding box center [91, 400] width 57 height 7
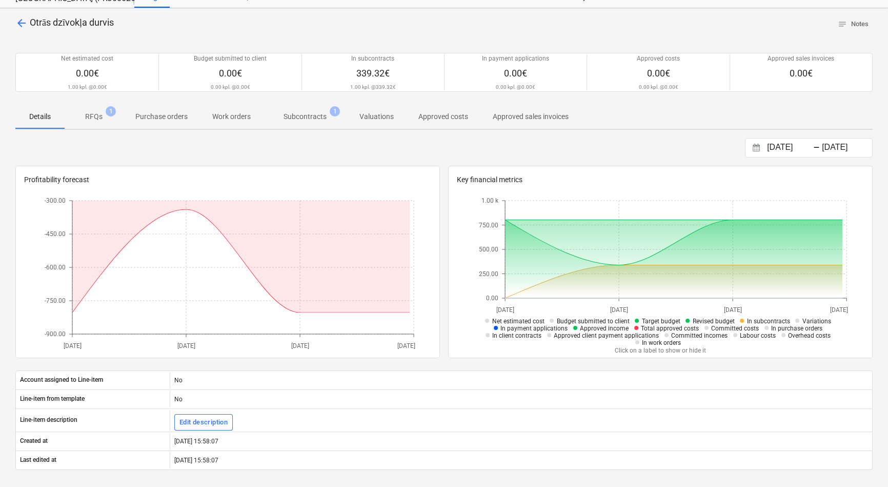
scroll to position [93, 0]
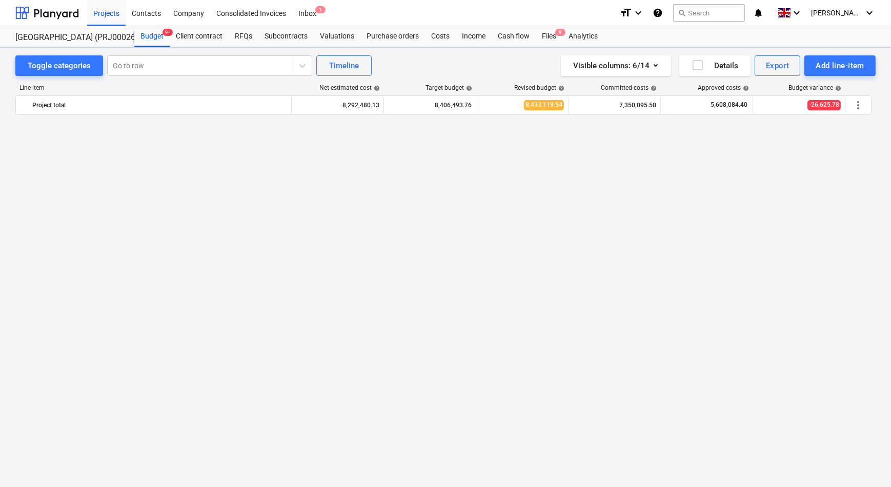
scroll to position [896, 0]
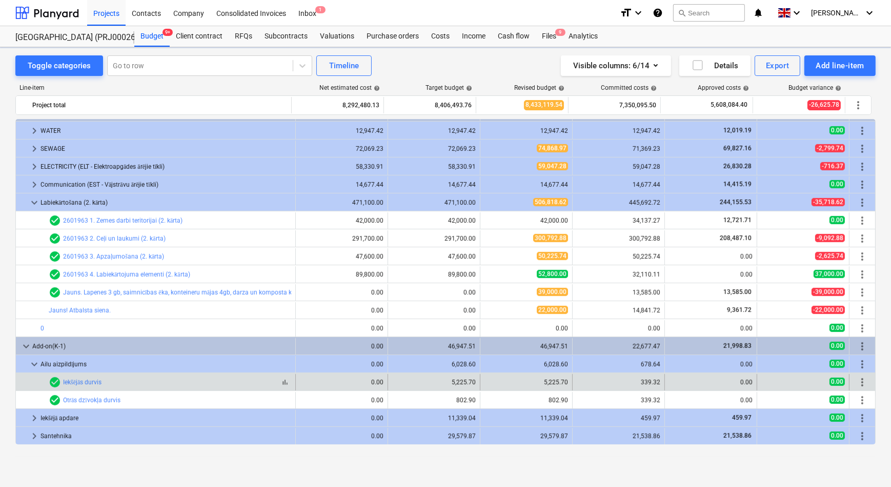
click at [95, 387] on div "check_circle Iekšējās durvis" at bounding box center [75, 382] width 53 height 12
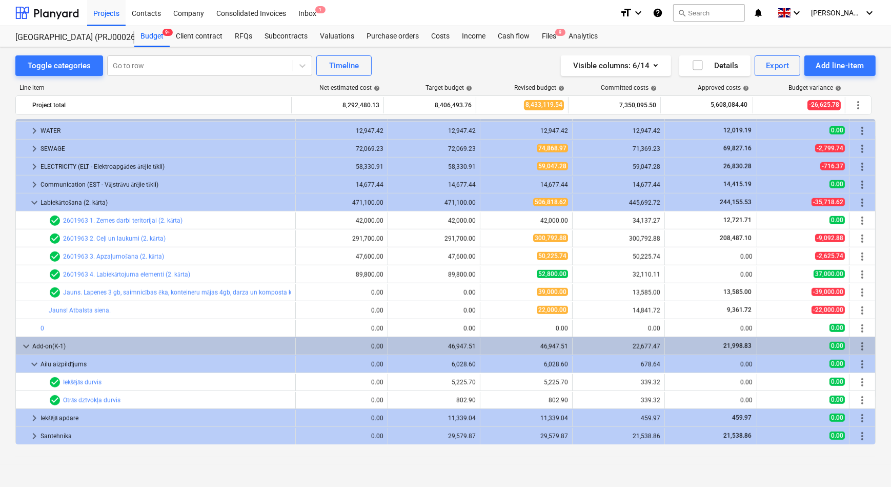
click at [92, 382] on link "Iekšējās durvis" at bounding box center [82, 382] width 38 height 7
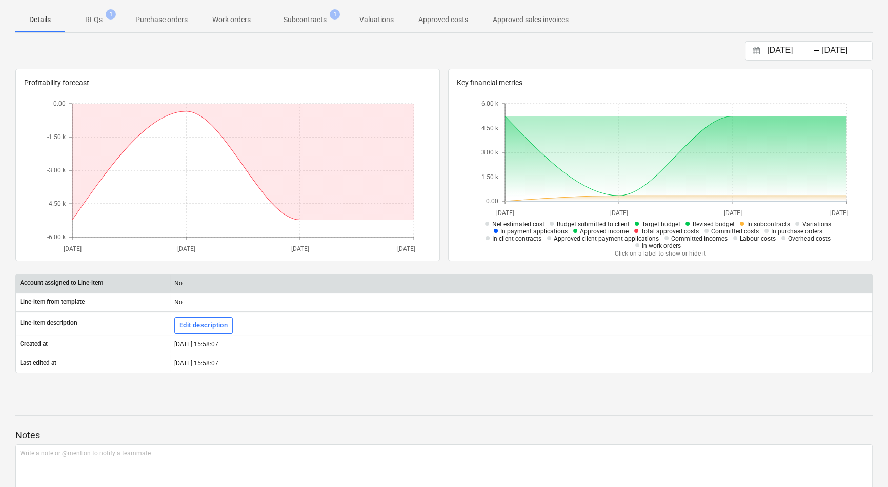
scroll to position [93, 0]
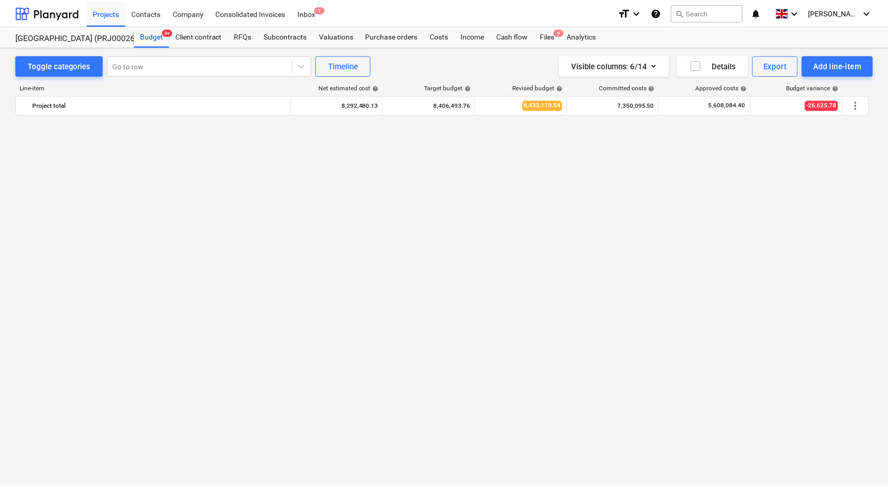
scroll to position [896, 0]
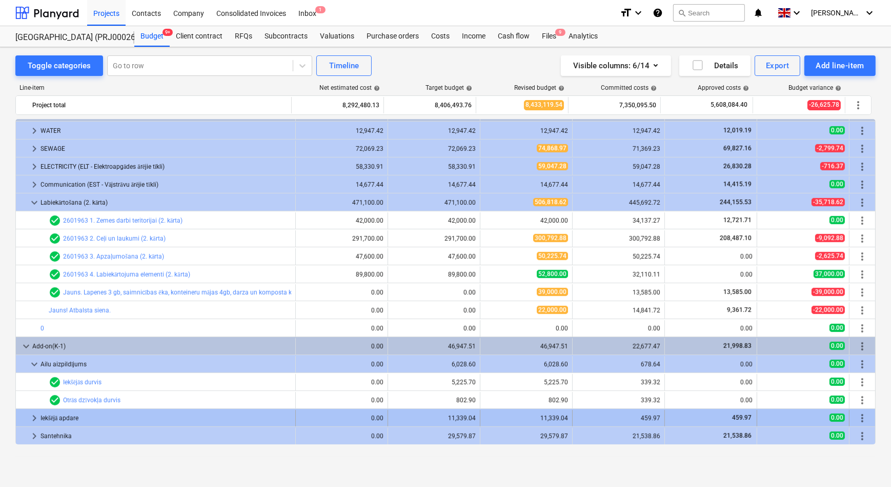
click at [33, 418] on span "keyboard_arrow_right" at bounding box center [34, 418] width 12 height 12
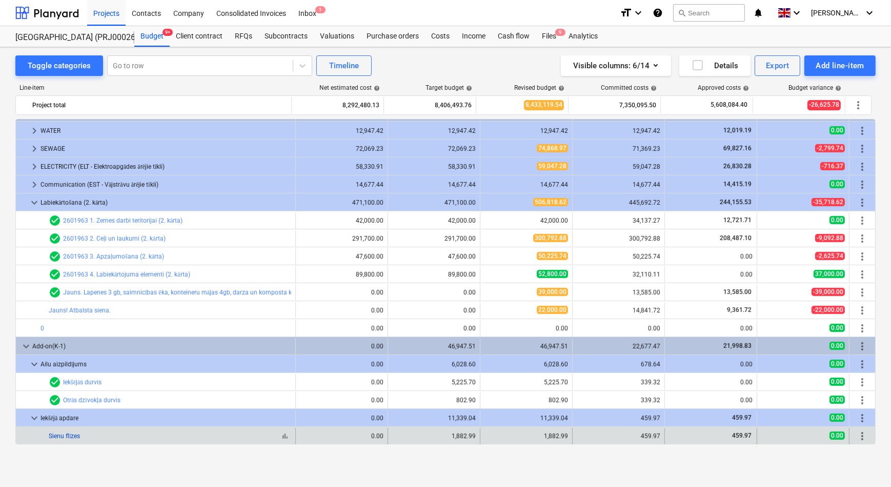
click at [72, 436] on link "Sienu flīzes" at bounding box center [64, 435] width 31 height 7
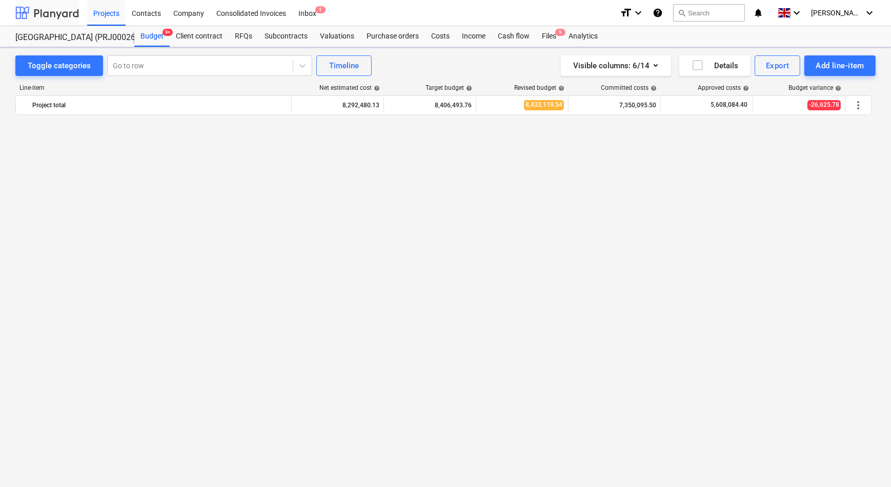
scroll to position [896, 0]
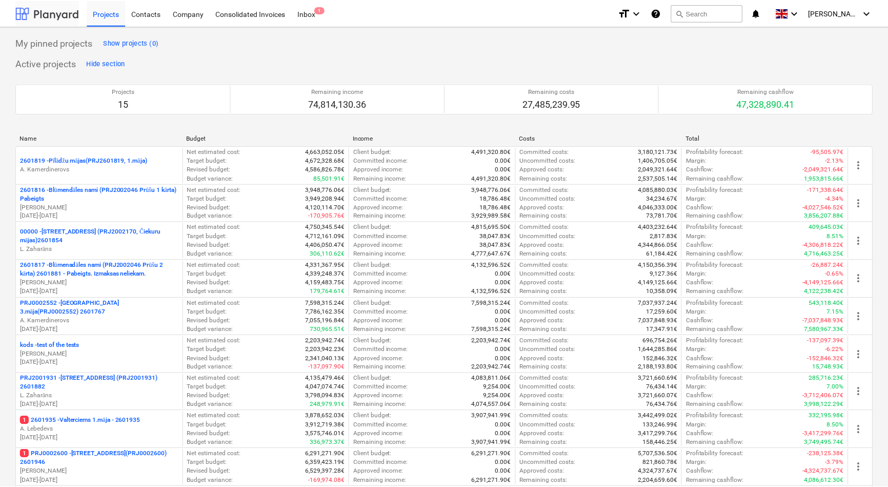
scroll to position [261, 0]
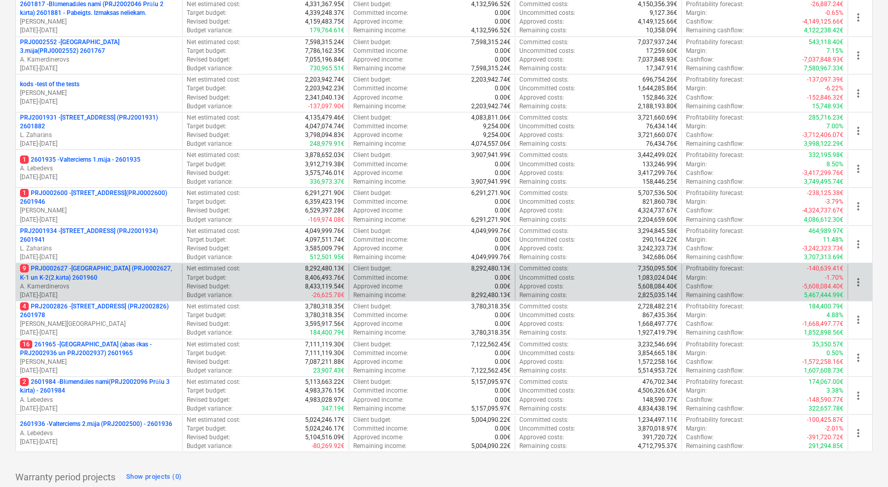
click at [74, 272] on p "9 PRJ0002627 - Tumes iela (PRJ0002627, K-1 un K-2(2.kārta) 2601960" at bounding box center [99, 272] width 158 height 17
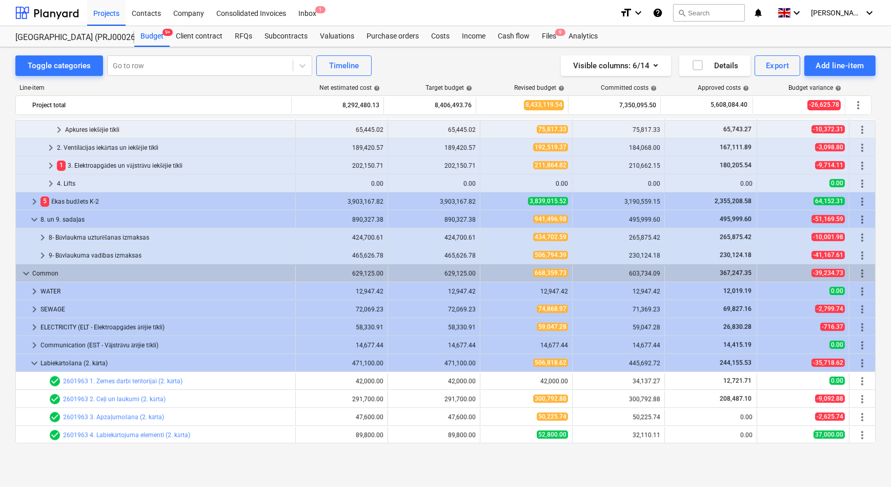
scroll to position [688, 0]
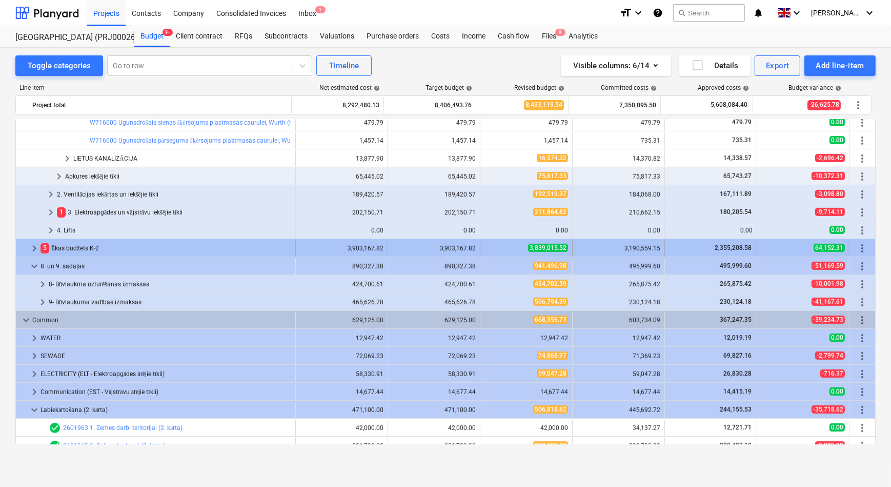
click at [35, 247] on span "keyboard_arrow_right" at bounding box center [34, 248] width 12 height 12
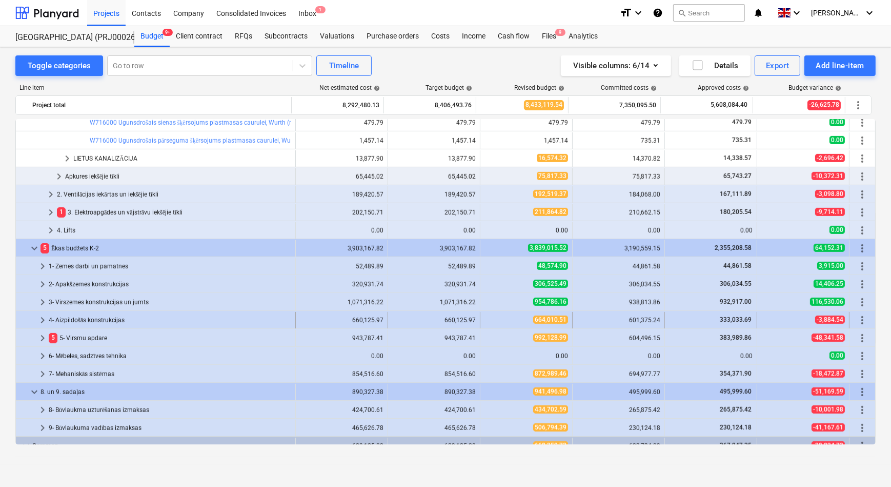
click at [39, 315] on span "keyboard_arrow_right" at bounding box center [42, 320] width 12 height 12
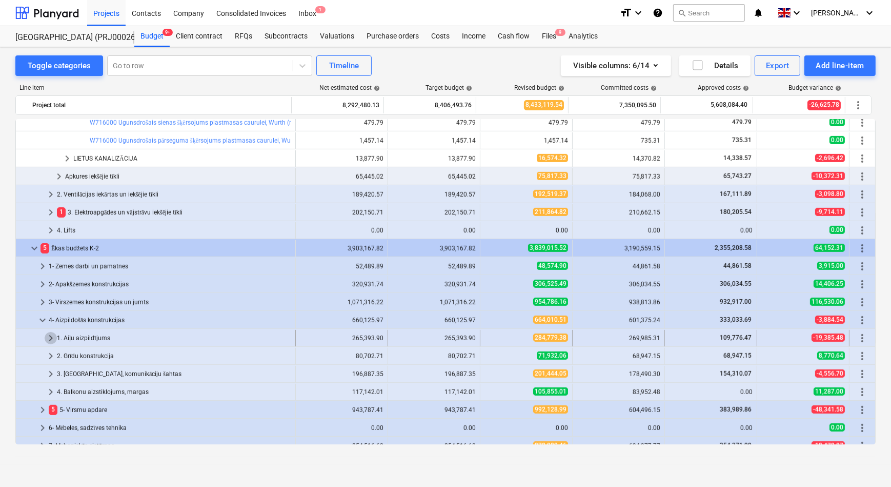
click at [51, 338] on span "keyboard_arrow_right" at bounding box center [51, 338] width 12 height 12
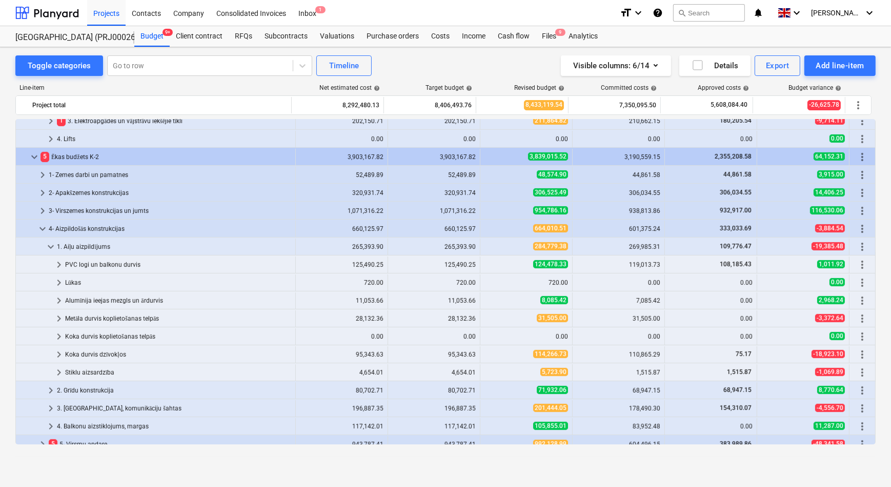
scroll to position [782, 0]
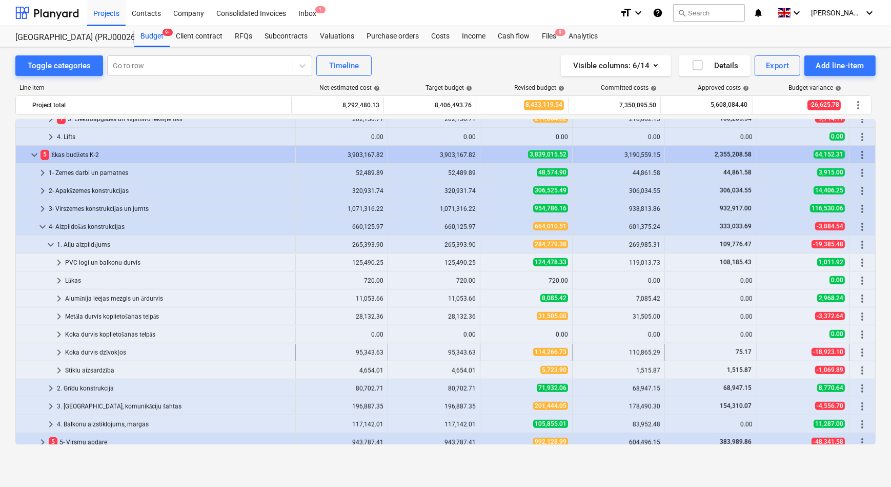
click at [59, 350] on span "keyboard_arrow_right" at bounding box center [59, 352] width 12 height 12
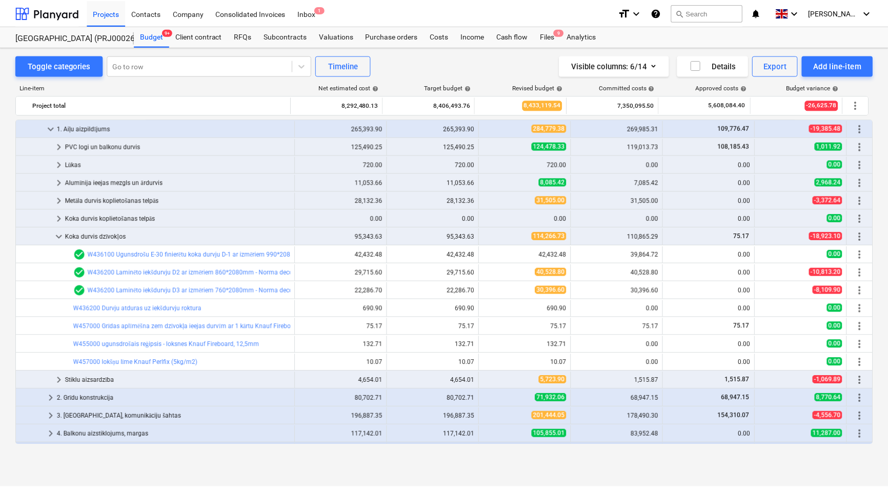
scroll to position [922, 0]
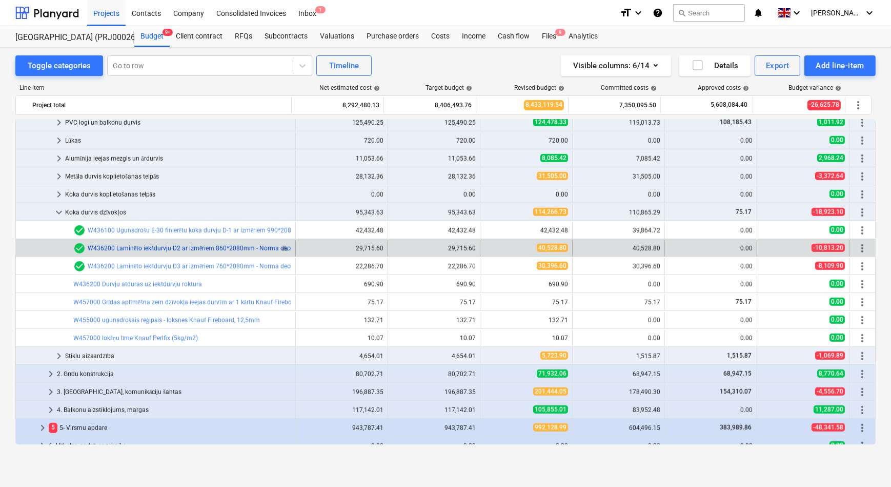
click at [131, 251] on link "W436200 Laminēto iekšdurvju D2 ar izmēriem 860*2080mm - Norma decor 1 White, ro…" at bounding box center [403, 248] width 630 height 7
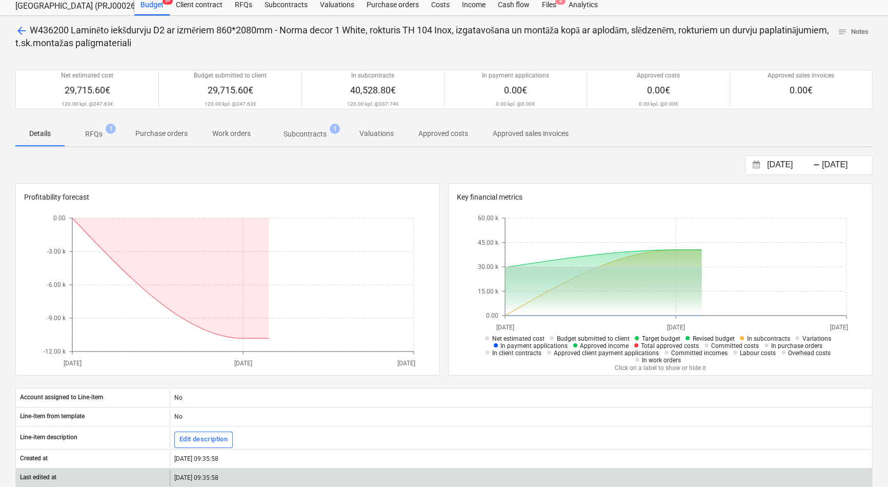
scroll to position [93, 0]
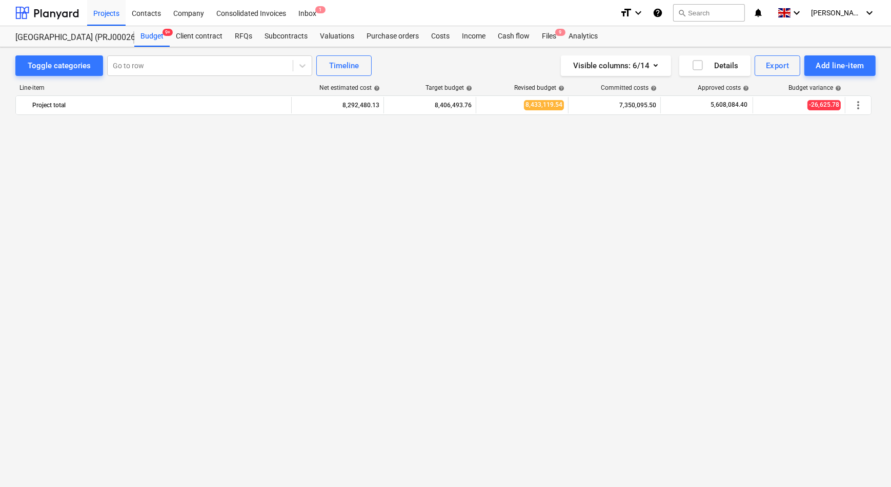
scroll to position [922, 0]
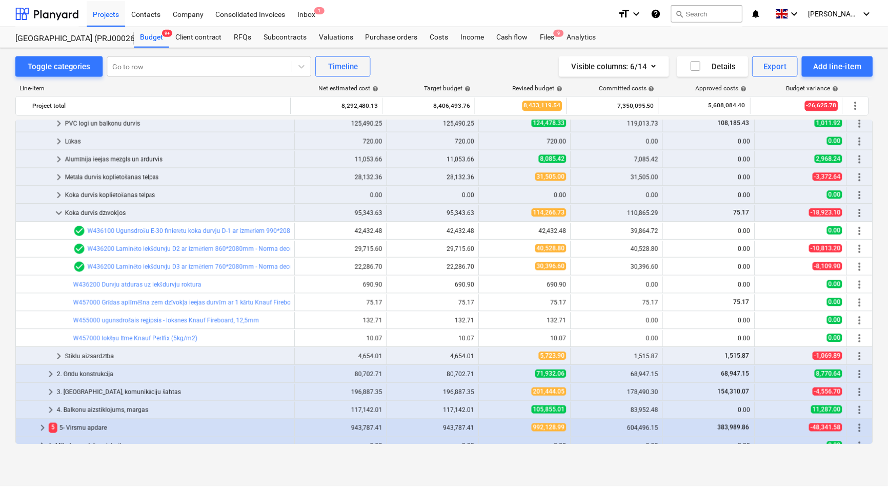
scroll to position [261, 0]
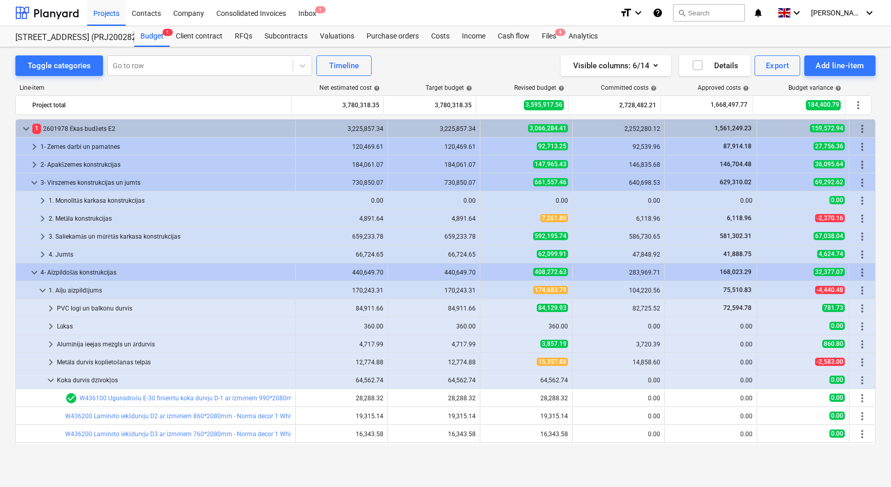
scroll to position [210, 0]
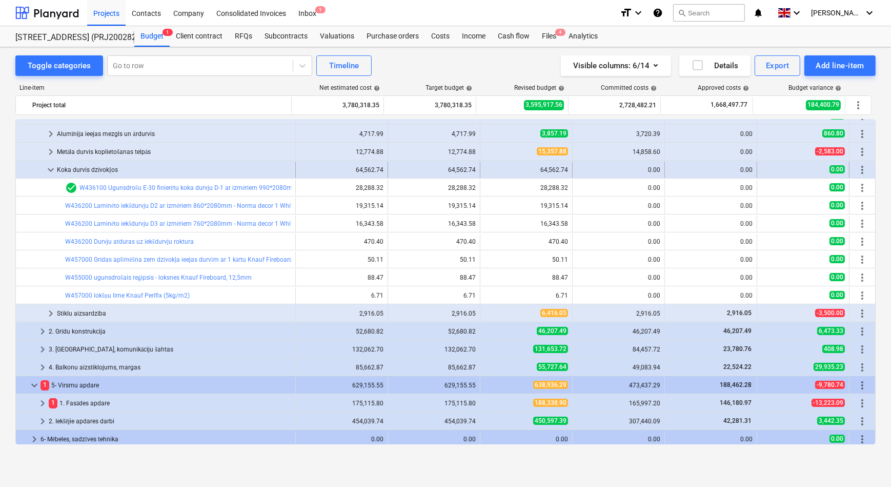
click at [50, 169] on span "keyboard_arrow_down" at bounding box center [51, 170] width 12 height 12
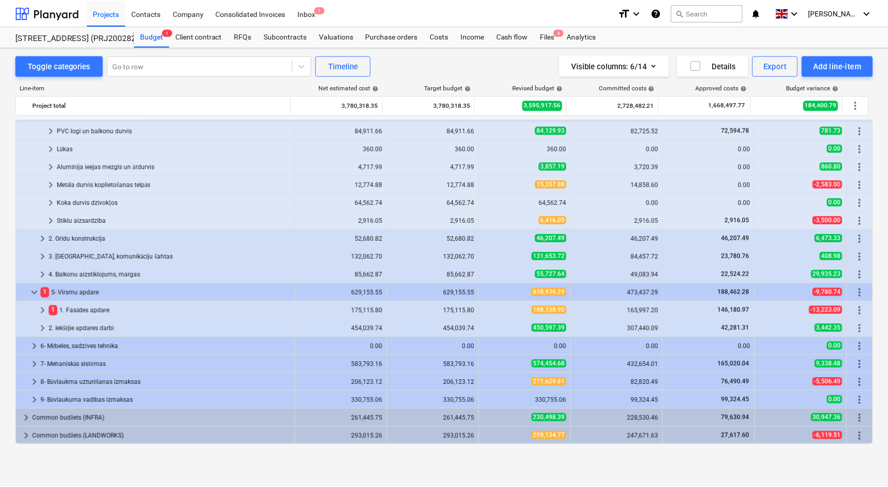
scroll to position [177, 0]
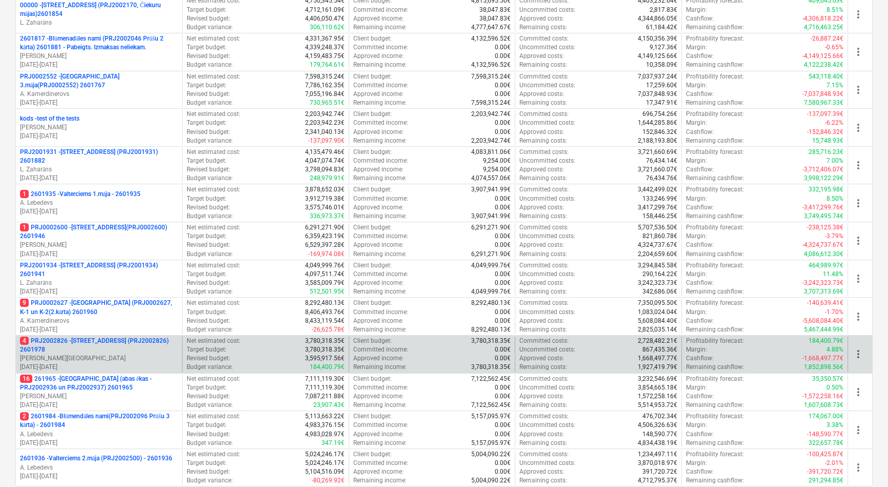
scroll to position [233, 0]
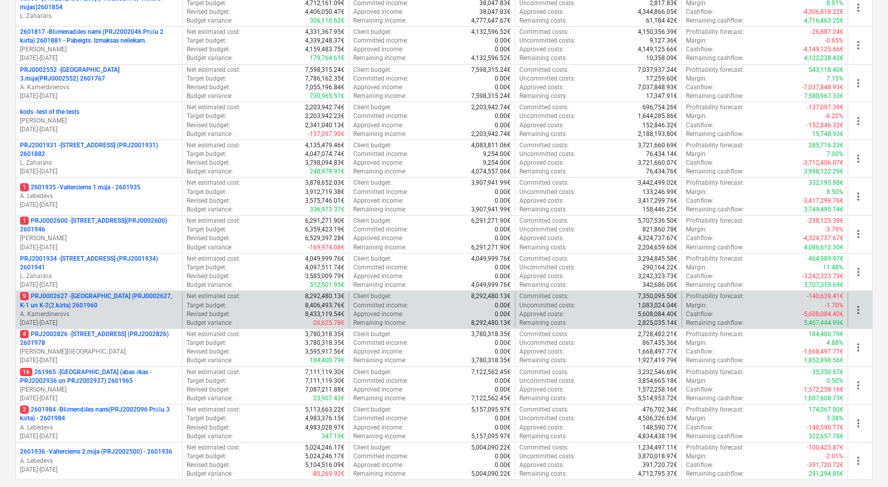
click at [86, 297] on p "9 PRJ0002627 - Tumes iela (PRJ0002627, K-1 un K-2(2.kārta) 2601960" at bounding box center [99, 300] width 158 height 17
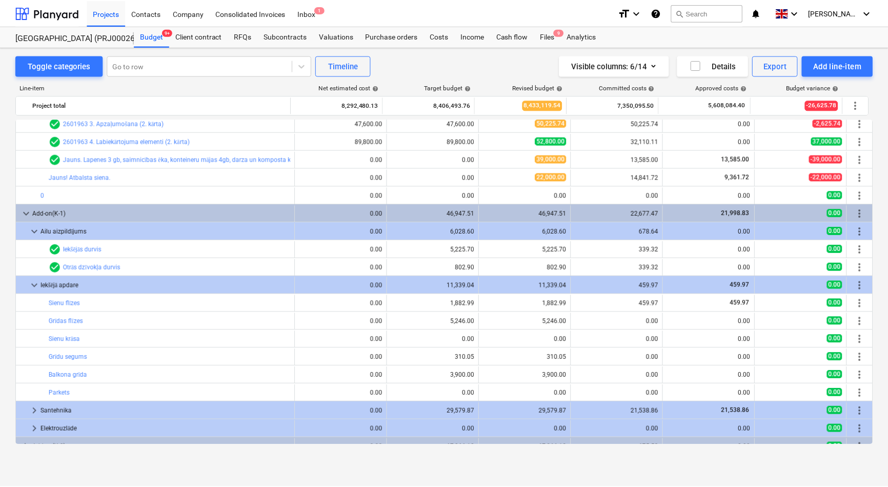
scroll to position [1488, 0]
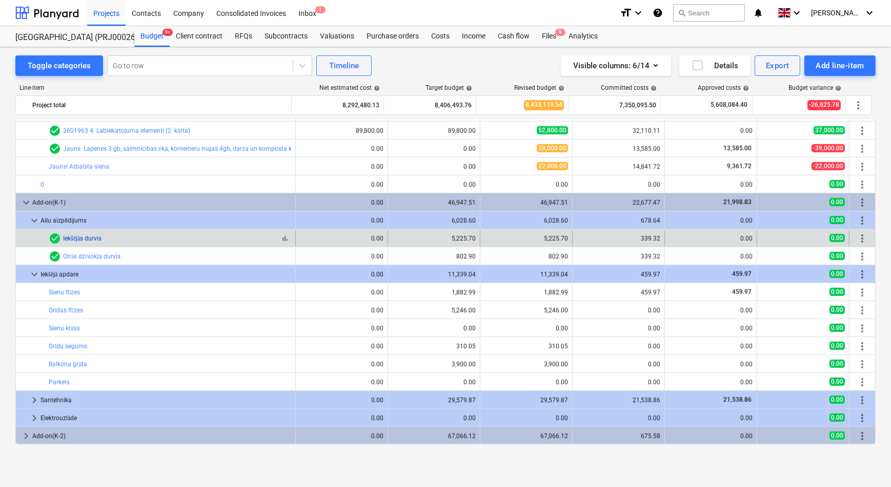
click at [94, 237] on link "Iekšējās durvis" at bounding box center [82, 238] width 38 height 7
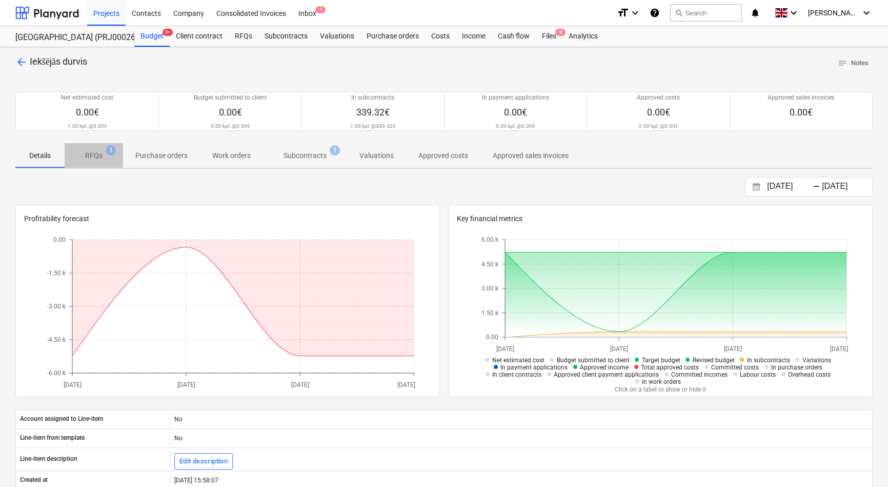
click at [95, 157] on p "RFQs" at bounding box center [93, 155] width 17 height 11
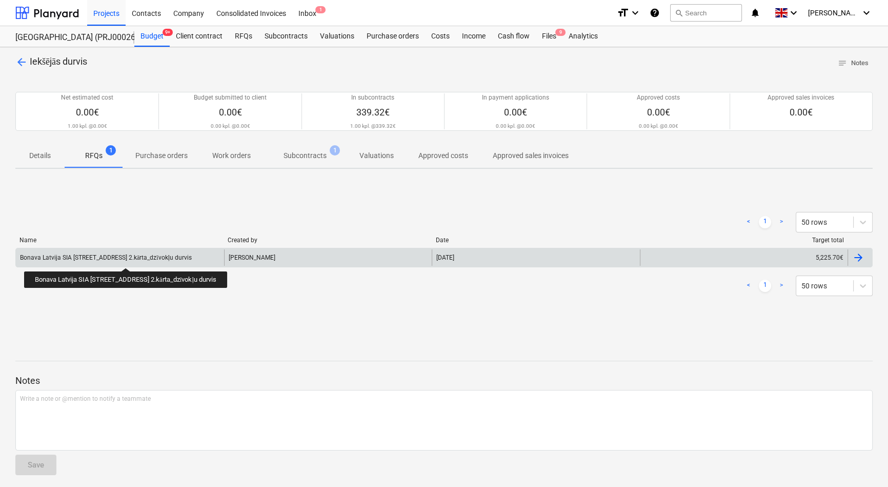
click at [134, 259] on div "Bonava Latvija SIA TENDERIS Tumes iela 27 2.kārta_dzīvokļu durvis" at bounding box center [106, 258] width 172 height 8
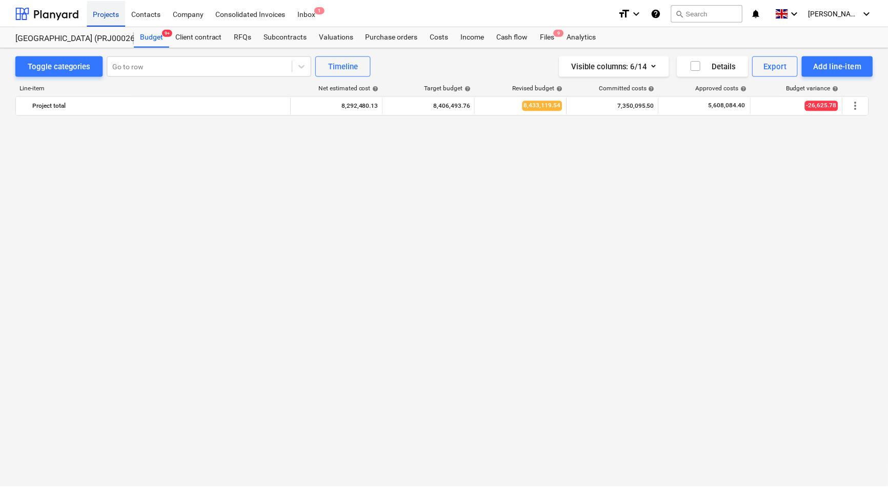
scroll to position [1488, 0]
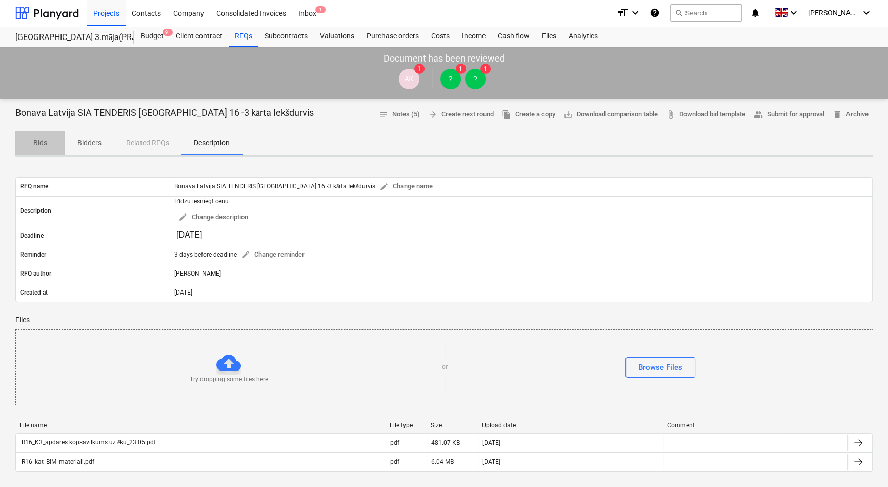
click at [42, 142] on p "Bids" at bounding box center [40, 142] width 25 height 11
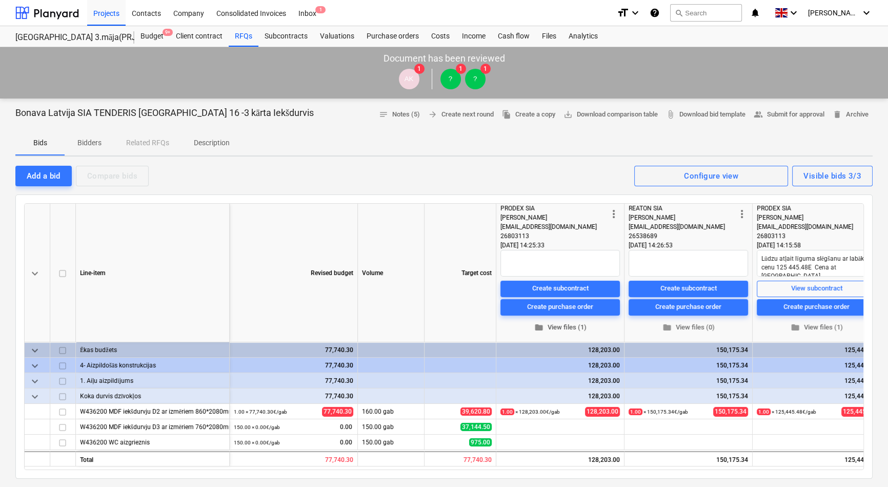
click at [561, 330] on span "folder View files (1)" at bounding box center [560, 328] width 111 height 12
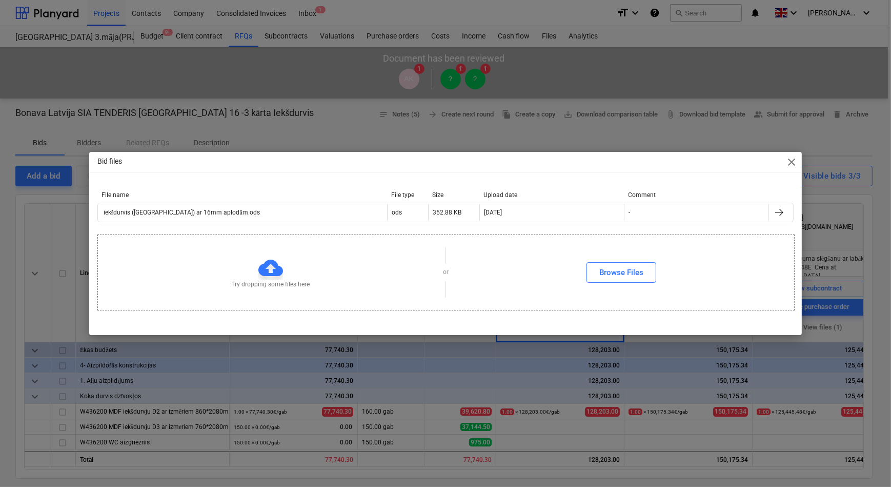
click at [791, 161] on span "close" at bounding box center [792, 162] width 12 height 12
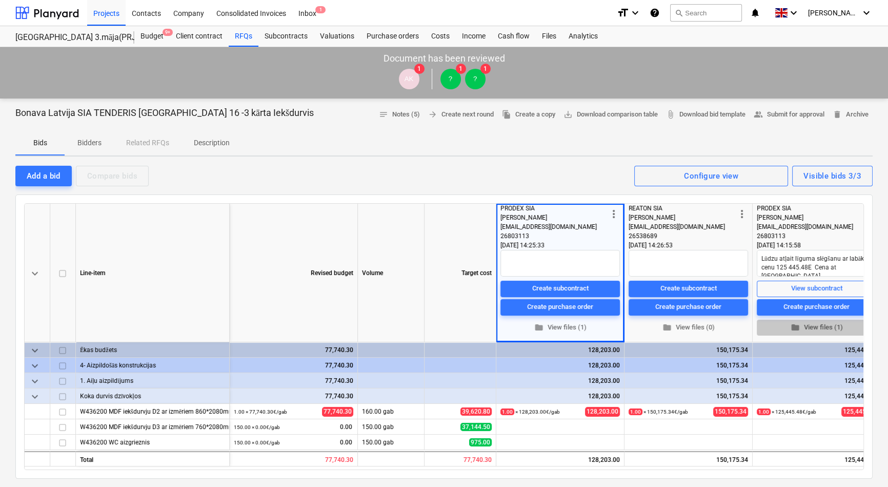
click at [814, 328] on span "folder View files (1)" at bounding box center [816, 328] width 111 height 12
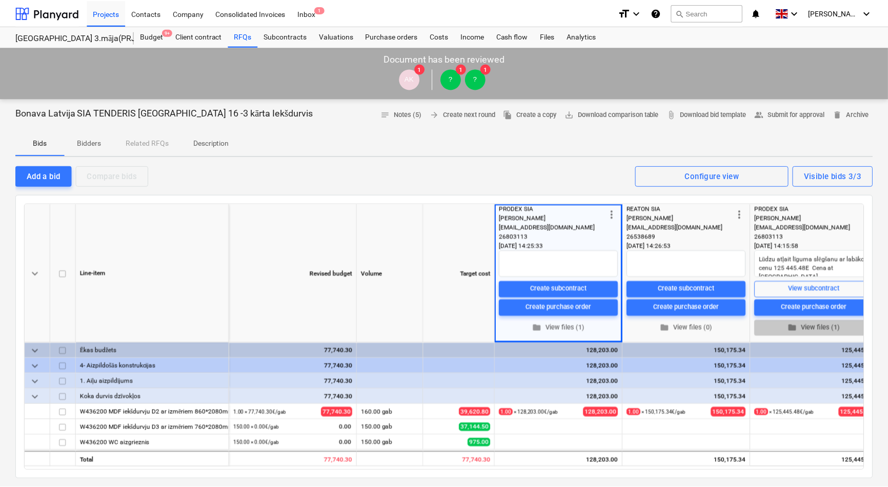
scroll to position [0, 17]
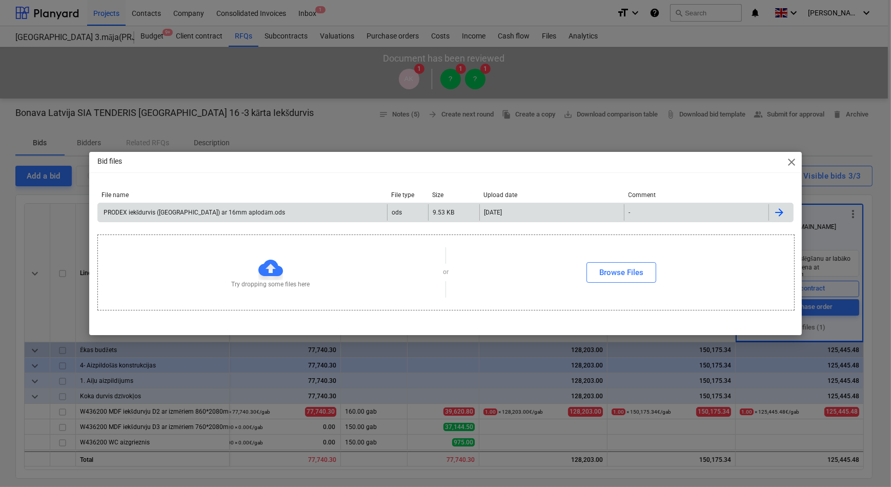
click at [184, 216] on div "PRODEX iekšdurvis (Ropažu iela) ar 16mm aplodām.ods" at bounding box center [242, 212] width 289 height 16
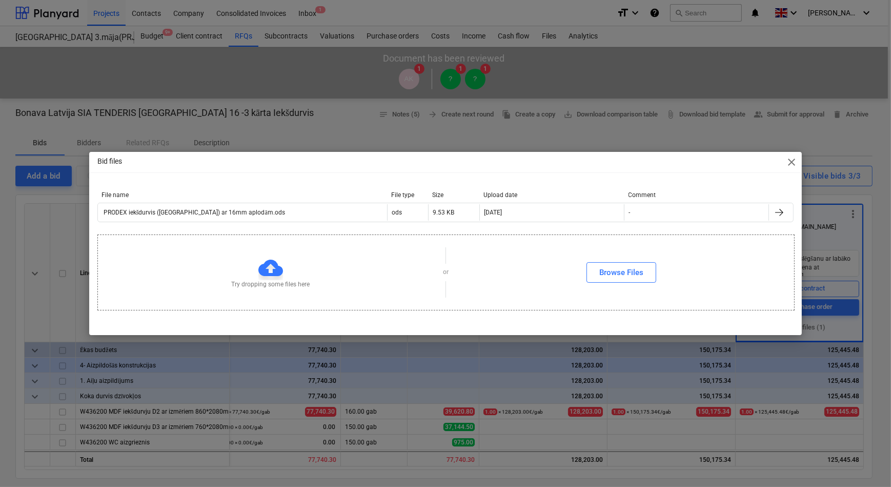
click at [881, 193] on div "Bid files close File name File type Size Upload date Comment PRODEX iekšdurvis …" at bounding box center [445, 243] width 891 height 487
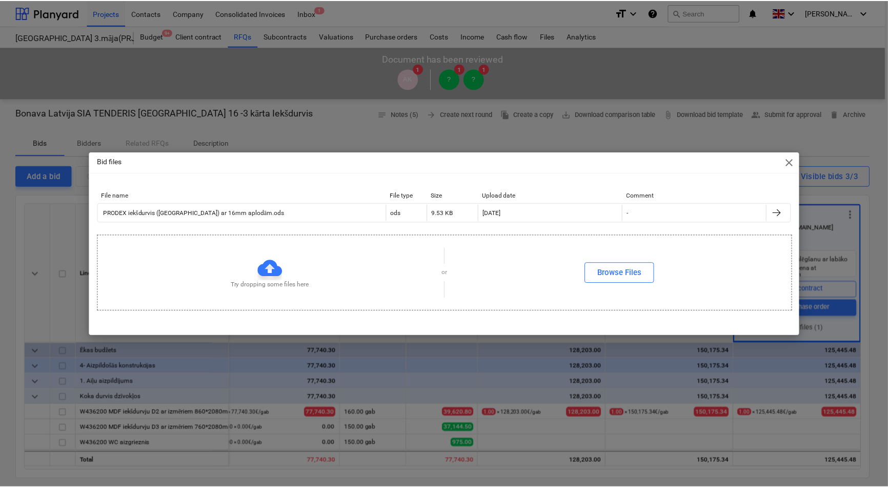
scroll to position [0, 14]
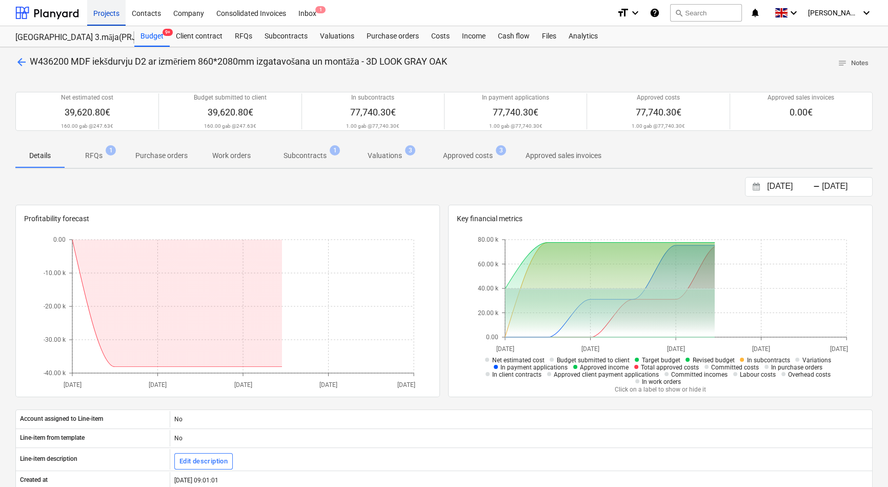
click at [99, 18] on div "Projects" at bounding box center [106, 12] width 38 height 26
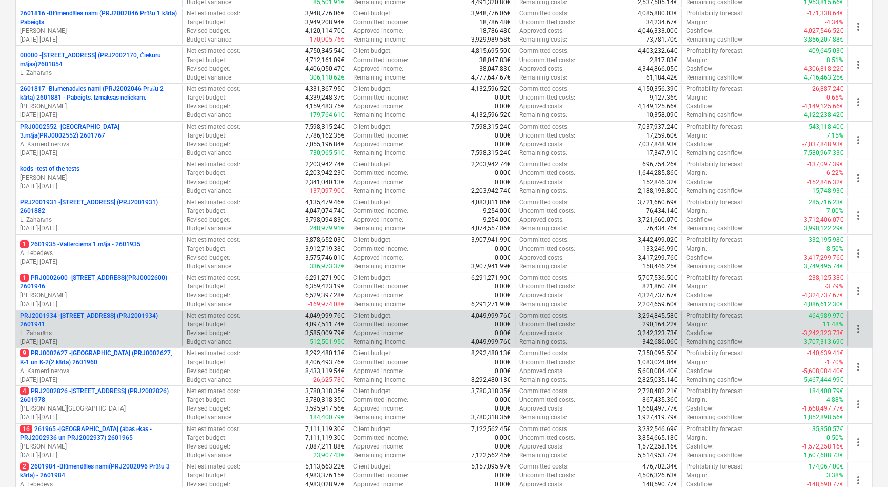
scroll to position [233, 0]
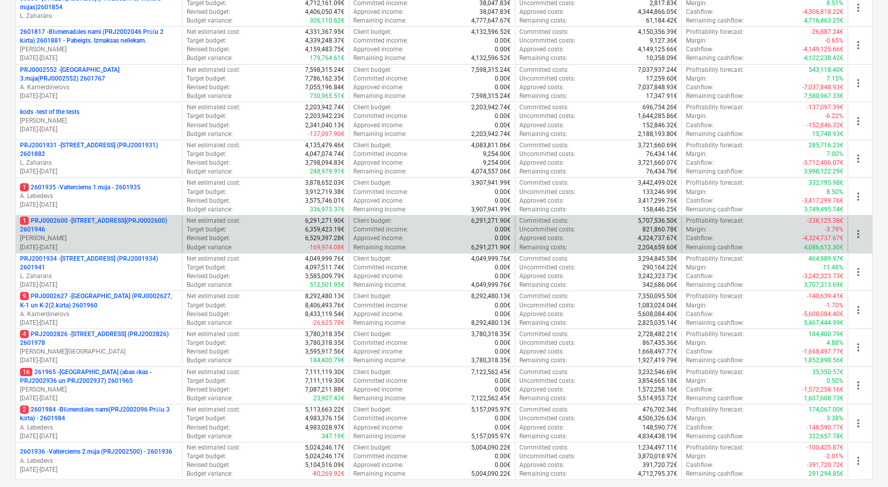
click at [87, 222] on p "1 PRJ0002600 - Vienības gatve 24, E1 ēka(PRJ0002600) 2601946" at bounding box center [99, 224] width 158 height 17
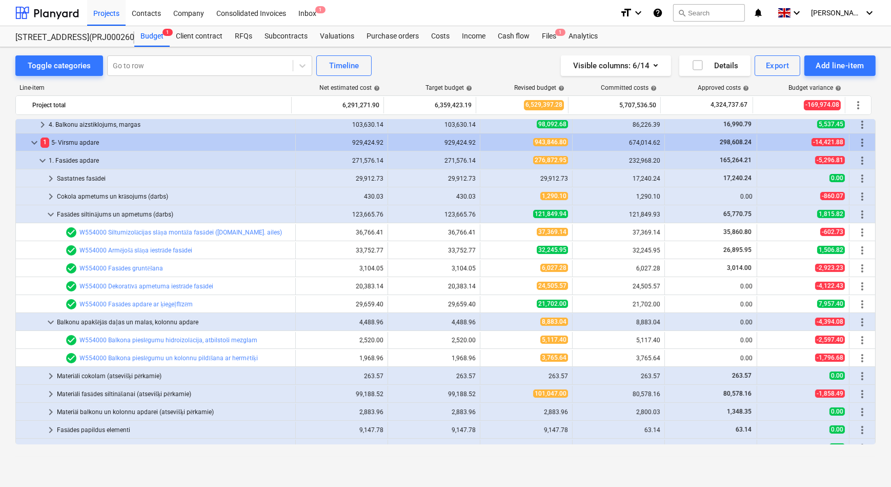
scroll to position [140, 0]
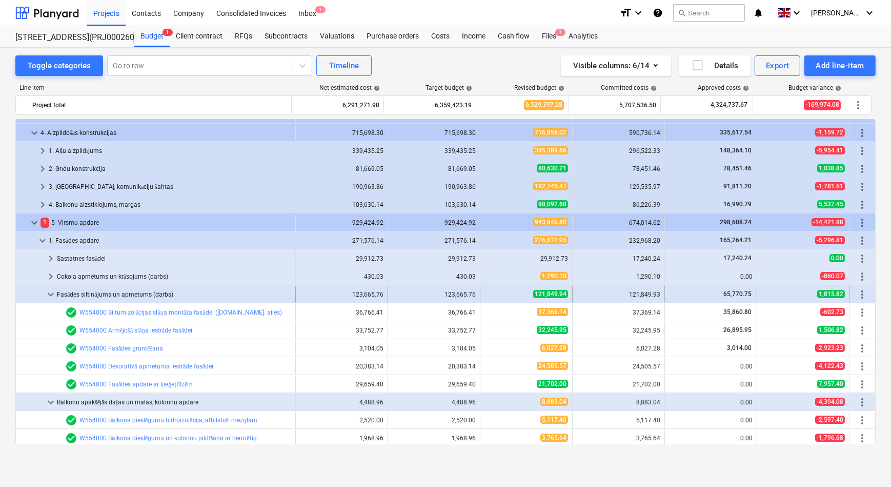
click at [49, 290] on span "keyboard_arrow_down" at bounding box center [51, 294] width 12 height 12
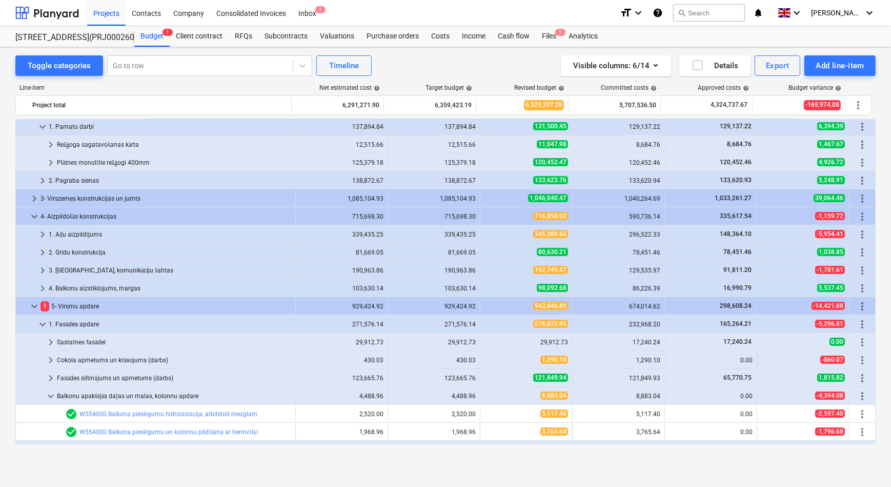
scroll to position [46, 0]
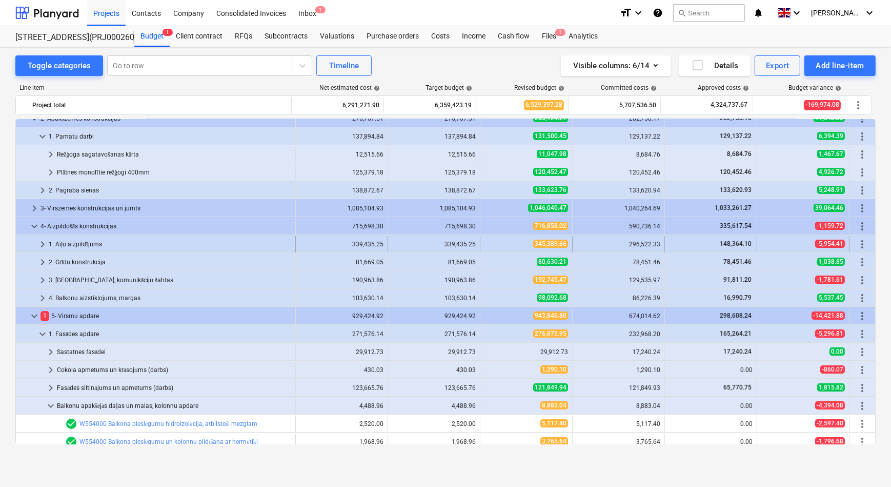
click at [42, 242] on span "keyboard_arrow_right" at bounding box center [42, 244] width 12 height 12
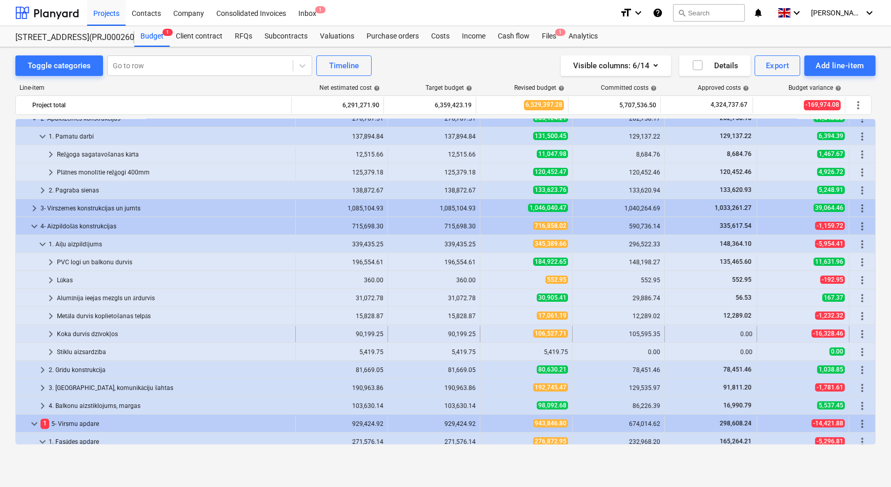
click at [49, 330] on span "keyboard_arrow_right" at bounding box center [51, 334] width 12 height 12
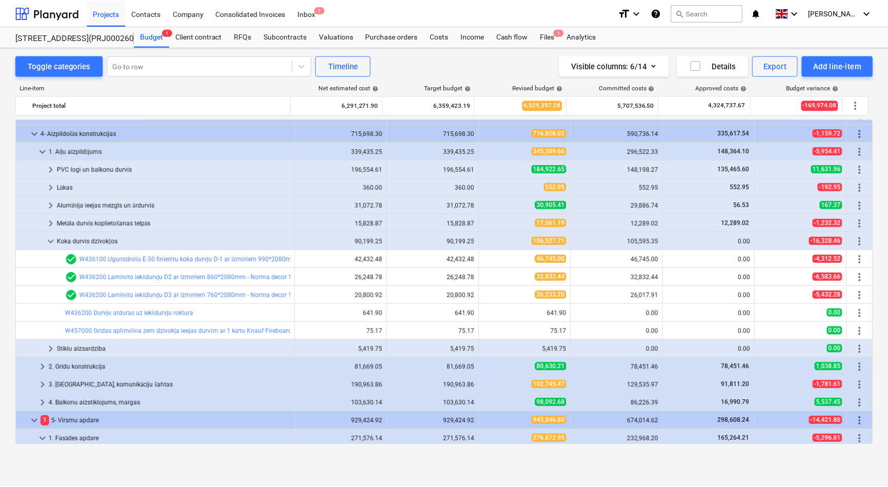
scroll to position [140, 0]
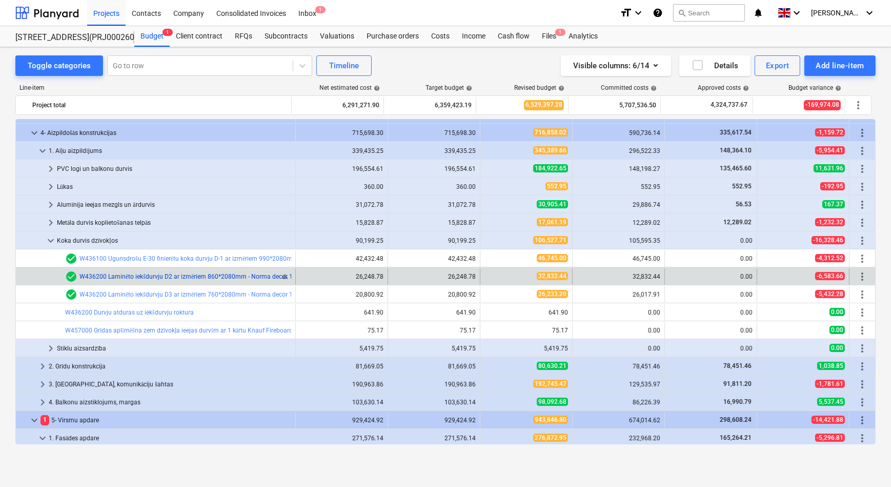
click at [113, 277] on link "W436200 Laminēto iekšdurvju D2 ar izmēriem 860*2080mm - Norma decor 1 White, ro…" at bounding box center [395, 276] width 630 height 7
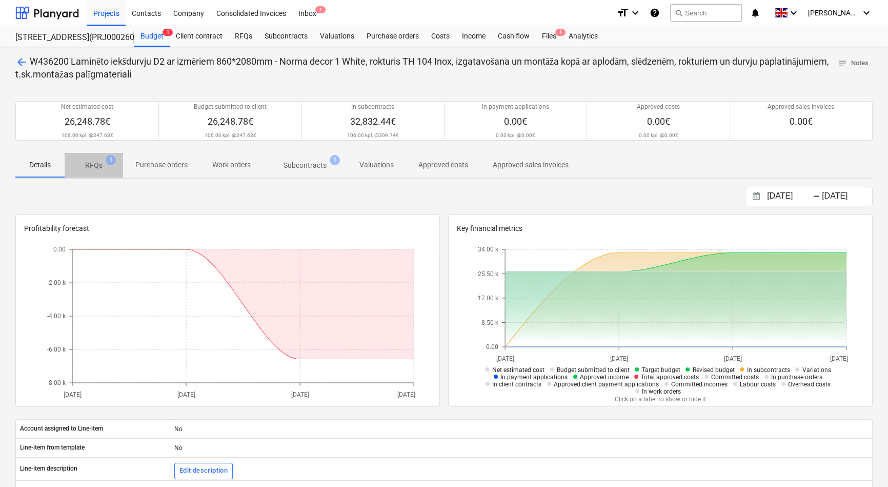
click at [92, 164] on p "RFQs" at bounding box center [93, 165] width 17 height 11
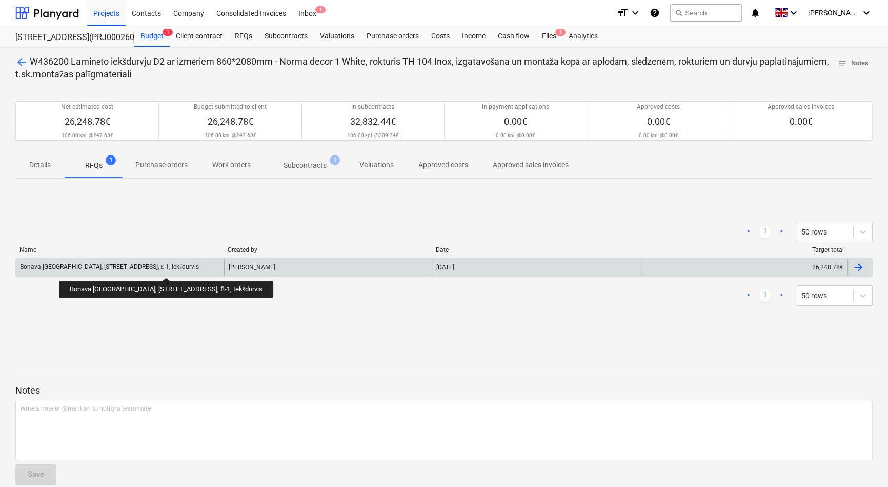
click at [142, 268] on div "Bonava Latvija, Vienības gatve 24, Ē-1, Iekšdurvis" at bounding box center [109, 267] width 179 height 8
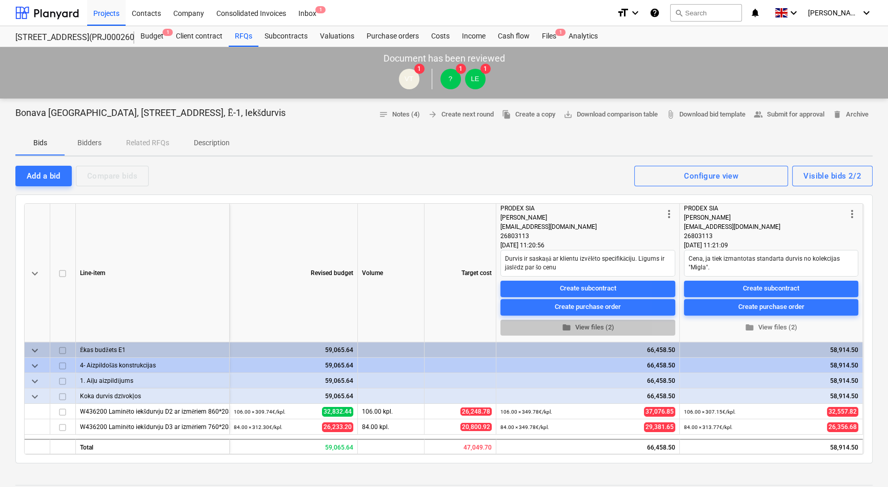
click at [600, 328] on span "folder View files (2)" at bounding box center [588, 328] width 167 height 12
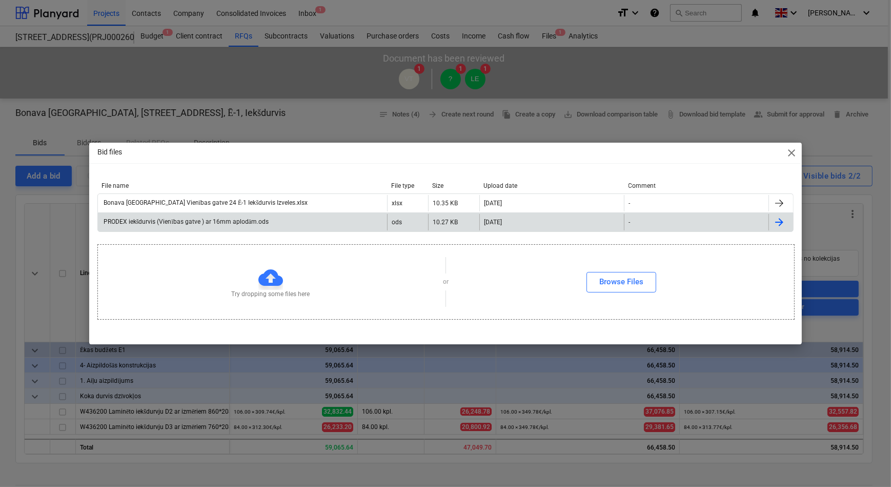
click at [227, 222] on div "PRODEX iekšdurvis (Vienības gatve ) ar 16mm aplodām.ods" at bounding box center [185, 222] width 167 height 8
click at [863, 136] on div "Bid files close File name File type Size Upload date Comment Bonava Latvija Vie…" at bounding box center [445, 243] width 891 height 487
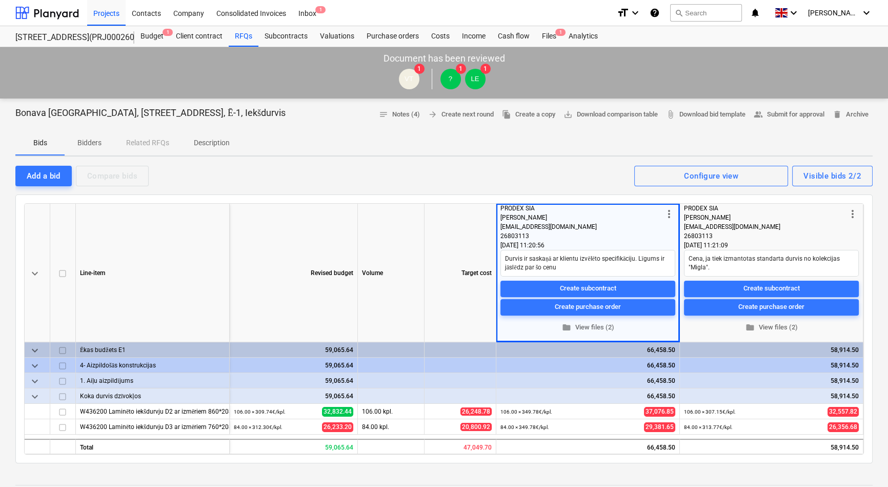
type textarea "x"
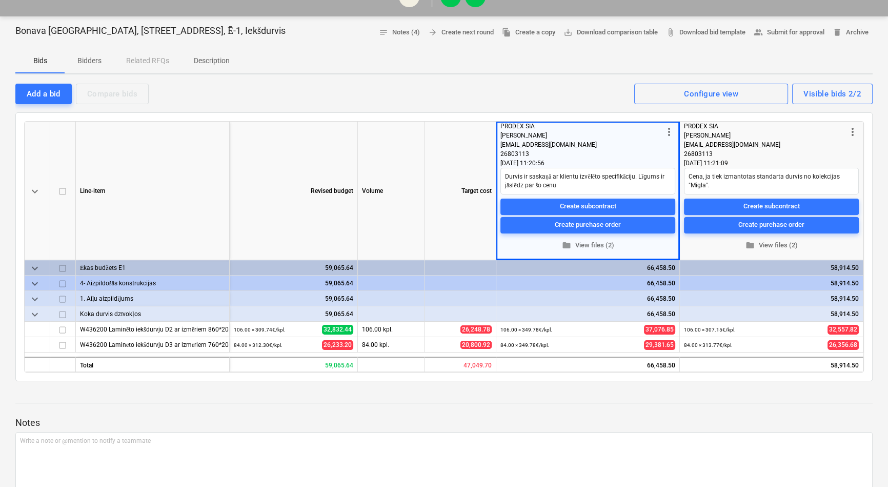
scroll to position [81, 0]
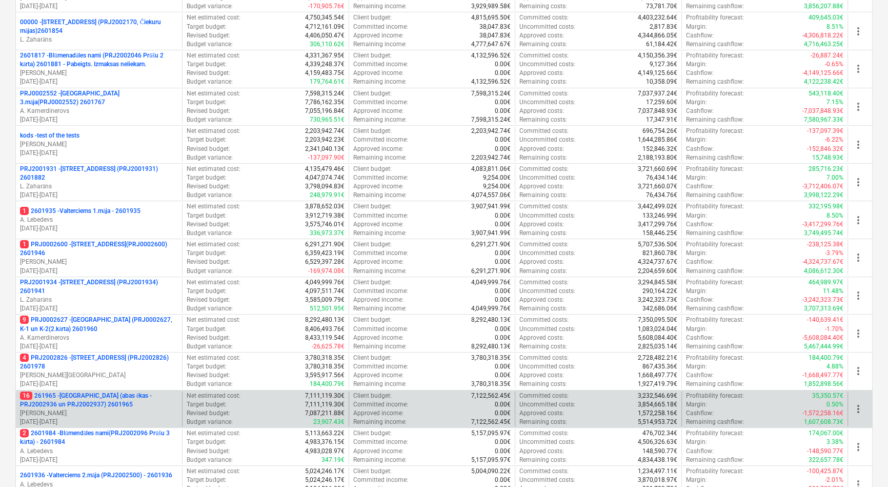
scroll to position [280, 0]
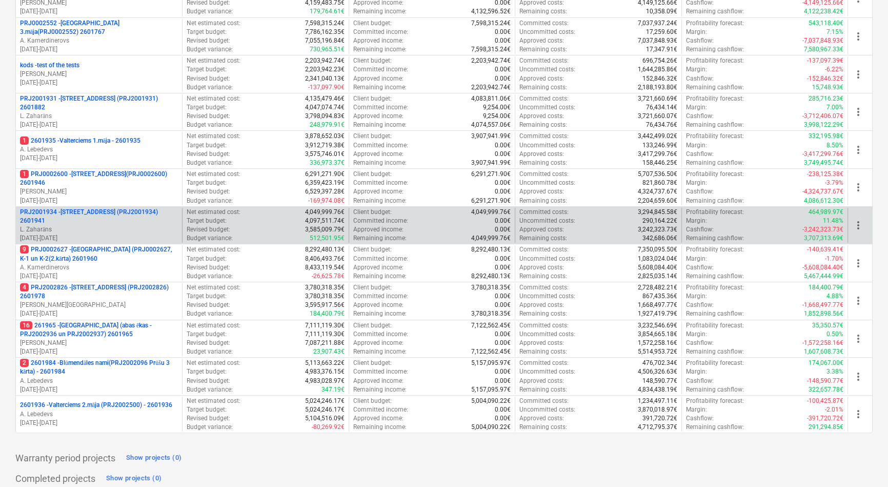
click at [87, 208] on p "PRJ2001934 - [PERSON_NAME][STREET_ADDRESS] (PRJ2001934) 2601941" at bounding box center [99, 216] width 158 height 17
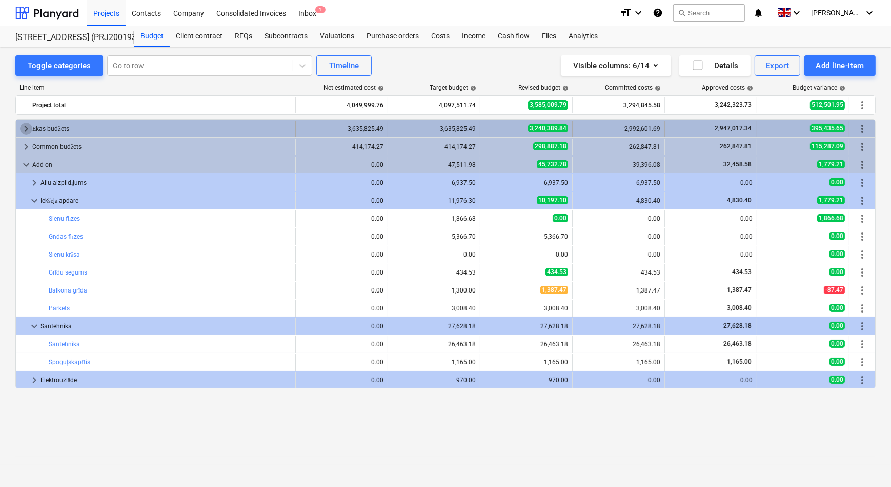
click at [25, 128] on span "keyboard_arrow_right" at bounding box center [26, 129] width 12 height 12
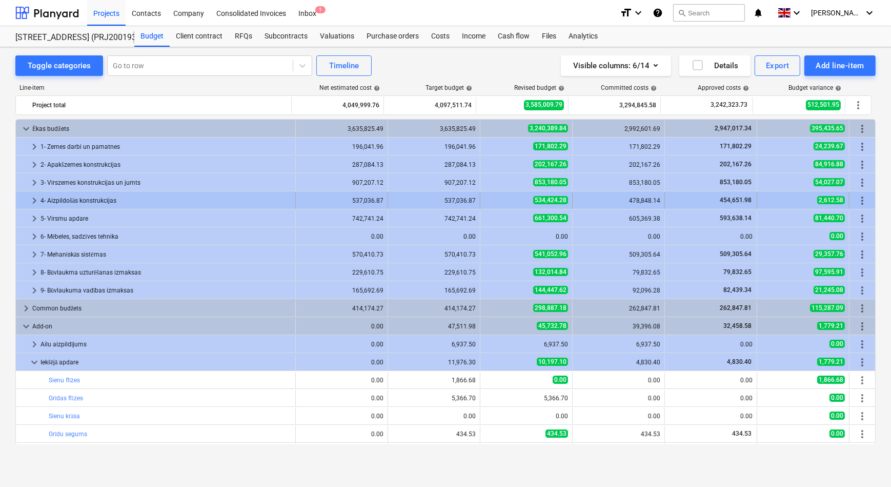
click at [34, 199] on span "keyboard_arrow_right" at bounding box center [34, 200] width 12 height 12
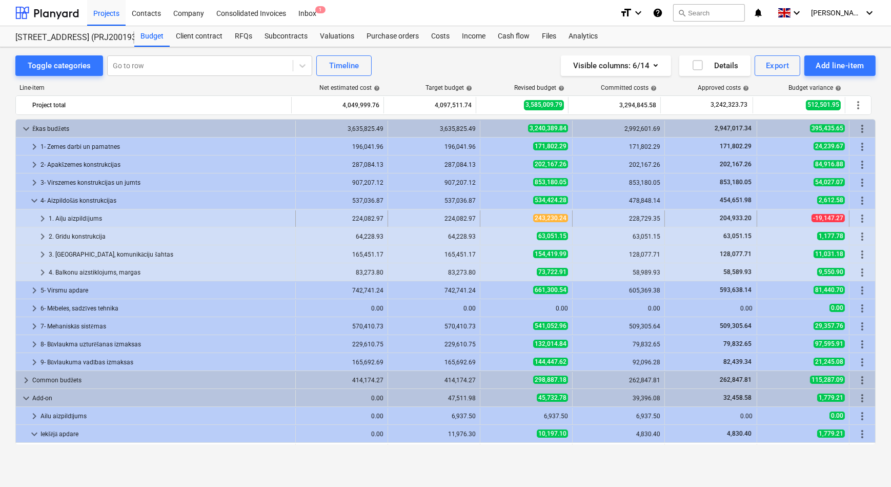
click at [42, 217] on span "keyboard_arrow_right" at bounding box center [42, 218] width 12 height 12
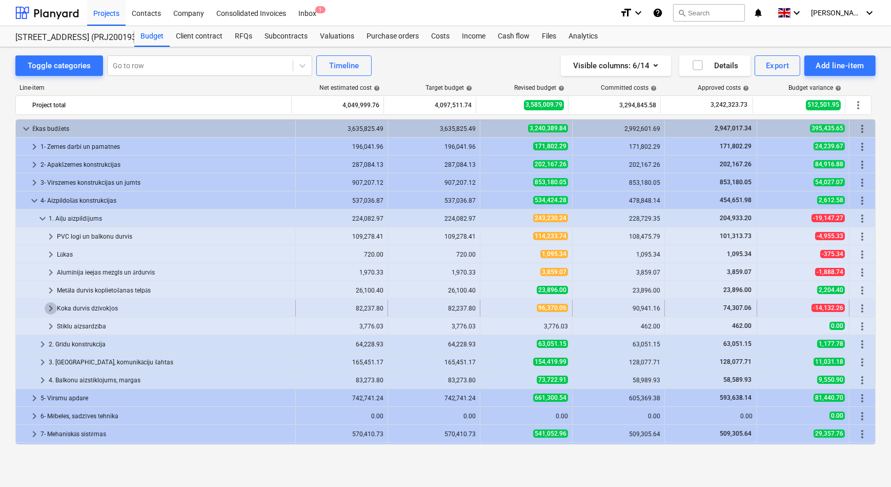
click at [53, 305] on span "keyboard_arrow_right" at bounding box center [51, 308] width 12 height 12
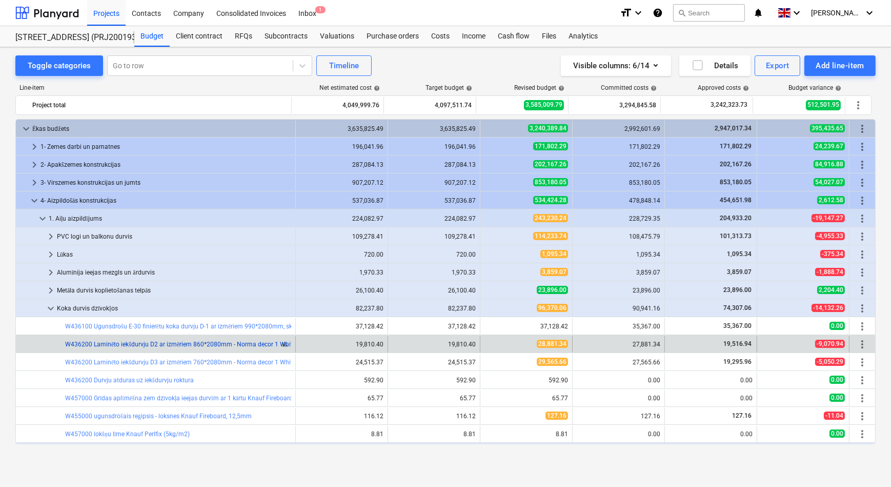
click at [126, 344] on link "W436200 Laminēto iekšdurvju D2 ar izmēriem 860*2080mm - Norma decor 1 White, ro…" at bounding box center [380, 344] width 630 height 7
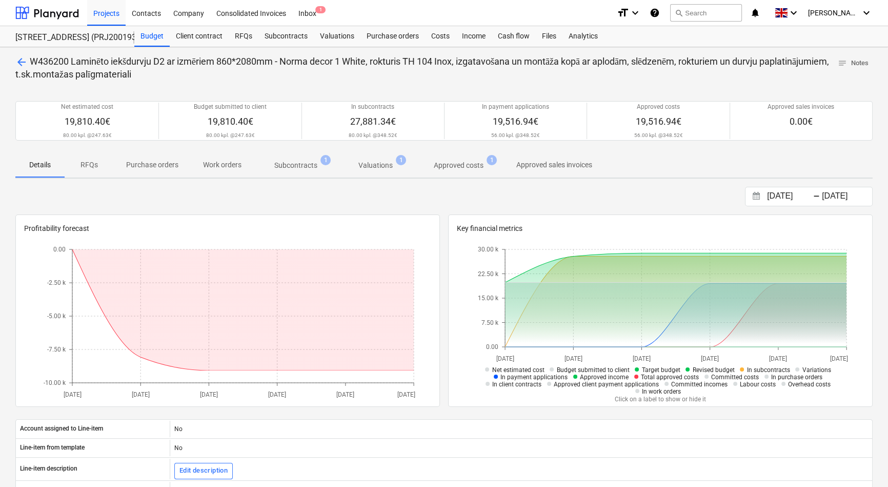
click at [290, 165] on p "Subcontracts" at bounding box center [295, 165] width 43 height 11
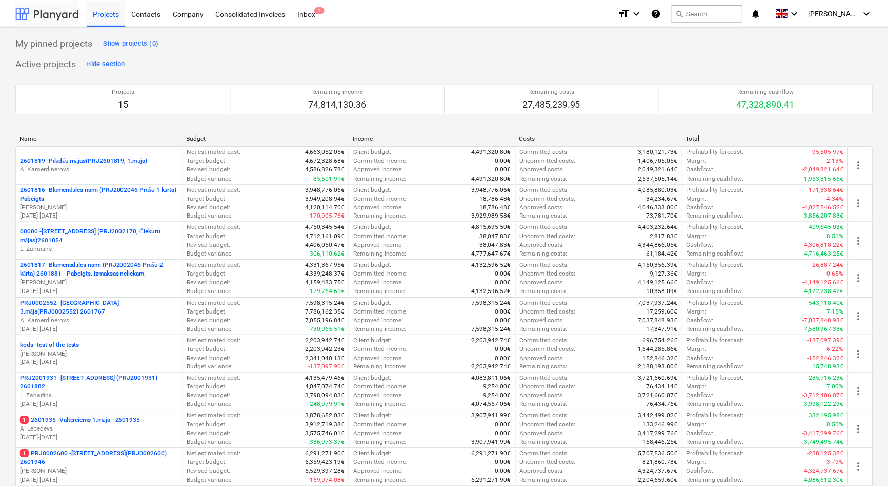
scroll to position [280, 0]
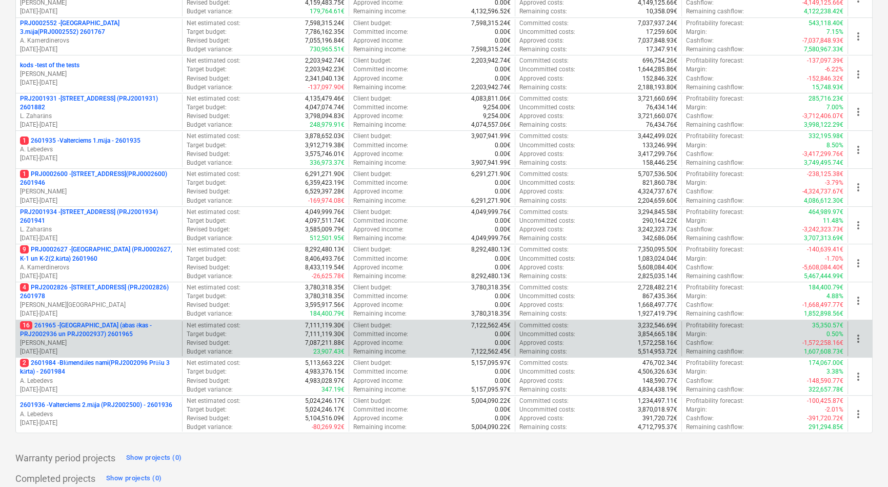
click at [71, 323] on p "16 261965 - [GEOGRAPHIC_DATA] (abas ēkas - PRJ2002936 un PRJ2002937) 2601965" at bounding box center [99, 329] width 158 height 17
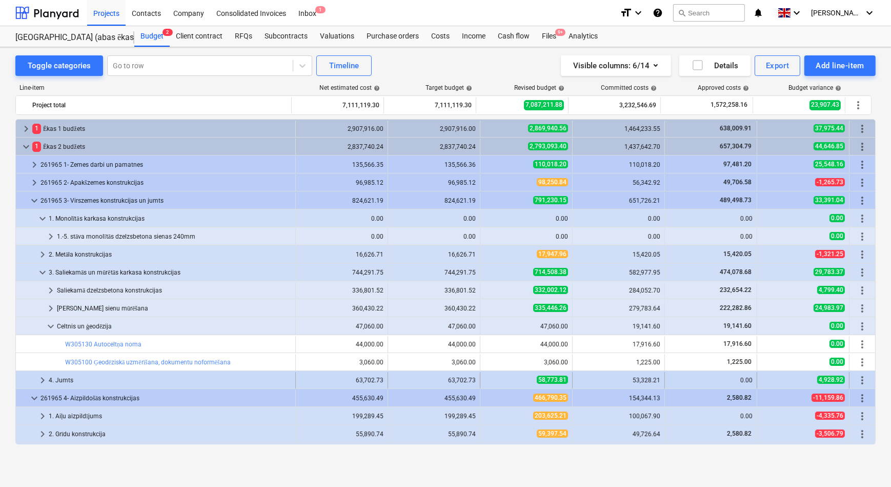
scroll to position [46, 0]
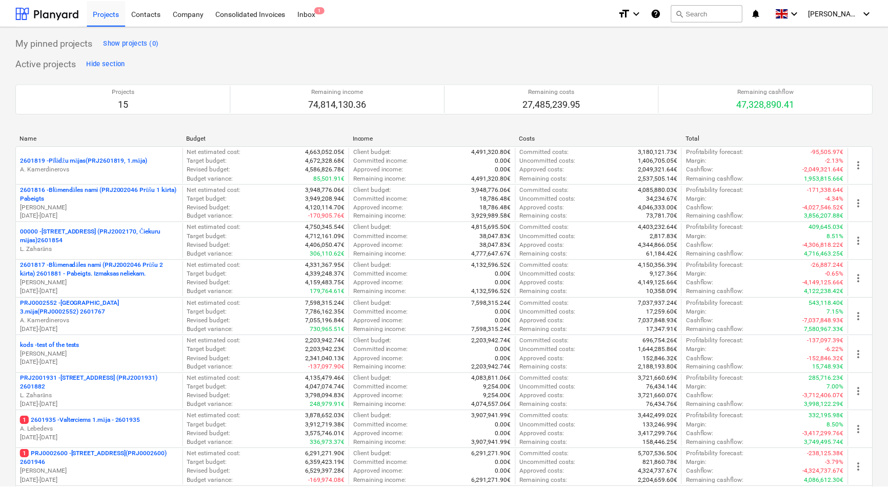
scroll to position [280, 0]
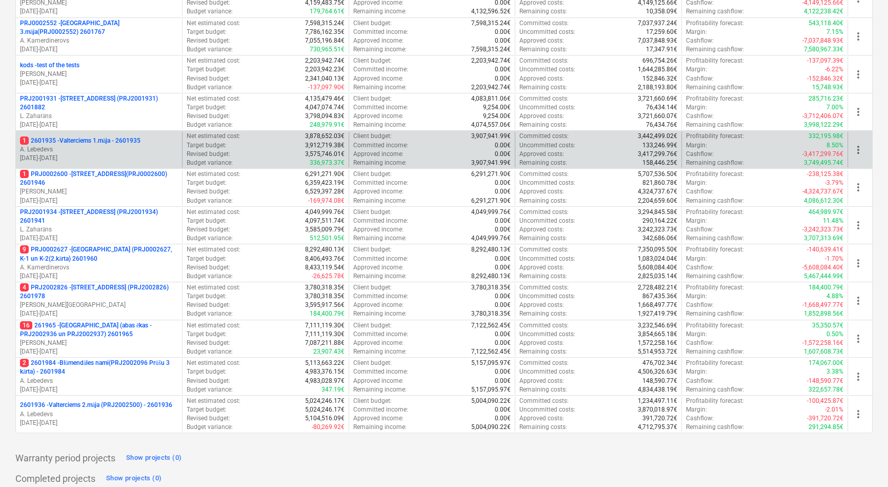
click at [77, 138] on p "1 2601935 - Valterciems 1.māja - 2601935" at bounding box center [80, 140] width 121 height 9
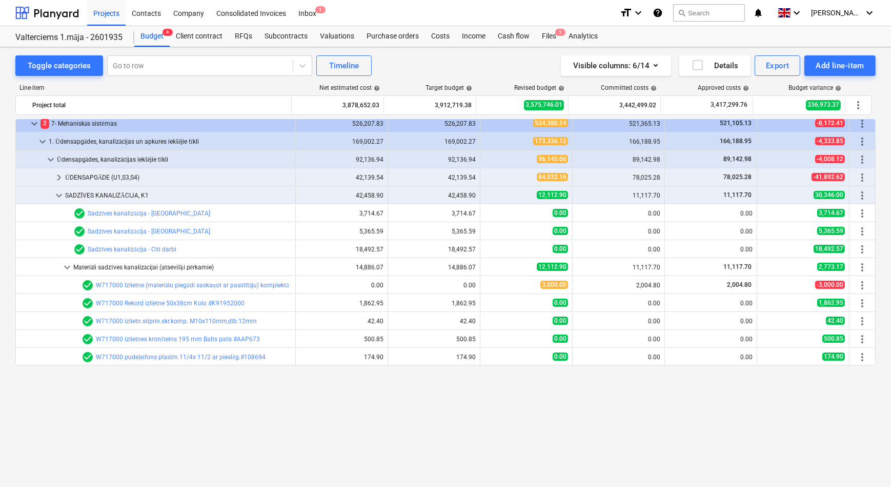
scroll to position [131, 0]
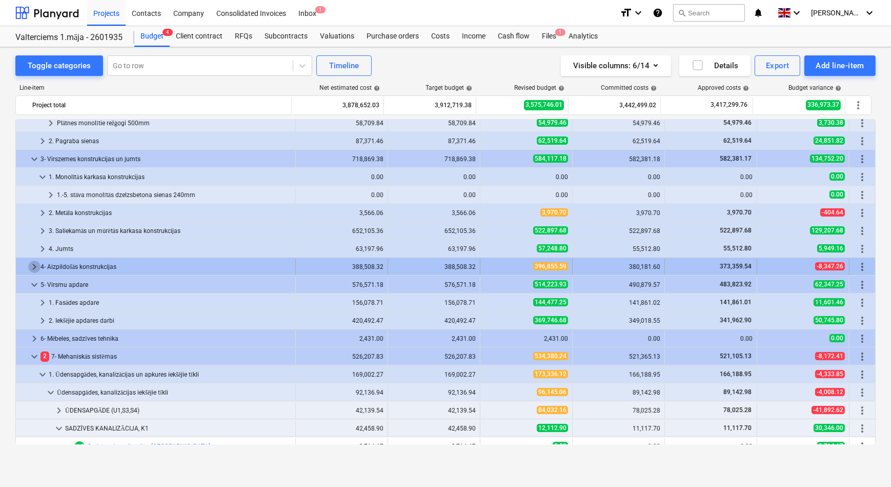
click at [34, 266] on span "keyboard_arrow_right" at bounding box center [34, 267] width 12 height 12
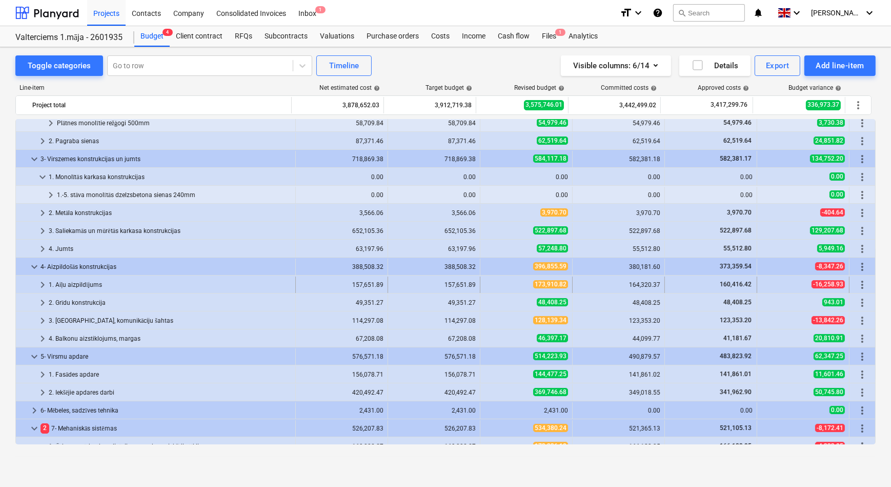
click at [37, 285] on span "keyboard_arrow_right" at bounding box center [42, 285] width 12 height 12
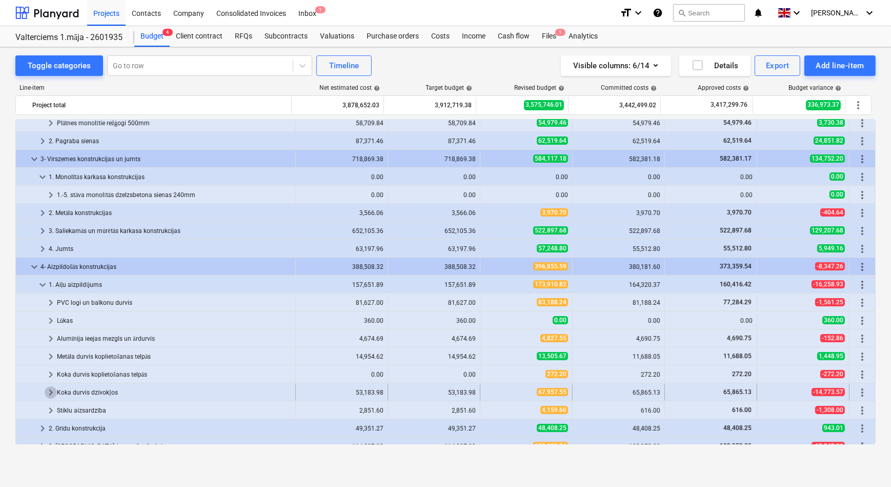
click at [50, 391] on span "keyboard_arrow_right" at bounding box center [51, 392] width 12 height 12
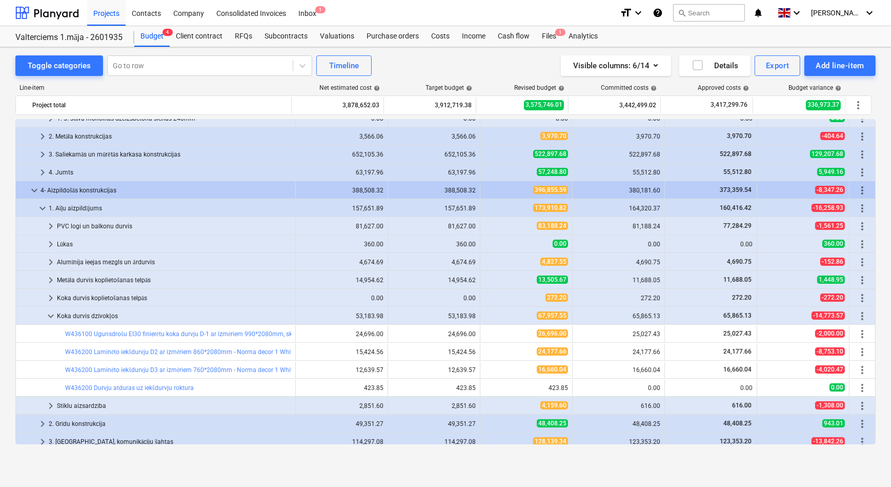
scroll to position [225, 0]
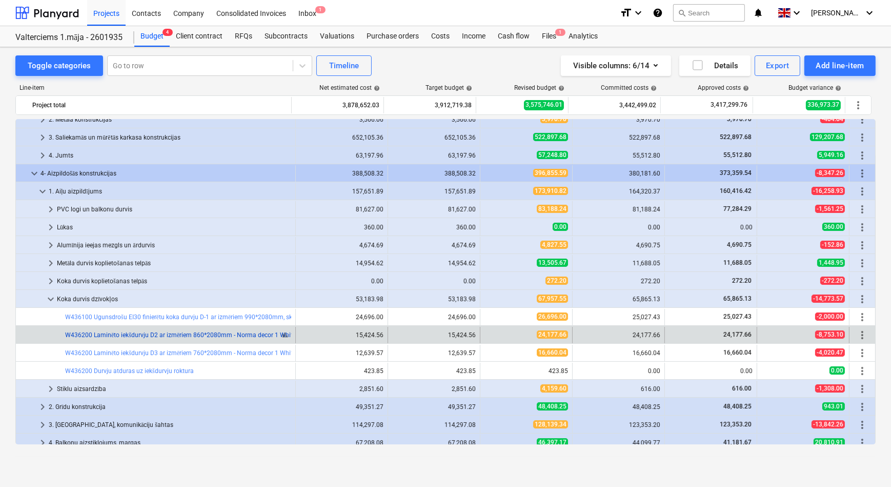
click at [129, 336] on link "W436200 Laminēto iekšdurvju D2 ar izmēriem 860*2080mm - Norma decor 1 White, ro…" at bounding box center [380, 334] width 630 height 7
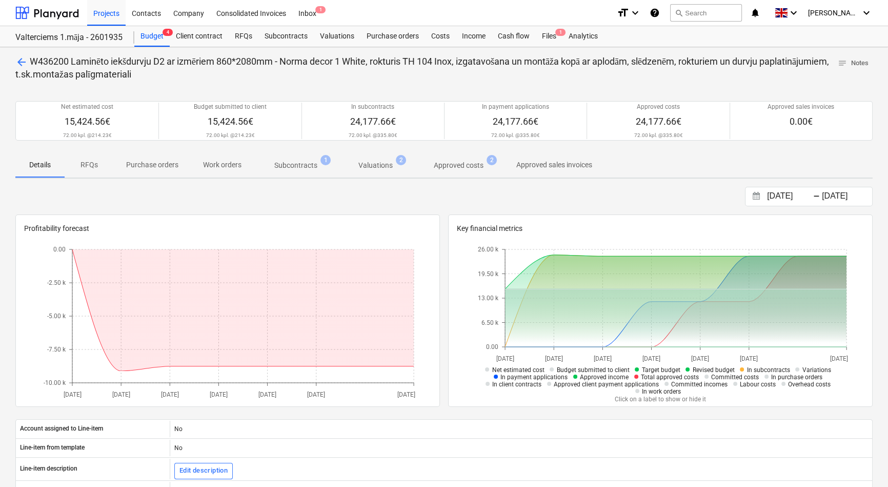
click at [296, 162] on p "Subcontracts" at bounding box center [295, 165] width 43 height 11
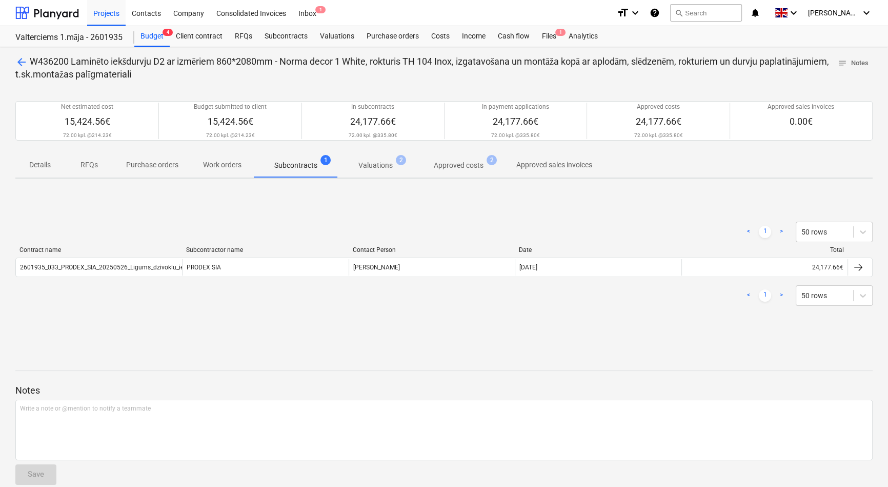
click at [376, 165] on p "Valuations" at bounding box center [376, 165] width 34 height 11
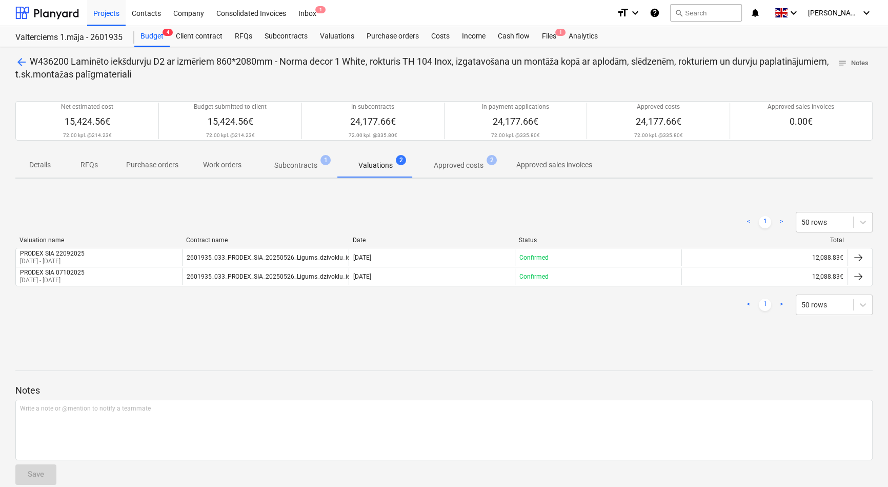
click at [457, 168] on p "Approved costs" at bounding box center [459, 165] width 50 height 11
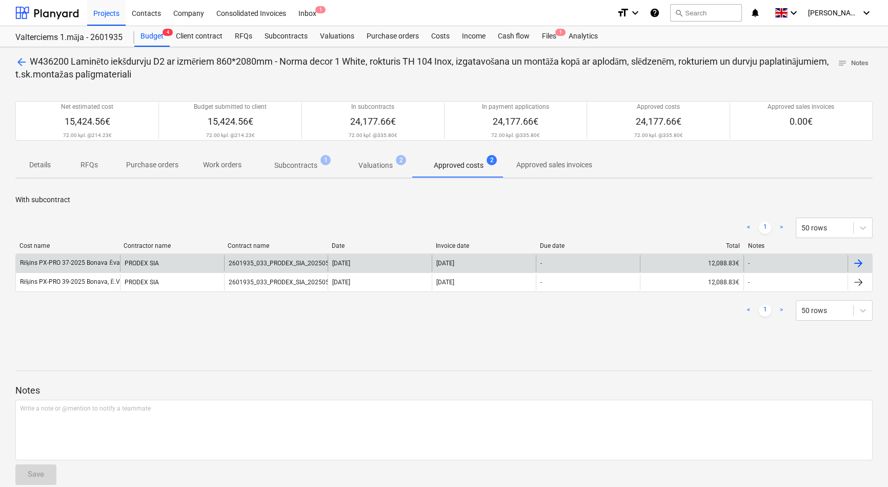
click at [95, 262] on div "Rēķins PX-PRO 37-2025 Bonava Ēvalda [STREET_ADDRESS]edoc" at bounding box center [108, 263] width 177 height 8
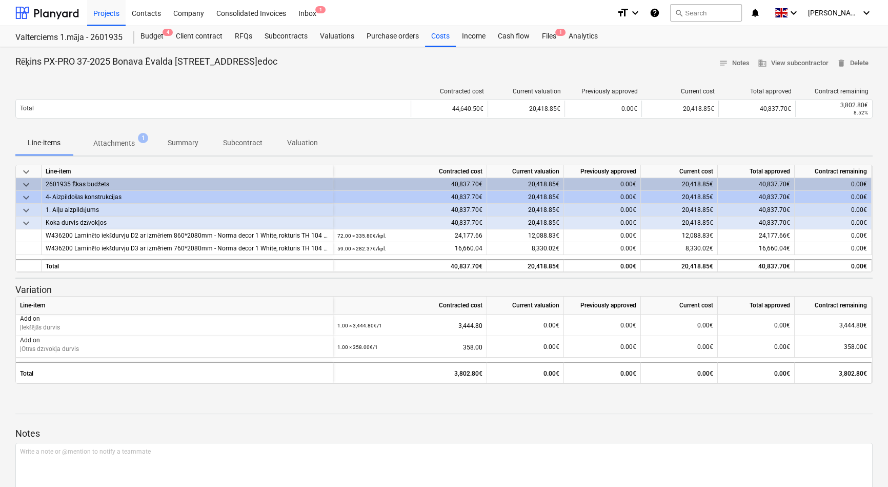
click at [104, 144] on p "Attachments" at bounding box center [114, 143] width 42 height 11
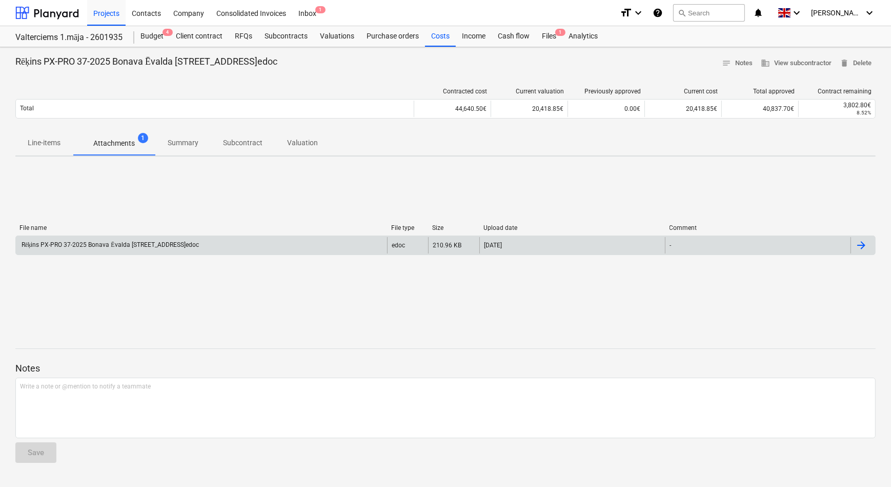
click at [119, 251] on div "Rēķins PX-PRO 37-2025 Bonava Ēvalda [STREET_ADDRESS]edoc" at bounding box center [201, 245] width 371 height 16
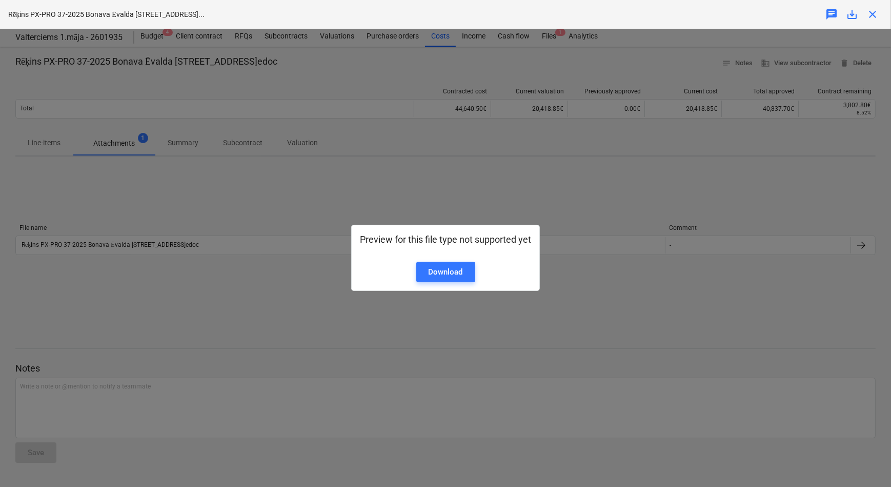
drag, startPoint x: 236, startPoint y: 287, endPoint x: 221, endPoint y: 252, distance: 38.6
click at [235, 284] on div "Preview for this file type not supported yet Download" at bounding box center [445, 258] width 891 height 458
click at [628, 194] on div "Preview for this file type not supported yet Download" at bounding box center [445, 258] width 891 height 458
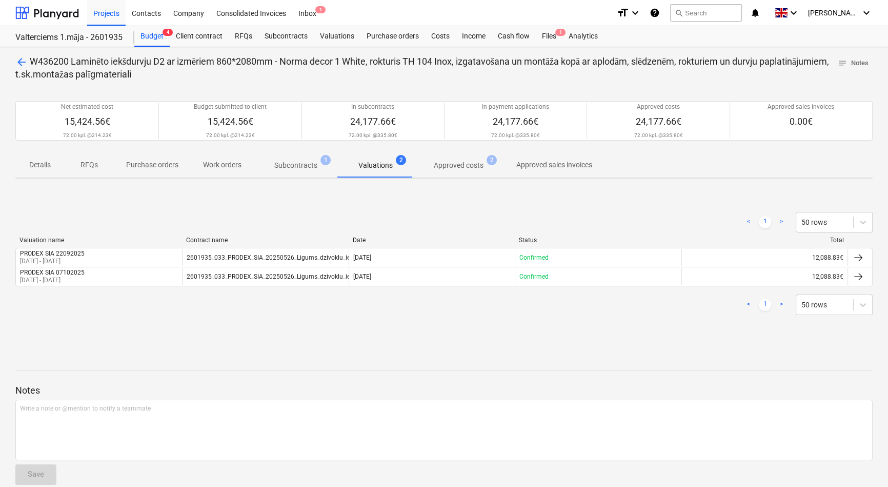
click at [455, 167] on p "Approved costs" at bounding box center [459, 165] width 50 height 11
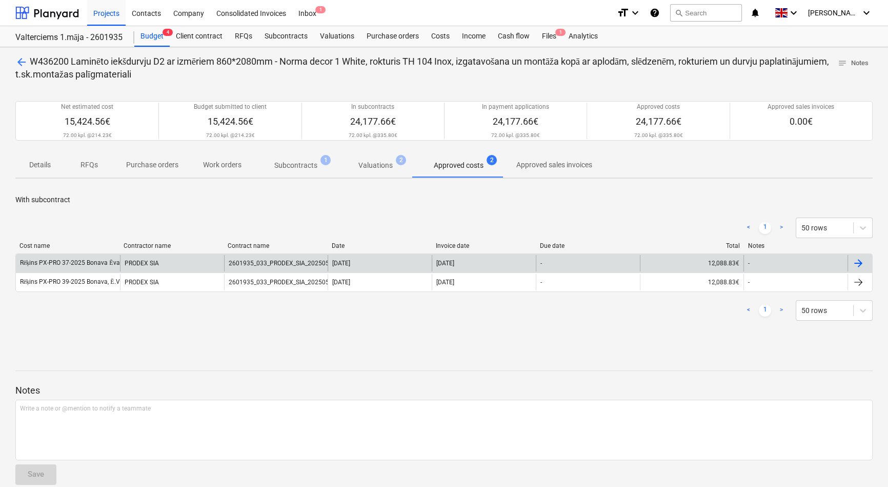
click at [88, 264] on div "Rēķins PX-PRO 37-2025 Bonava Ēvalda [STREET_ADDRESS]edoc" at bounding box center [108, 263] width 177 height 8
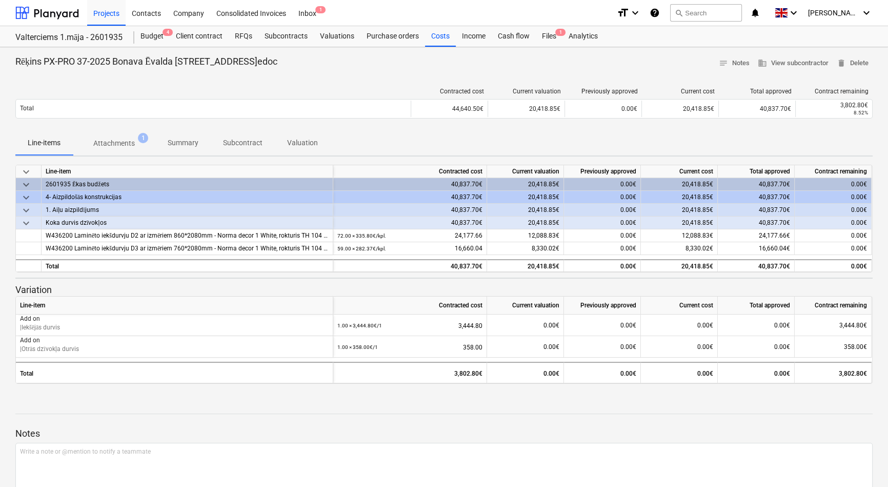
click at [120, 144] on p "Attachments" at bounding box center [114, 143] width 42 height 11
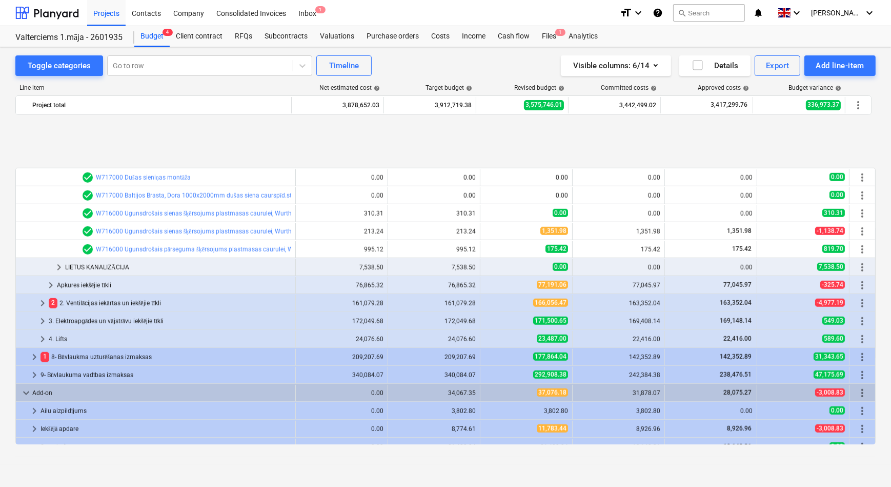
scroll to position [1147, 0]
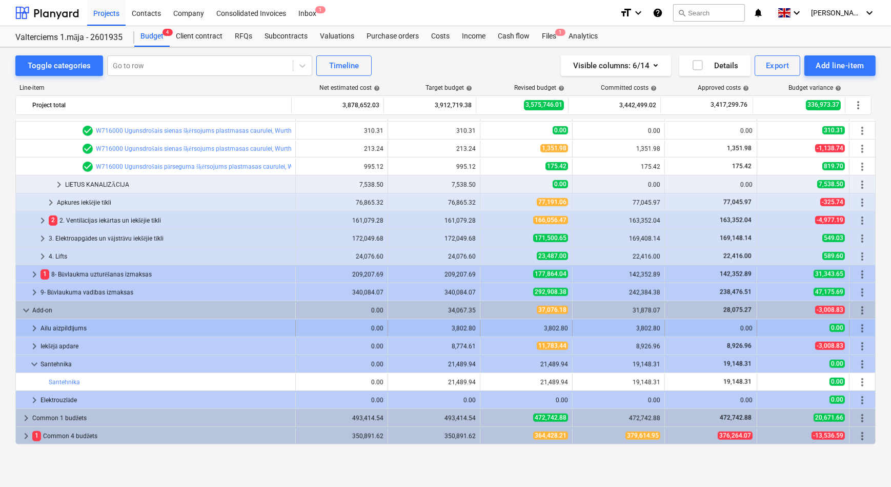
click at [34, 329] on span "keyboard_arrow_right" at bounding box center [34, 328] width 12 height 12
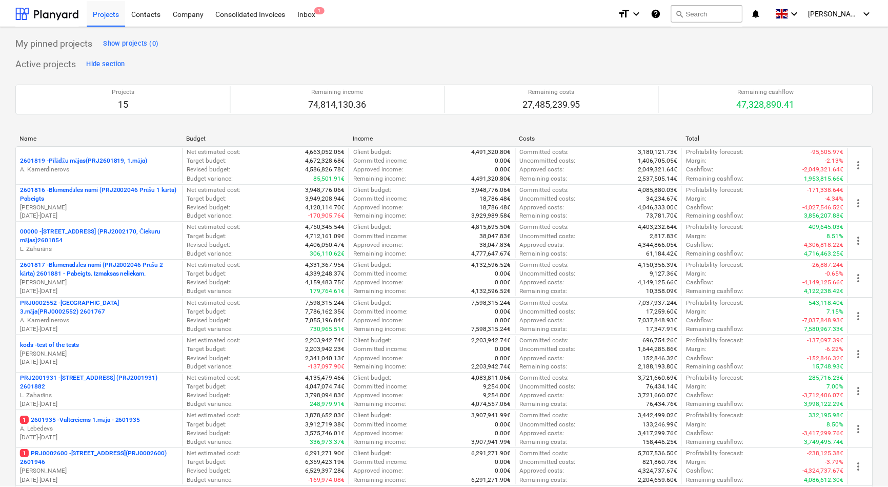
scroll to position [280, 0]
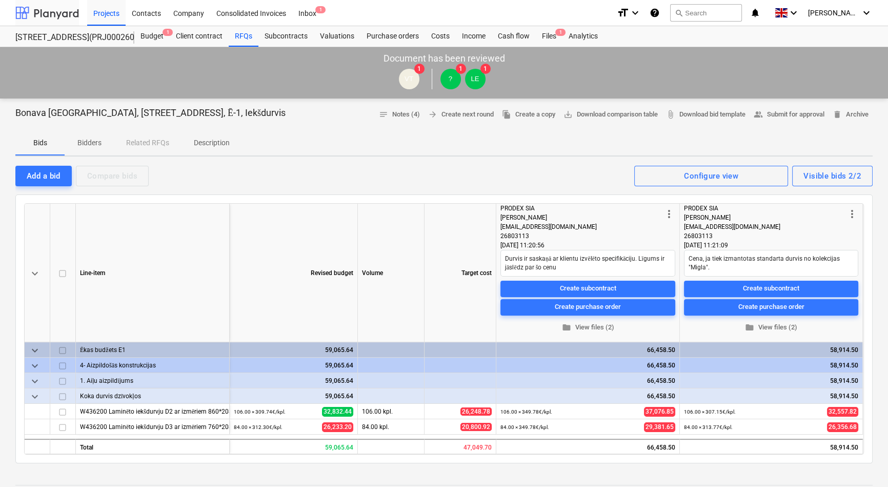
click at [60, 10] on div at bounding box center [47, 13] width 64 height 26
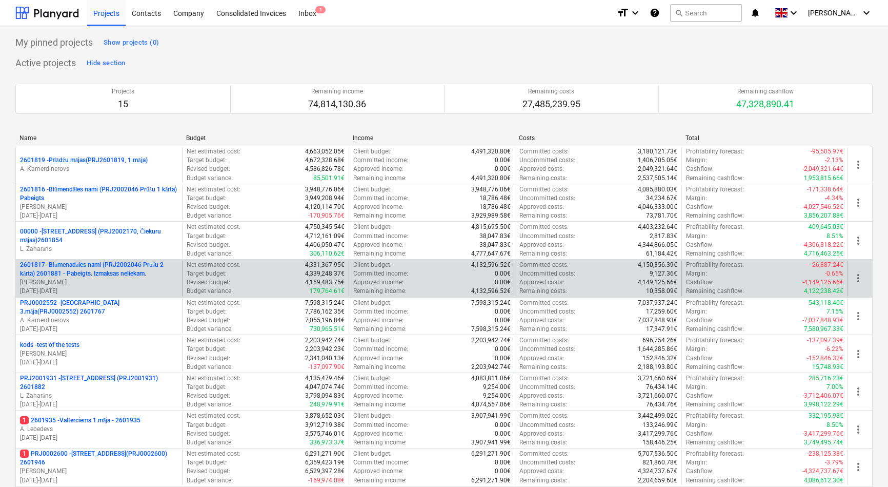
click at [83, 268] on p "2601817 - Blūmenadāles nami (PRJ2002046 Prūšu 2 kārta) 2601881 - Pabeigts. Izma…" at bounding box center [99, 269] width 158 height 17
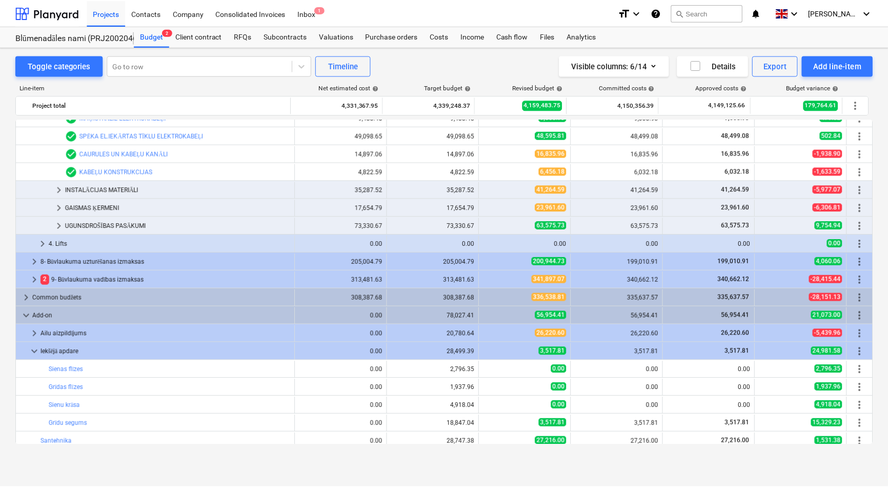
scroll to position [465, 0]
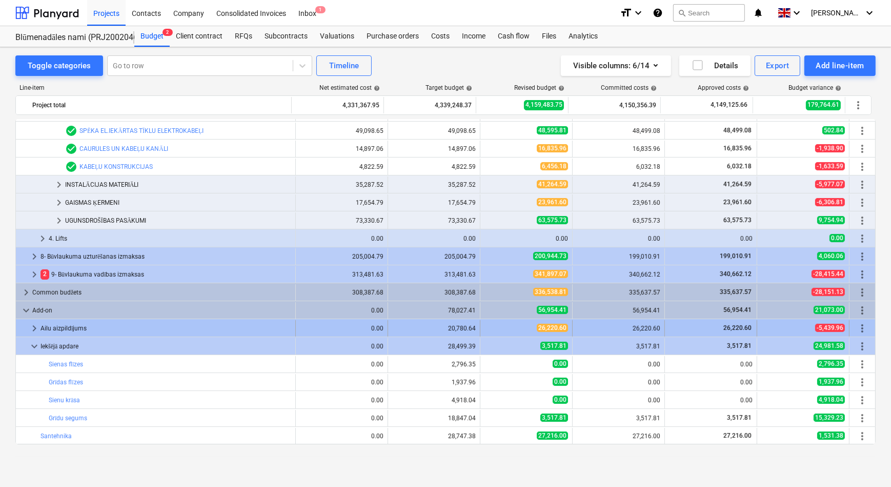
click at [34, 324] on span "keyboard_arrow_right" at bounding box center [34, 328] width 12 height 12
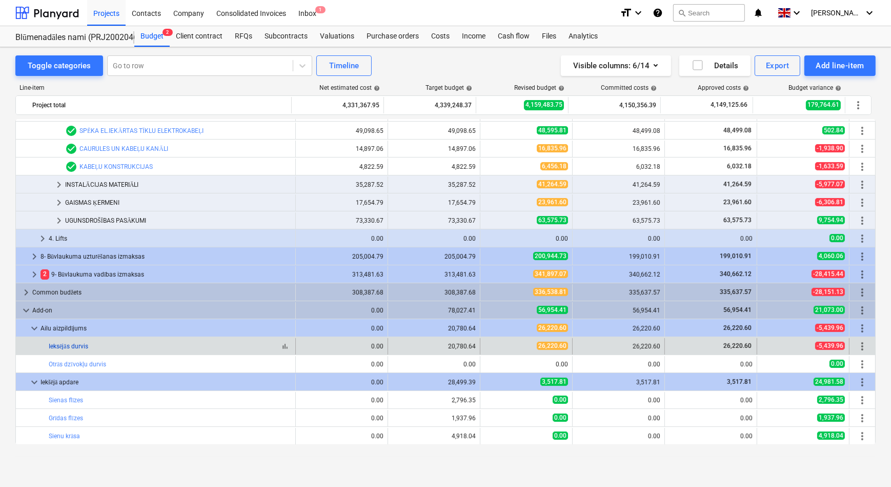
click at [73, 344] on link "Ieksējās durvis" at bounding box center [68, 346] width 39 height 7
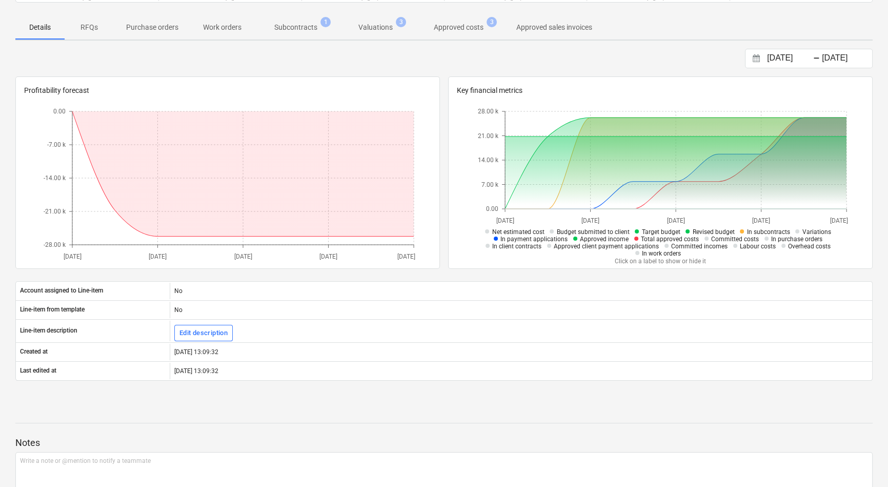
scroll to position [140, 0]
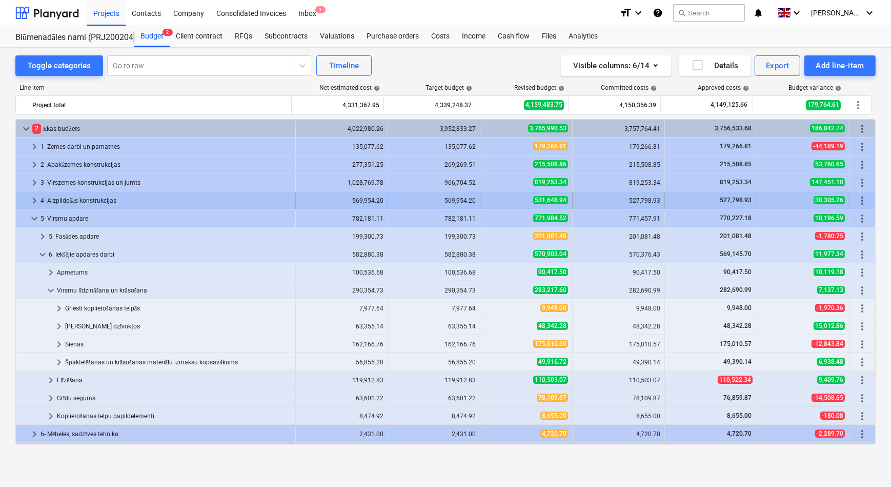
click at [33, 198] on span "keyboard_arrow_right" at bounding box center [34, 200] width 12 height 12
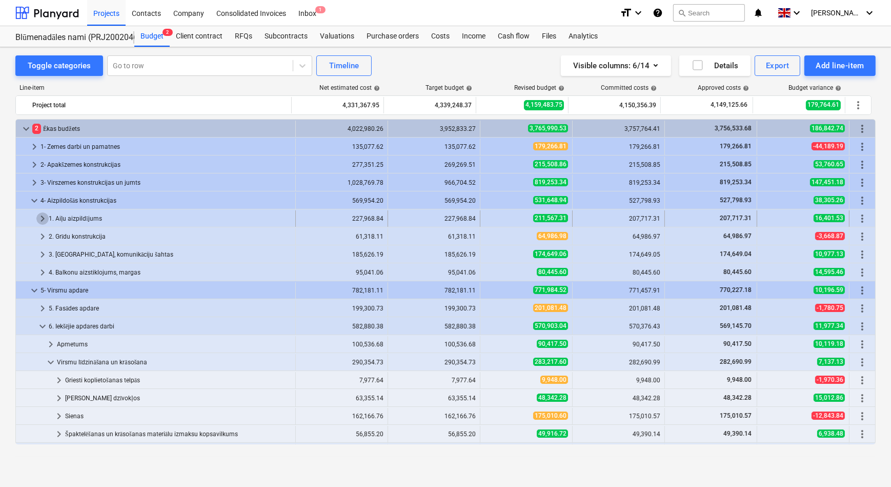
click at [43, 216] on span "keyboard_arrow_right" at bounding box center [42, 218] width 12 height 12
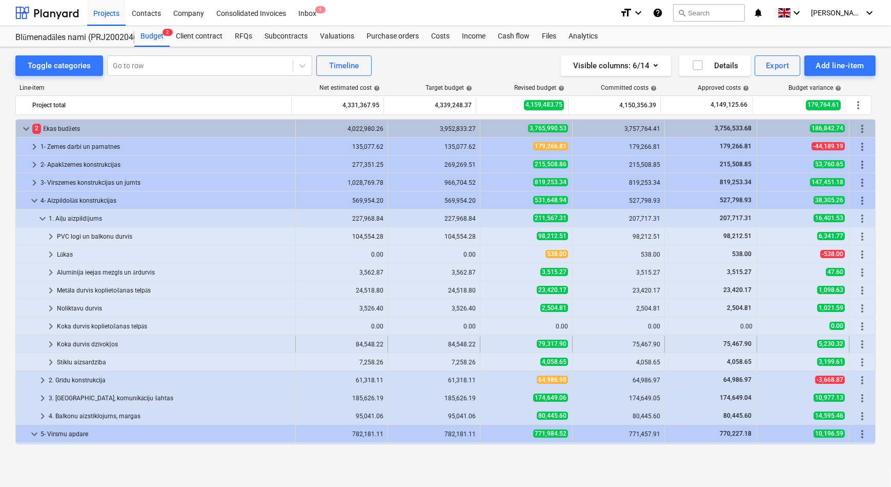
click at [51, 344] on span "keyboard_arrow_right" at bounding box center [51, 344] width 12 height 12
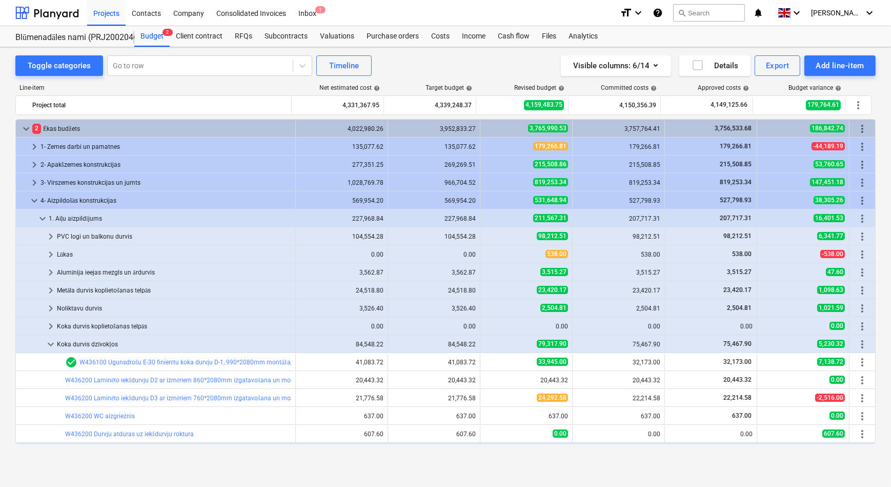
scroll to position [46, 0]
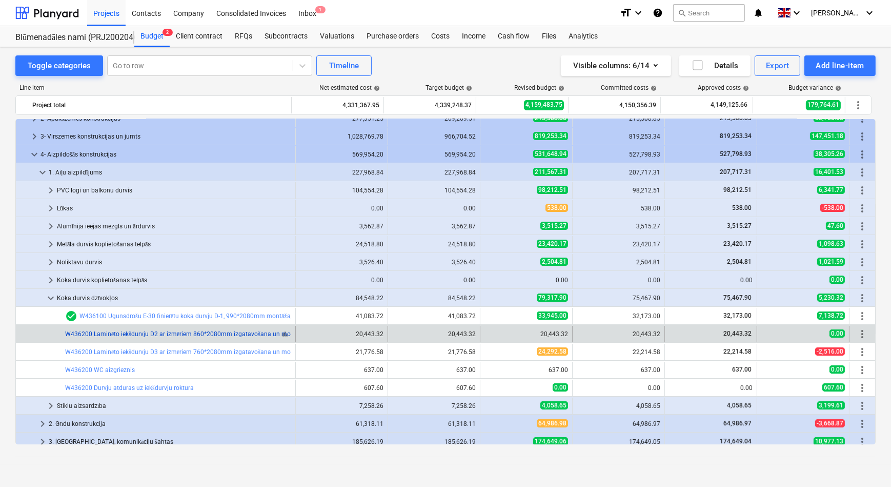
click at [144, 331] on link "W436200 Laminēto iekšdurvju D2 ar izmēriem 860*2080mm izgatavošana un montāža -…" at bounding box center [246, 333] width 363 height 7
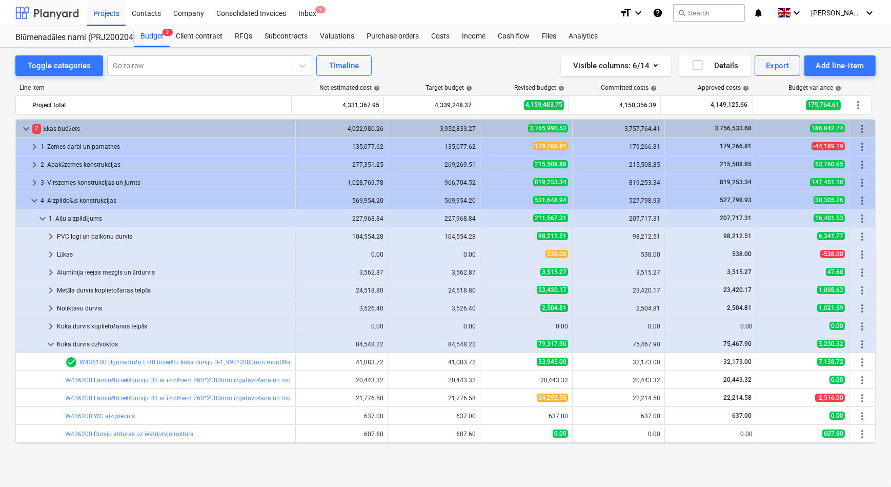
scroll to position [46, 0]
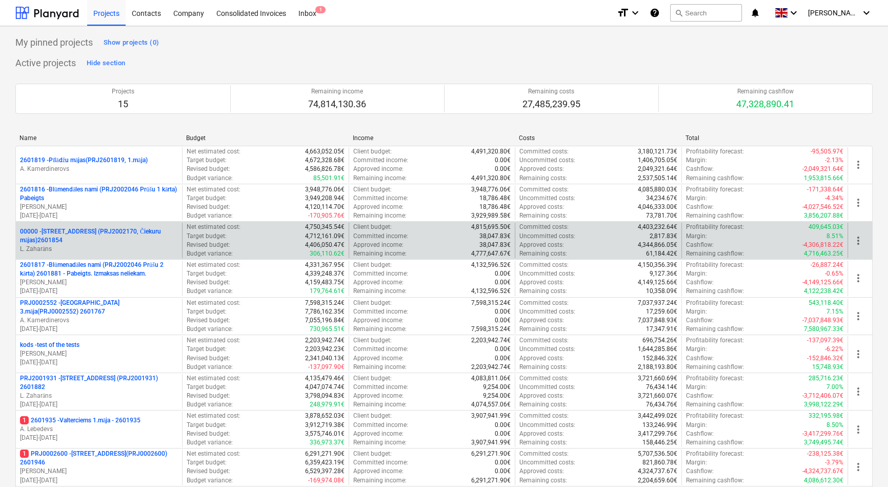
click at [65, 229] on p "00000 - Druvienas iela 2 (PRJ2002170, Čiekuru mājas)2601854" at bounding box center [99, 235] width 158 height 17
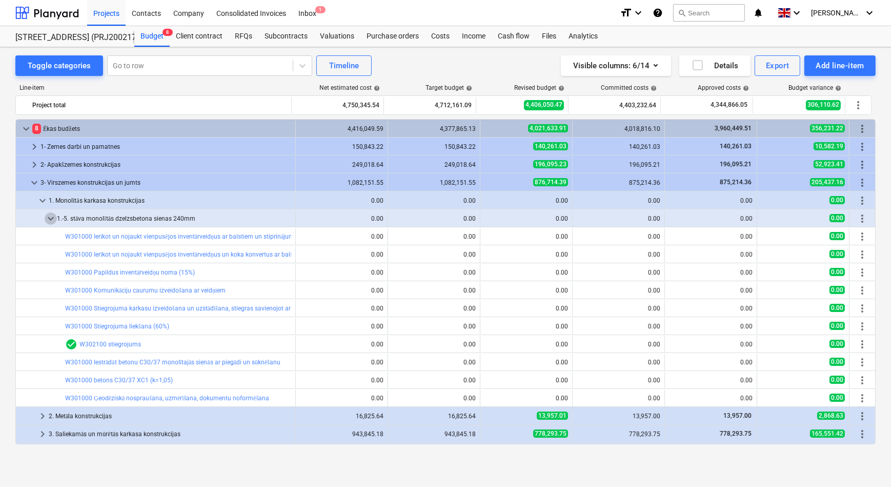
click at [47, 215] on span "keyboard_arrow_down" at bounding box center [51, 218] width 12 height 12
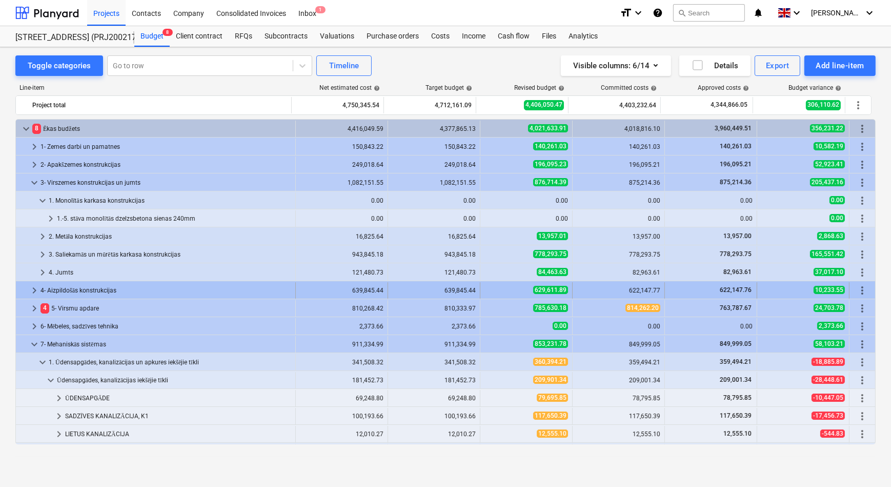
click at [36, 286] on span "keyboard_arrow_right" at bounding box center [34, 290] width 12 height 12
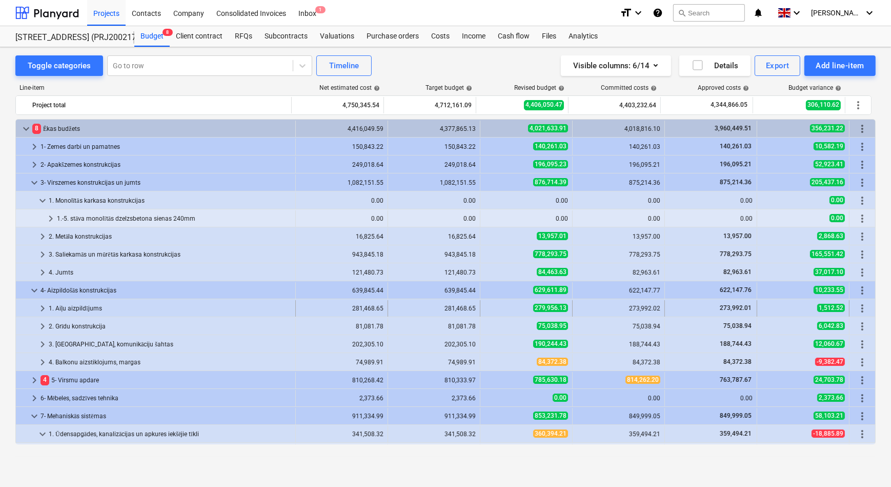
click at [43, 307] on span "keyboard_arrow_right" at bounding box center [42, 308] width 12 height 12
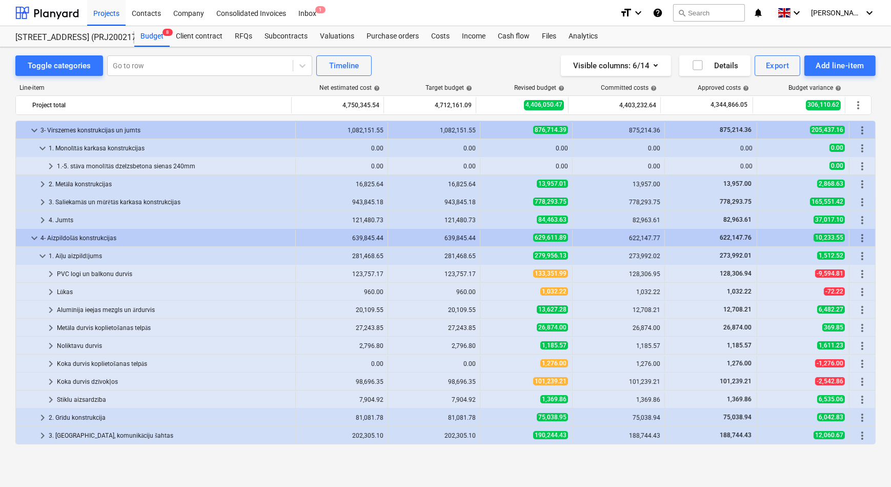
scroll to position [93, 0]
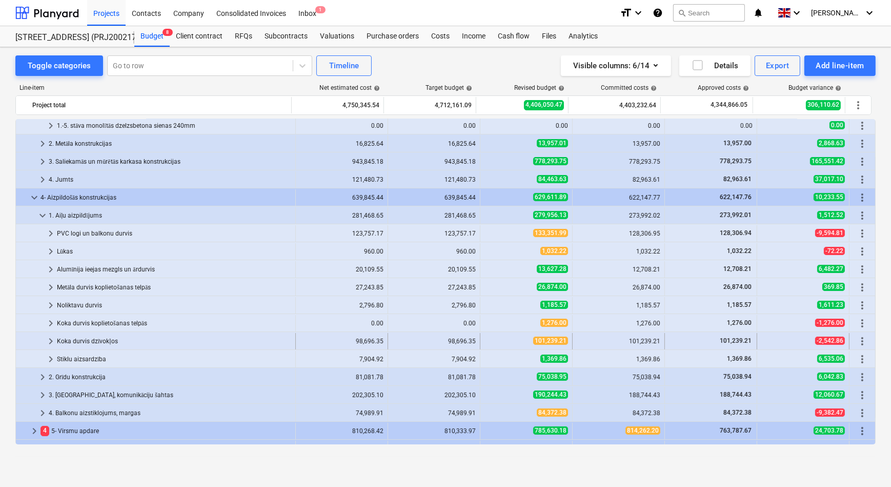
click at [49, 341] on span "keyboard_arrow_right" at bounding box center [51, 341] width 12 height 12
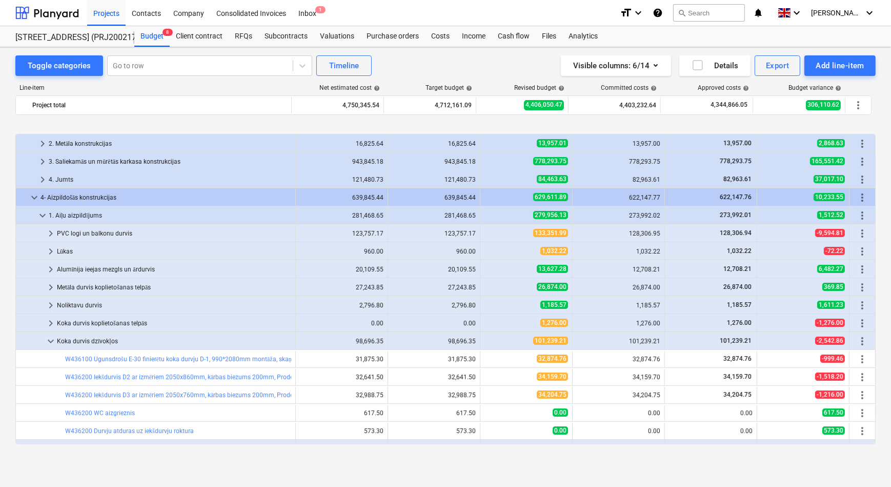
scroll to position [186, 0]
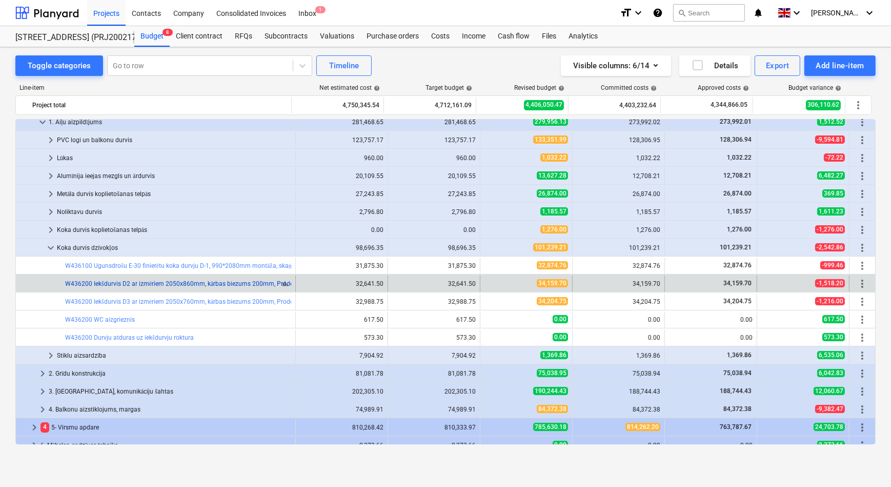
click at [128, 281] on link "W436200 Iekšdurvis D2 ar izmēriem 2050x860mm, kārbas biezums 200mm, Prodex -Tor…" at bounding box center [267, 283] width 404 height 7
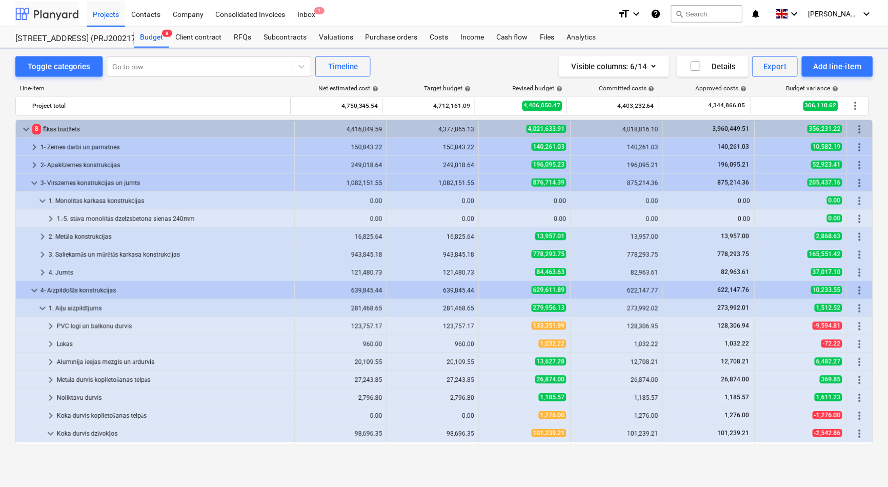
scroll to position [186, 0]
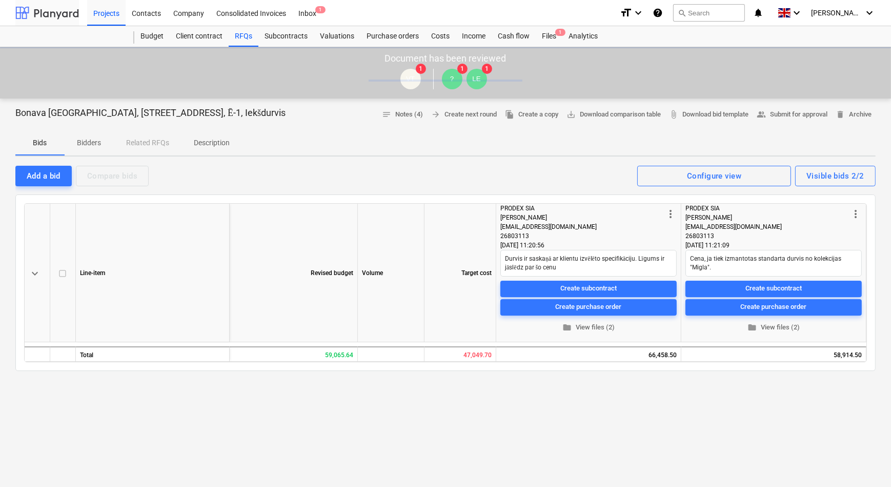
type textarea "x"
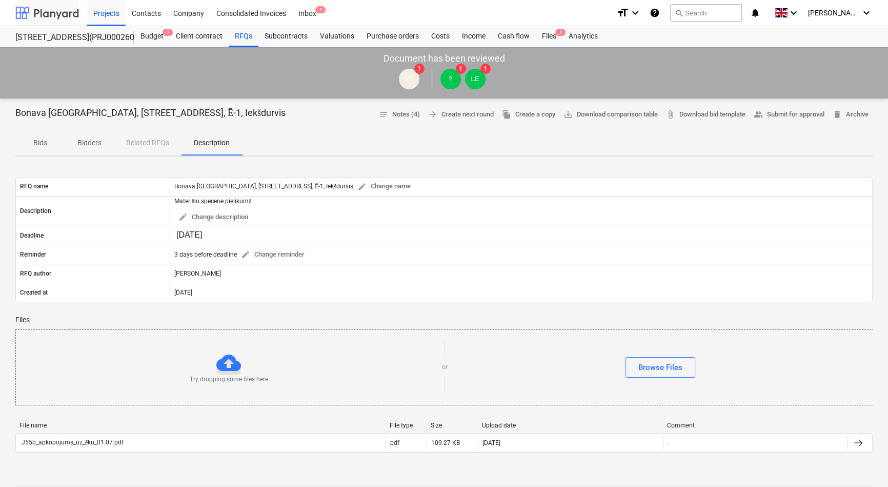
click at [45, 10] on div at bounding box center [47, 13] width 64 height 26
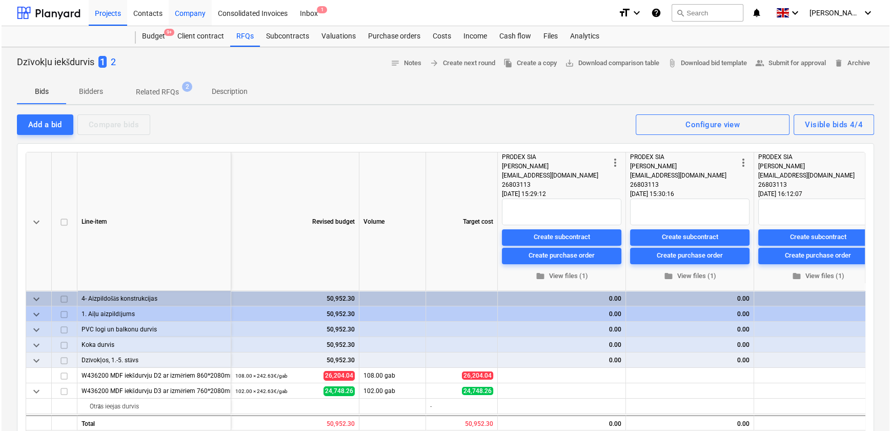
scroll to position [0, 142]
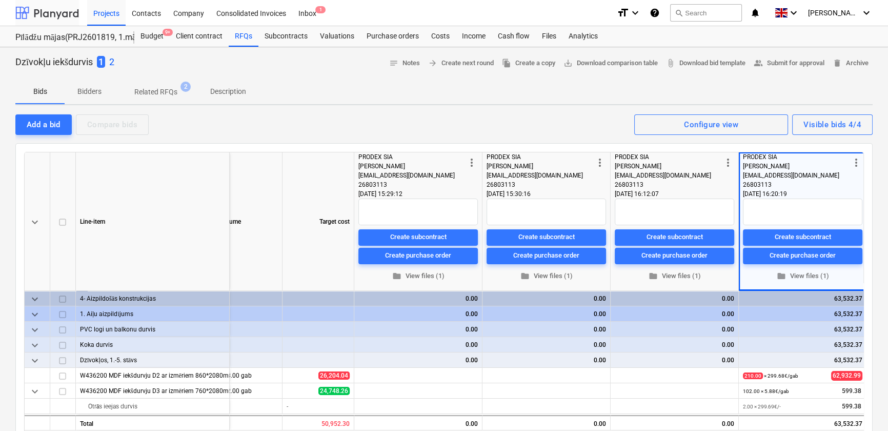
click at [58, 12] on div at bounding box center [47, 13] width 64 height 26
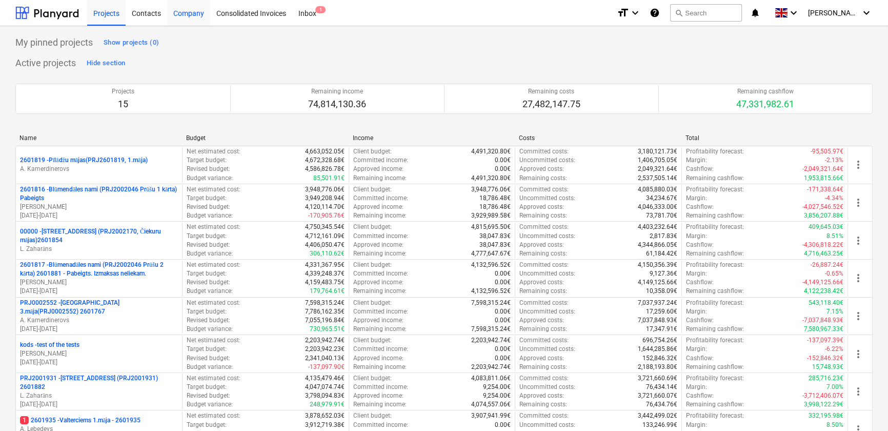
click at [183, 14] on div "Company" at bounding box center [188, 12] width 43 height 26
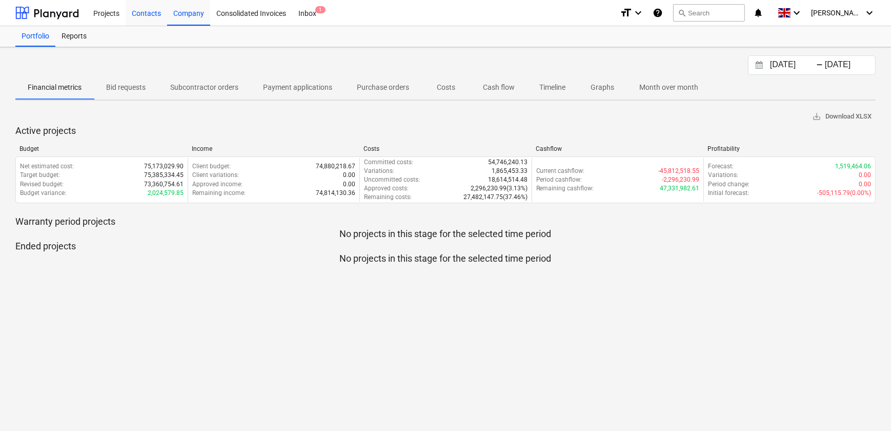
drag, startPoint x: 138, startPoint y: 18, endPoint x: 145, endPoint y: 23, distance: 7.7
click at [138, 18] on div "Contacts" at bounding box center [147, 12] width 42 height 26
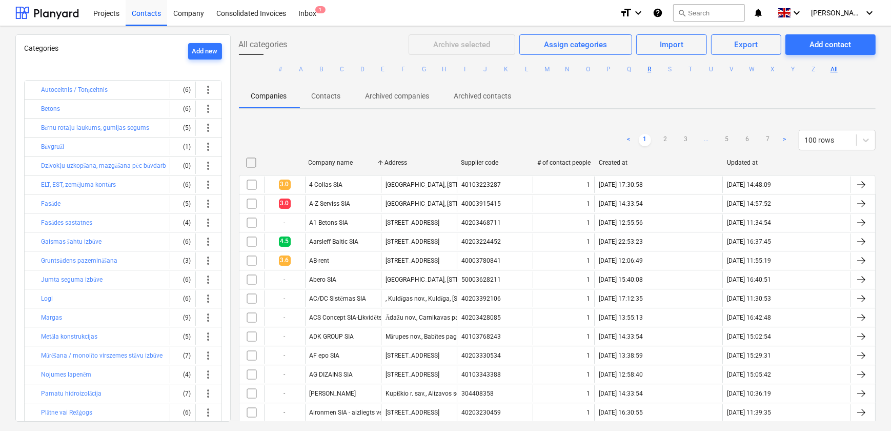
click at [649, 68] on button "R" at bounding box center [650, 69] width 12 height 12
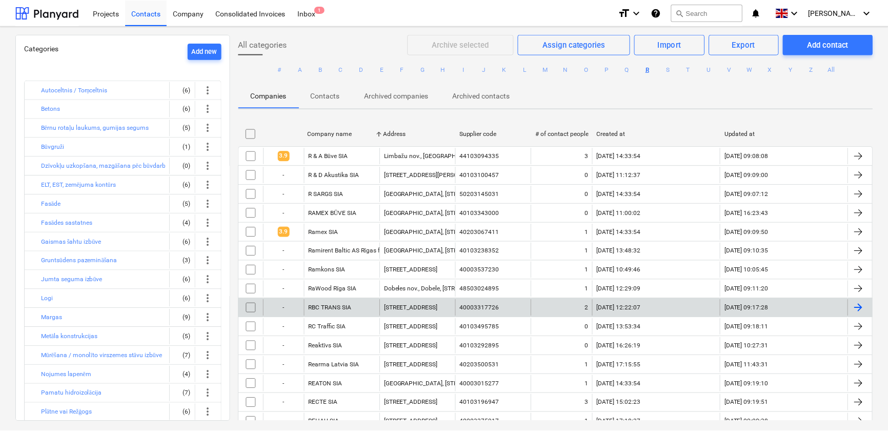
scroll to position [46, 0]
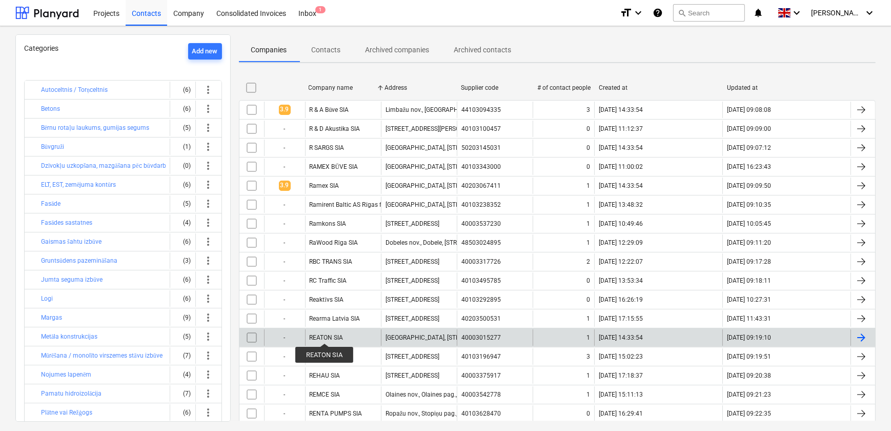
click at [325, 334] on div "REATON SIA" at bounding box center [327, 337] width 34 height 7
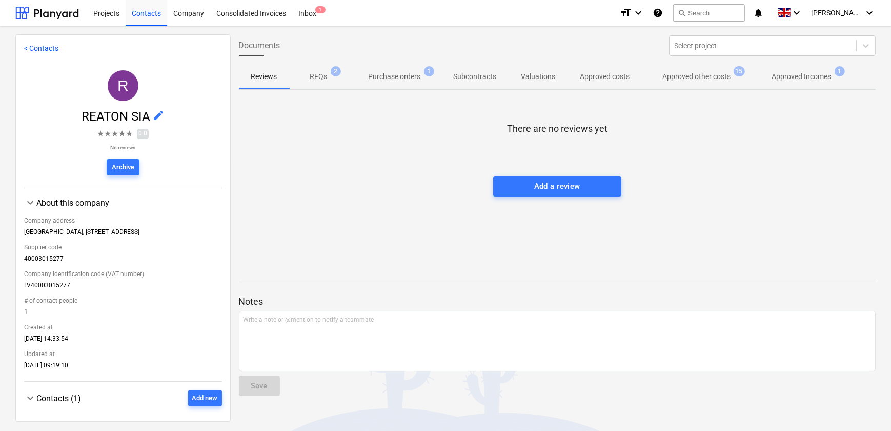
click at [693, 77] on p "Approved other costs" at bounding box center [697, 76] width 68 height 11
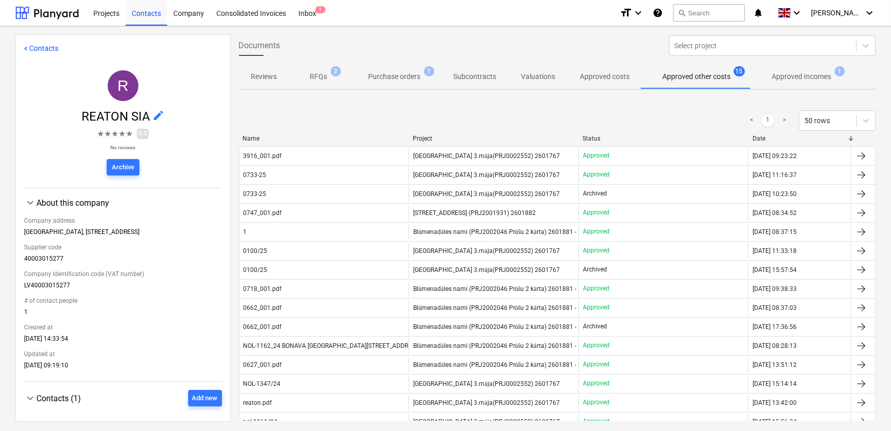
click at [313, 76] on p "RFQs" at bounding box center [318, 76] width 17 height 11
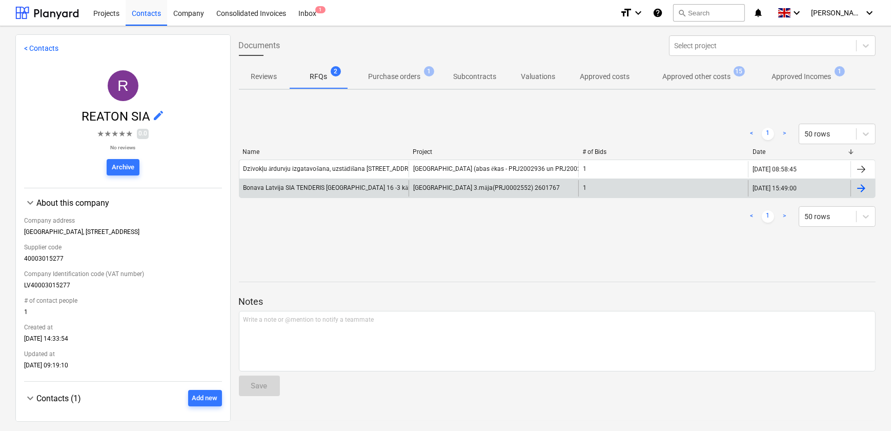
click at [377, 188] on div "Bonava Latvija SIA TENDERIS [GEOGRAPHIC_DATA] 16 -3 kārta Iekšdurvis" at bounding box center [344, 188] width 201 height 8
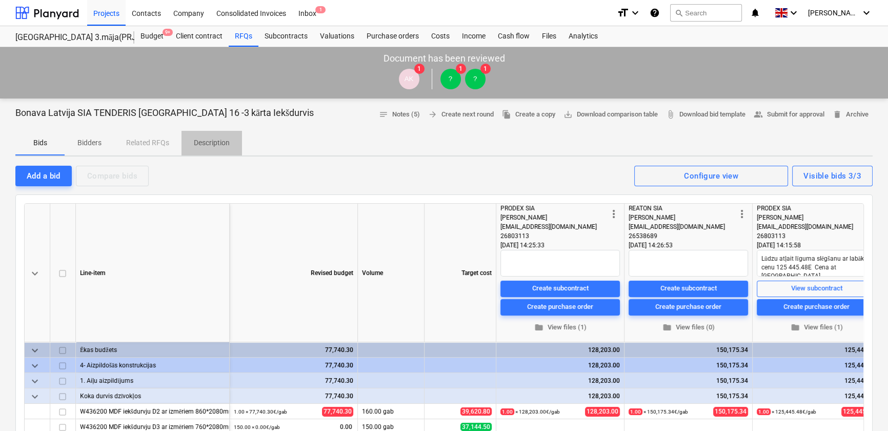
click at [215, 146] on p "Description" at bounding box center [212, 142] width 36 height 11
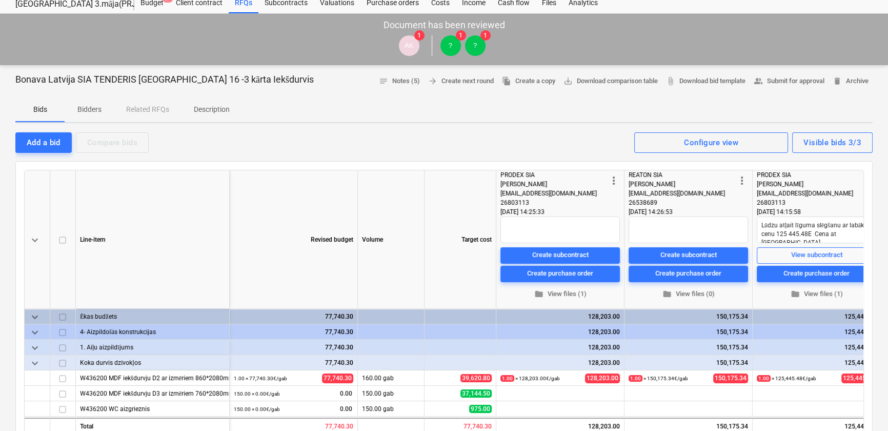
scroll to position [93, 0]
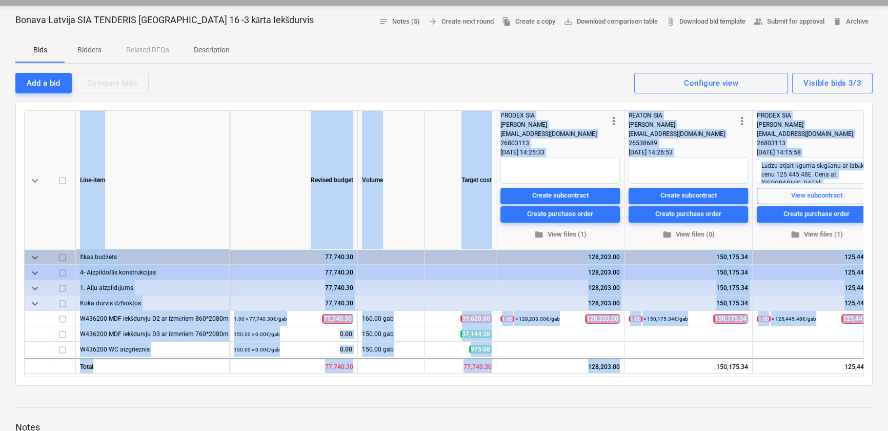
drag, startPoint x: 689, startPoint y: 371, endPoint x: 715, endPoint y: 372, distance: 25.7
click at [715, 372] on div "keyboard_arrow_down Line-item Revised budget Volume Target cost more_vert PRODE…" at bounding box center [444, 243] width 840 height 267
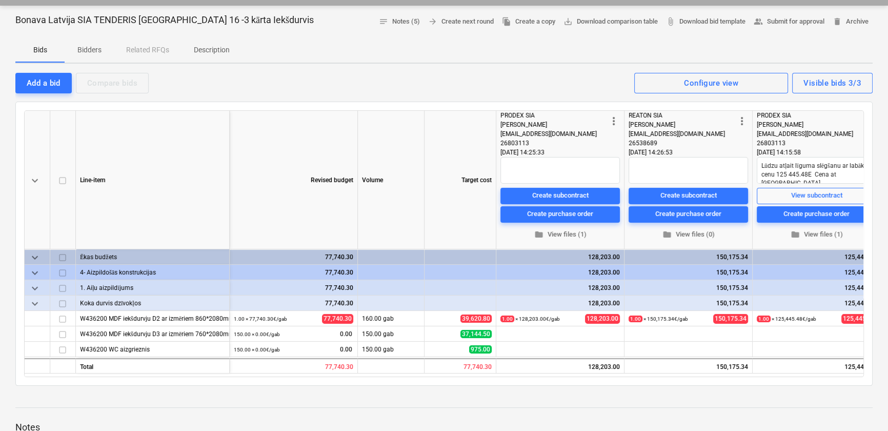
drag, startPoint x: 715, startPoint y: 372, endPoint x: 708, endPoint y: 390, distance: 18.7
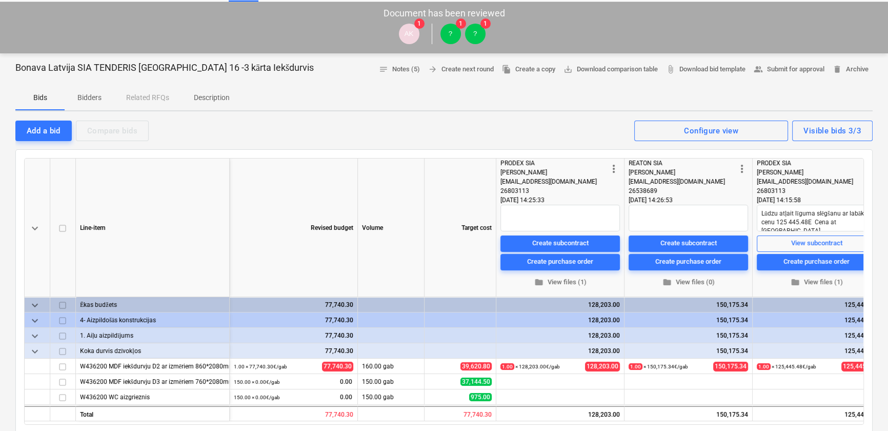
scroll to position [0, 0]
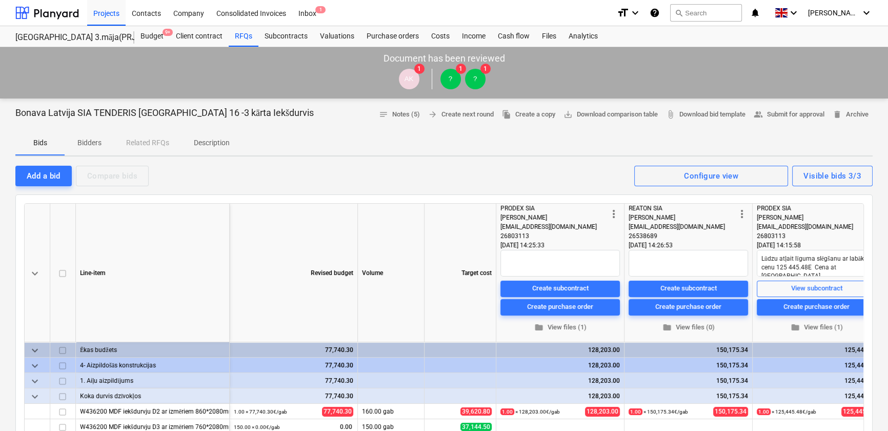
type textarea "x"
click at [52, 11] on div at bounding box center [47, 13] width 64 height 26
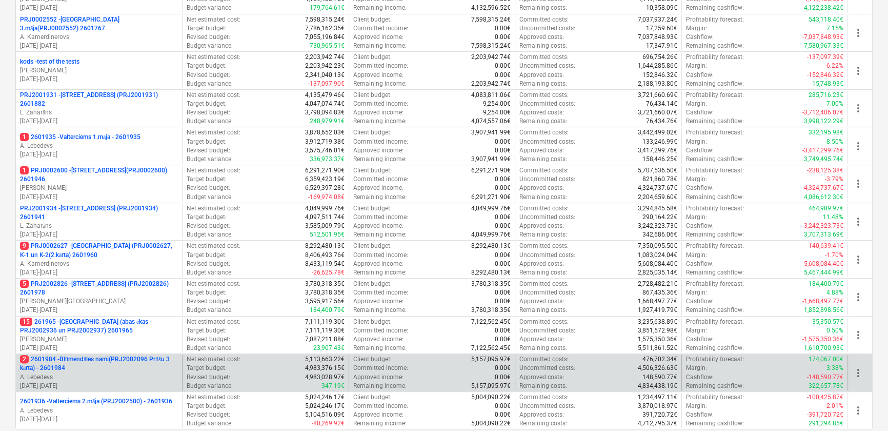
scroll to position [363, 0]
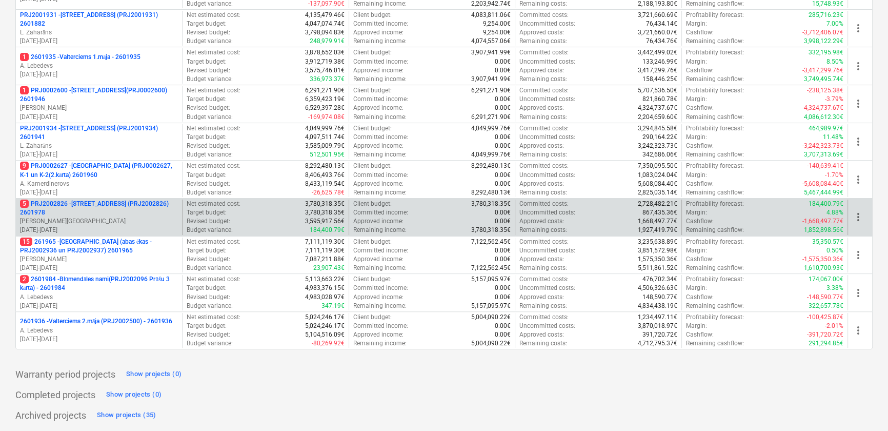
click at [88, 202] on p "5 PRJ2002826 - [STREET_ADDRESS] (PRJ2002826) 2601978" at bounding box center [99, 208] width 158 height 17
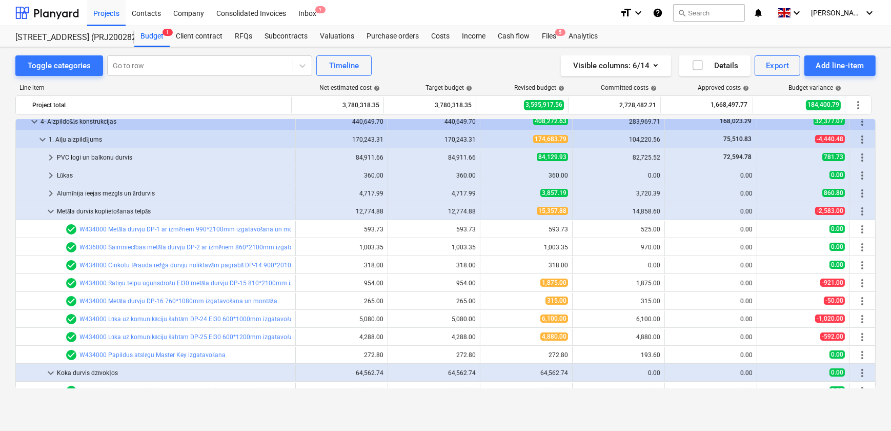
scroll to position [138, 0]
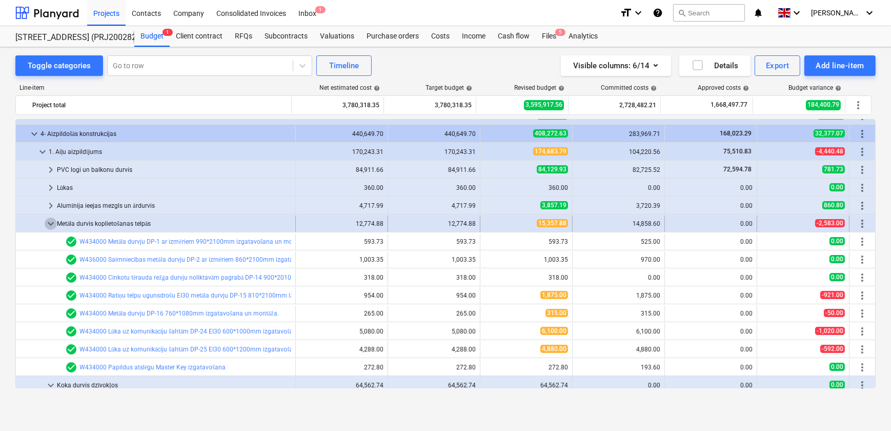
click at [50, 223] on span "keyboard_arrow_down" at bounding box center [51, 223] width 12 height 12
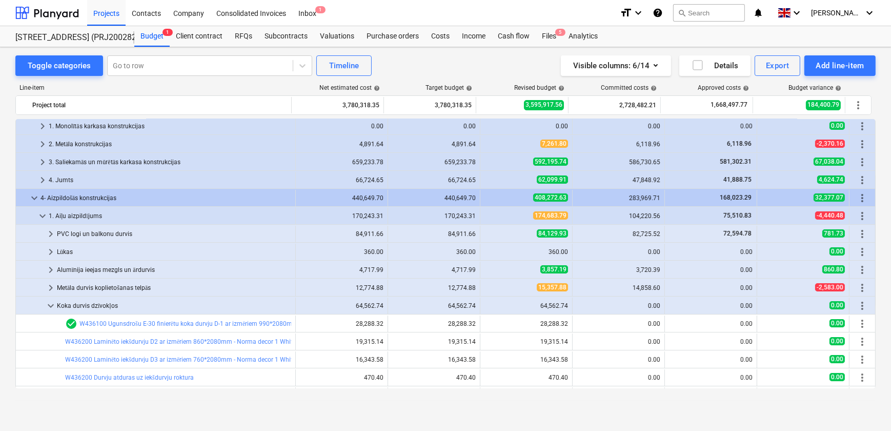
scroll to position [46, 0]
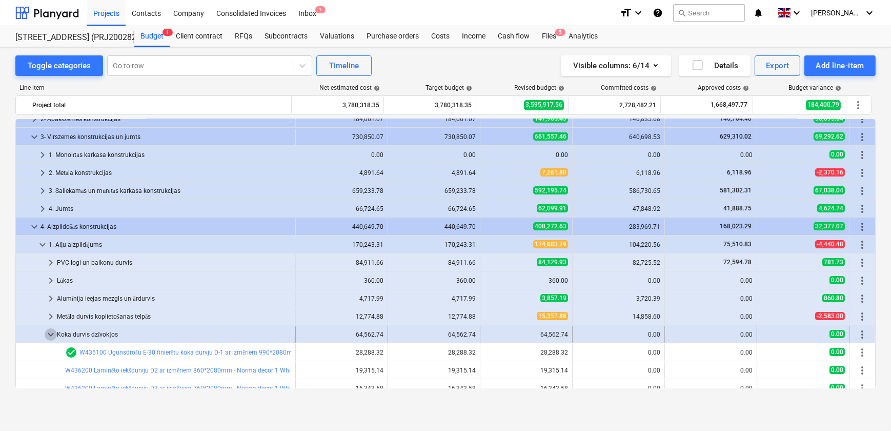
click at [51, 333] on span "keyboard_arrow_down" at bounding box center [51, 334] width 12 height 12
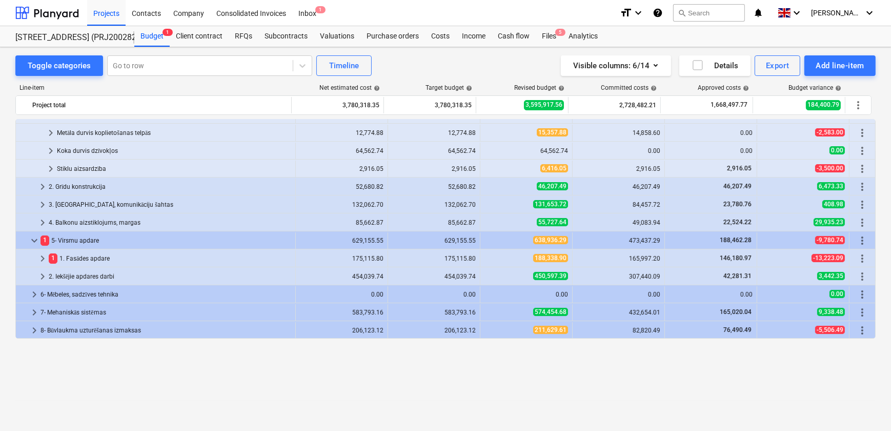
scroll to position [138, 0]
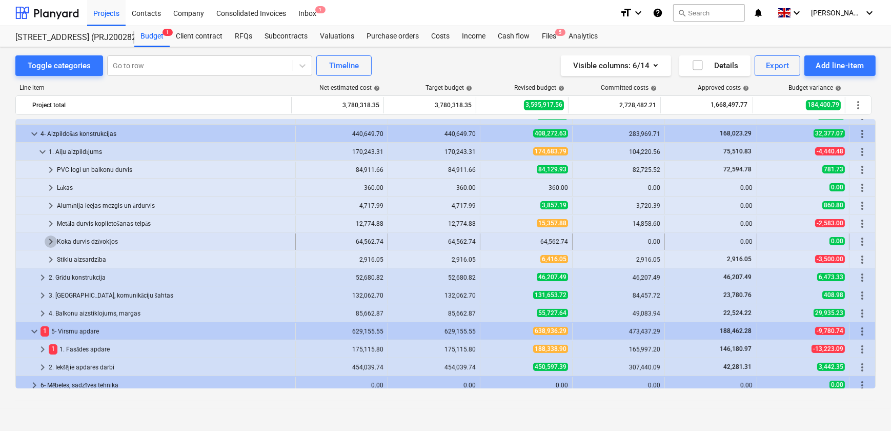
click at [51, 243] on span "keyboard_arrow_right" at bounding box center [51, 241] width 12 height 12
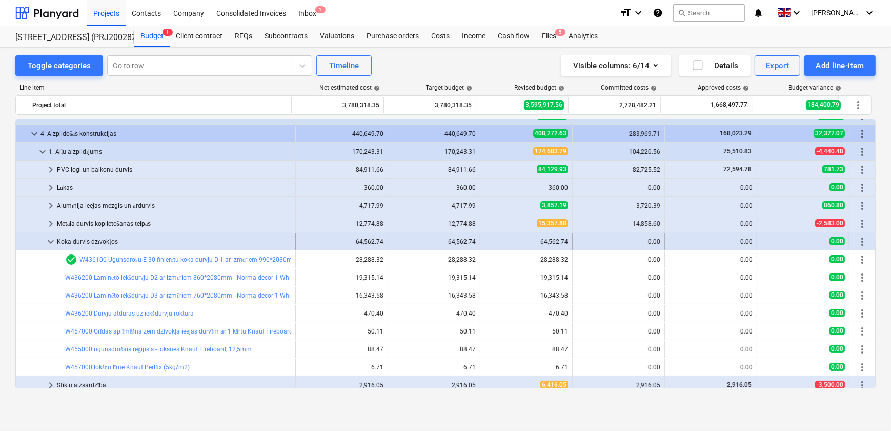
click at [49, 243] on span "keyboard_arrow_down" at bounding box center [51, 241] width 12 height 12
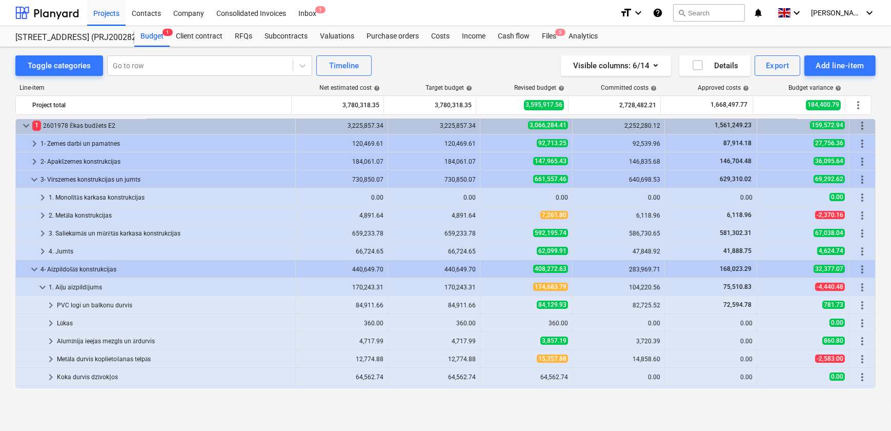
scroll to position [0, 0]
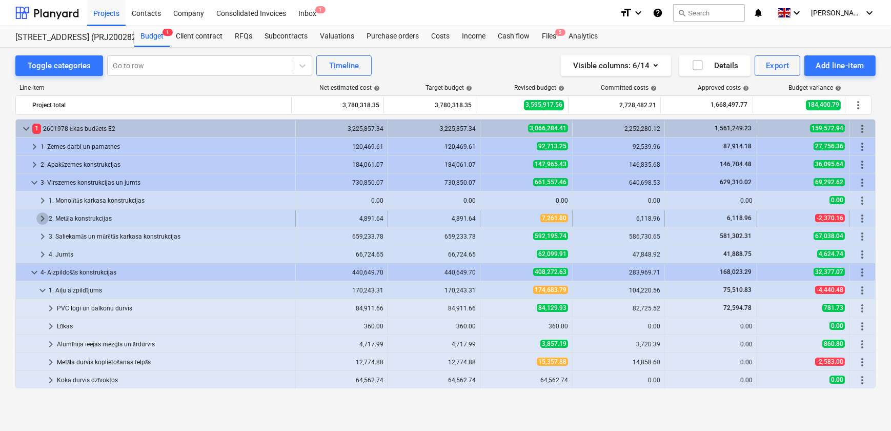
click at [42, 216] on span "keyboard_arrow_right" at bounding box center [42, 218] width 12 height 12
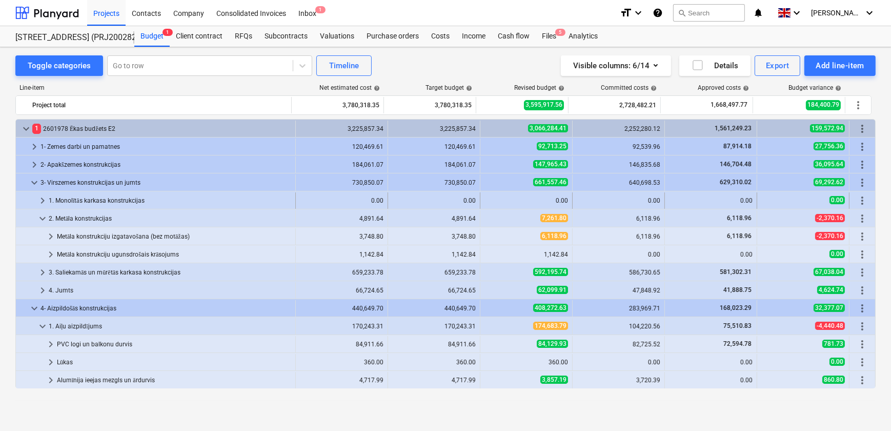
click at [41, 200] on span "keyboard_arrow_right" at bounding box center [42, 200] width 12 height 12
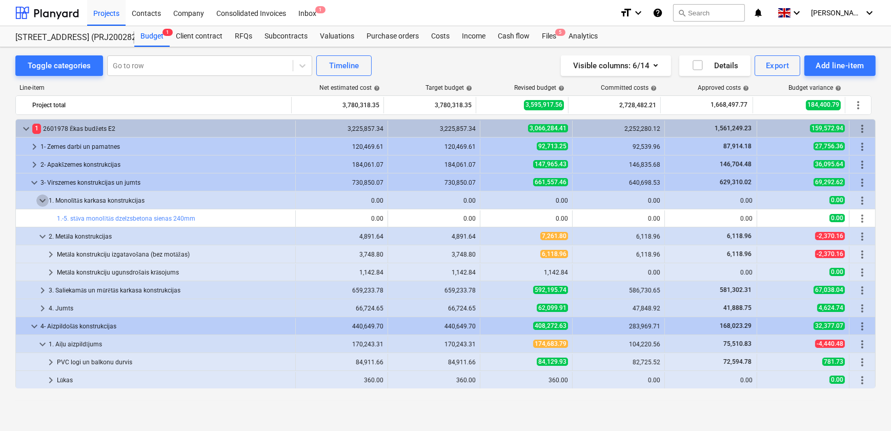
click at [41, 200] on span "keyboard_arrow_down" at bounding box center [42, 200] width 12 height 12
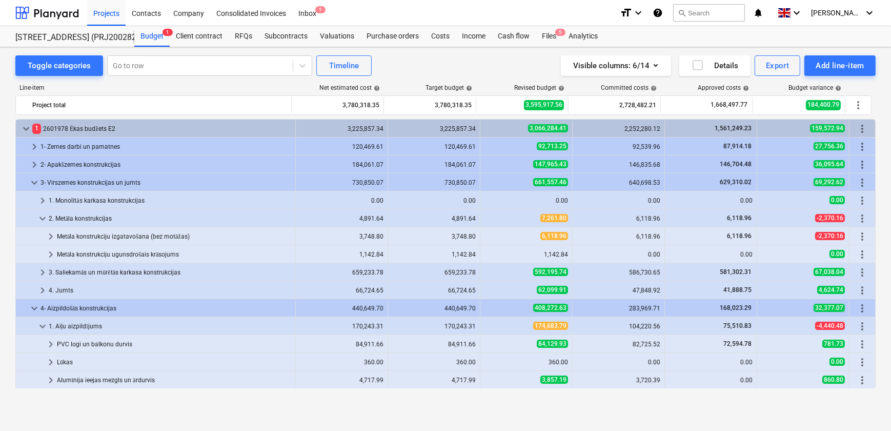
click at [41, 200] on span "keyboard_arrow_right" at bounding box center [42, 200] width 12 height 12
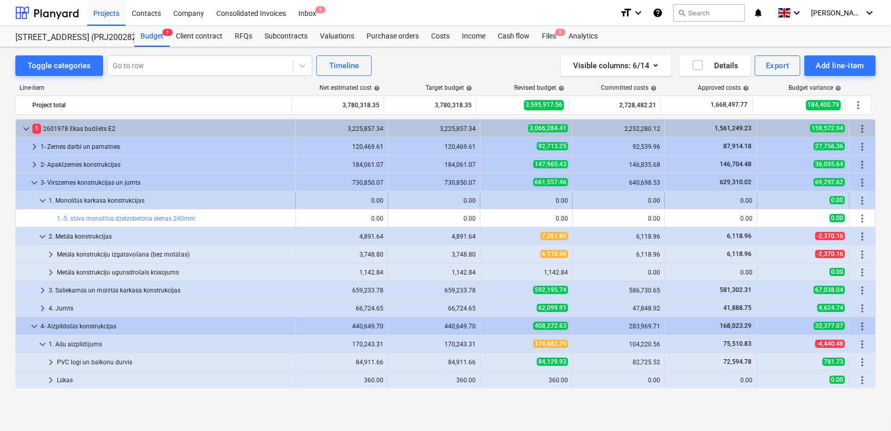
click at [43, 203] on span "keyboard_arrow_down" at bounding box center [42, 200] width 12 height 12
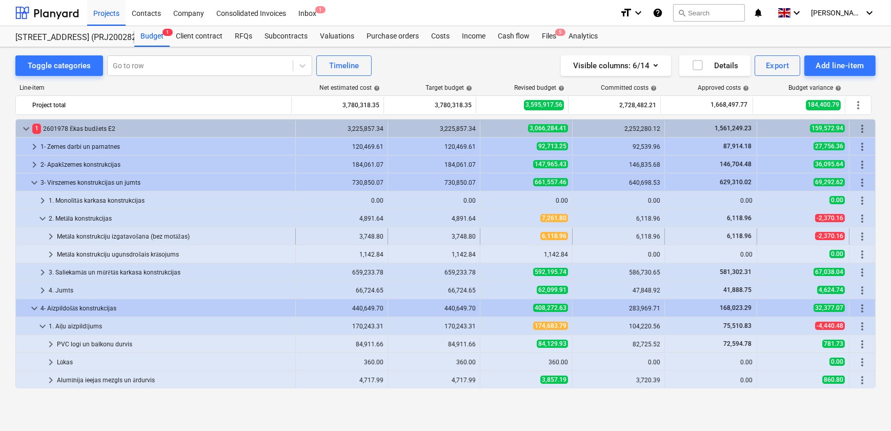
click at [48, 236] on span "keyboard_arrow_right" at bounding box center [51, 236] width 12 height 12
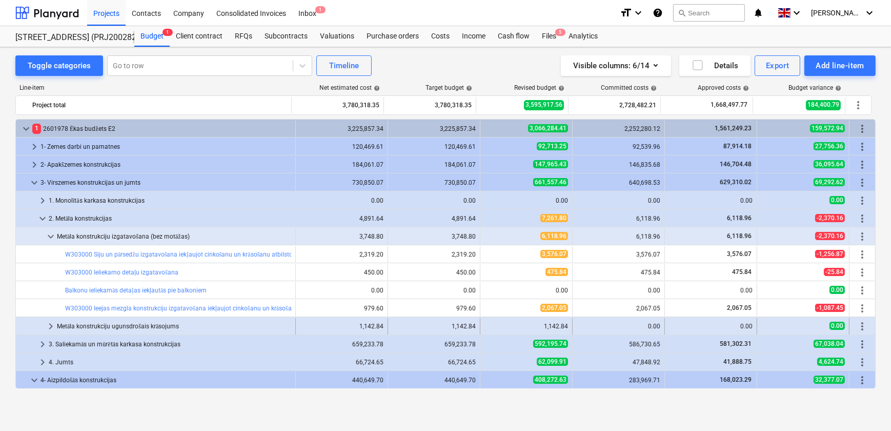
click at [51, 327] on span "keyboard_arrow_right" at bounding box center [51, 326] width 12 height 12
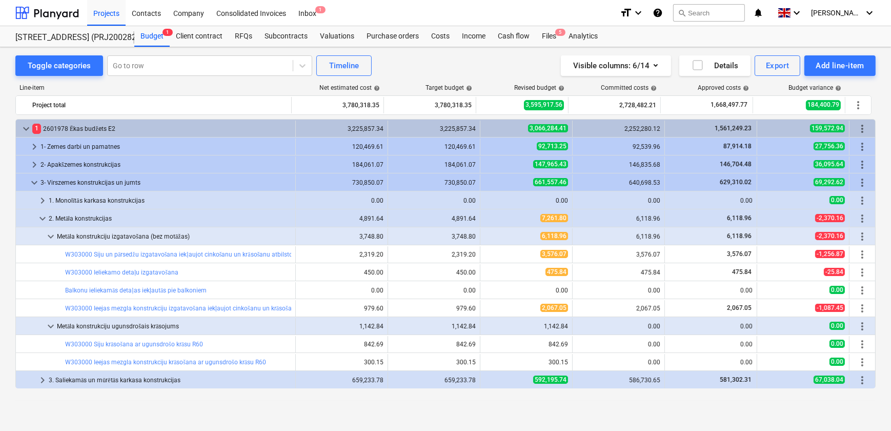
click at [51, 327] on span "keyboard_arrow_down" at bounding box center [51, 326] width 12 height 12
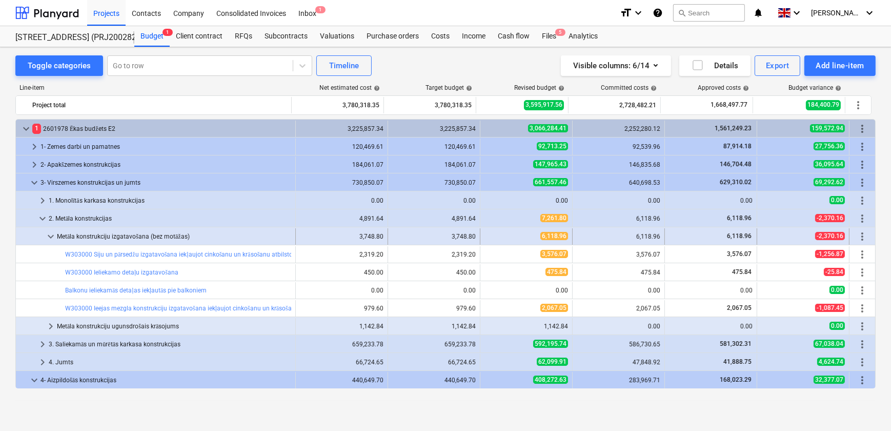
click at [53, 237] on span "keyboard_arrow_down" at bounding box center [51, 236] width 12 height 12
